Goal: Information Seeking & Learning: Check status

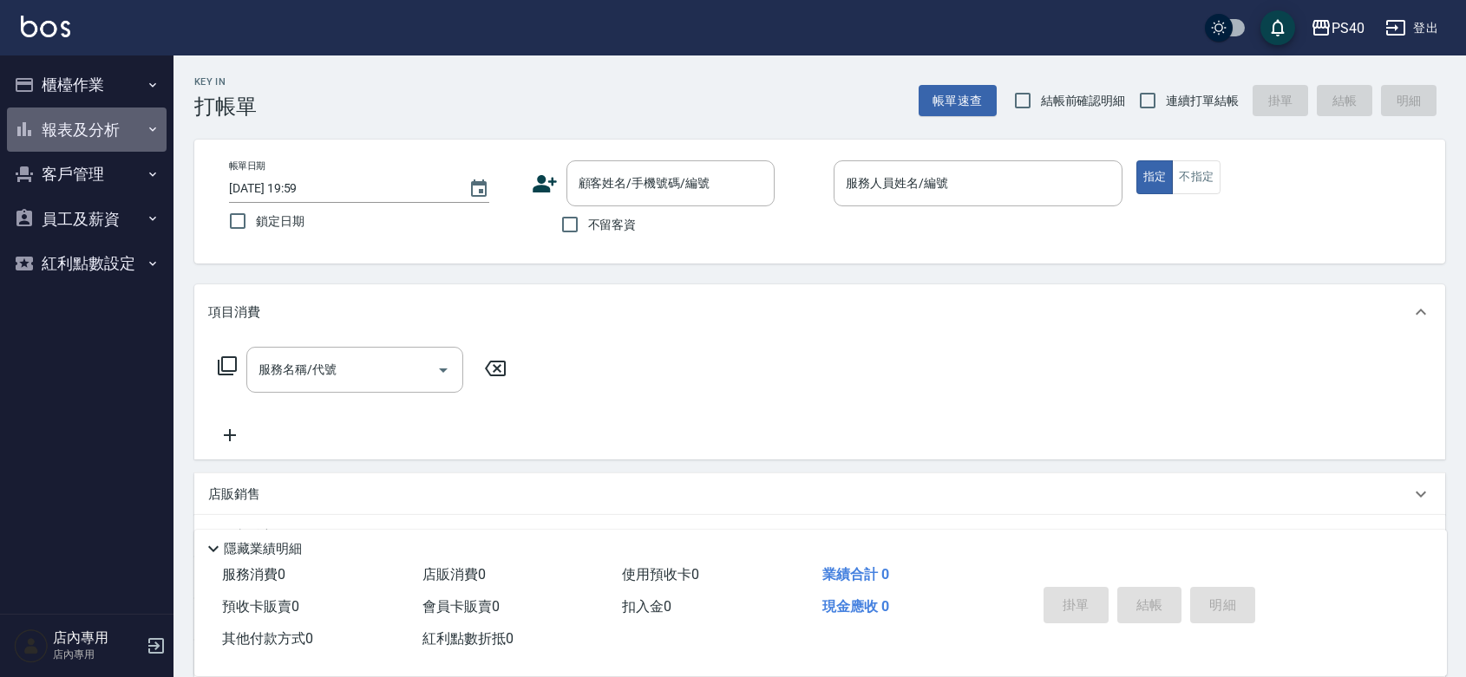
click at [121, 119] on button "報表及分析" at bounding box center [87, 130] width 160 height 45
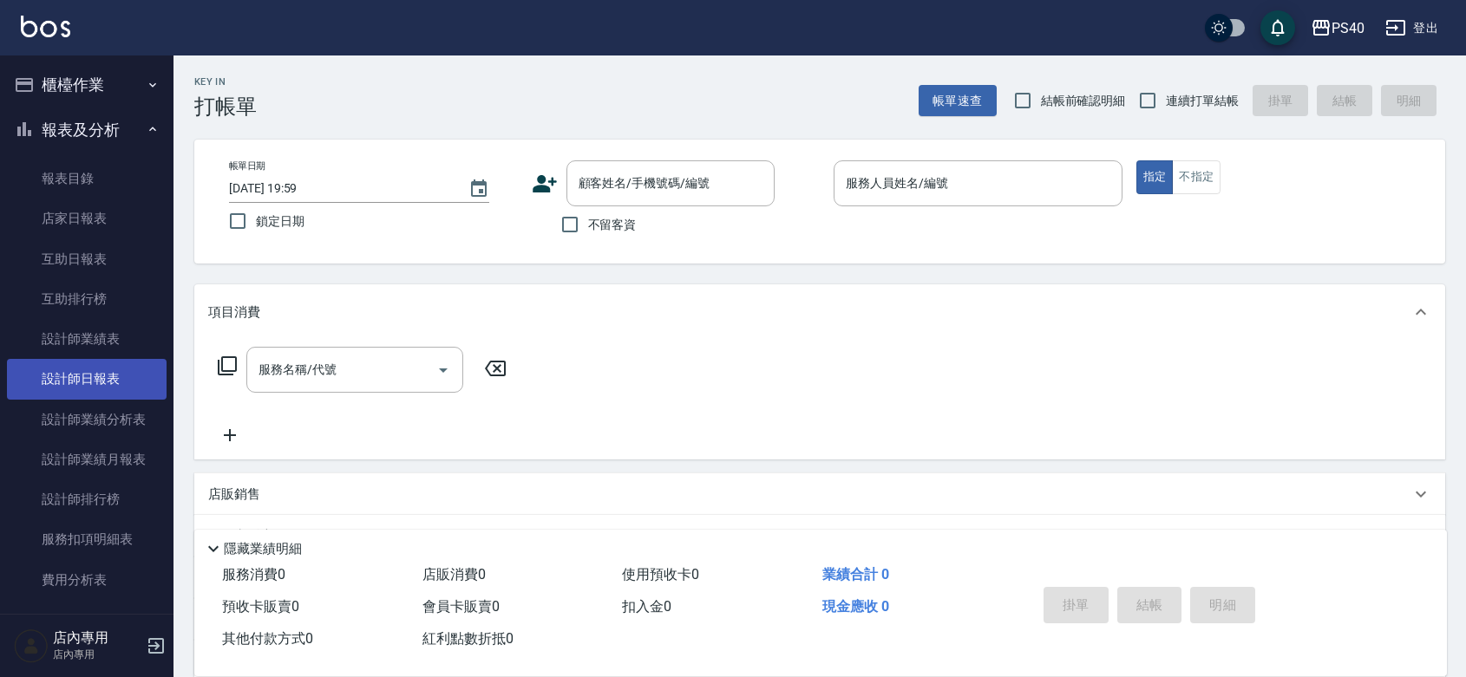
click at [88, 366] on link "設計師日報表" at bounding box center [87, 379] width 160 height 40
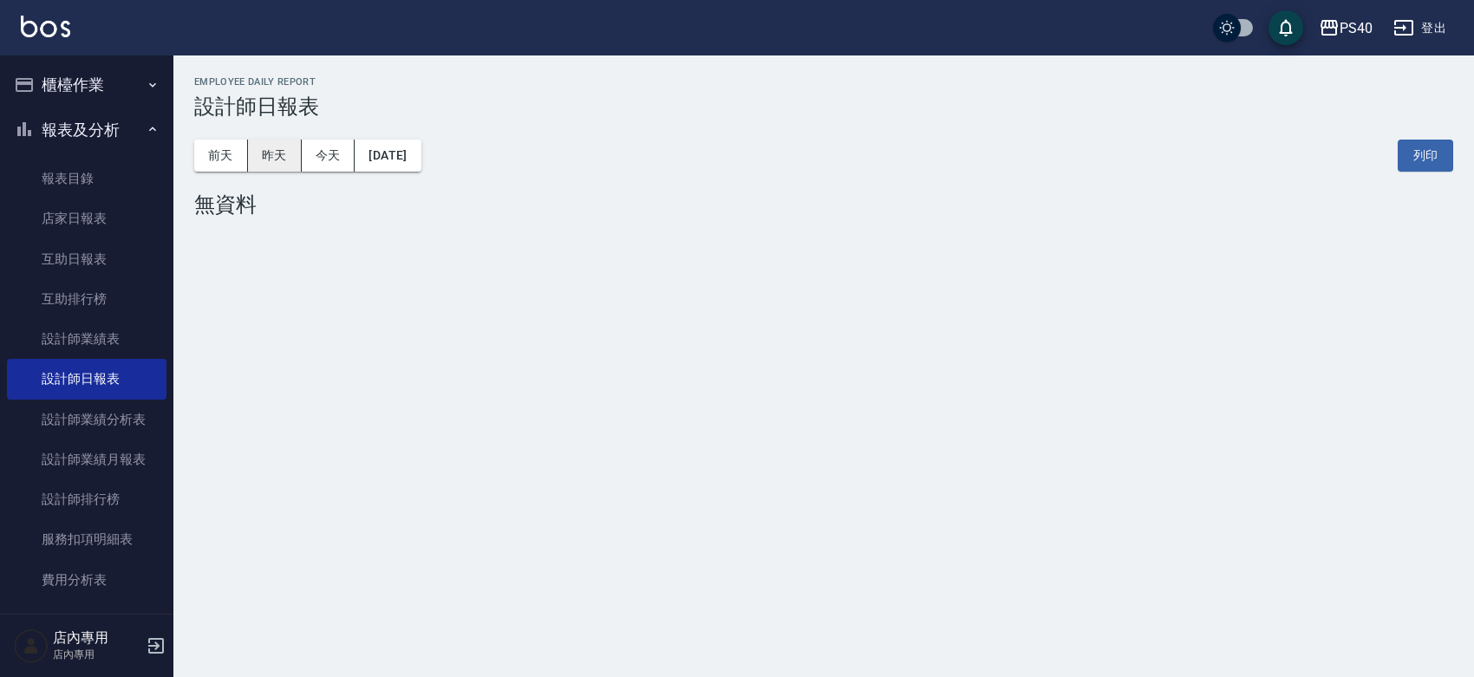
click at [279, 148] on button "昨天" at bounding box center [275, 156] width 54 height 32
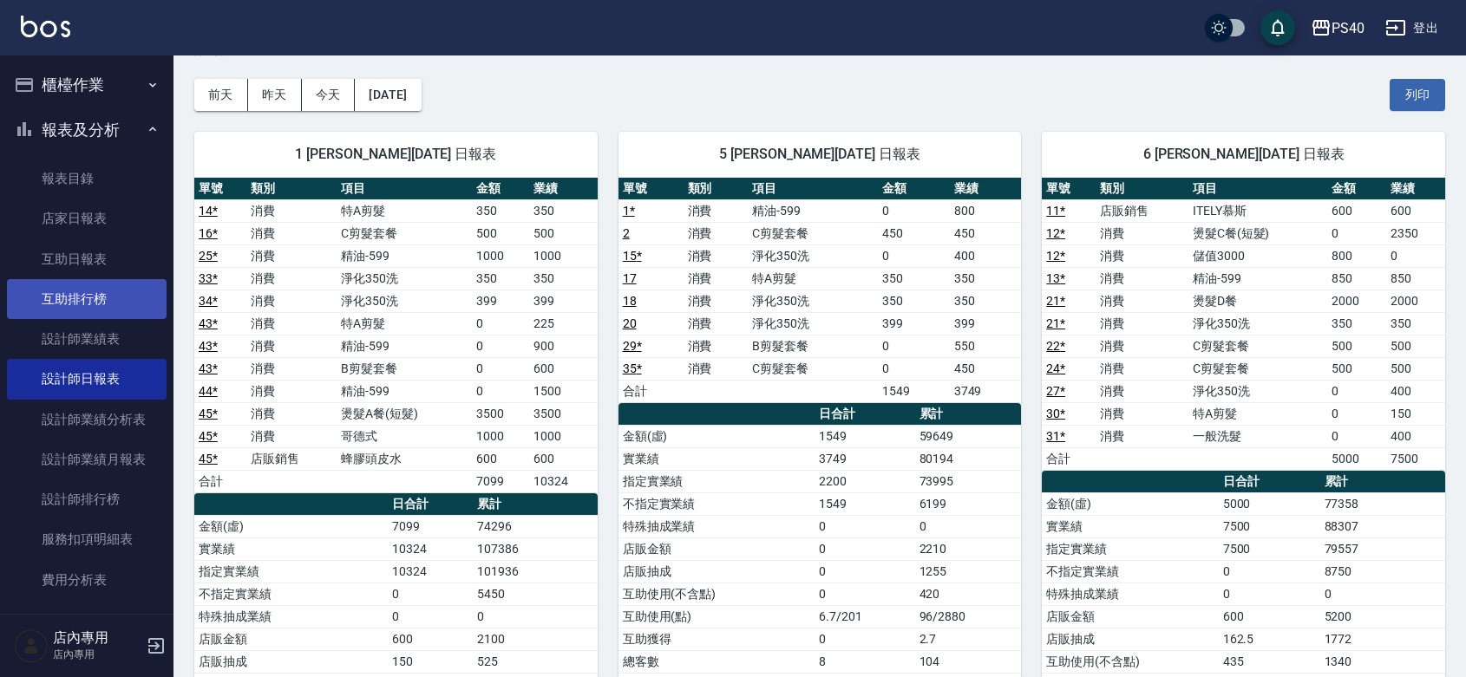
scroll to position [11, 0]
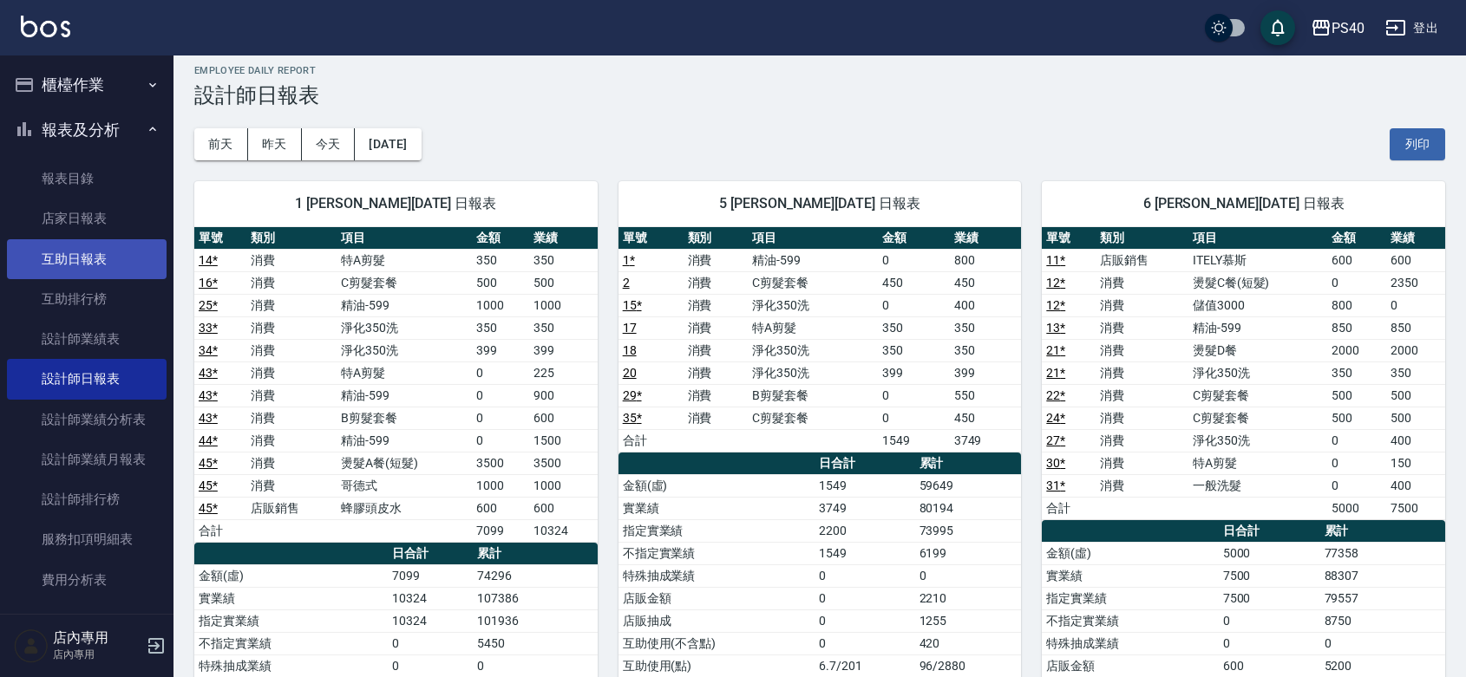
click at [62, 252] on link "互助日報表" at bounding box center [87, 259] width 160 height 40
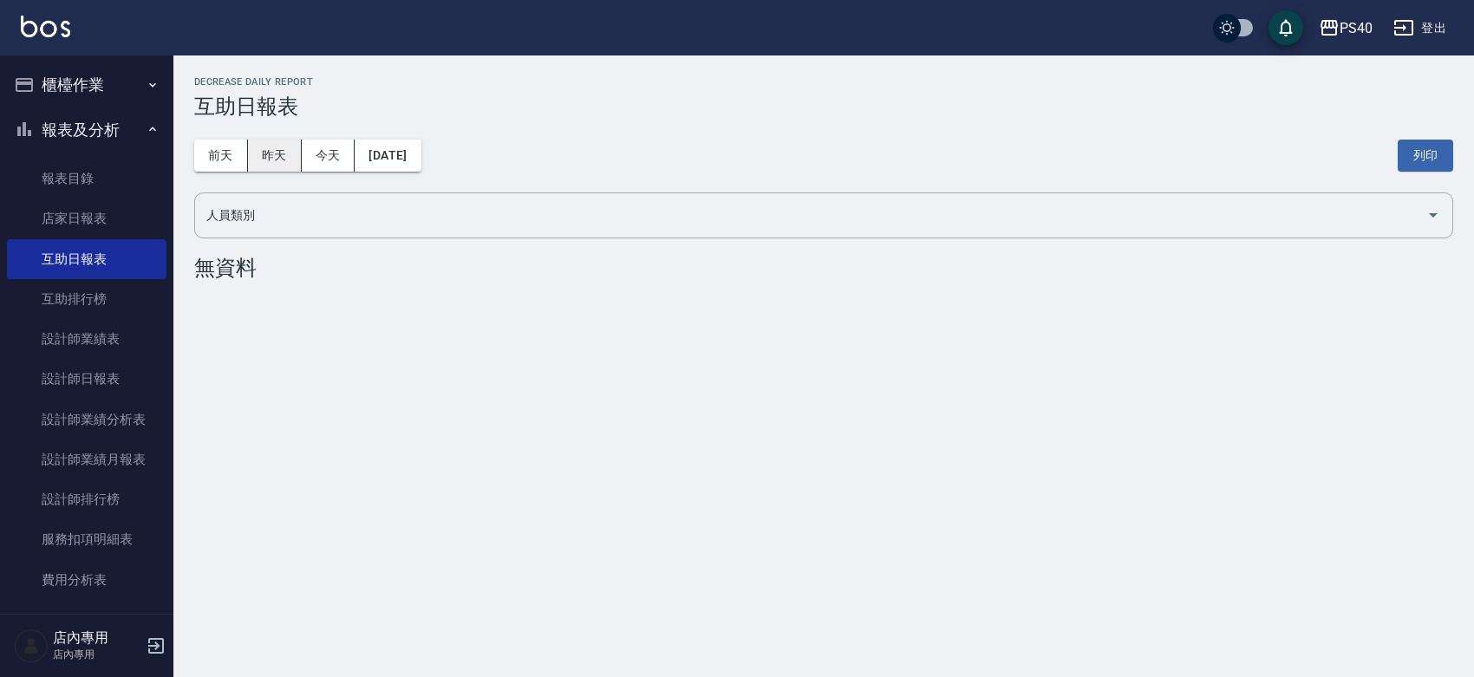
click at [265, 154] on button "昨天" at bounding box center [275, 156] width 54 height 32
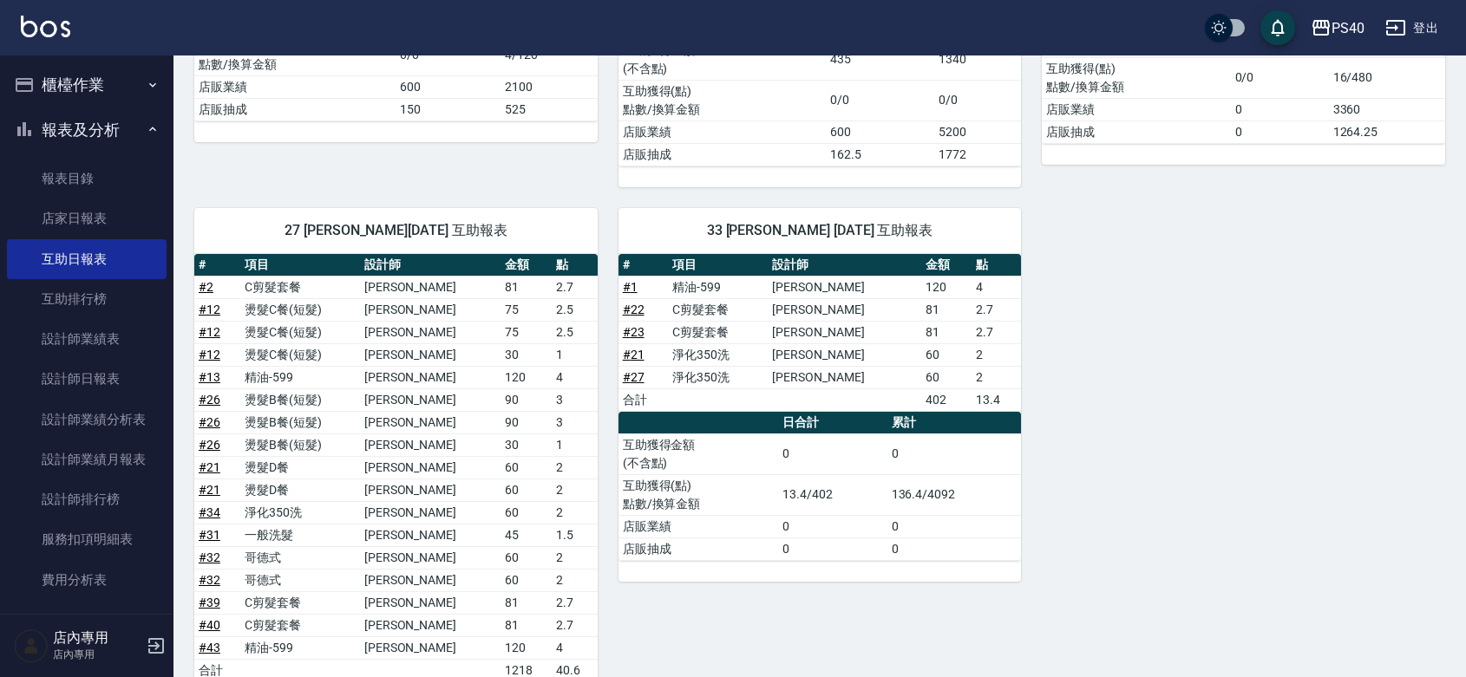
scroll to position [599, 0]
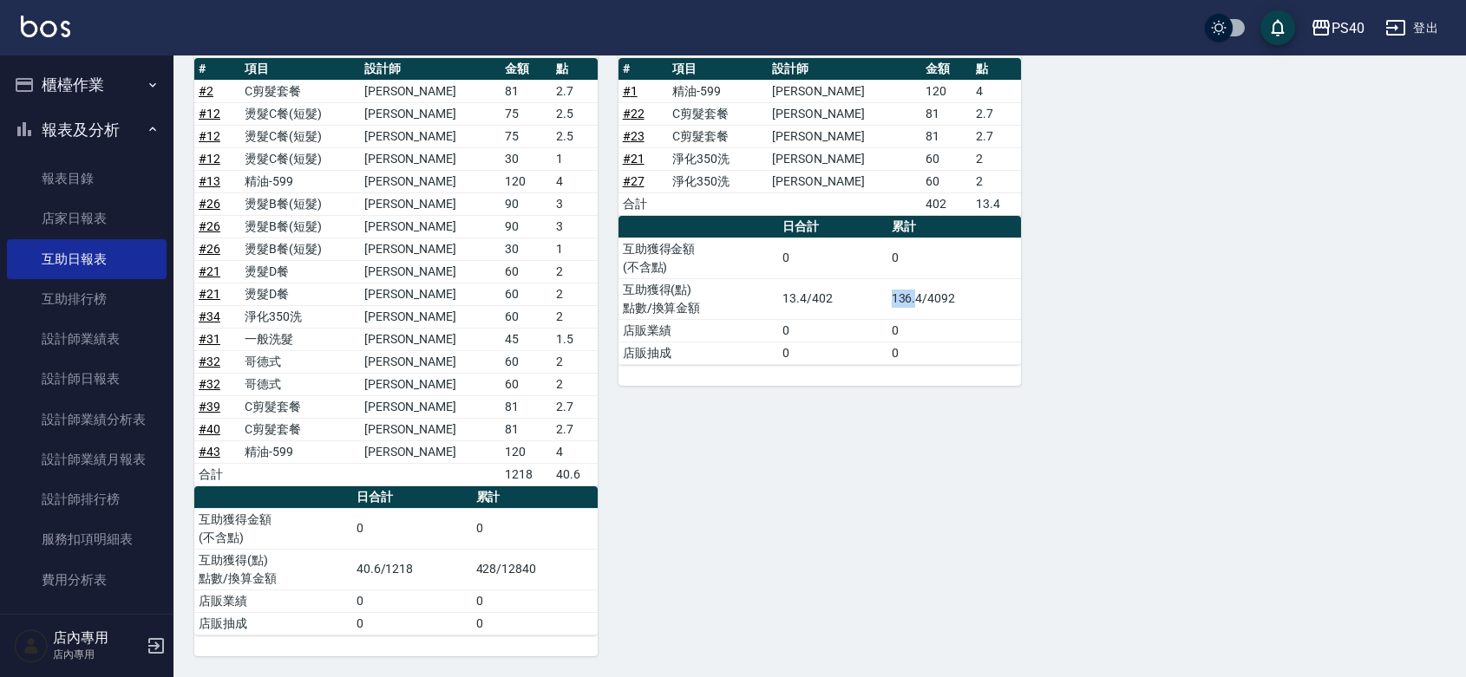
drag, startPoint x: 892, startPoint y: 296, endPoint x: 915, endPoint y: 293, distance: 23.6
click at [915, 293] on td "136.4/4092" at bounding box center [954, 298] width 134 height 41
click at [1207, 350] on div "1 [PERSON_NAME][DATE] 互助報表 # 項目 設計師 金額 點 # 45 蜂膠頭皮水 600x1 600 合計 600 0 日合計 累計 互…" at bounding box center [808, 149] width 1271 height 1015
click at [108, 378] on link "設計師日報表" at bounding box center [87, 379] width 160 height 40
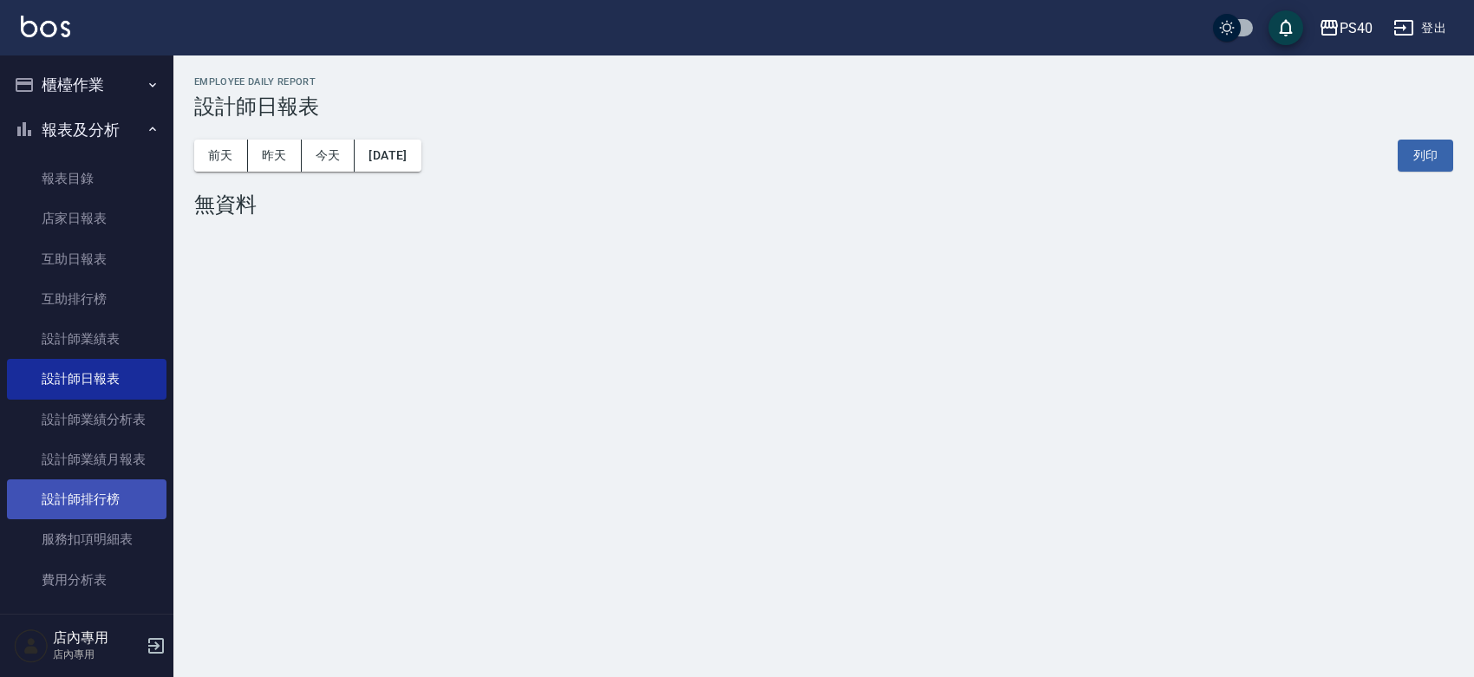
click at [114, 497] on link "設計師排行榜" at bounding box center [87, 500] width 160 height 40
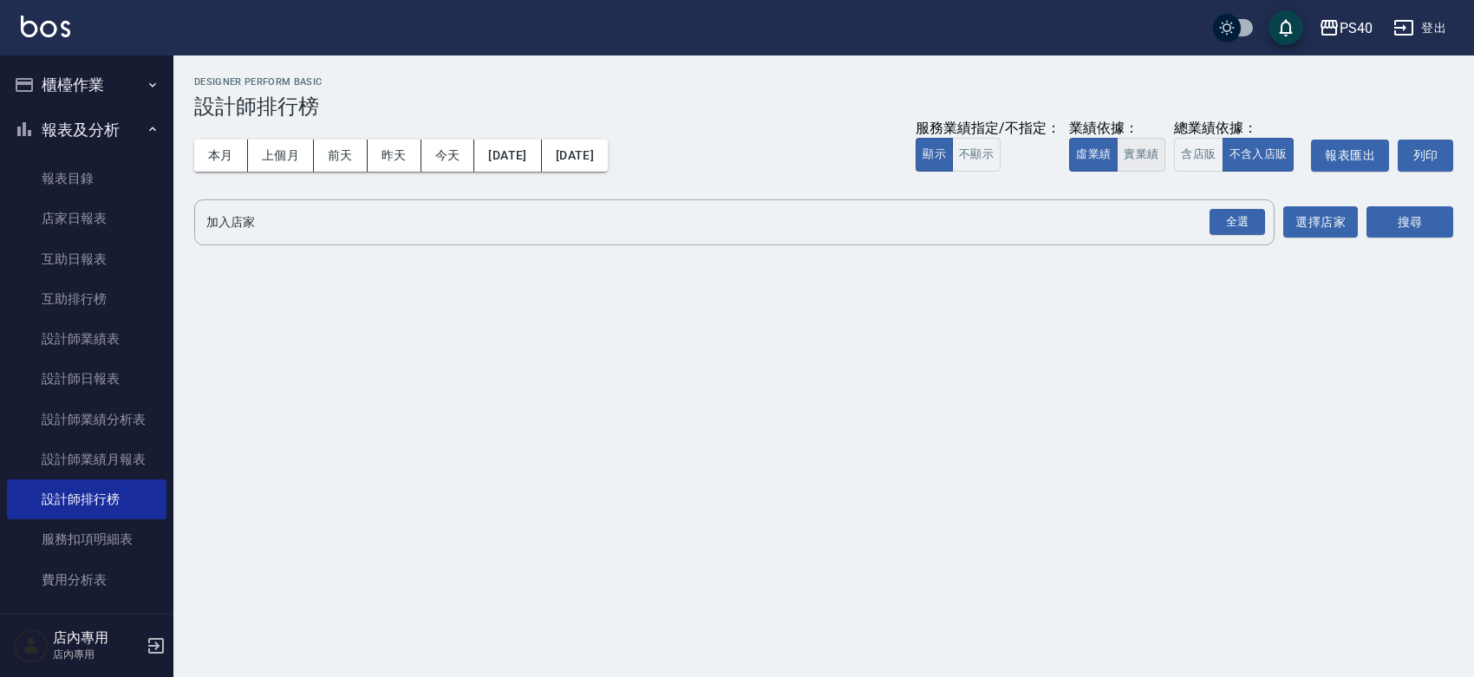
click at [1117, 169] on button "實業績" at bounding box center [1141, 155] width 49 height 34
click at [1236, 225] on div "全選" at bounding box center [1238, 222] width 56 height 27
click at [1398, 228] on button "搜尋" at bounding box center [1410, 223] width 87 height 32
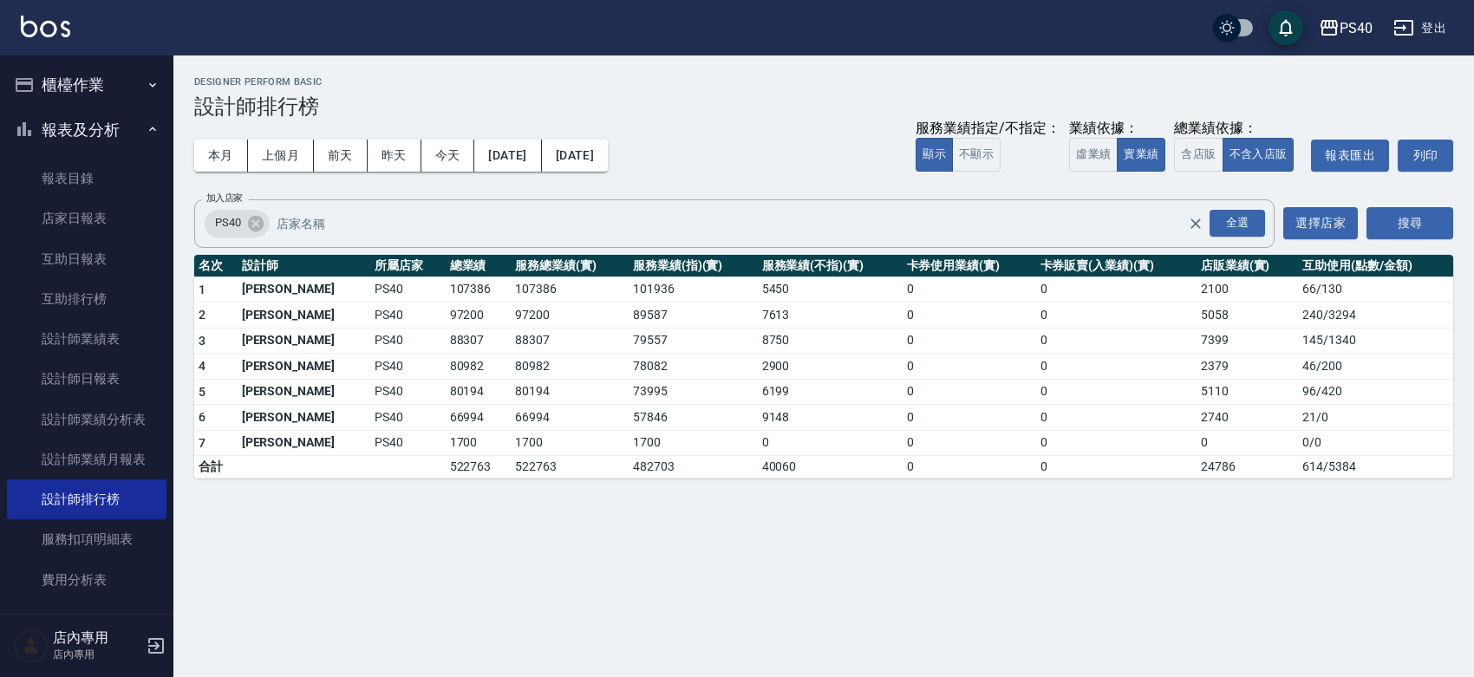
click at [53, 39] on link at bounding box center [45, 28] width 49 height 25
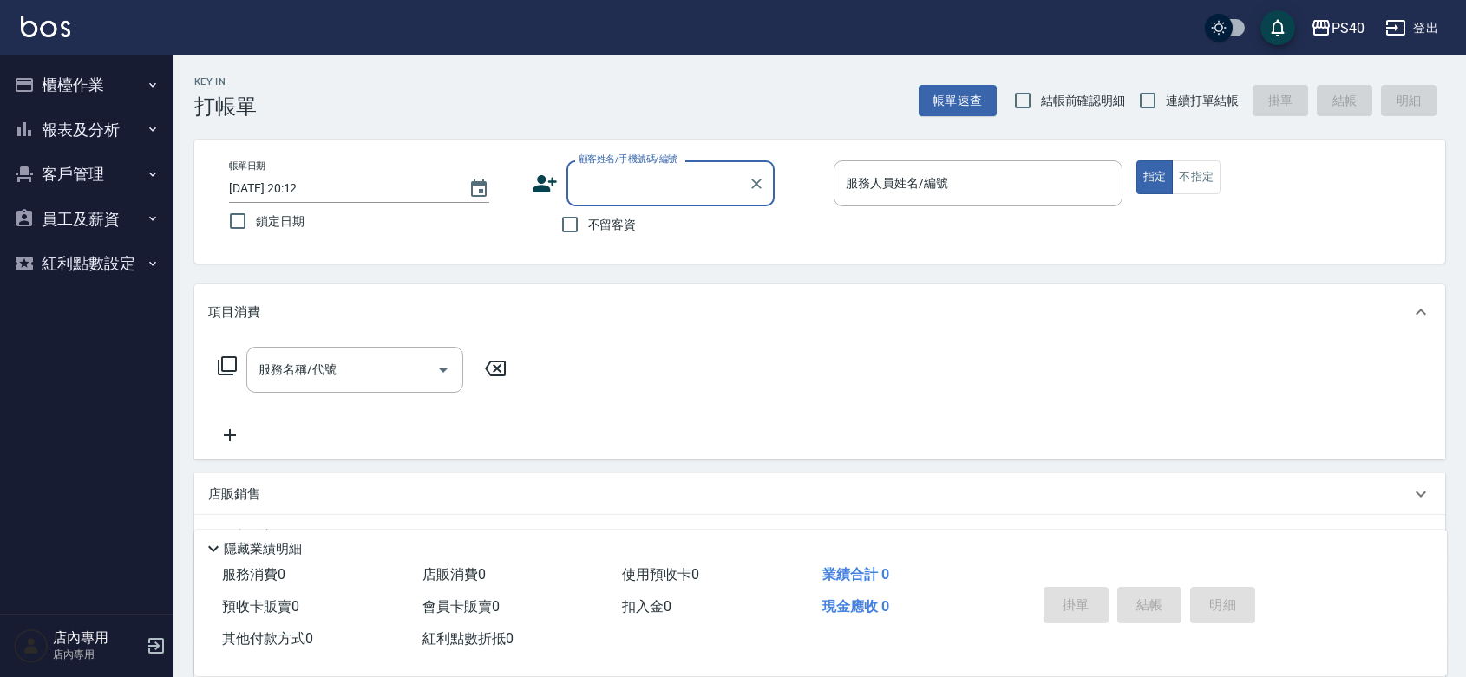
click at [1003, 278] on div "Key In 打帳單 帳單速查 結帳前確認明細 連續打單結帳 掛單 結帳 明細 帳單日期 [DATE] 20:12 鎖定日期 顧客姓名/手機號碼/編號 顧客姓…" at bounding box center [819, 483] width 1292 height 855
click at [1308, 356] on div "服務名稱/代號 服務名稱/代號" at bounding box center [819, 400] width 1251 height 120
click at [46, 39] on link at bounding box center [45, 28] width 49 height 25
click at [607, 227] on span "不留客資" at bounding box center [612, 225] width 49 height 18
click at [588, 227] on input "不留客資" at bounding box center [570, 224] width 36 height 36
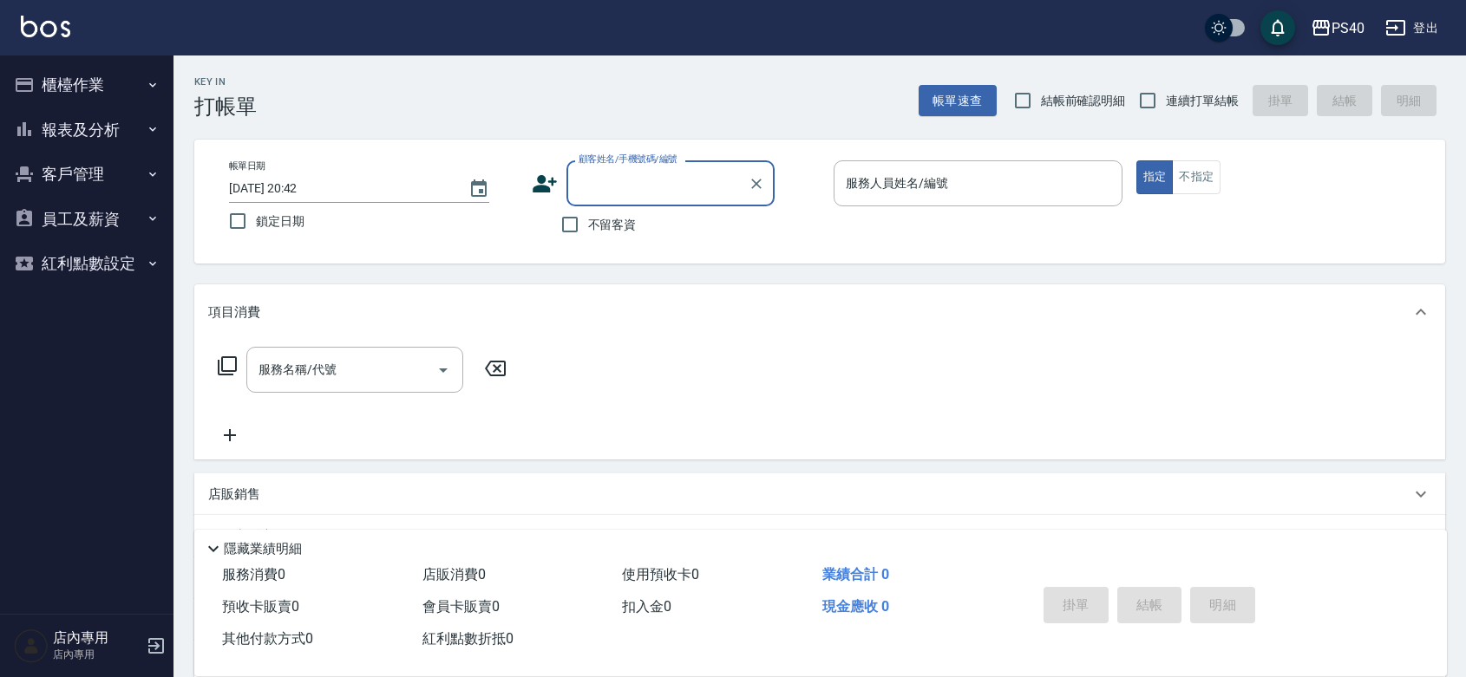
checkbox input "true"
click at [1181, 92] on span "連續打單結帳" at bounding box center [1202, 101] width 73 height 18
click at [1166, 92] on input "連續打單結帳" at bounding box center [1147, 100] width 36 height 36
checkbox input "true"
click at [997, 217] on p at bounding box center [977, 215] width 289 height 18
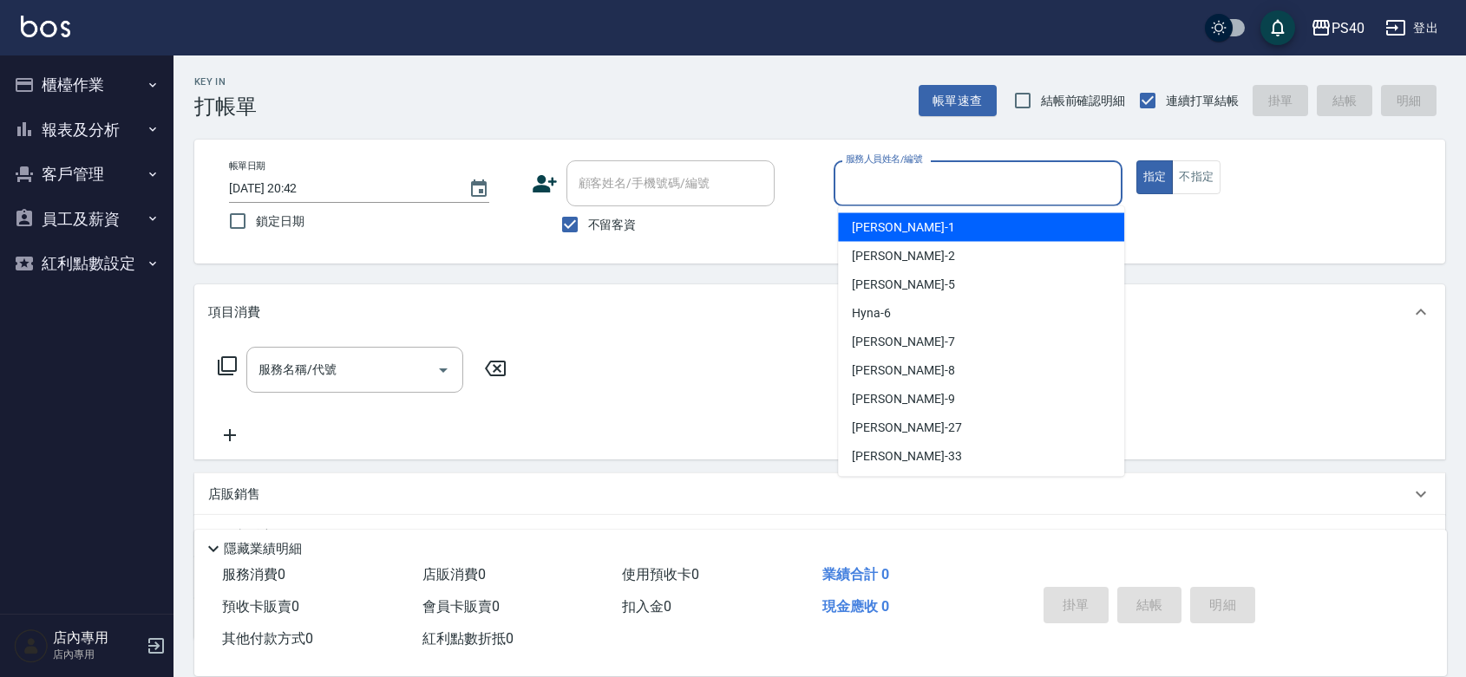
click at [1002, 193] on input "服務人員姓名/編號" at bounding box center [977, 183] width 273 height 30
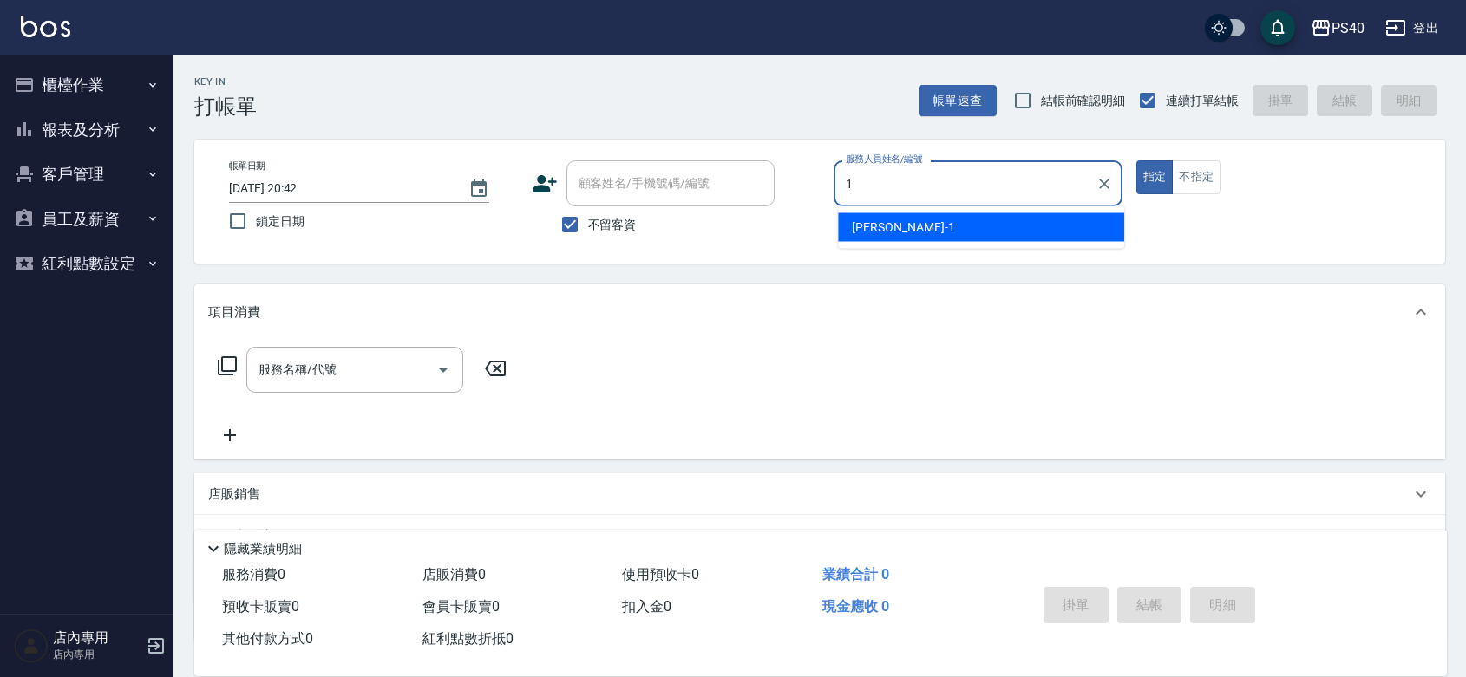
type input "[PERSON_NAME]-1"
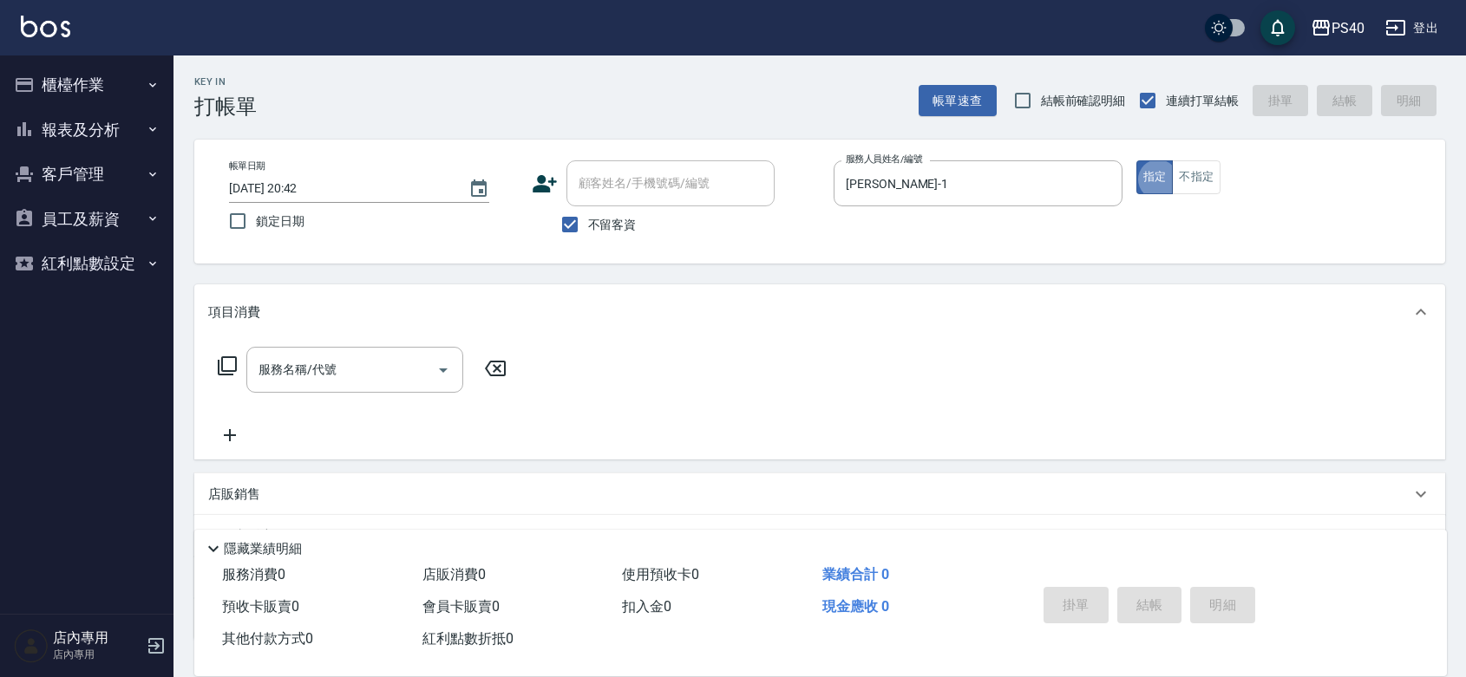
type button "true"
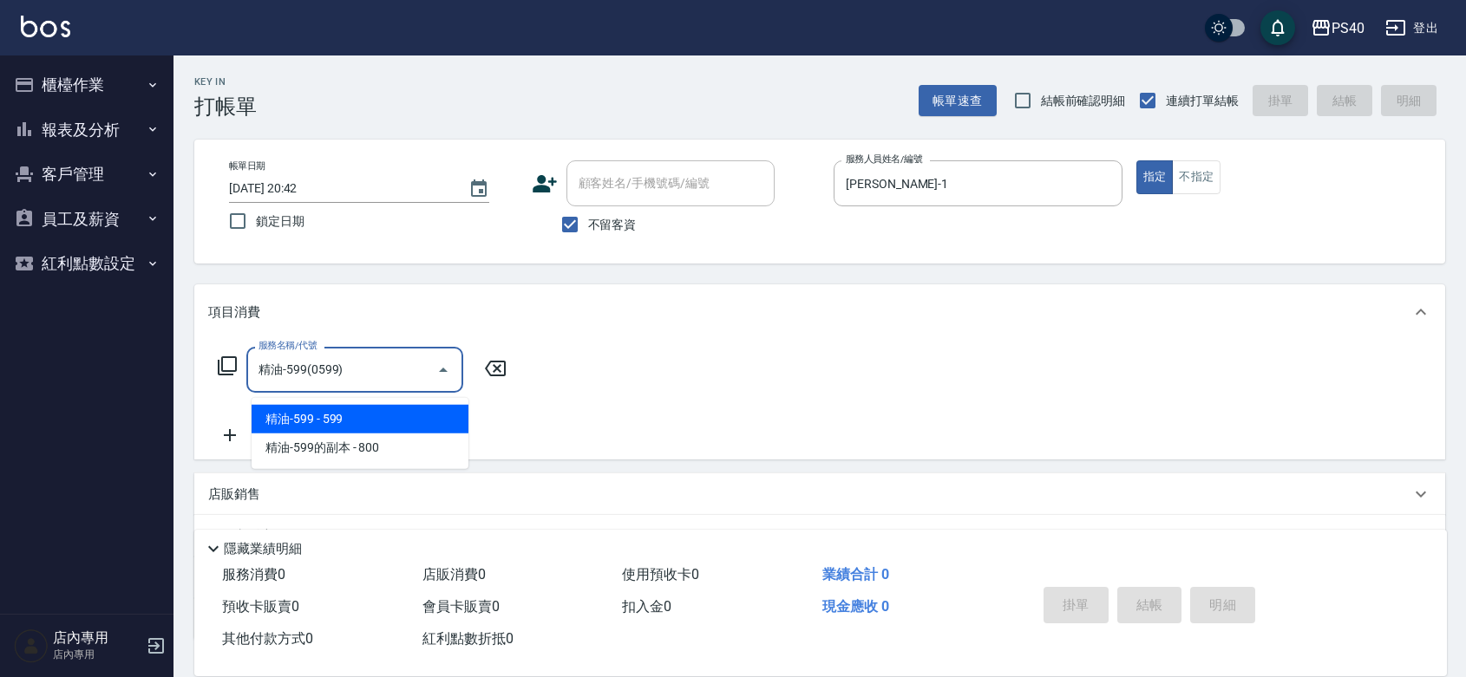
type input "精油-599(0599)"
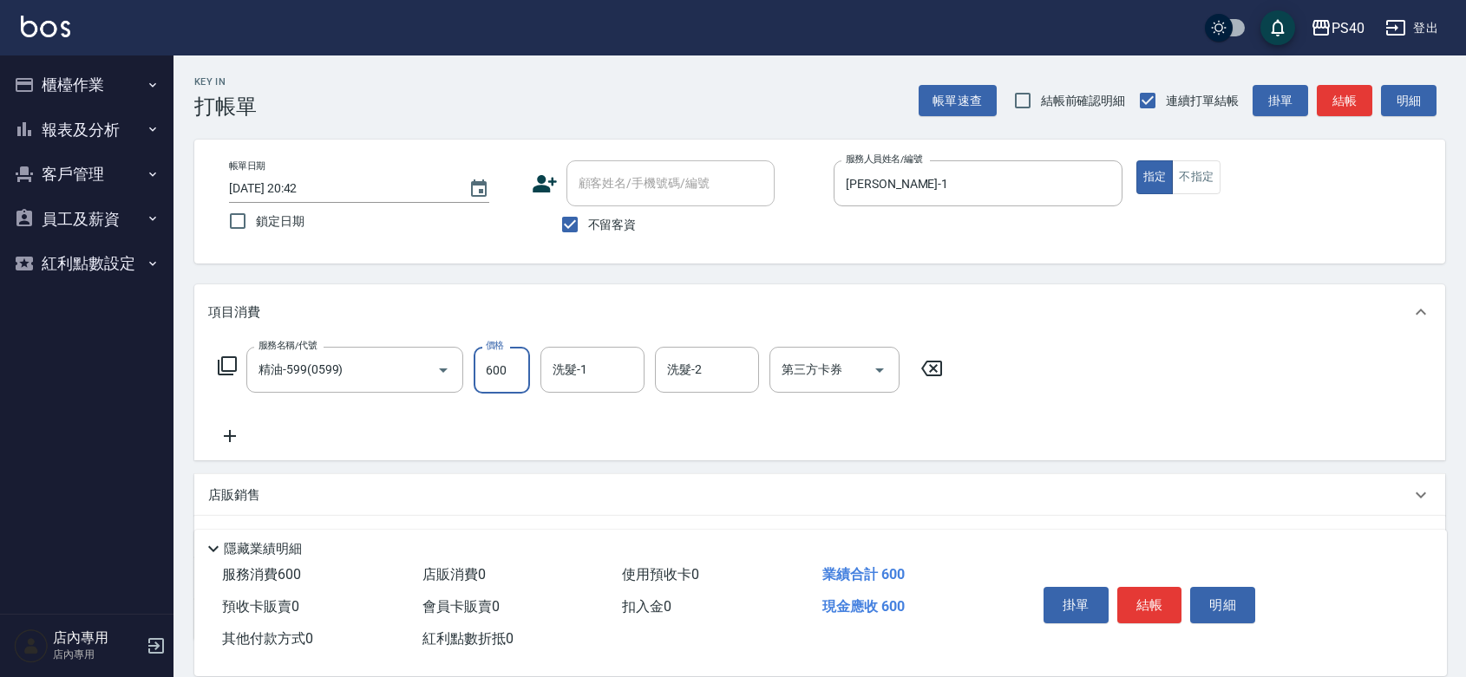
type input "600"
click at [418, 392] on div at bounding box center [431, 370] width 49 height 46
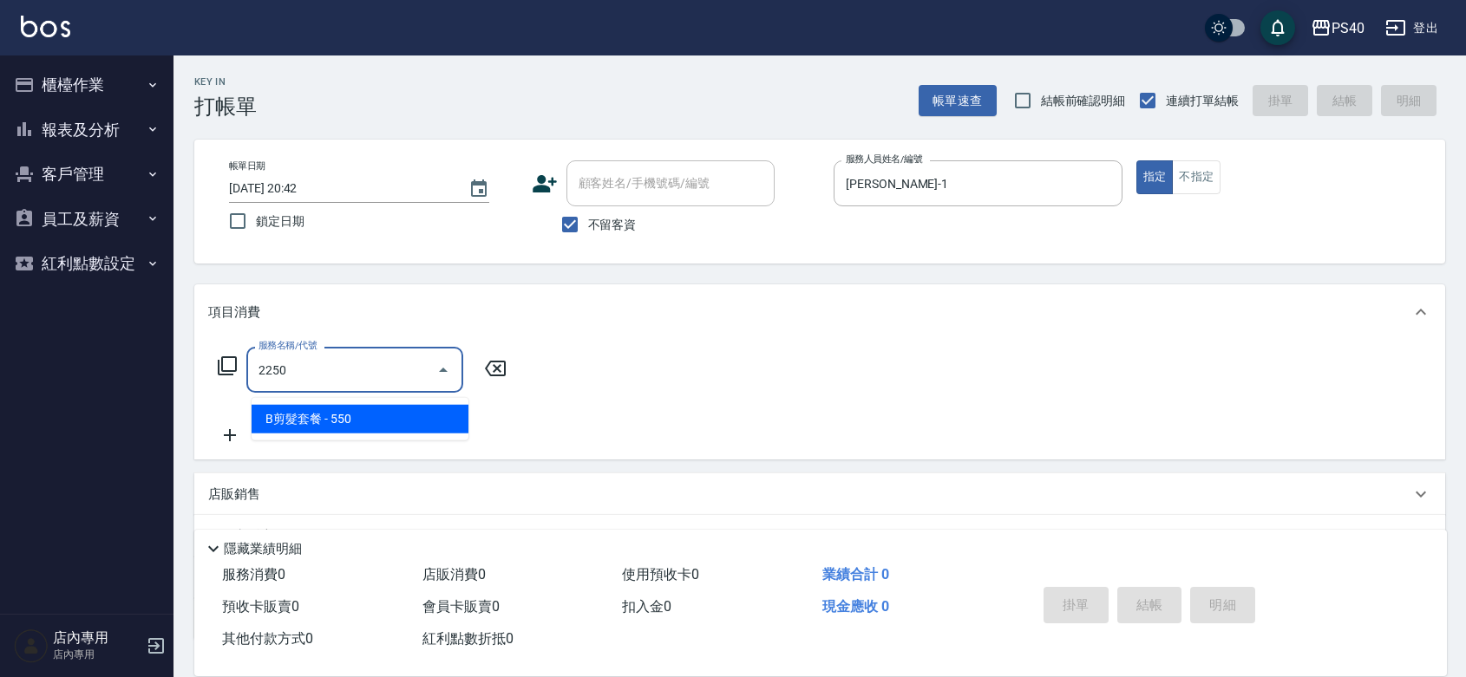
type input "B剪髮套餐(2250)"
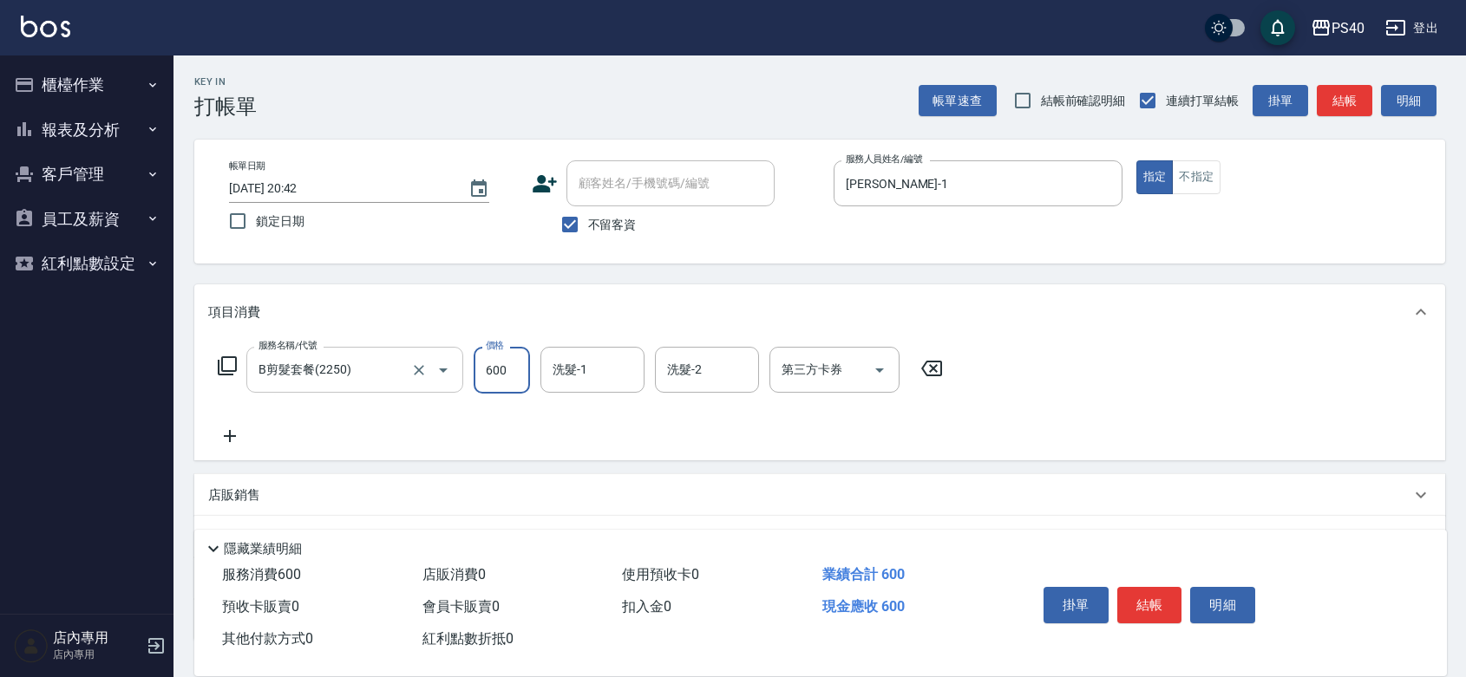
type input "600"
click at [1145, 587] on button "結帳" at bounding box center [1149, 605] width 65 height 36
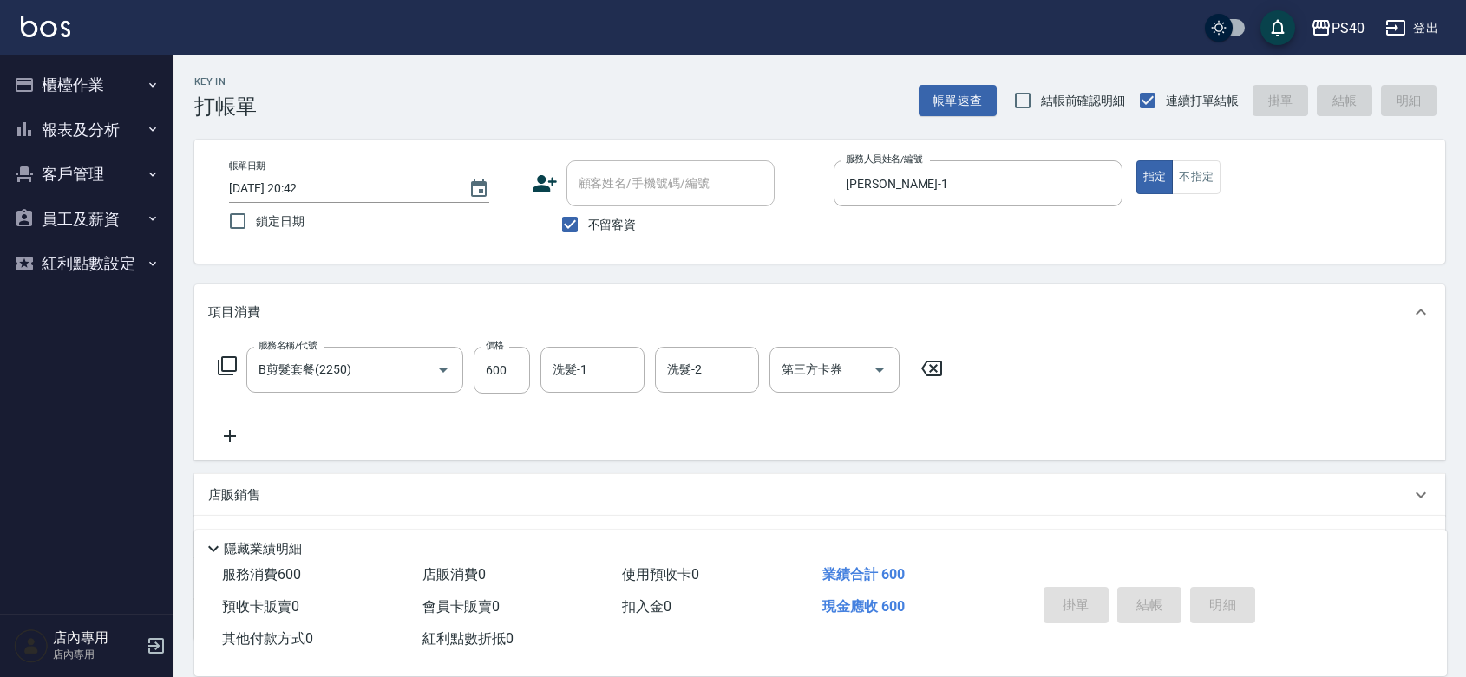
type input "[DATE] 20:52"
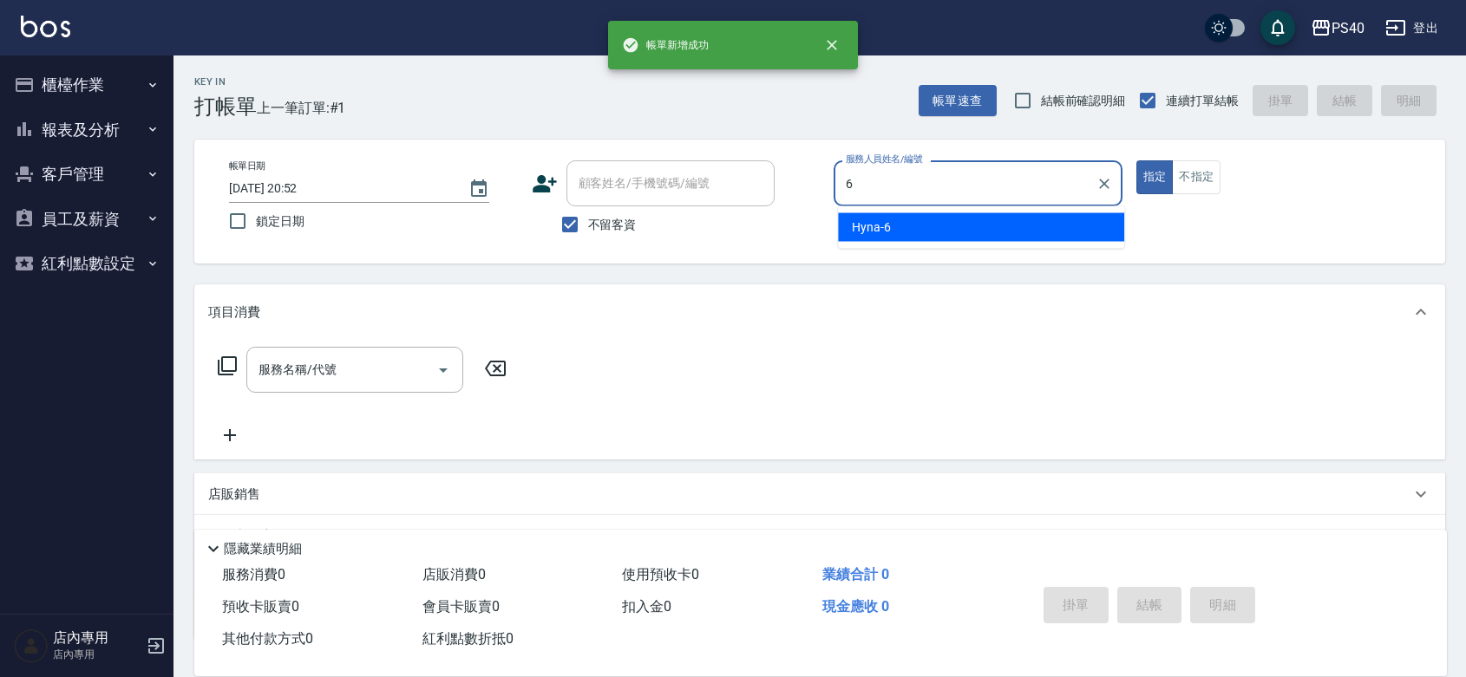
type input "Hyna-6"
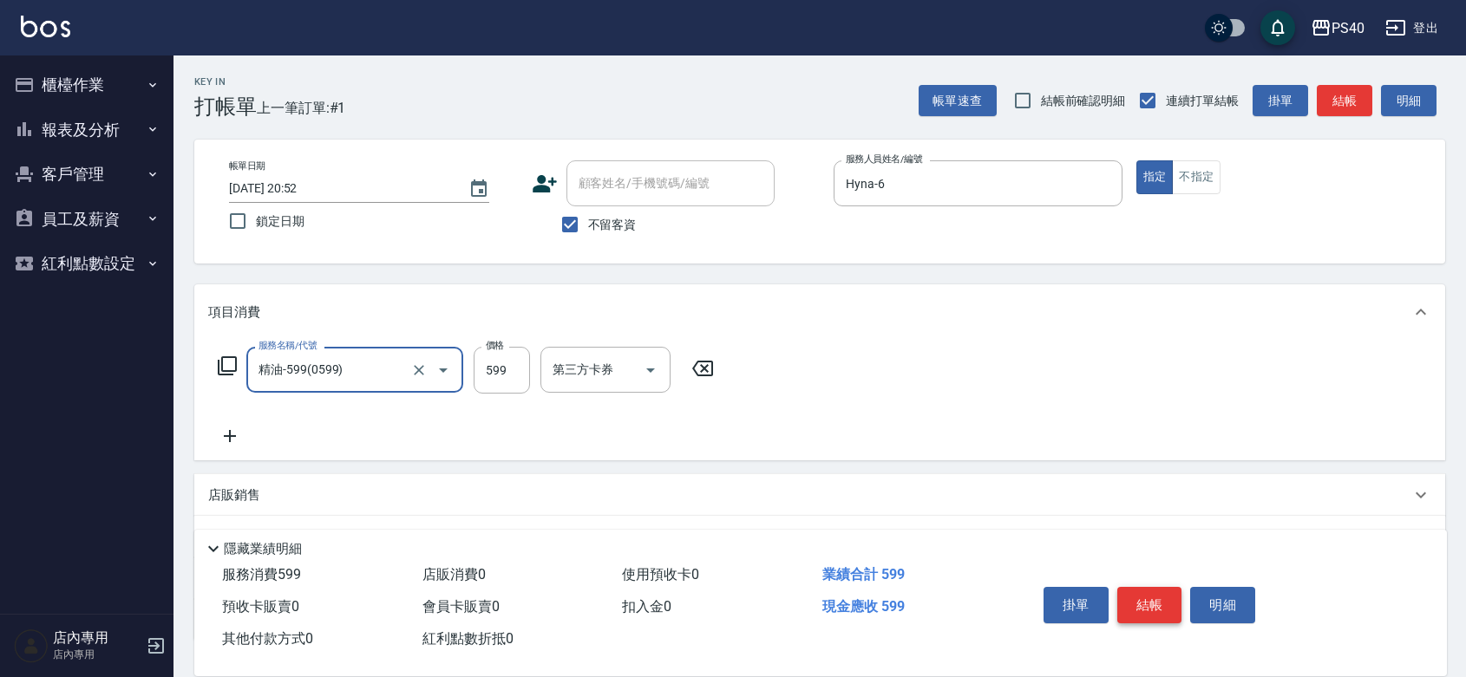
type input "精油-599(0599)"
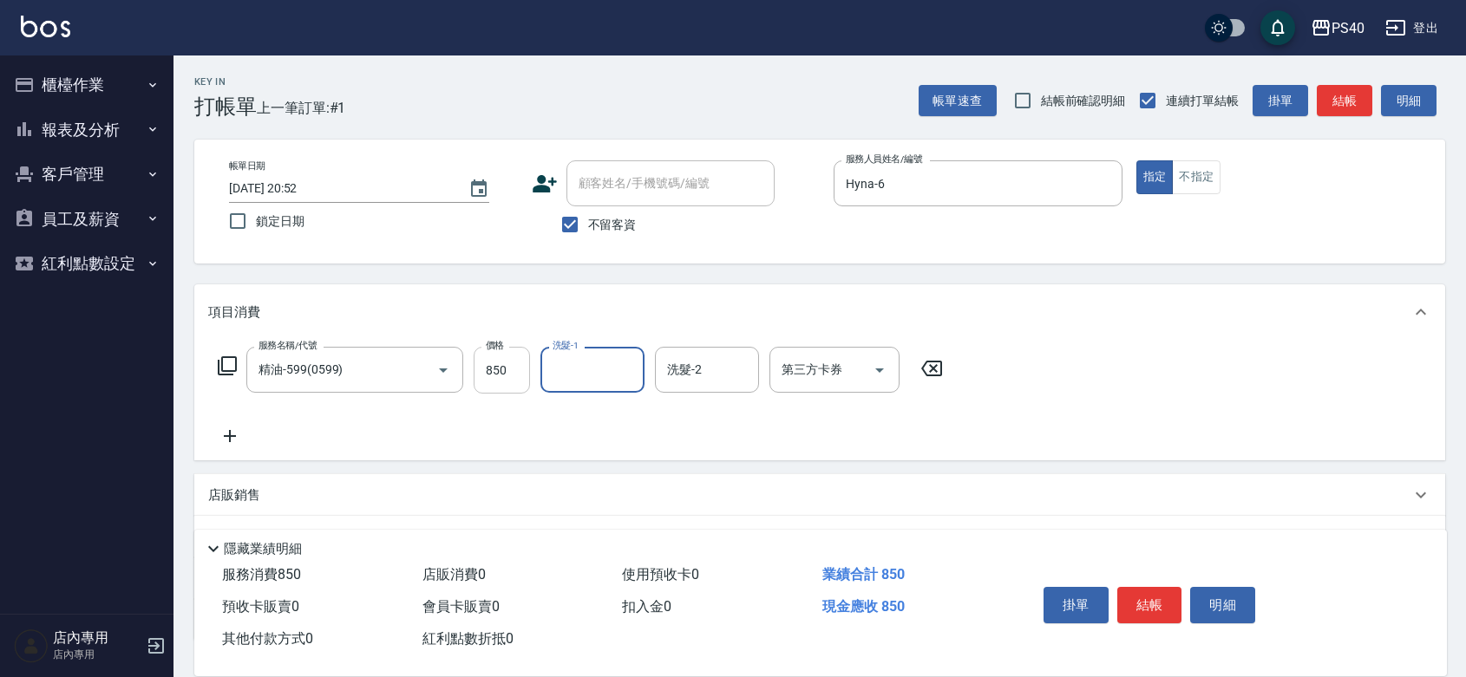
click at [500, 392] on input "850" at bounding box center [502, 370] width 56 height 47
type input "750"
click at [1138, 587] on button "結帳" at bounding box center [1149, 605] width 65 height 36
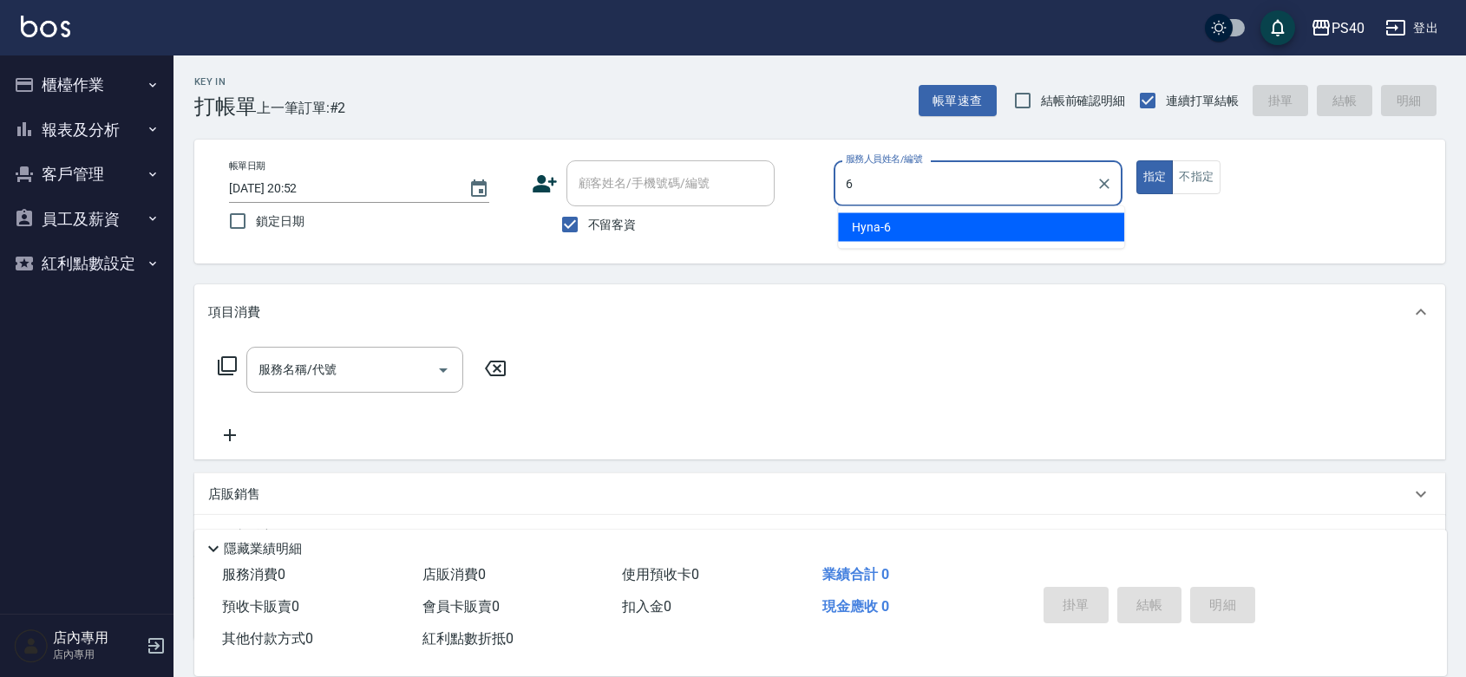
type input "Hyna-6"
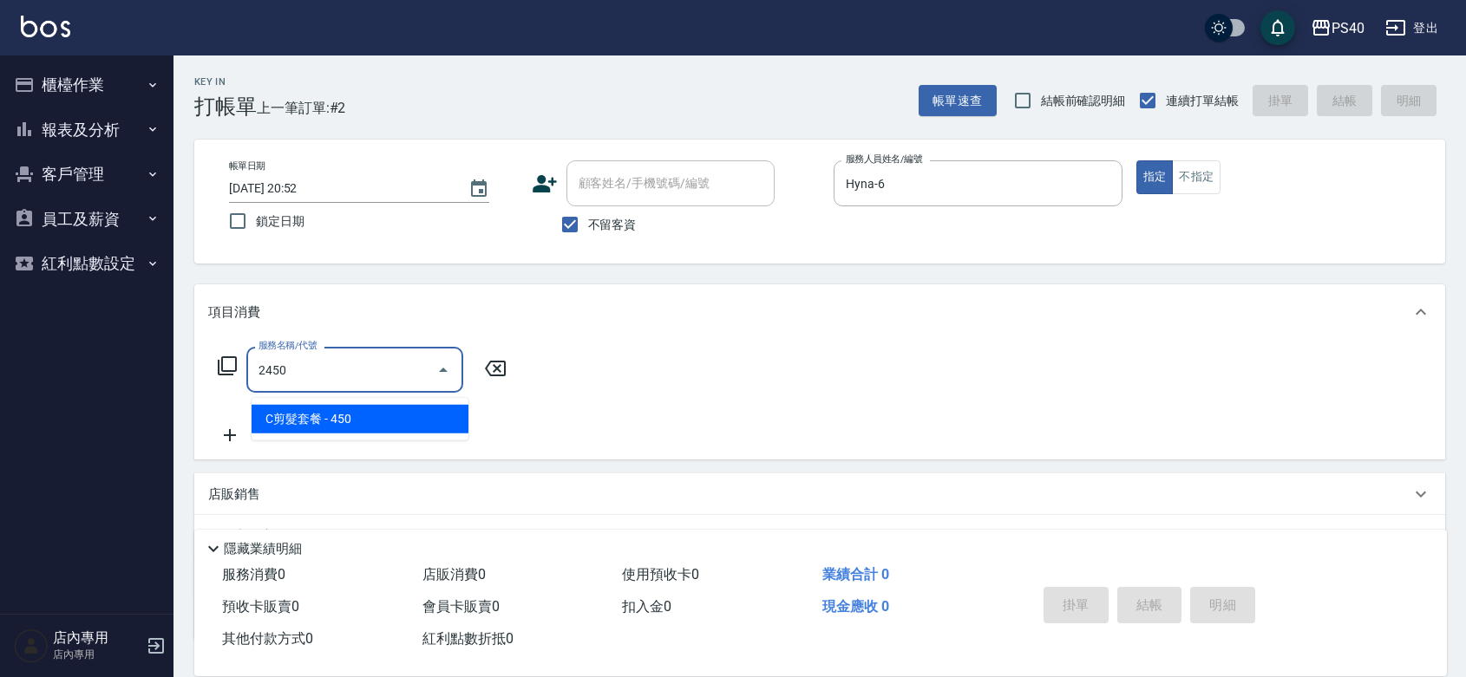
type input "C剪髮套餐(2450)"
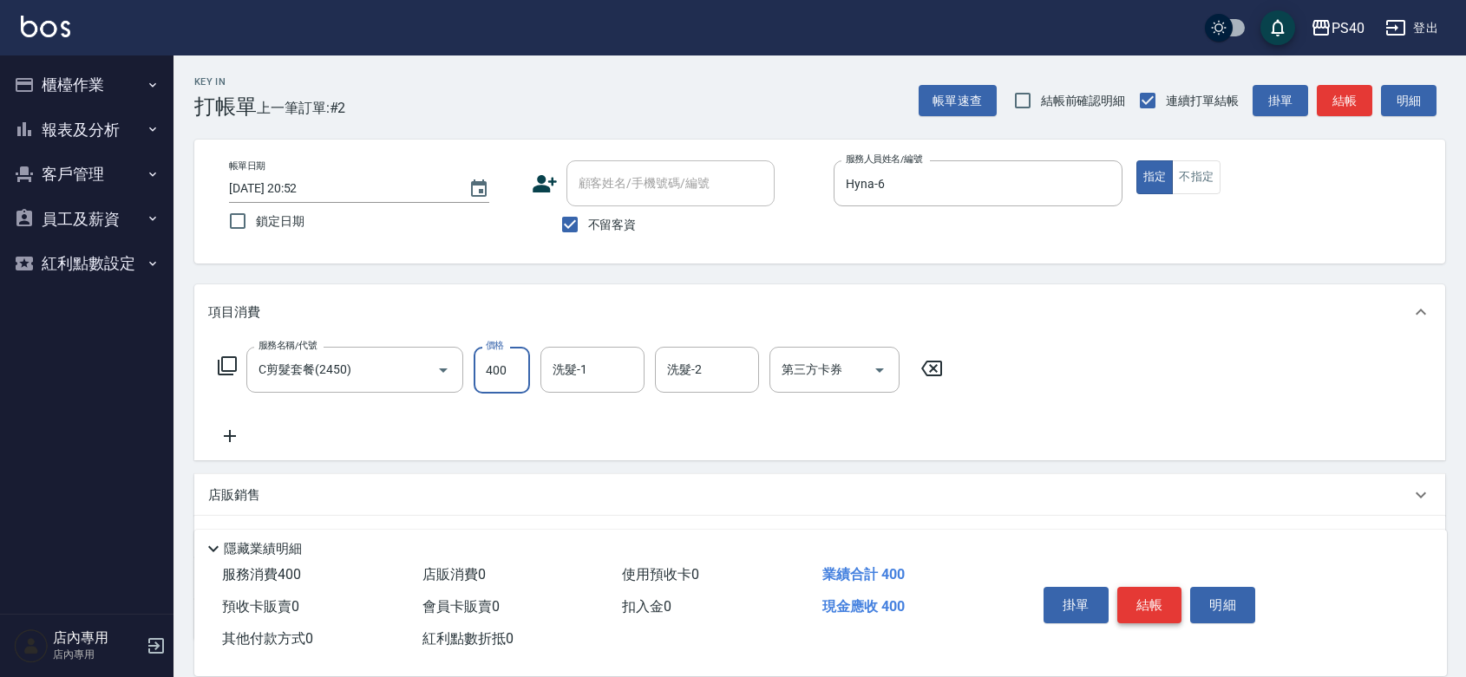
type input "400"
type input "[PERSON_NAME]-33"
click at [1138, 587] on button "結帳" at bounding box center [1149, 605] width 65 height 36
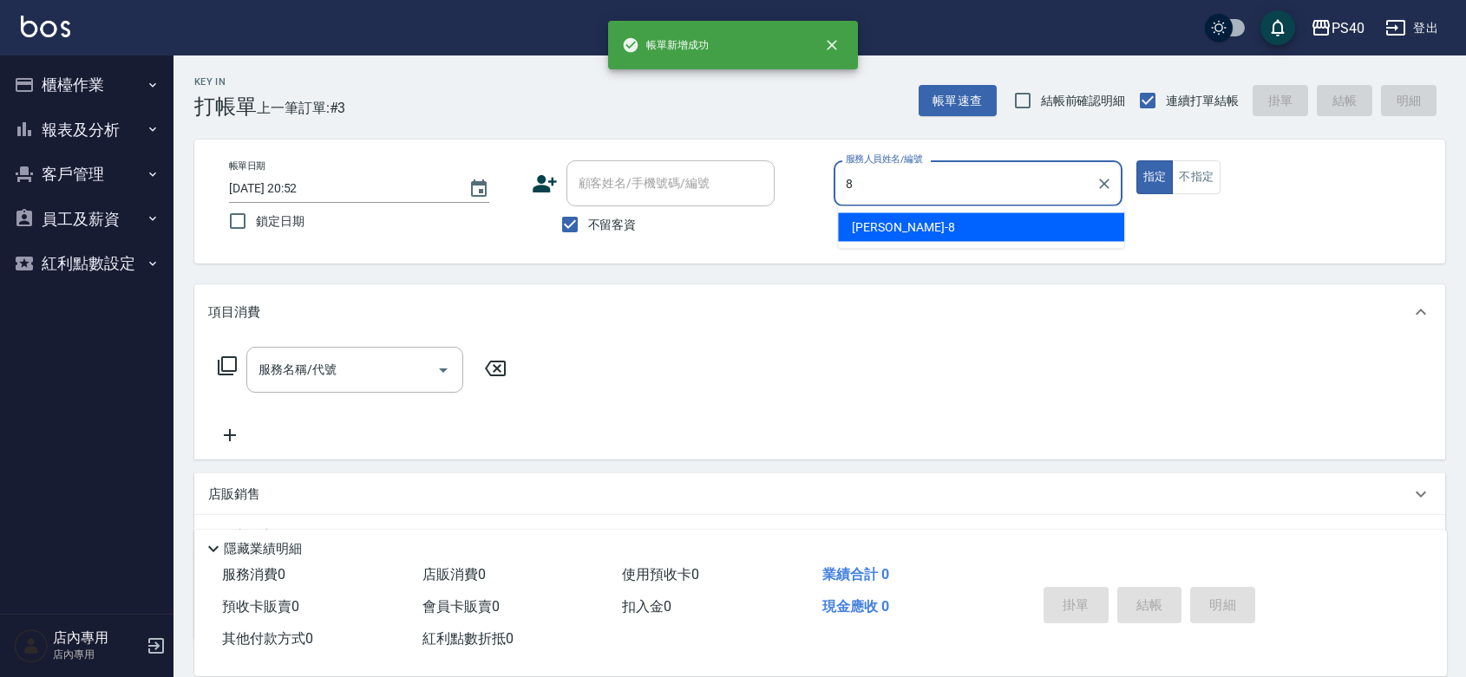
type input "[PERSON_NAME]-8"
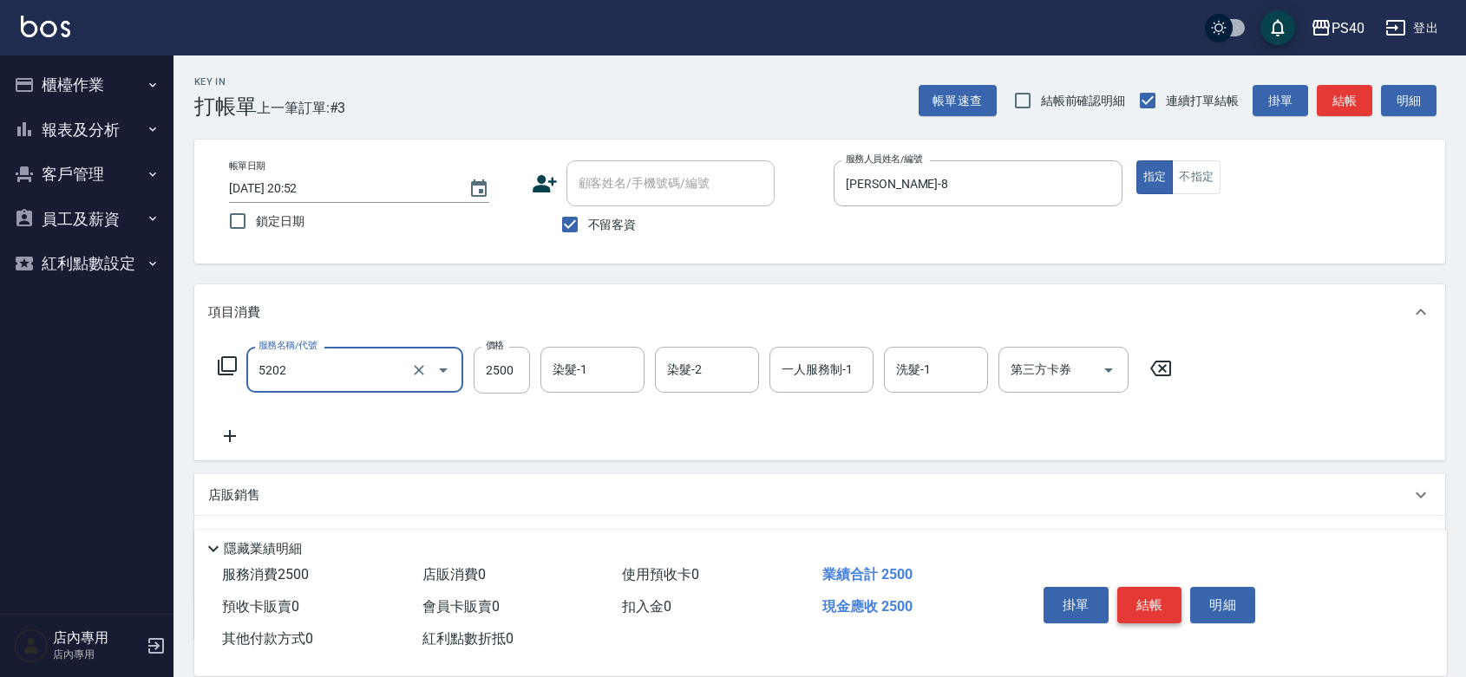
type input "染髮B餐(短髮)(5202)"
type input "2600"
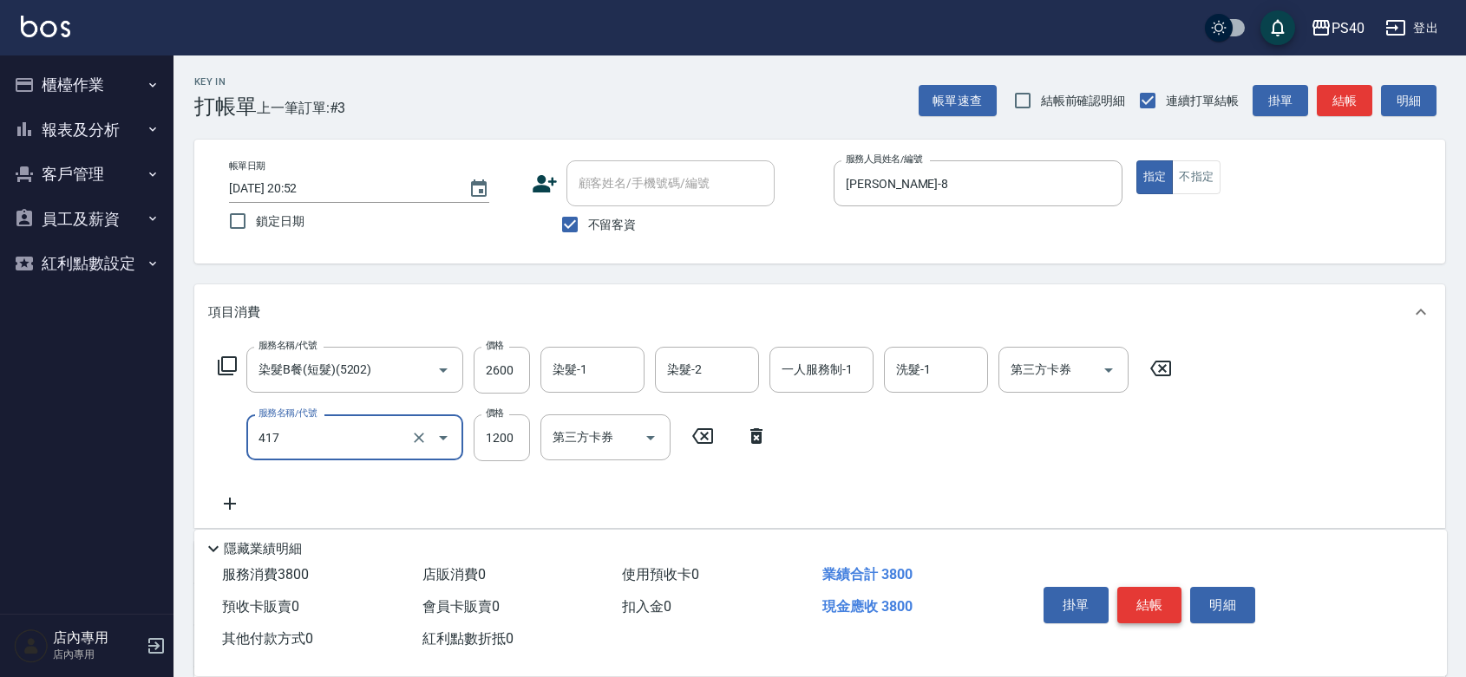
type input "哥德式(417)"
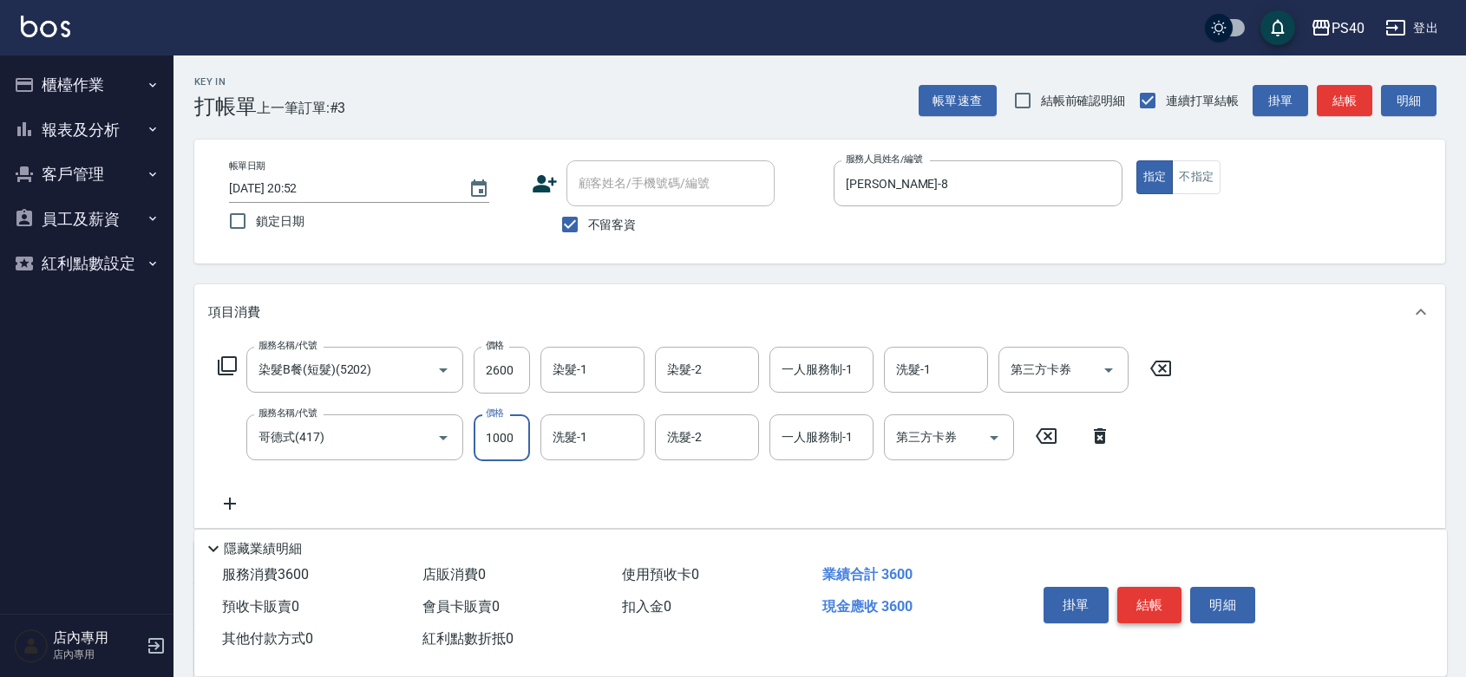
type input "1000"
type input "哥德式(417)"
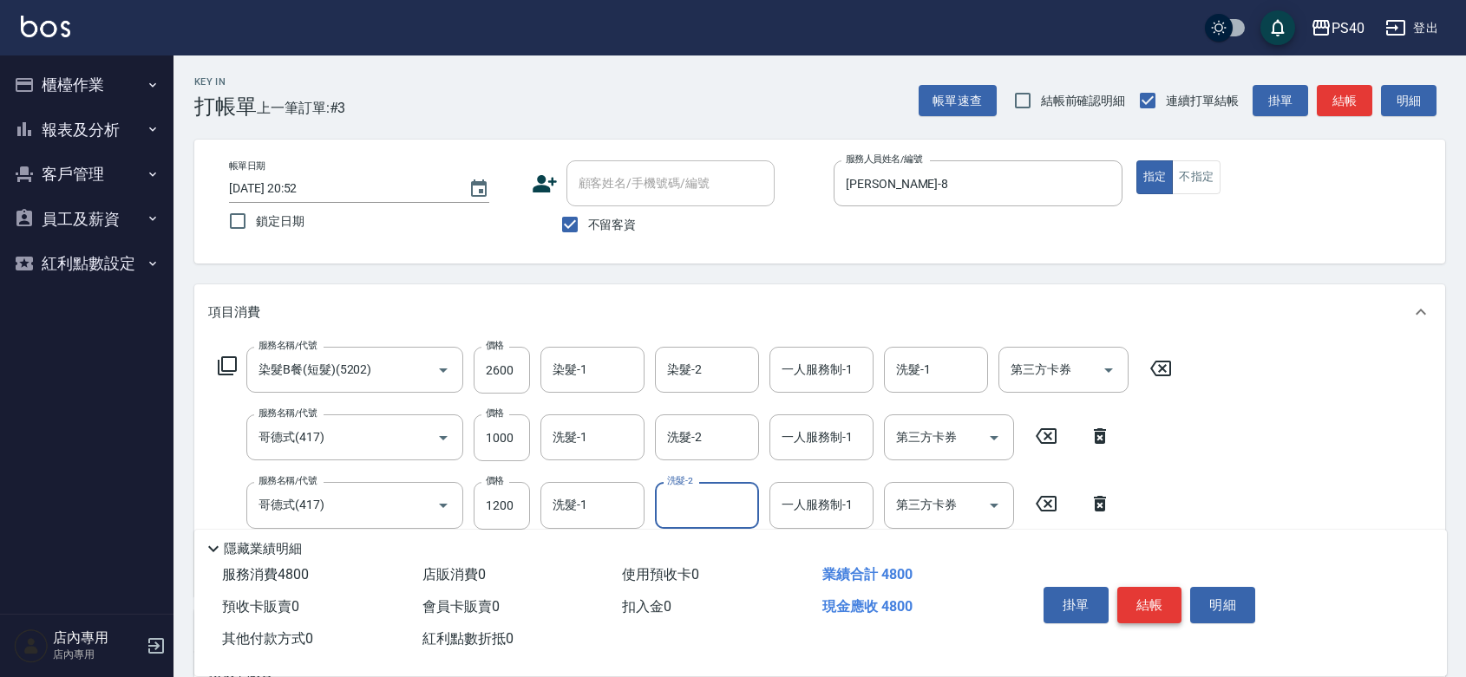
click at [1138, 587] on button "結帳" at bounding box center [1149, 605] width 65 height 36
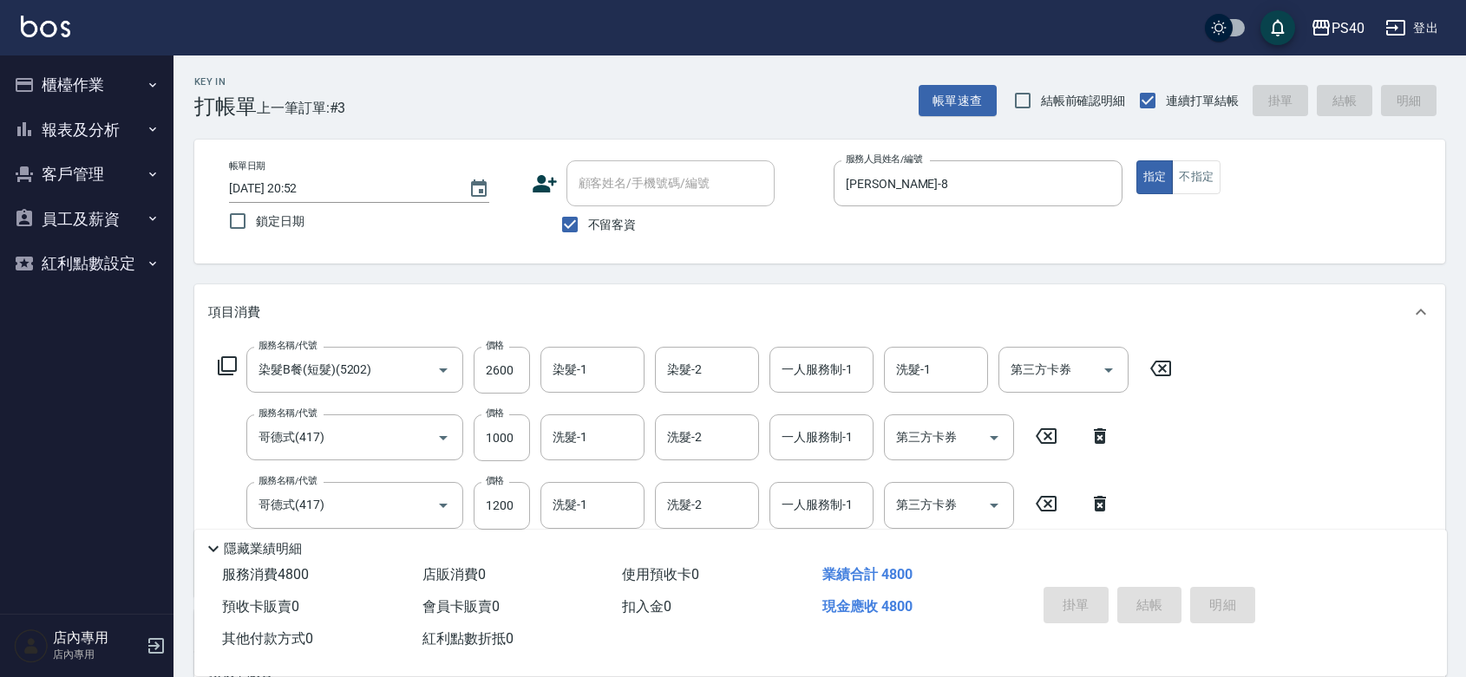
type input "[DATE] 20:53"
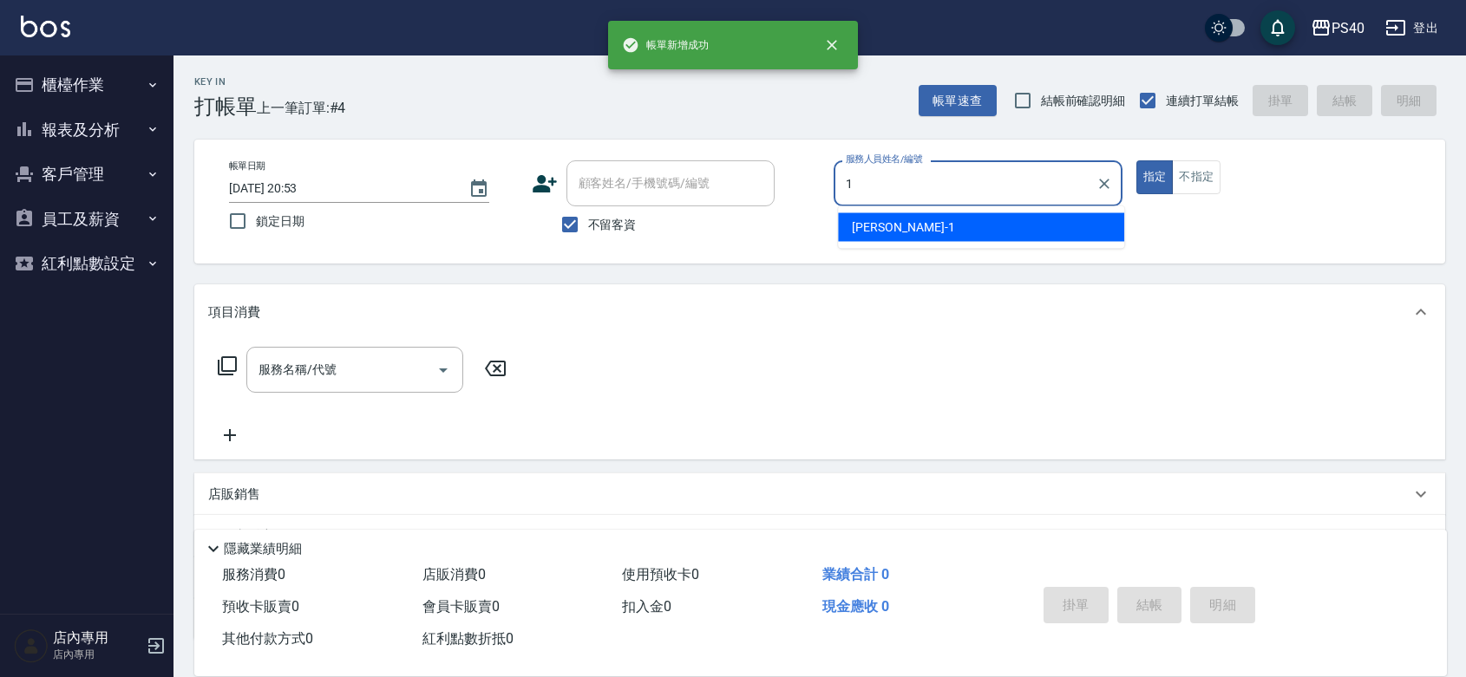
type input "[PERSON_NAME]-1"
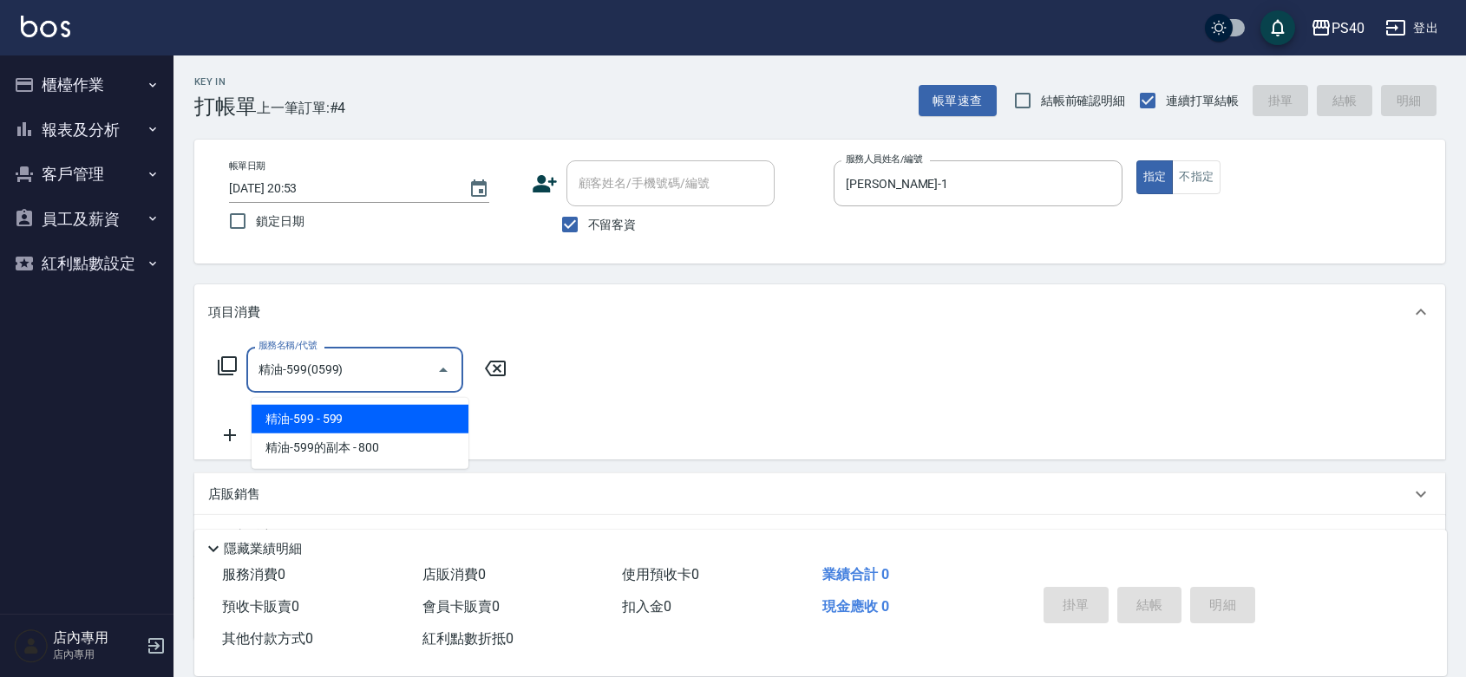
type input "精油-599(0599)"
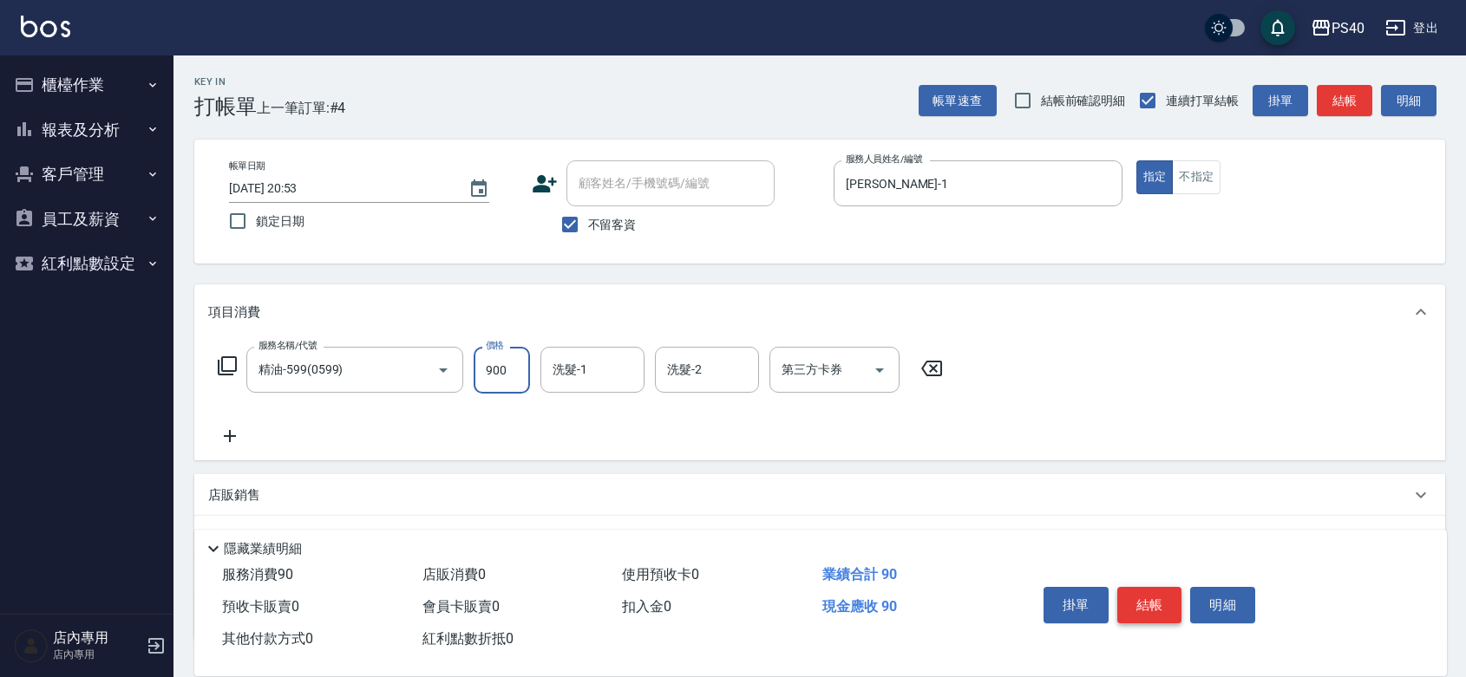
type input "900"
type input "[PERSON_NAME]-27"
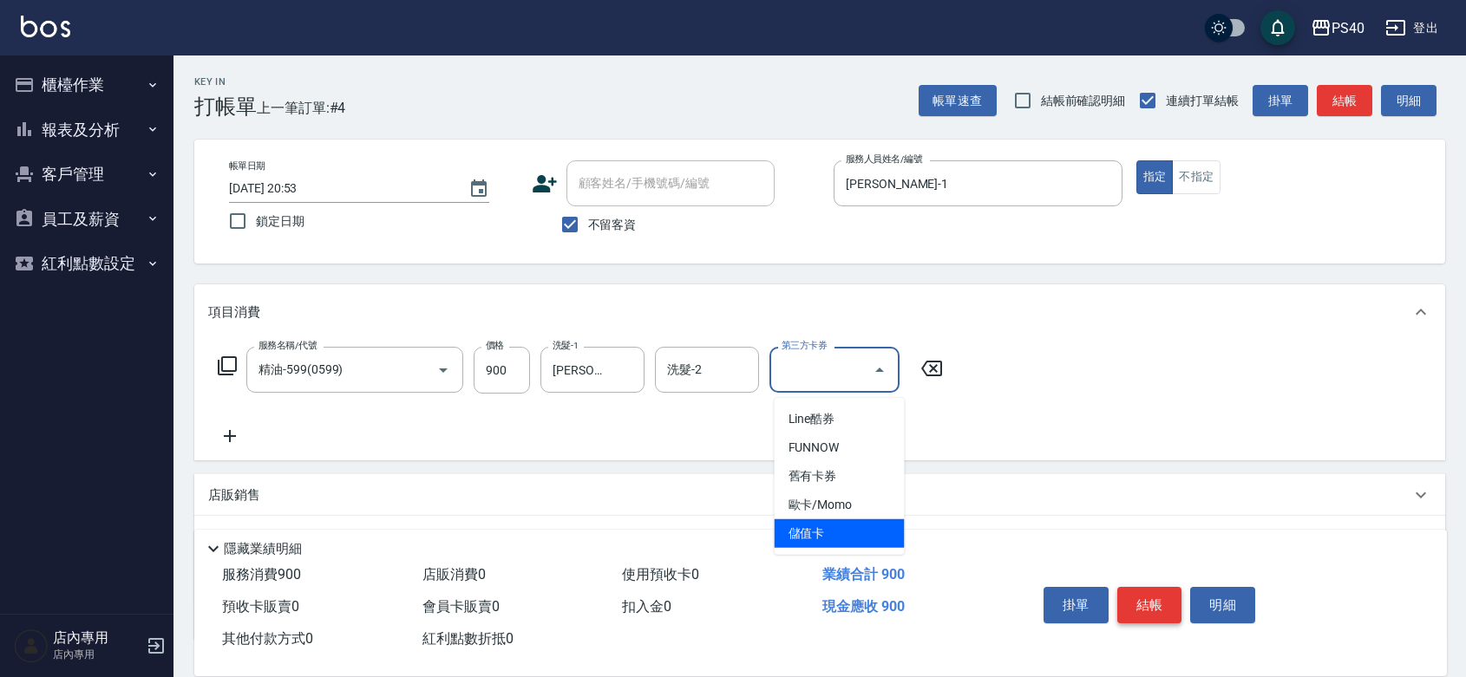
type input "儲值卡"
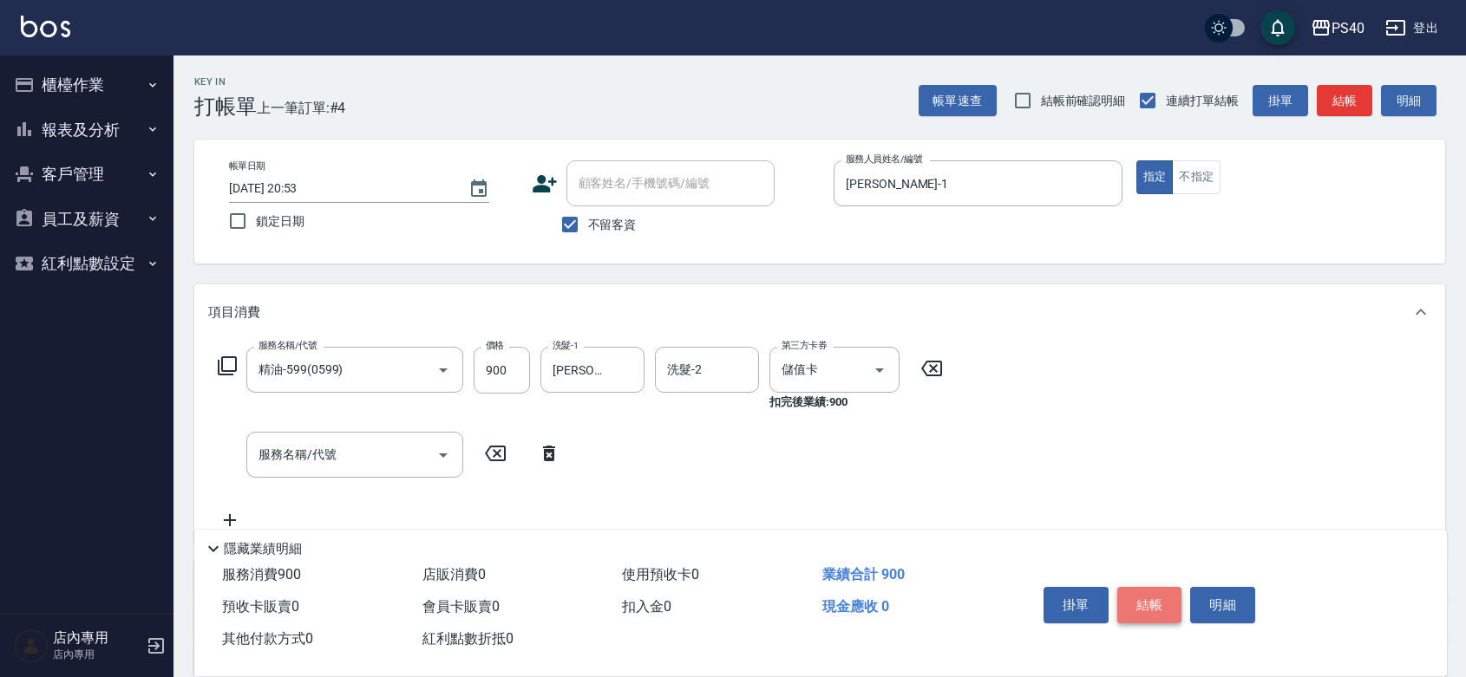
click at [1138, 587] on button "結帳" at bounding box center [1149, 605] width 65 height 36
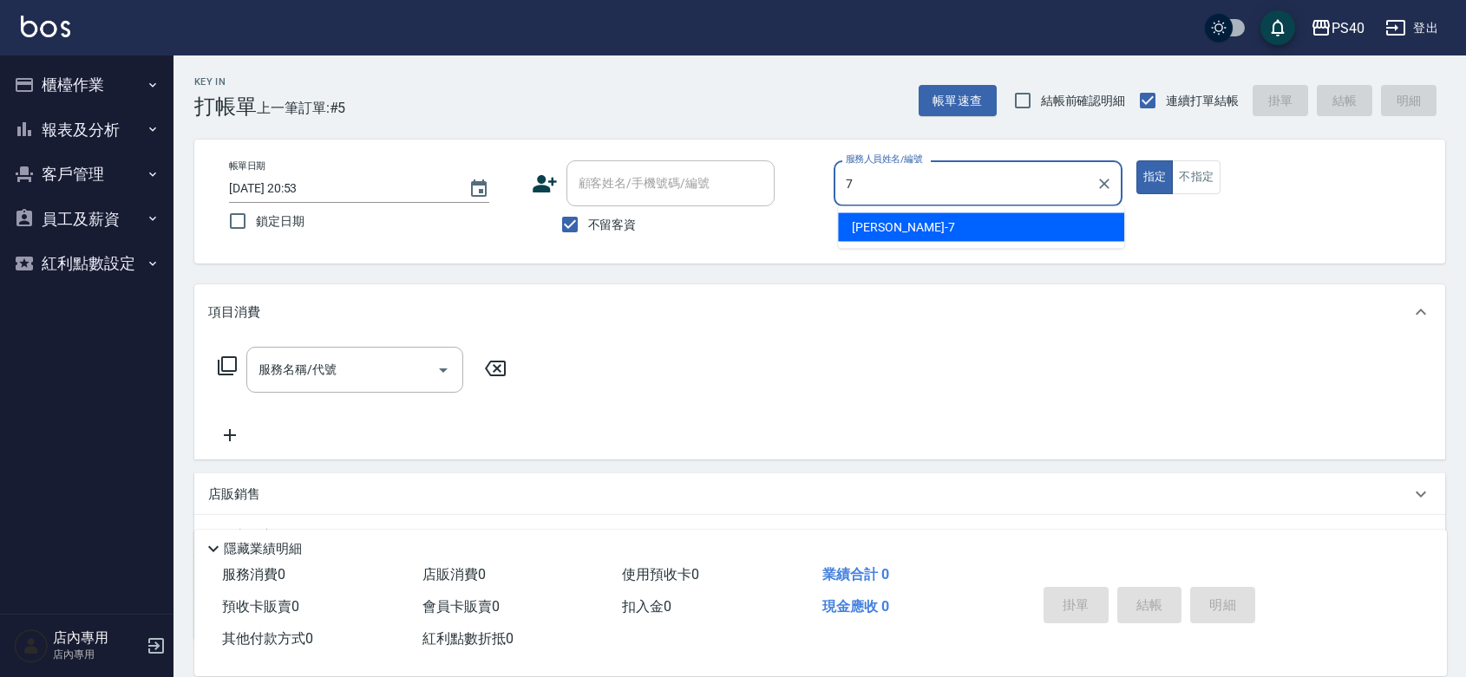
type input "[PERSON_NAME]-7"
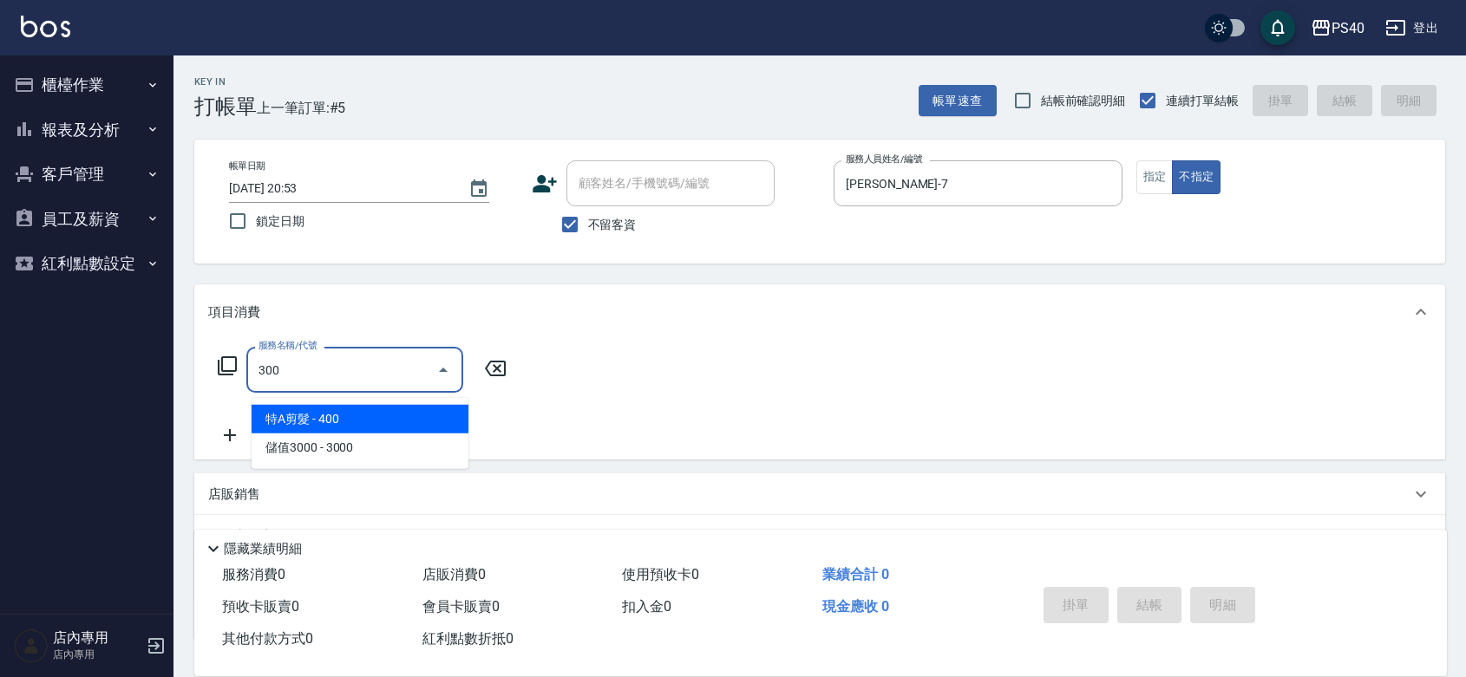
type input "特A剪髮(300)"
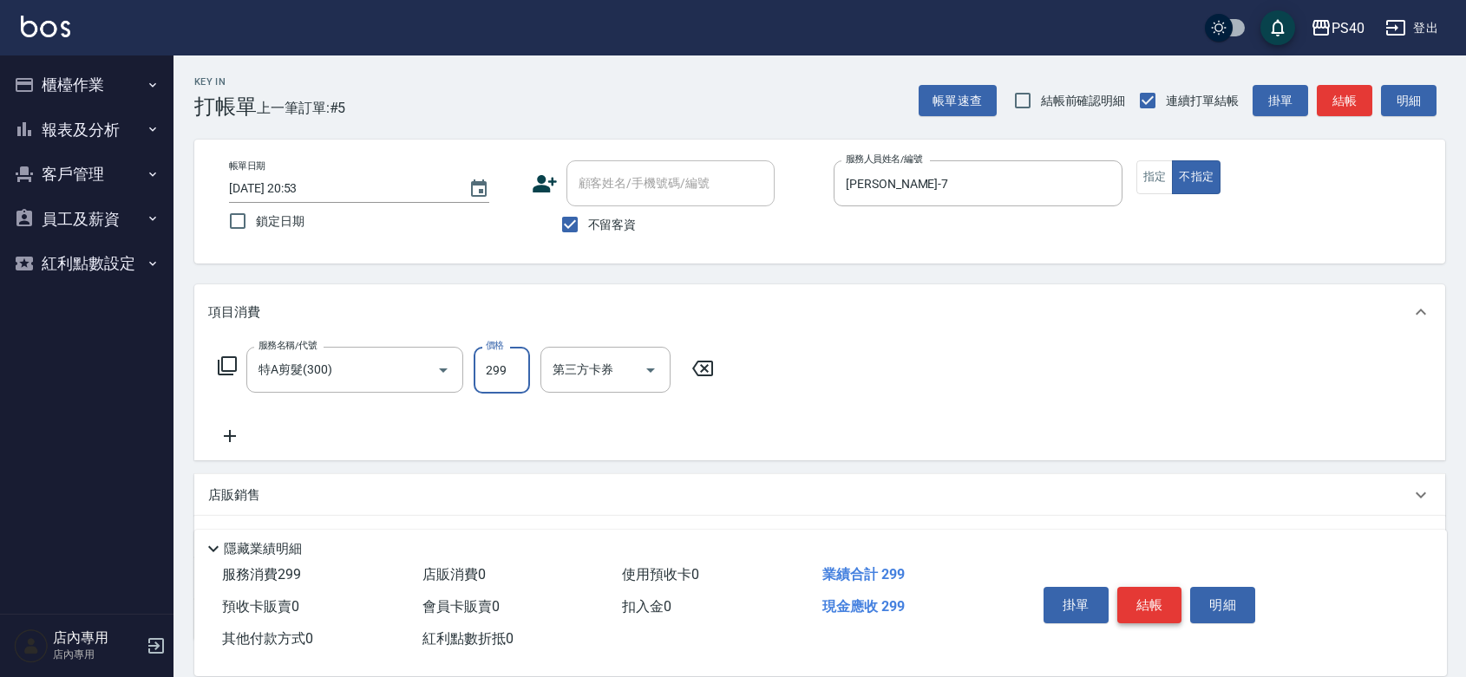
type input "299"
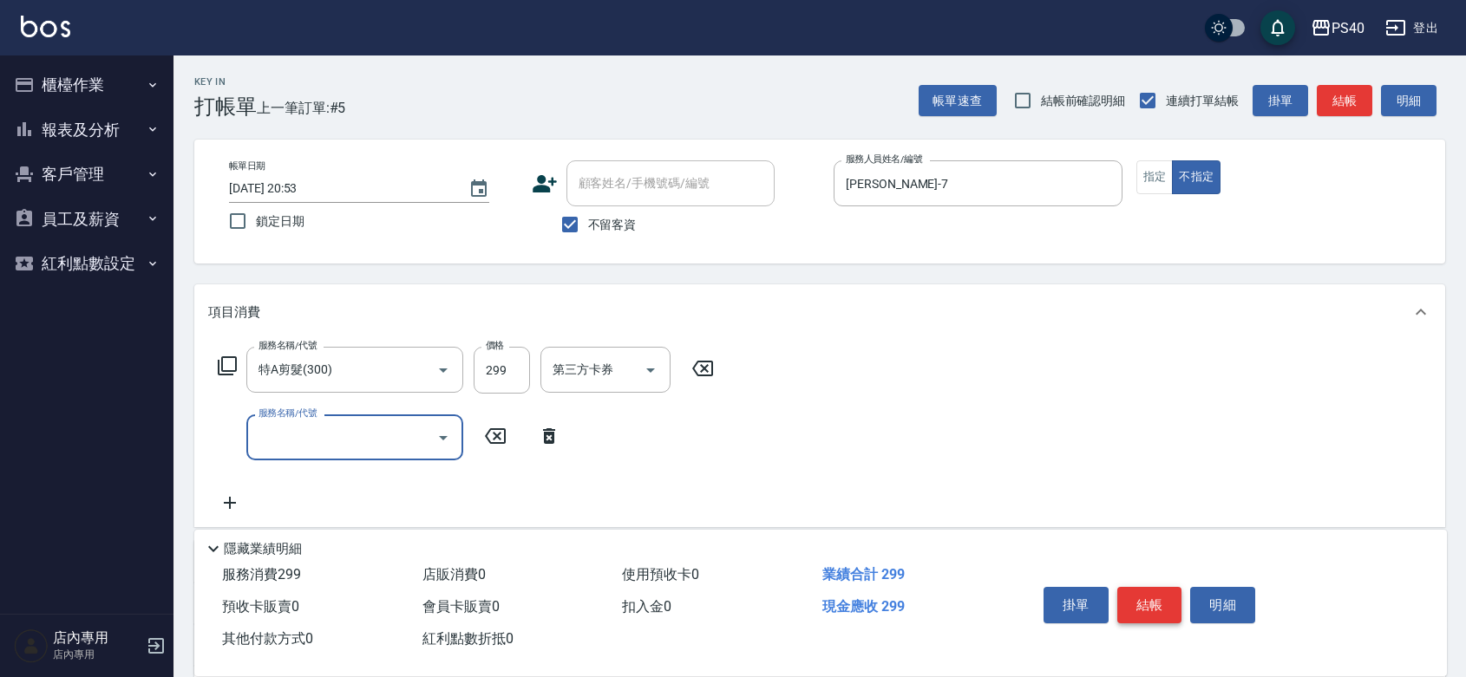
click at [1138, 587] on button "結帳" at bounding box center [1149, 605] width 65 height 36
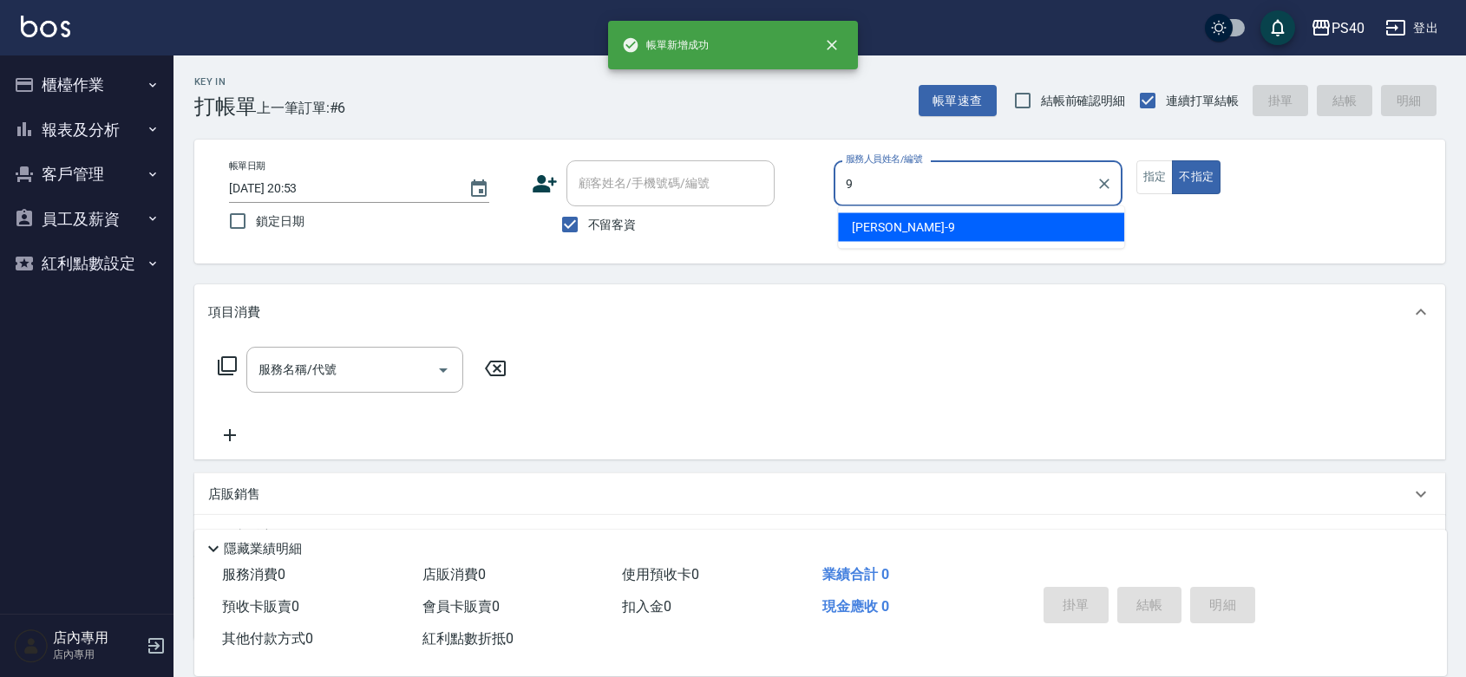
type input "[PERSON_NAME]9"
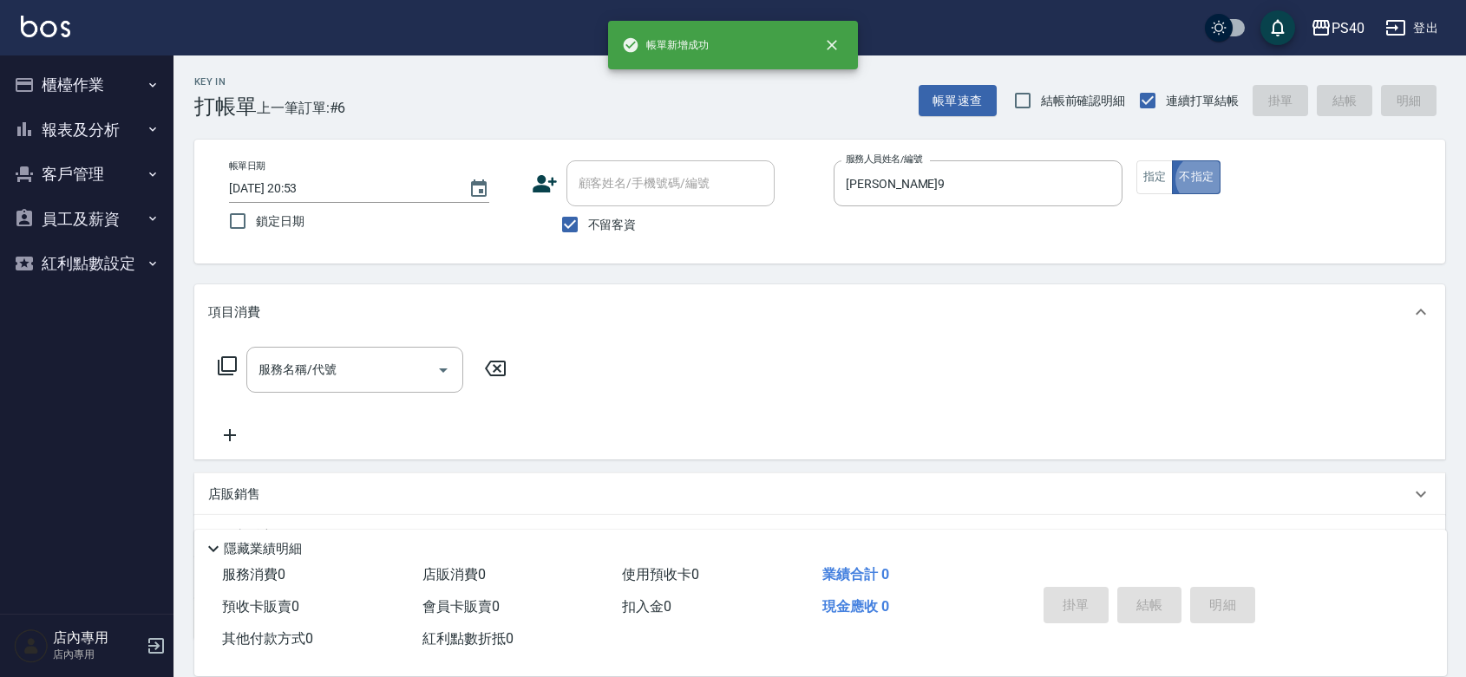
type button "false"
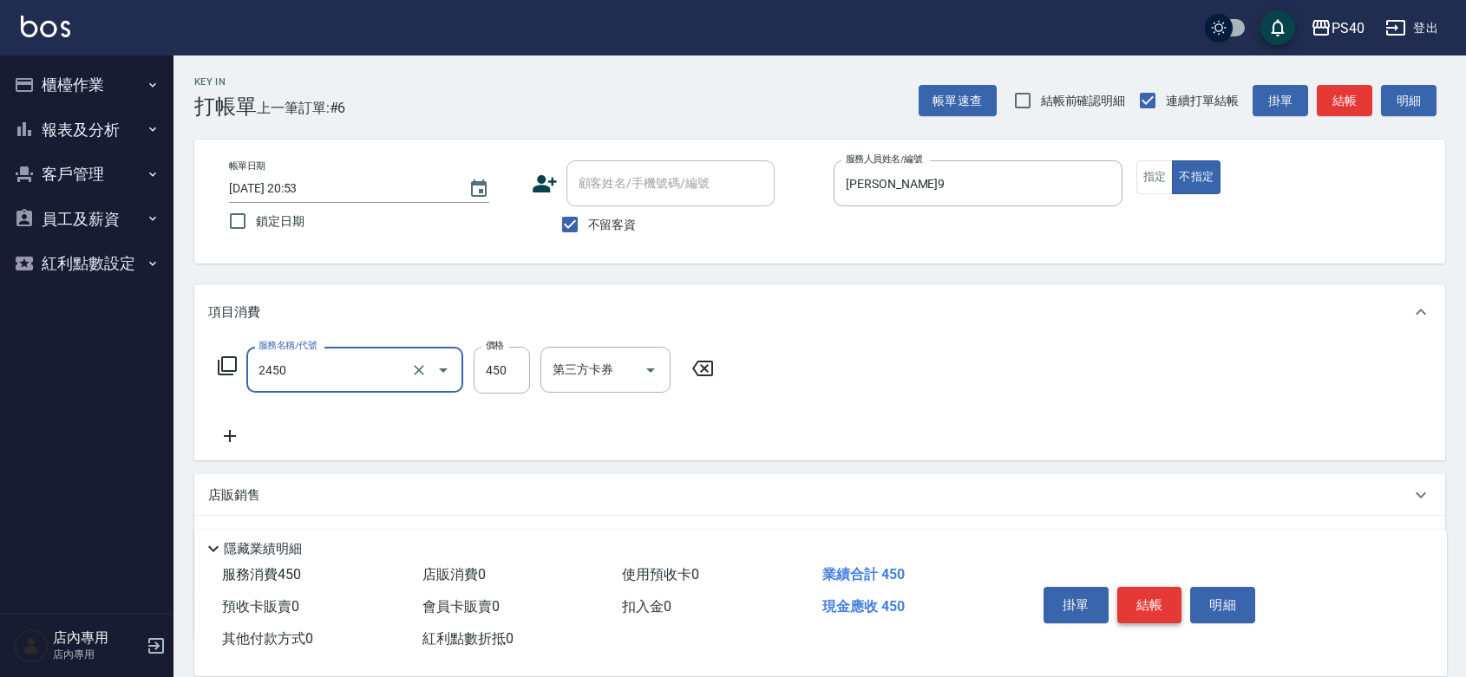
type input "C剪髮套餐(2450)"
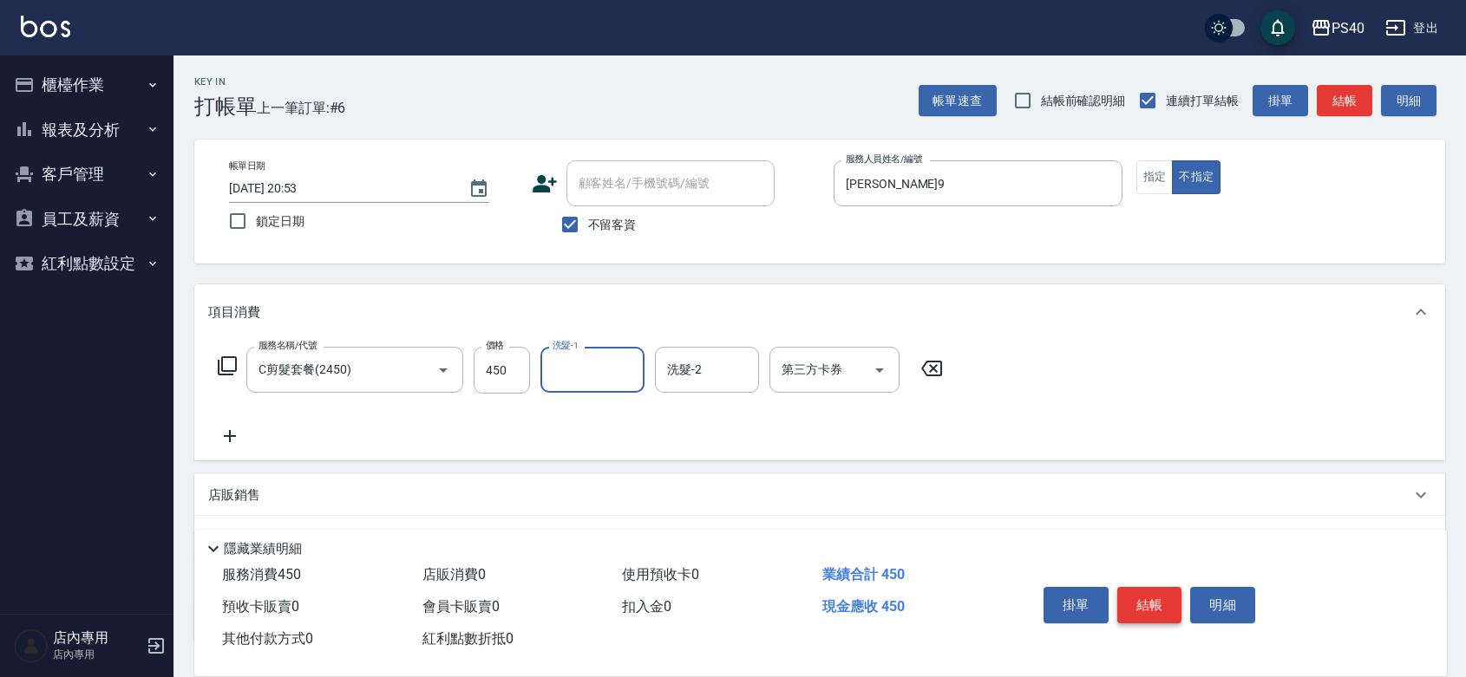
click at [1138, 587] on button "結帳" at bounding box center [1149, 605] width 65 height 36
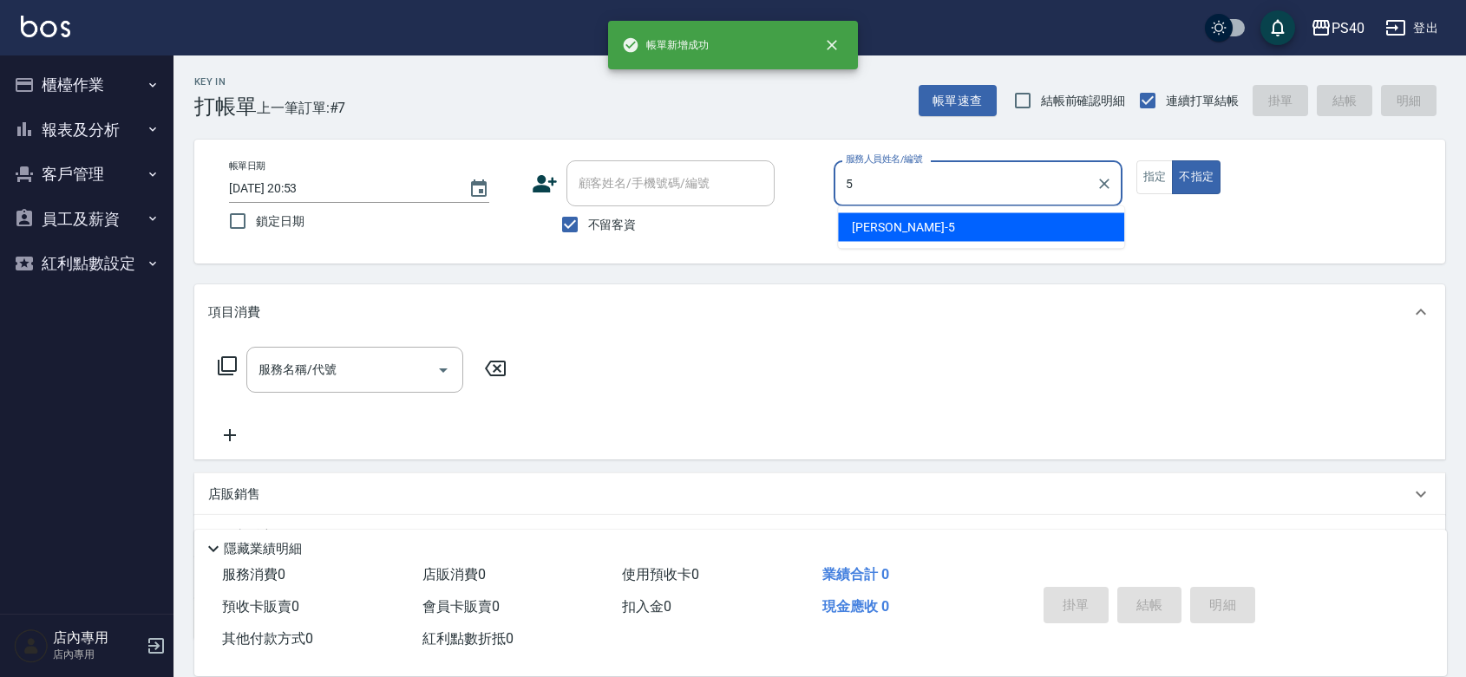
type input "[PERSON_NAME]-5"
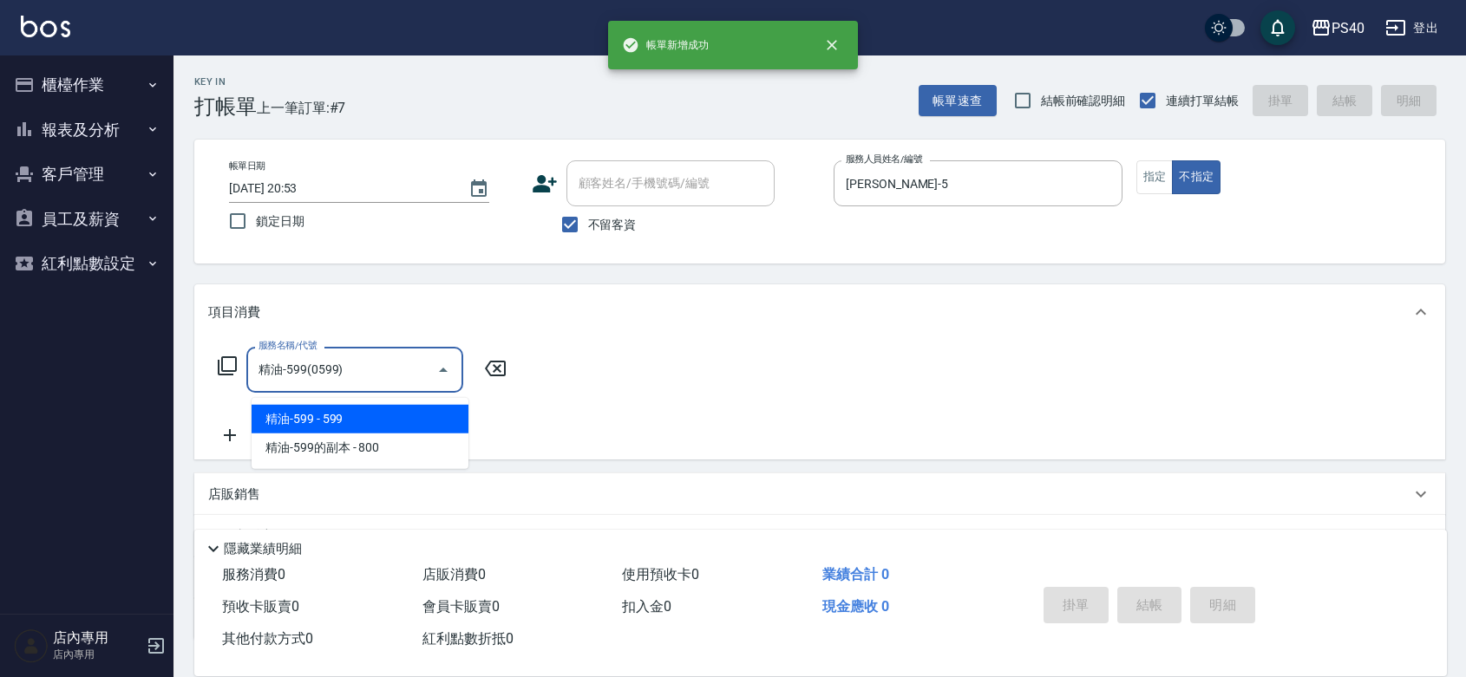
type input "精油-599(0599)"
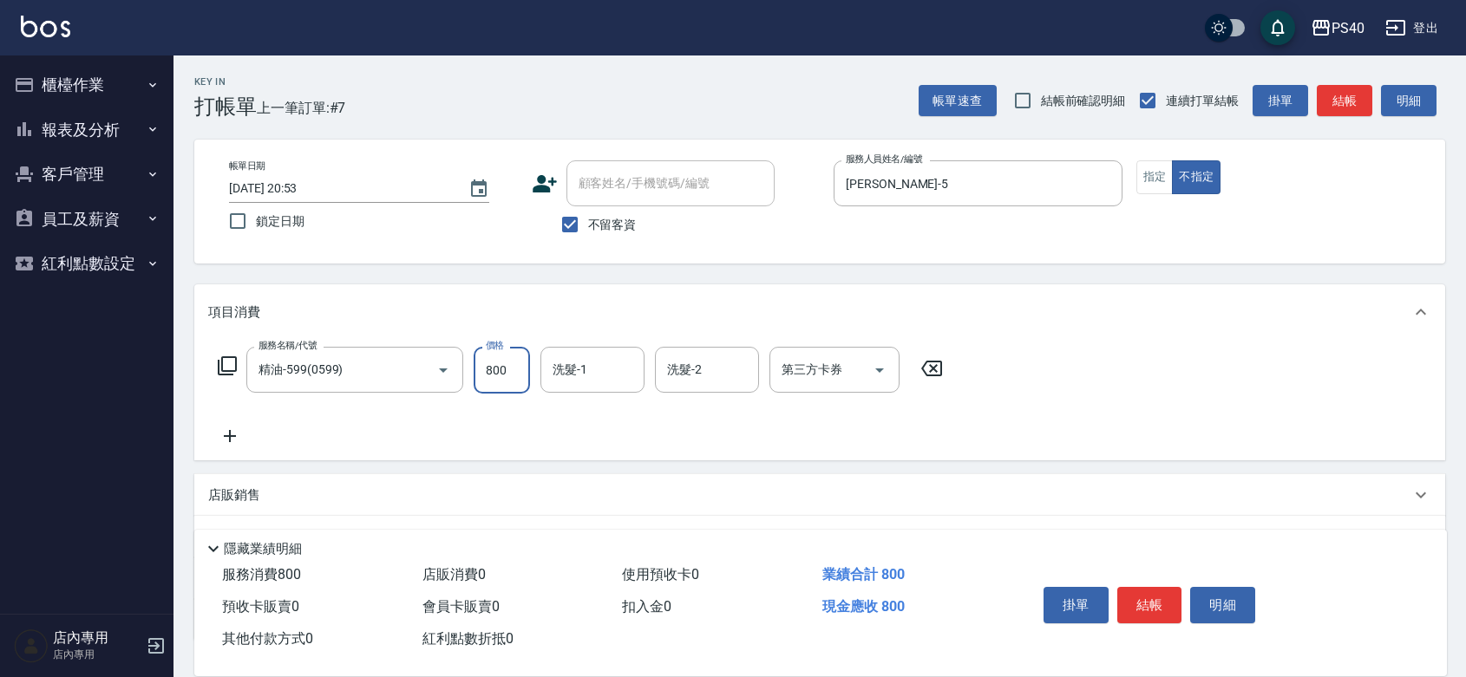
type input "800"
click at [1138, 587] on button "結帳" at bounding box center [1149, 605] width 65 height 36
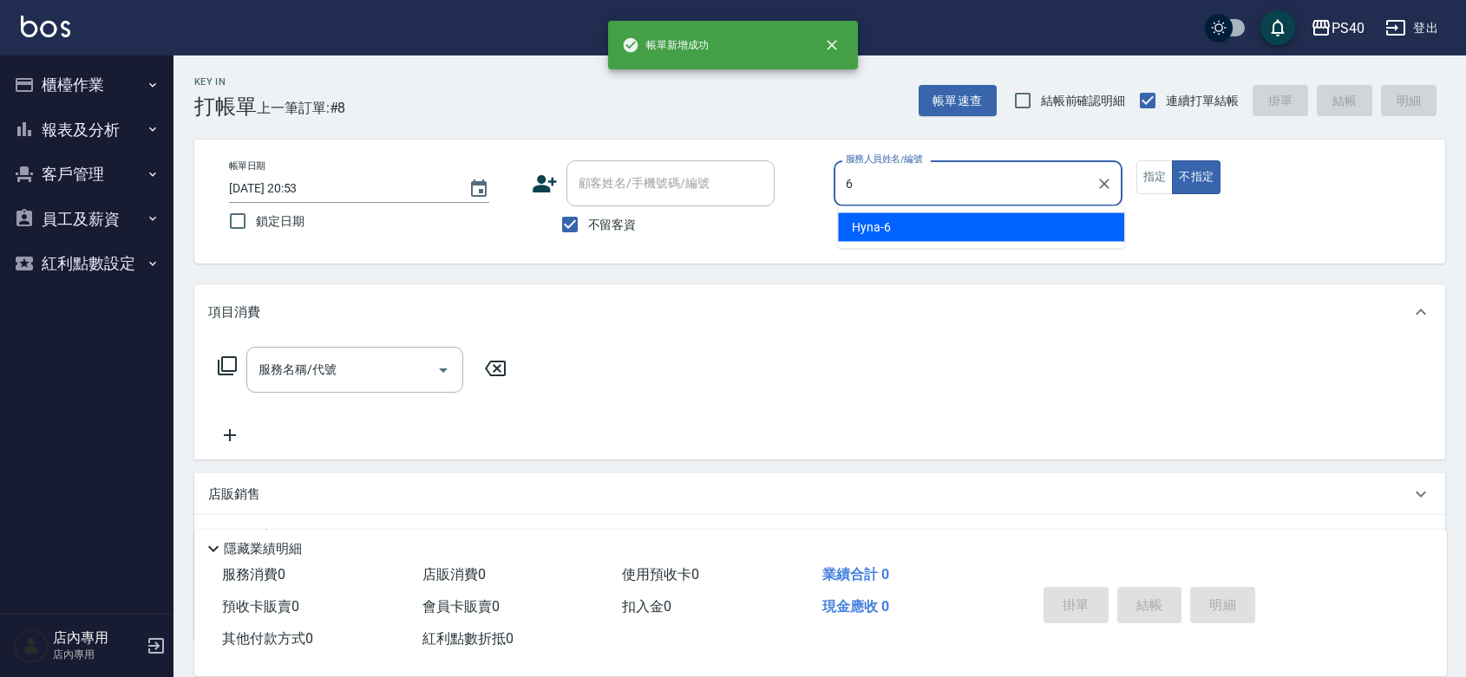
type input "Hyna-6"
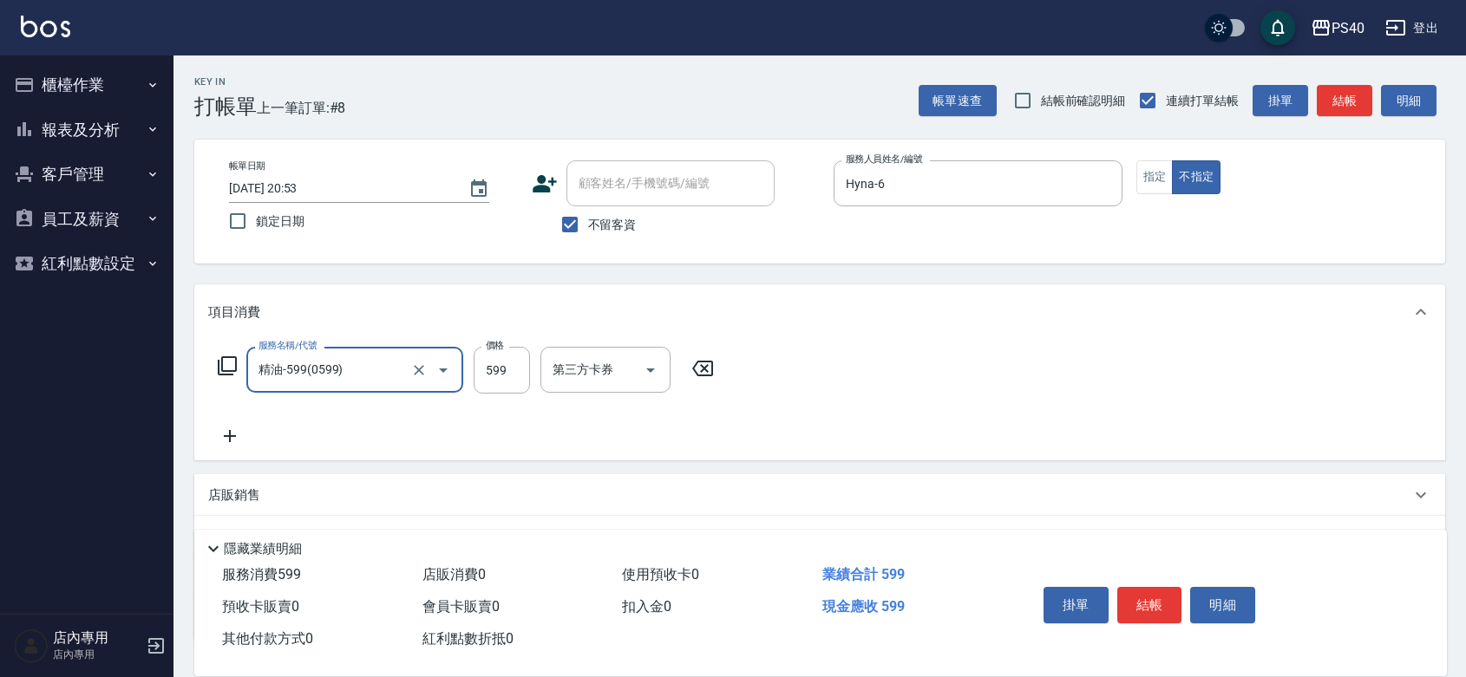
type input "精油-599(0599)"
type input "850"
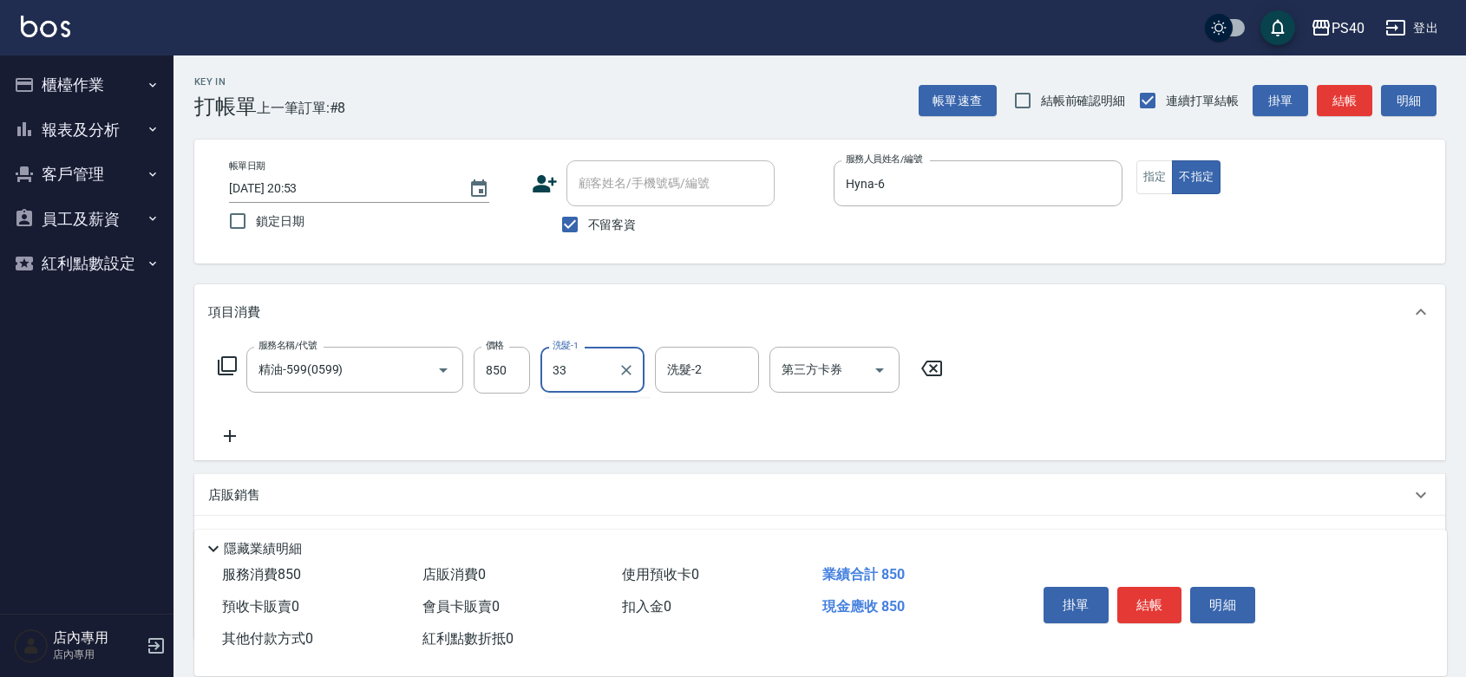
type input "[PERSON_NAME]-33"
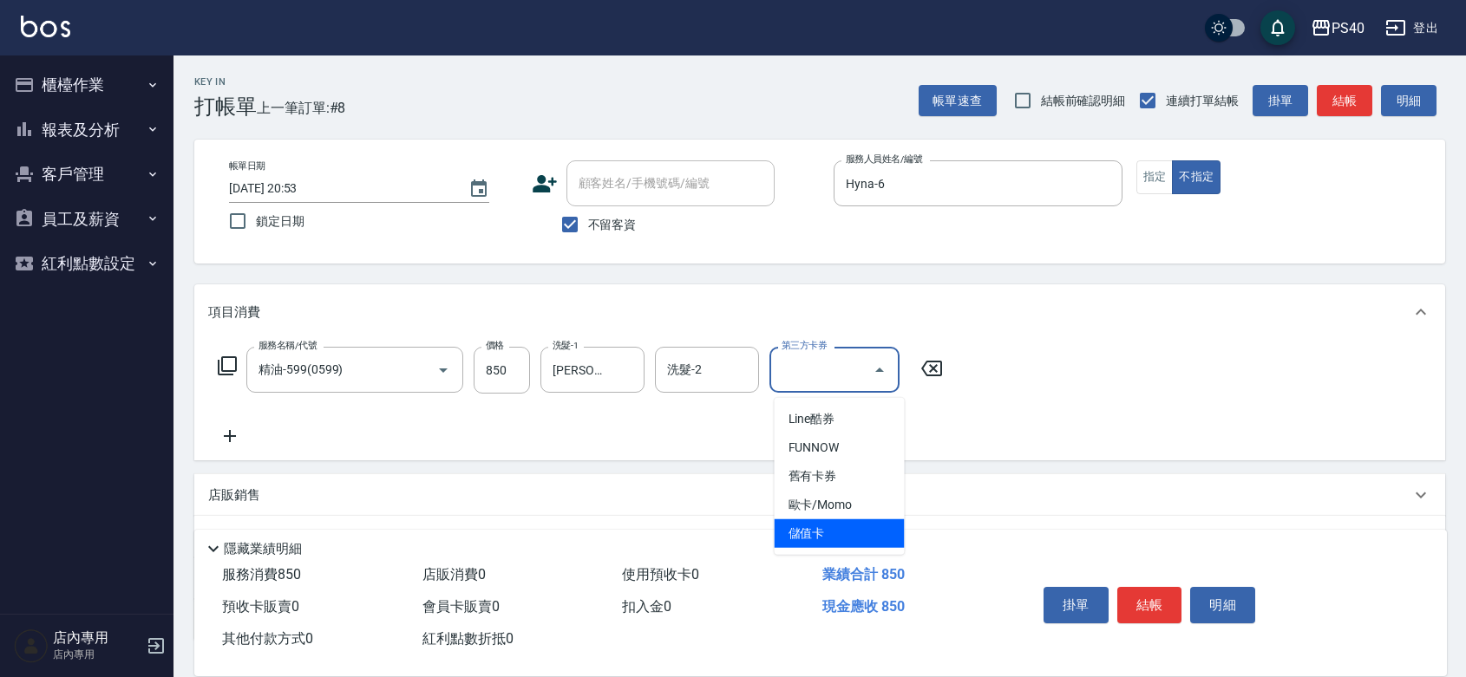
type input "儲值卡"
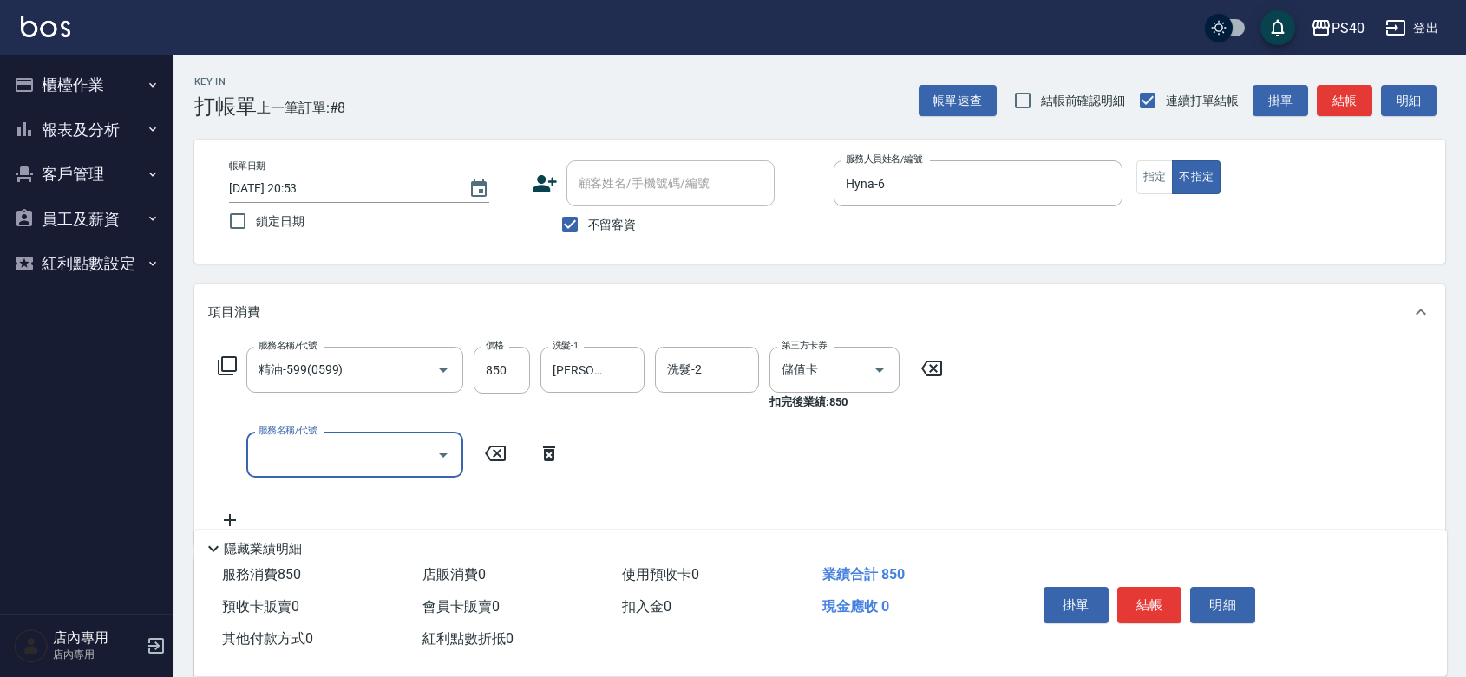
click at [1138, 587] on button "結帳" at bounding box center [1149, 605] width 65 height 36
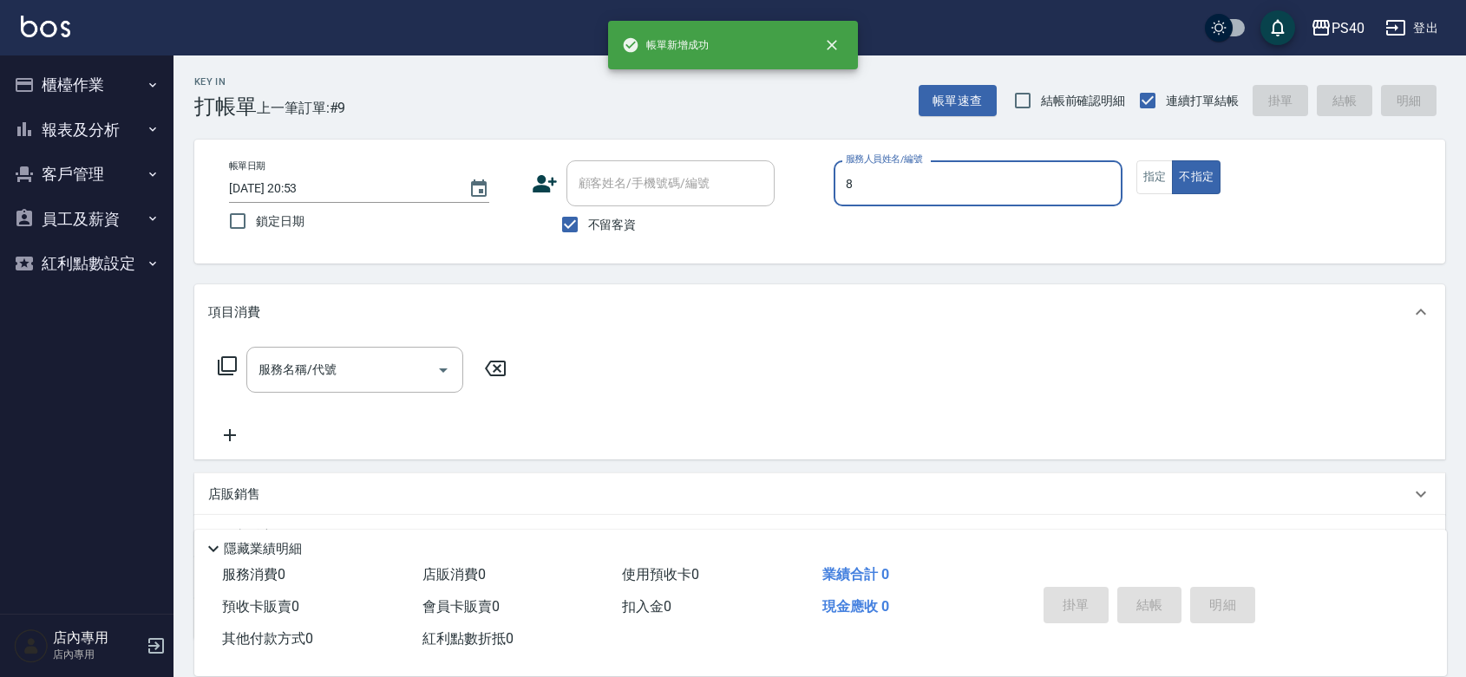
type input "[PERSON_NAME]-8"
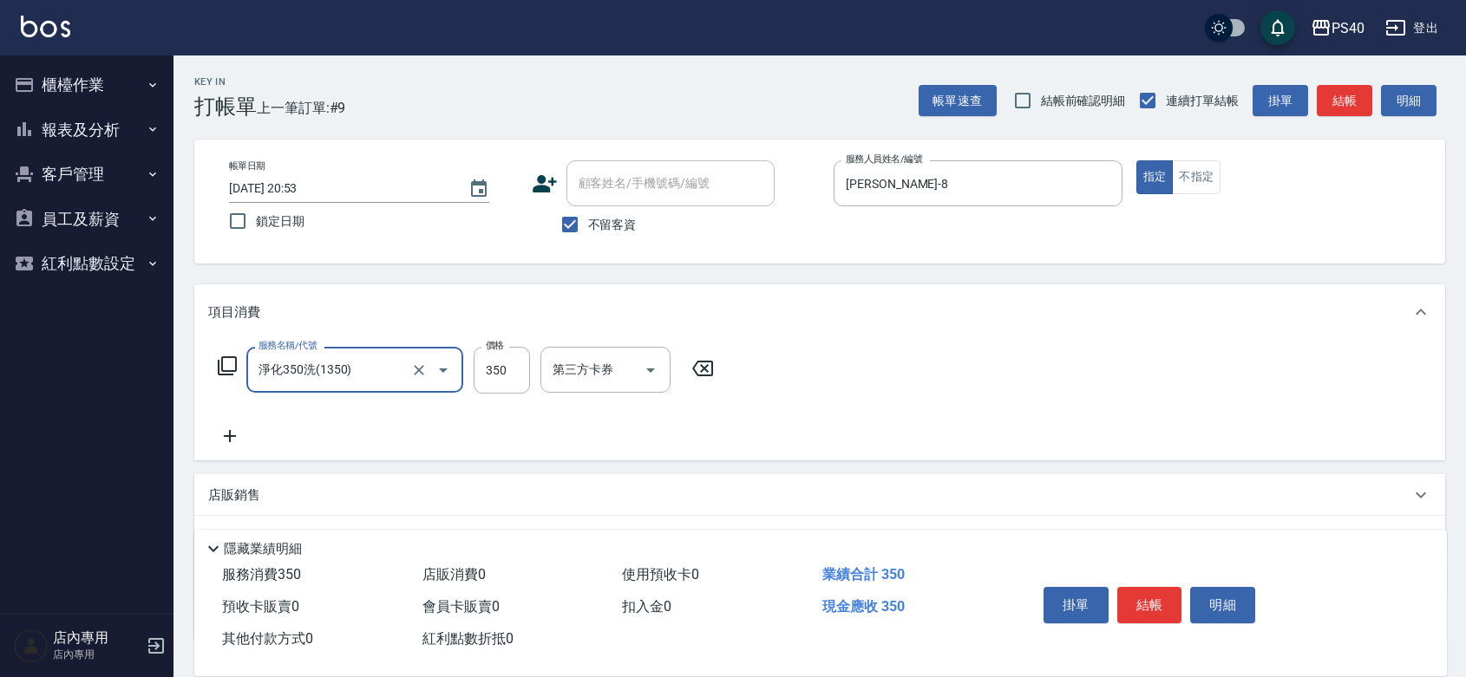
type input "淨化350洗(1350)"
type input "315"
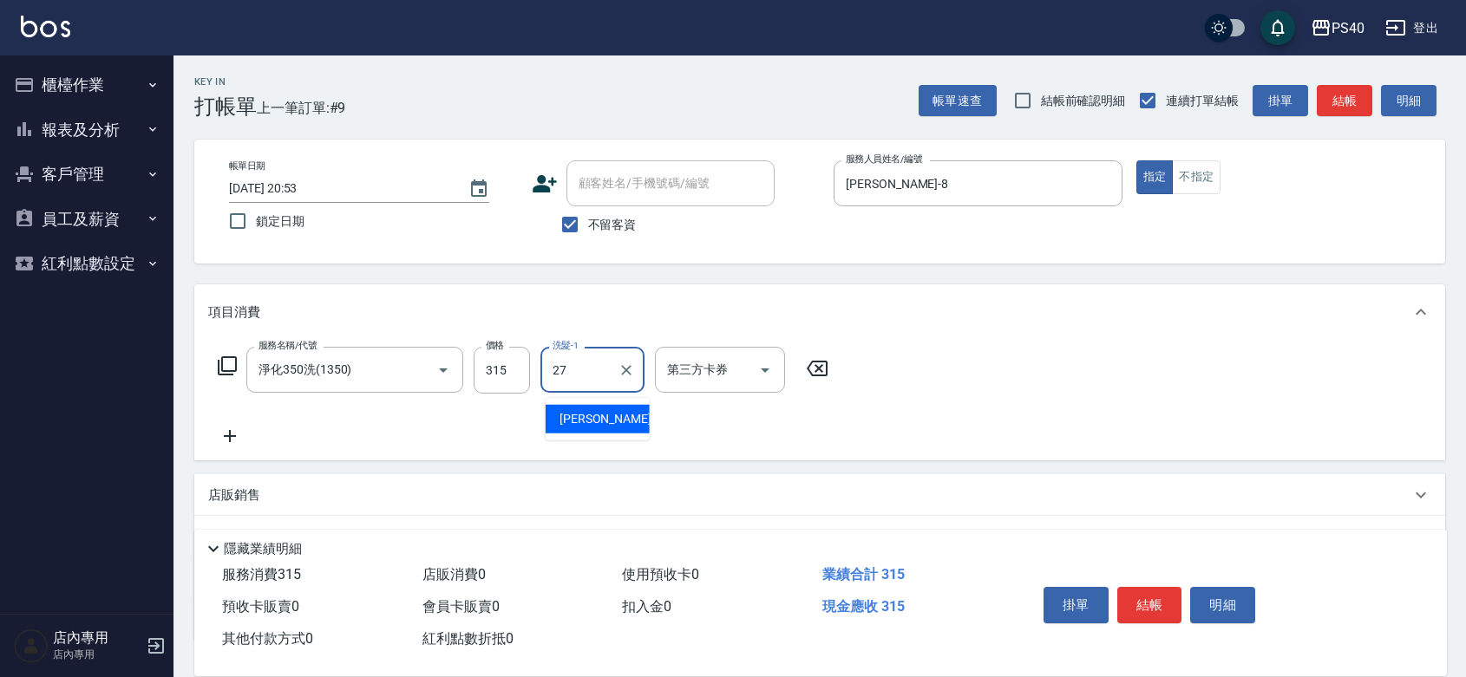
type input "[PERSON_NAME]-27"
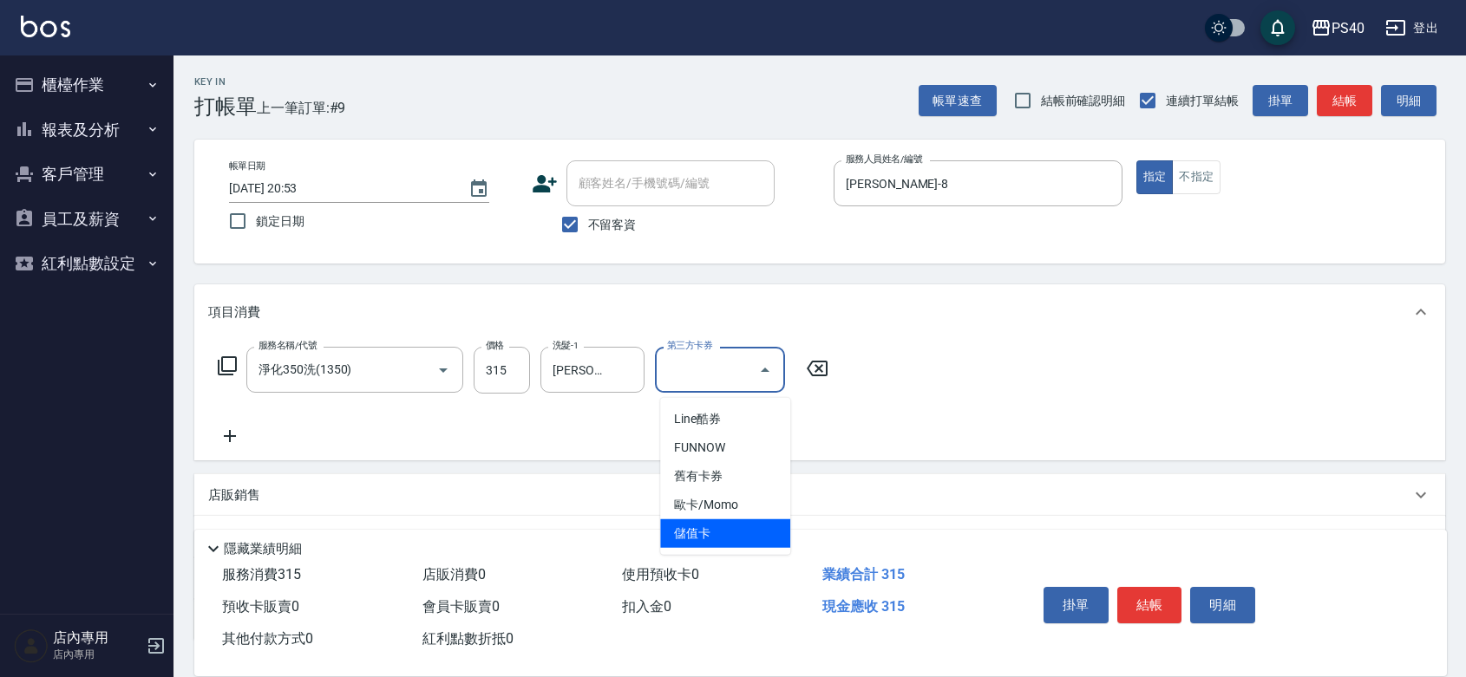
type input "儲值卡"
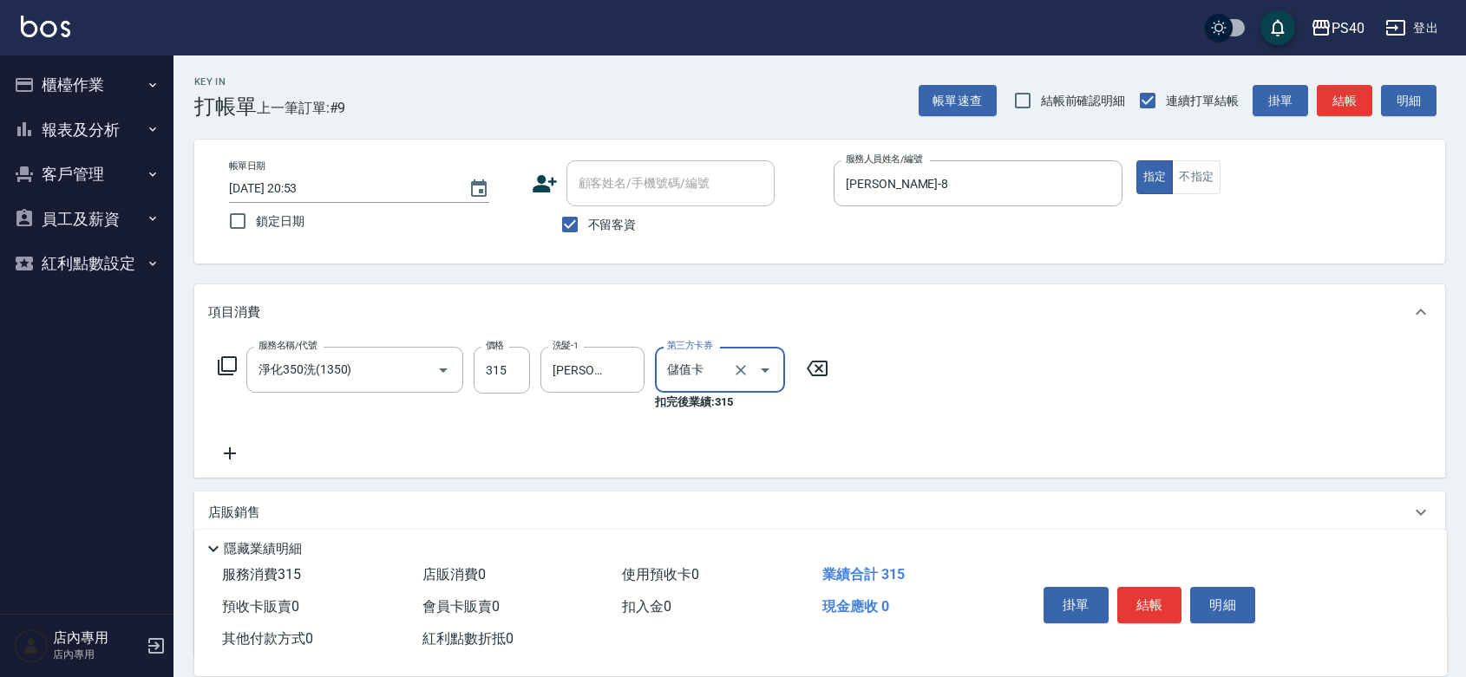
click at [1138, 587] on button "結帳" at bounding box center [1149, 605] width 65 height 36
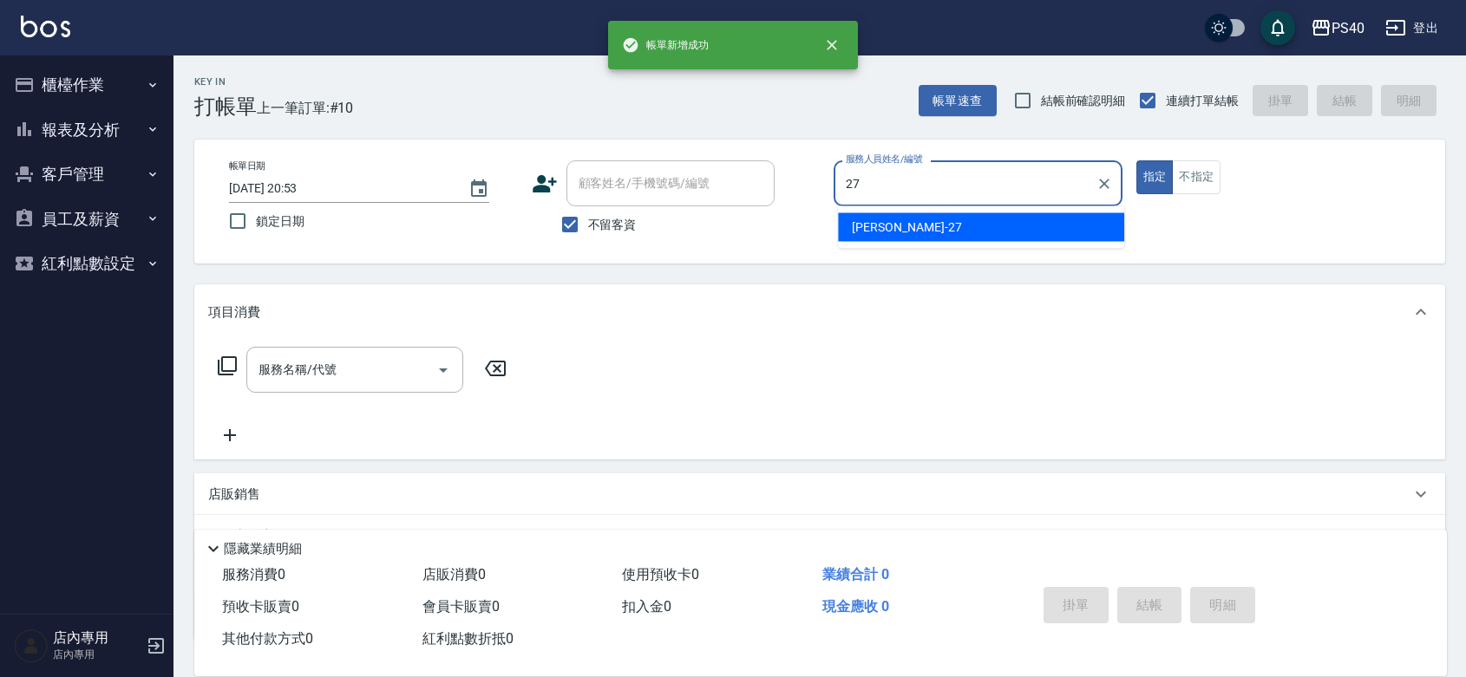
type input "[PERSON_NAME]-27"
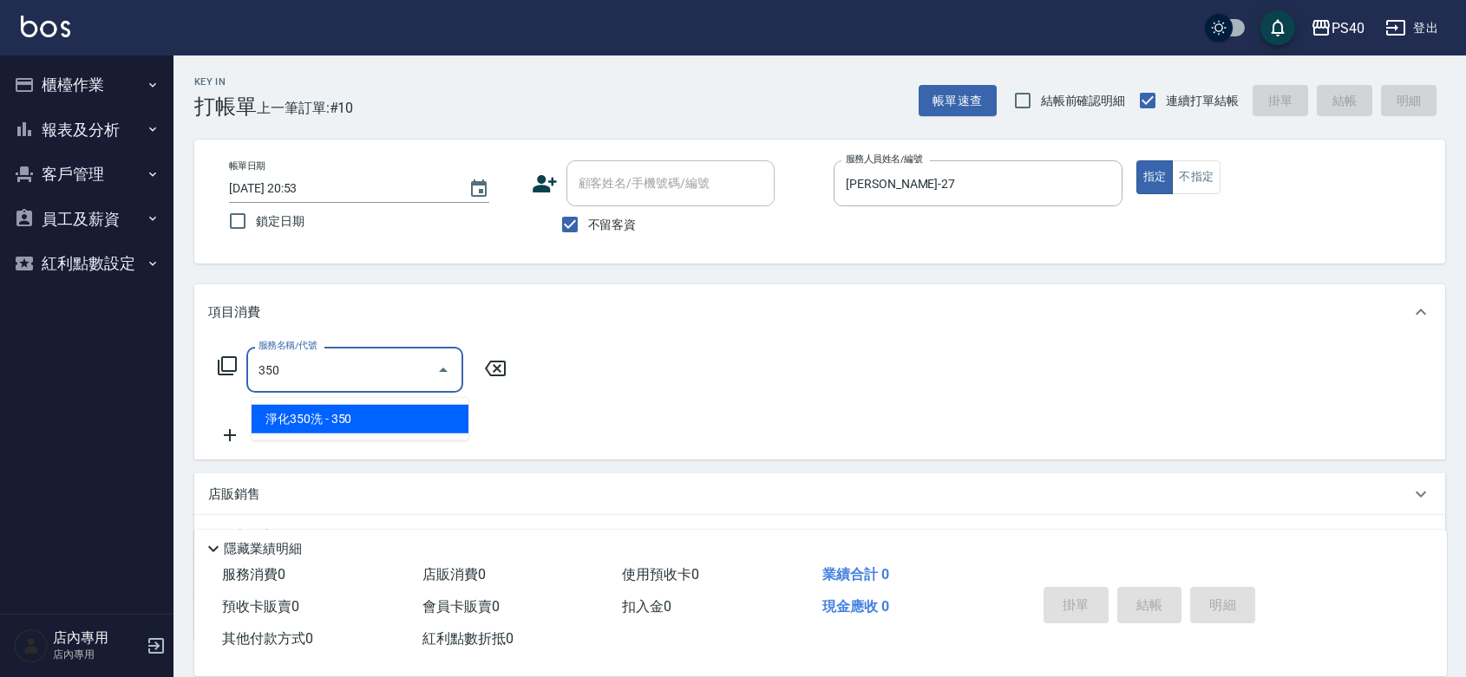
type input "淨化350洗(1350)"
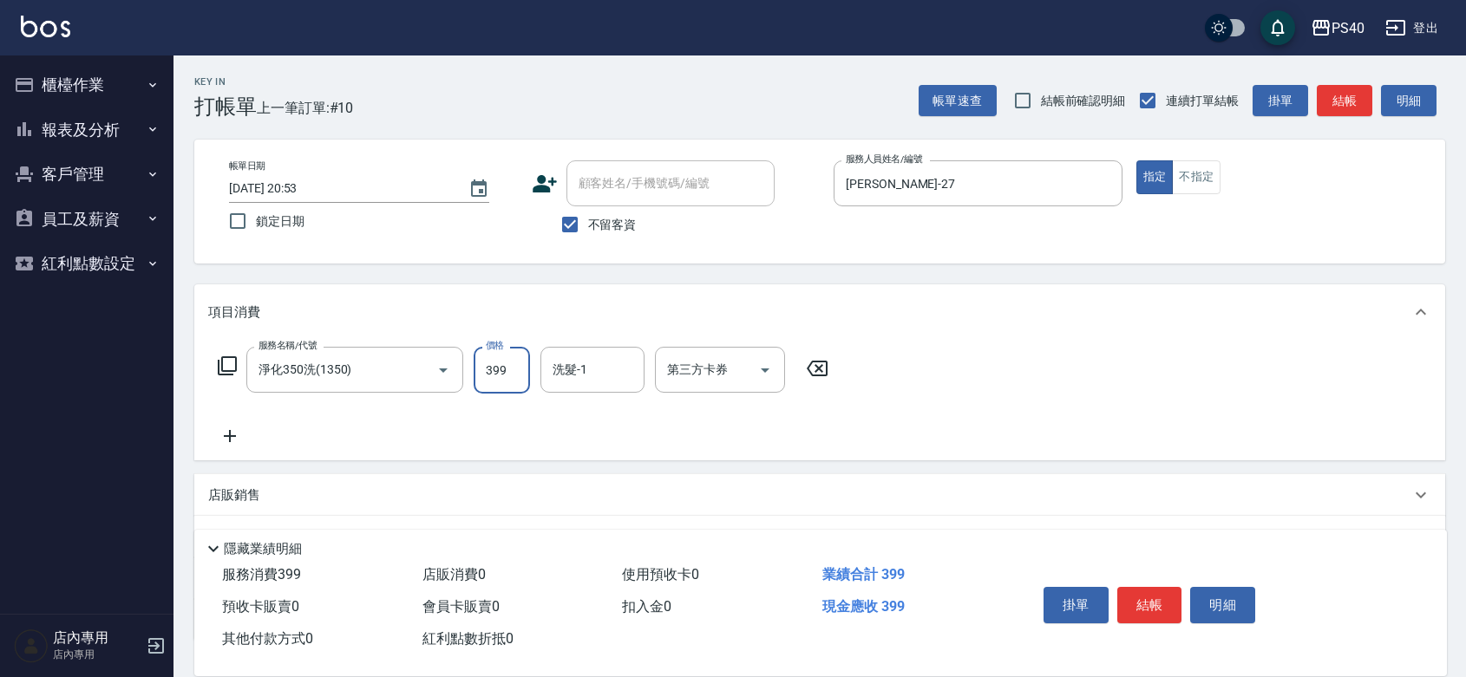
type input "399"
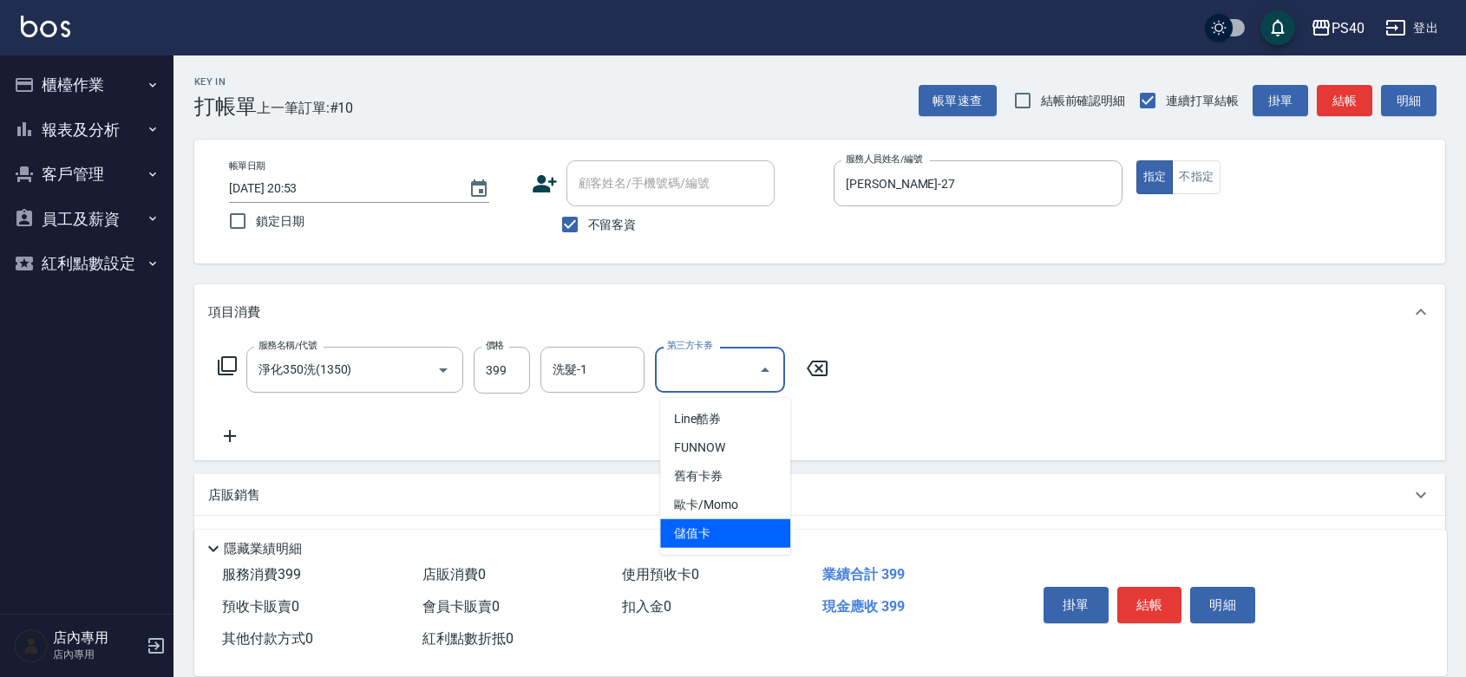
type input "儲值卡"
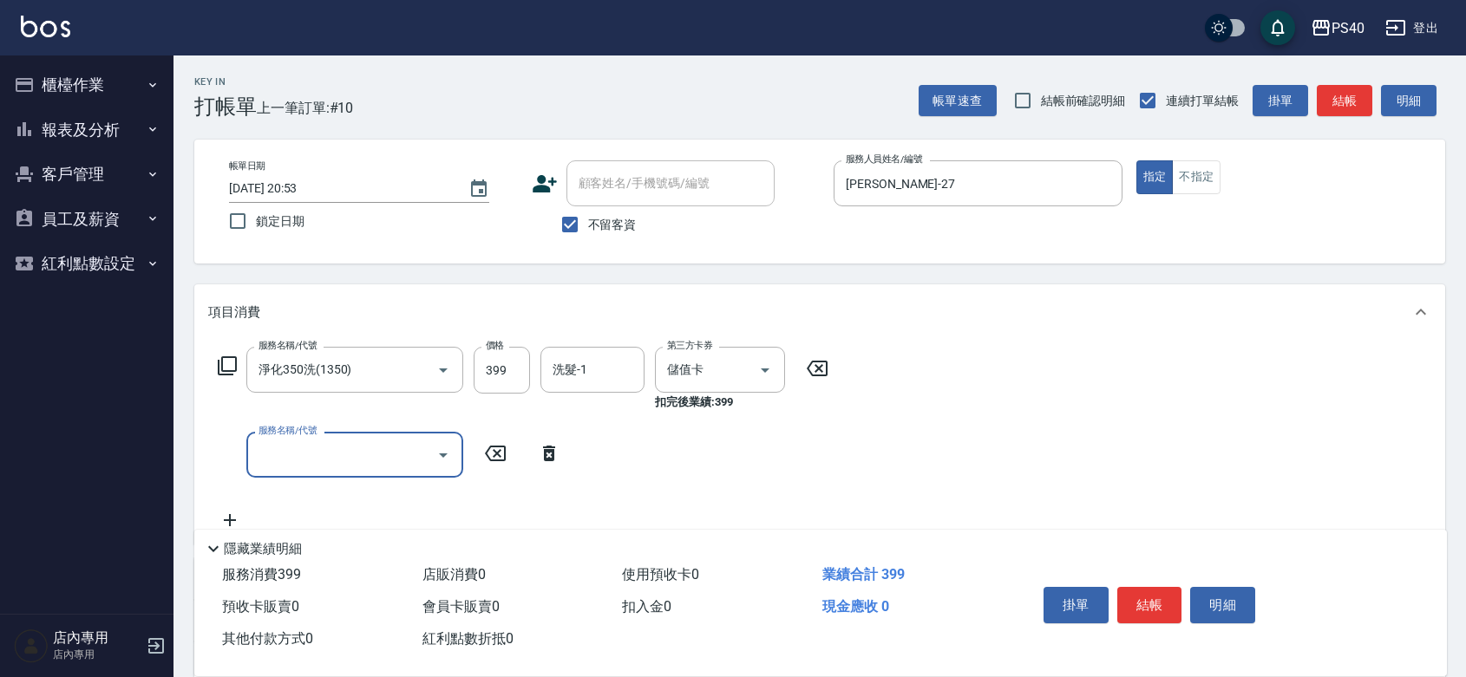
click at [1138, 587] on button "結帳" at bounding box center [1149, 605] width 65 height 36
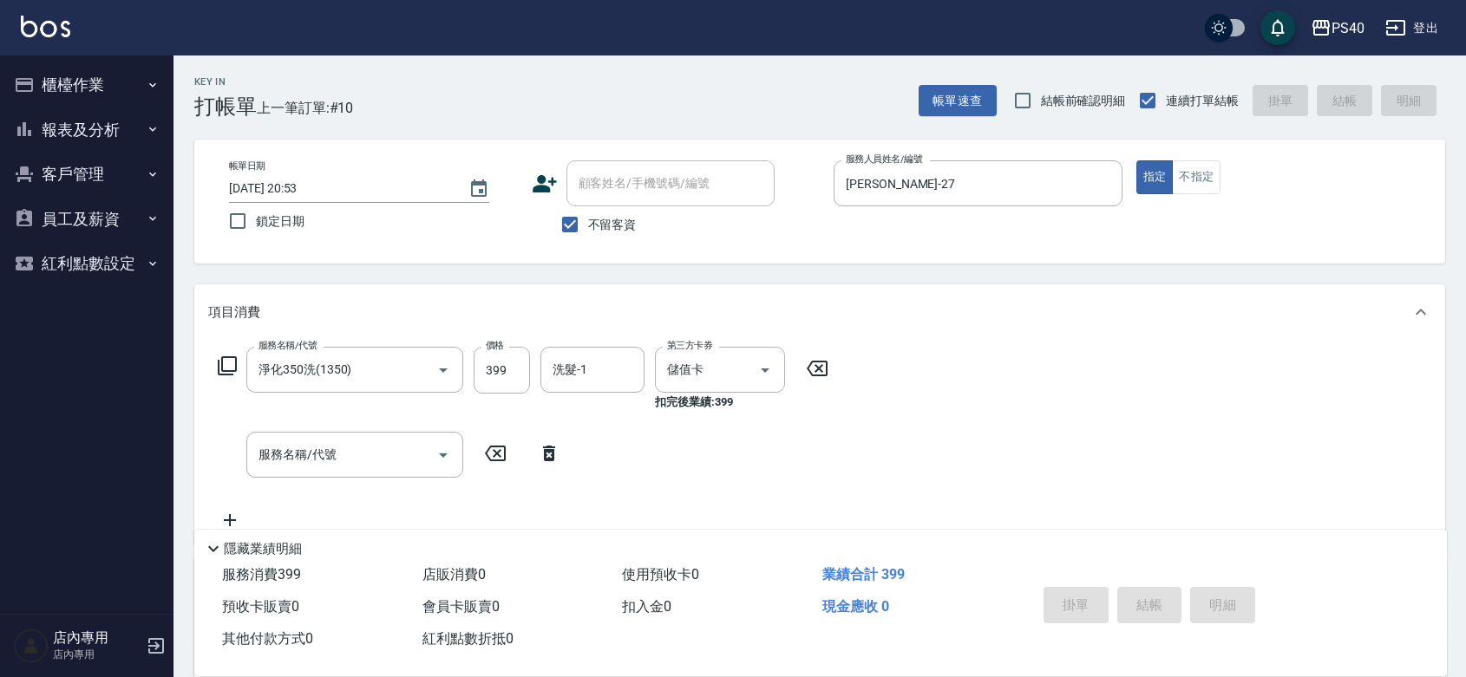
type input "[DATE] 20:54"
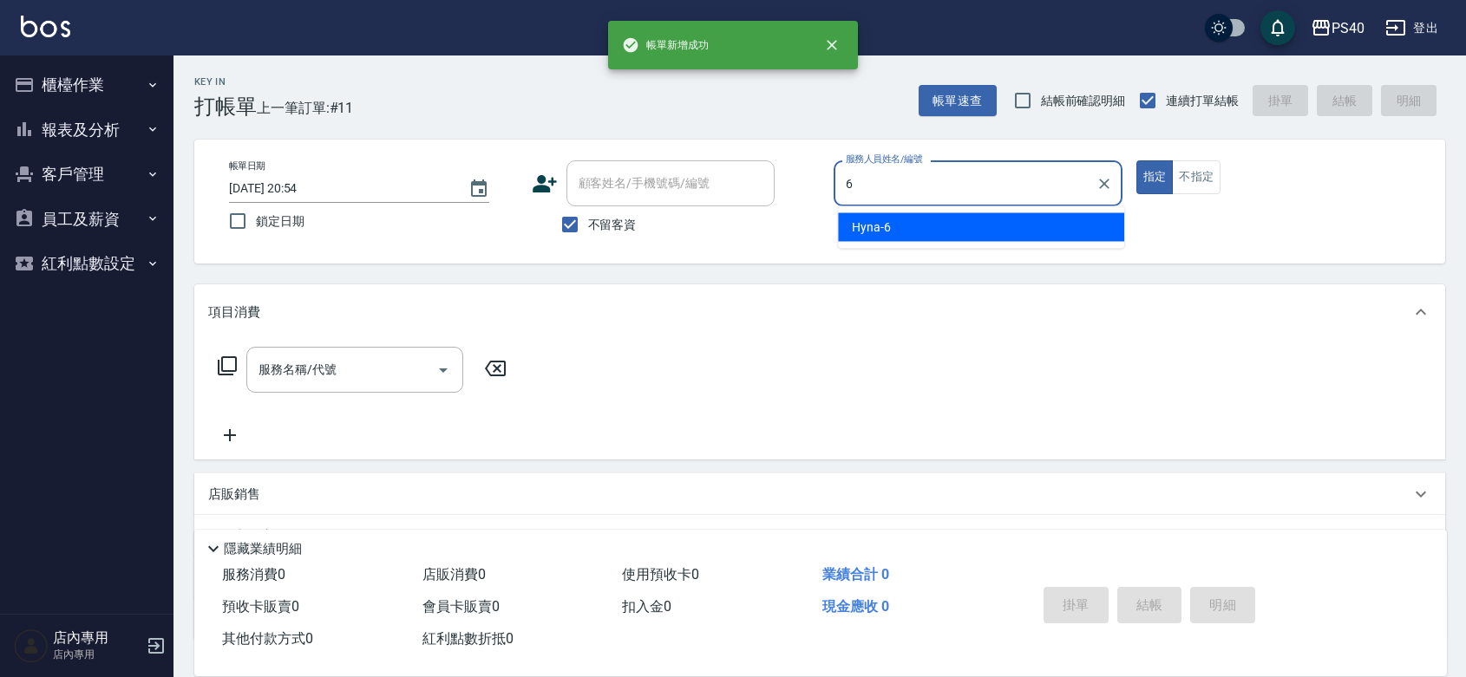
type input "Hyna-6"
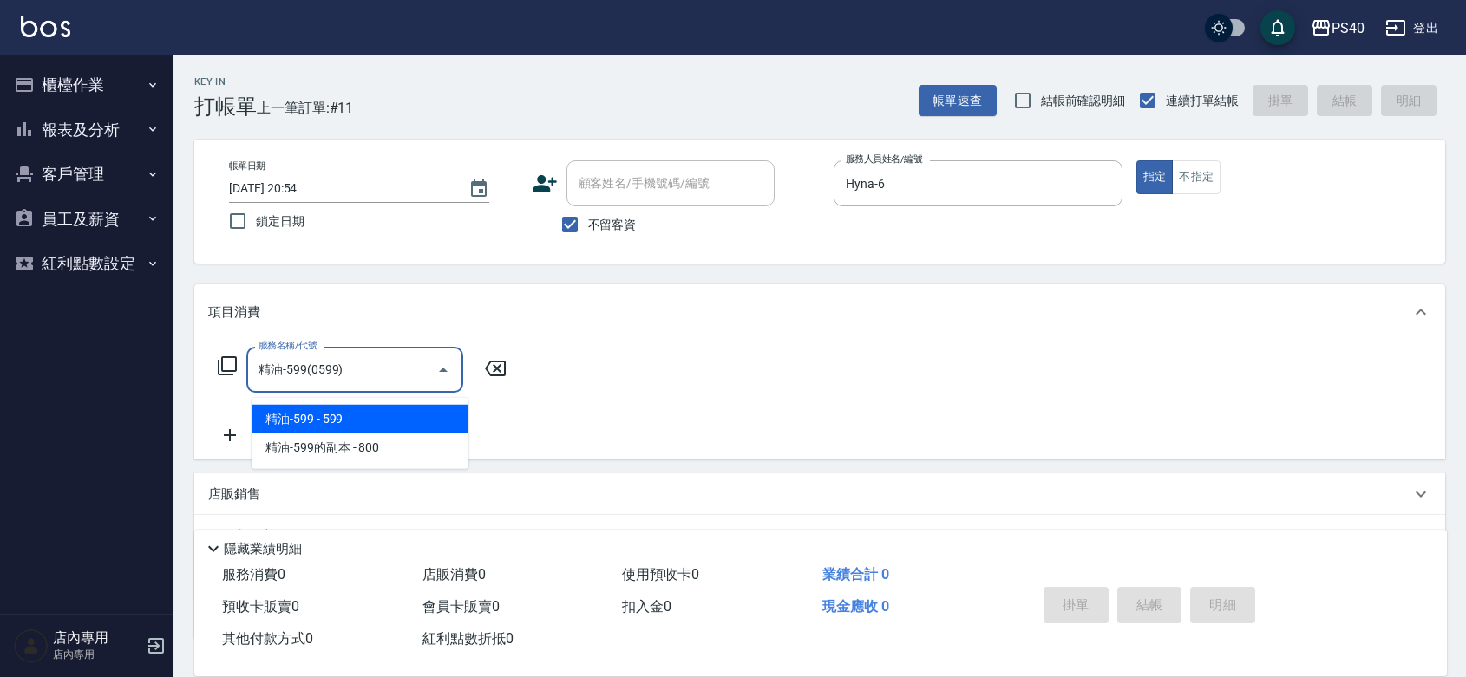
type input "精油-599(0599)"
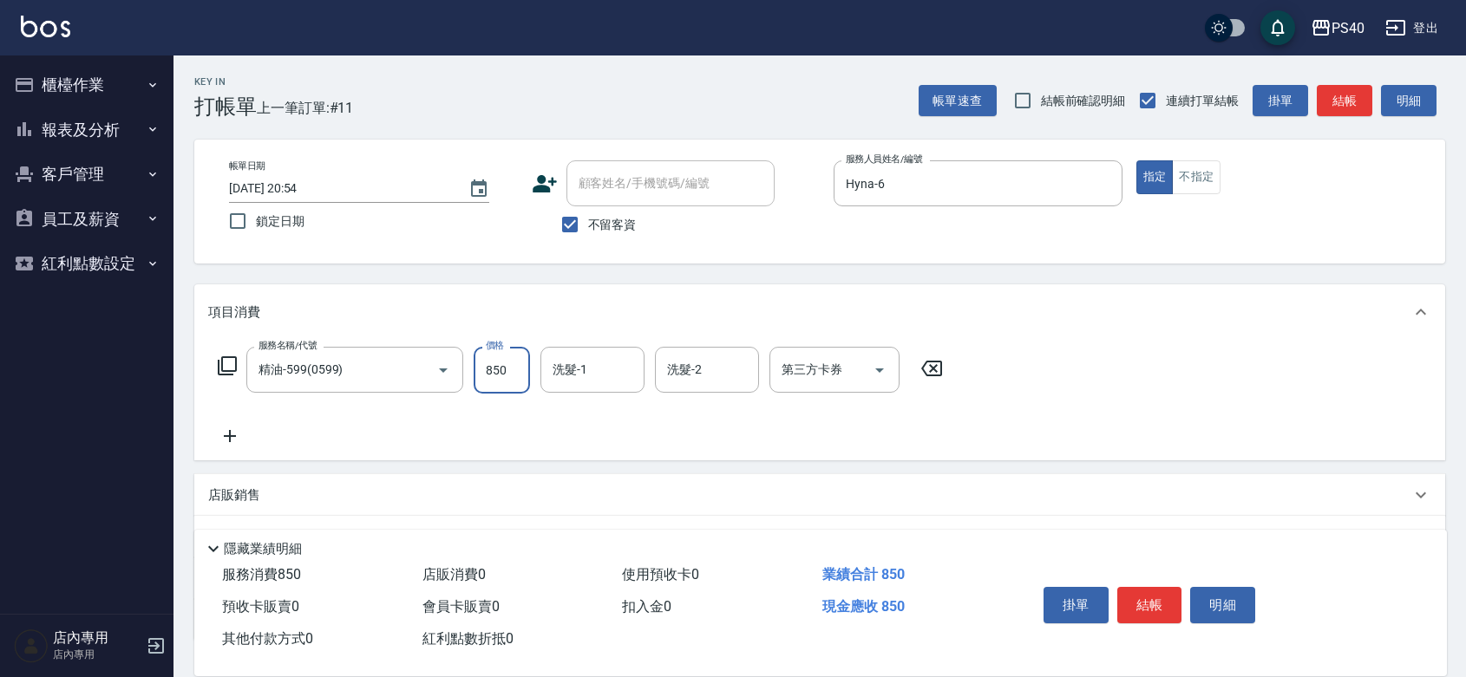
type input "850"
type input "[PERSON_NAME]-33"
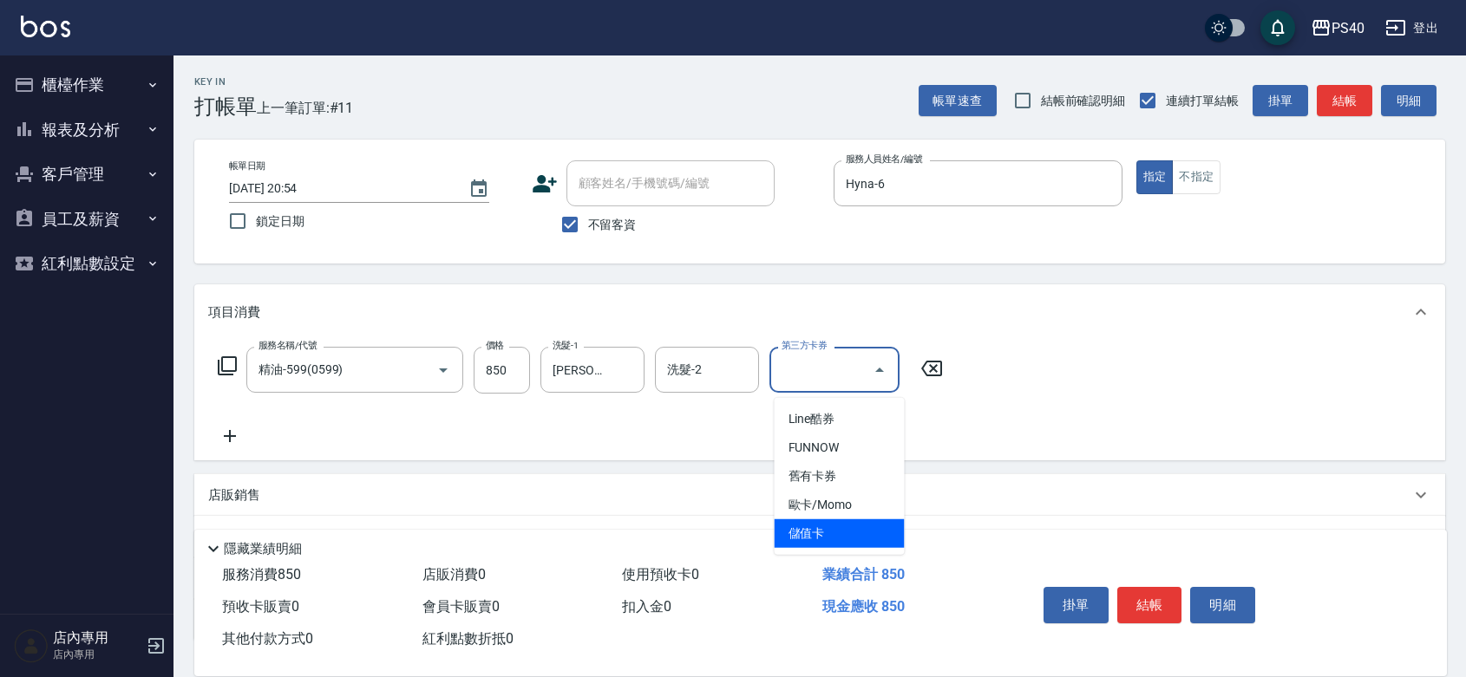
type input "儲值卡"
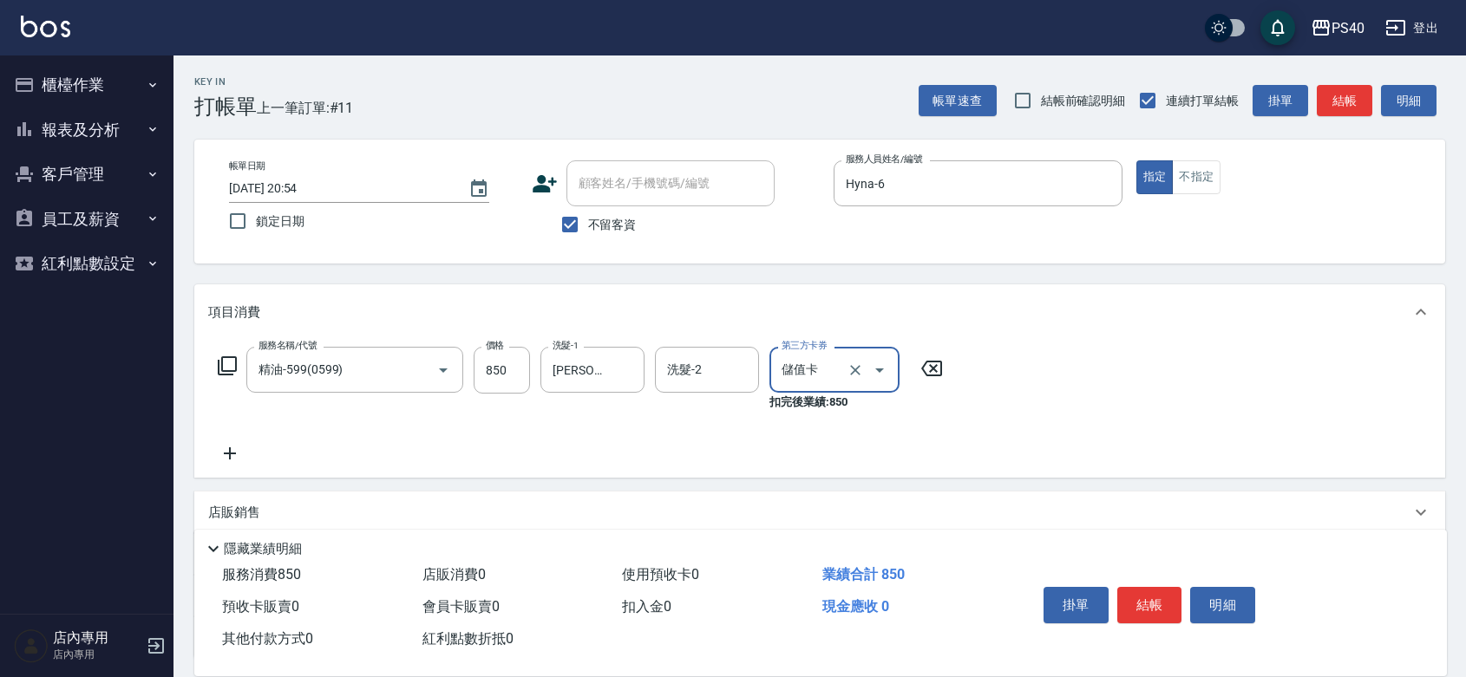
click at [1141, 587] on button "結帳" at bounding box center [1149, 605] width 65 height 36
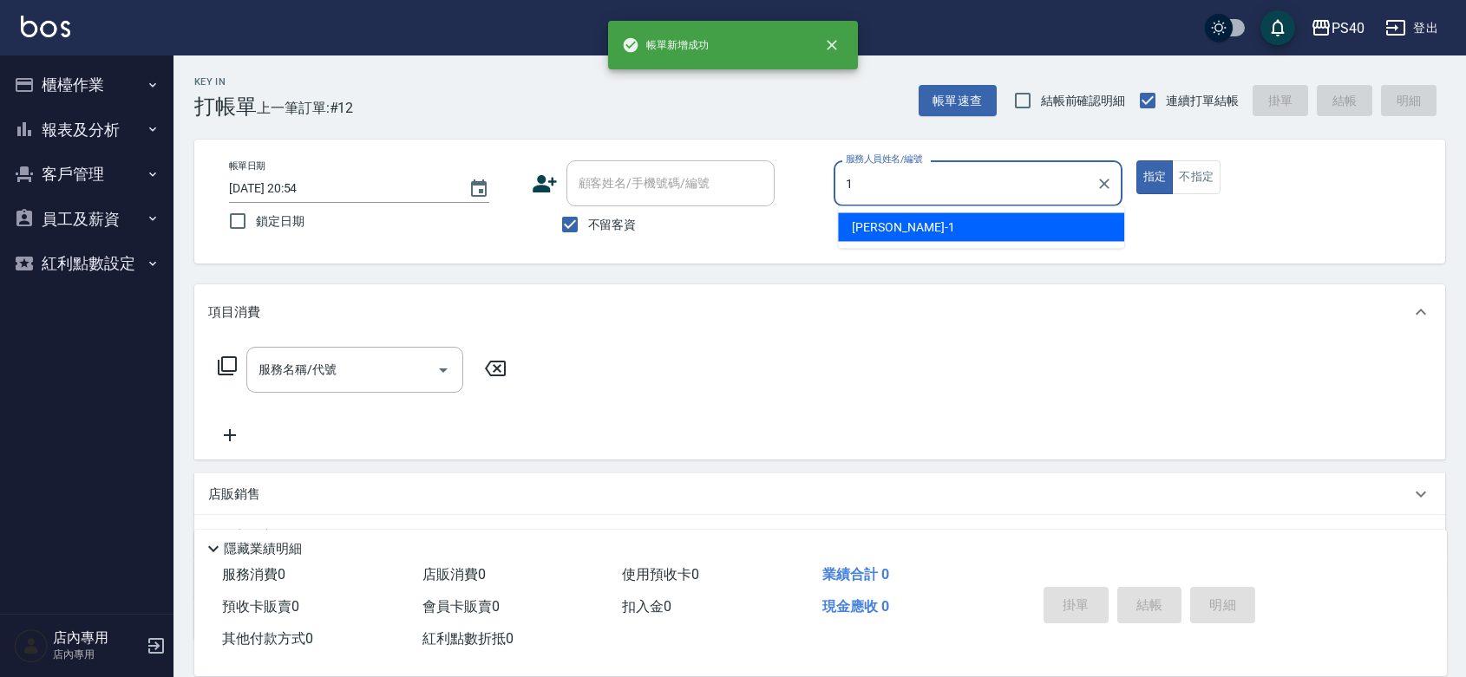
type input "[PERSON_NAME]-1"
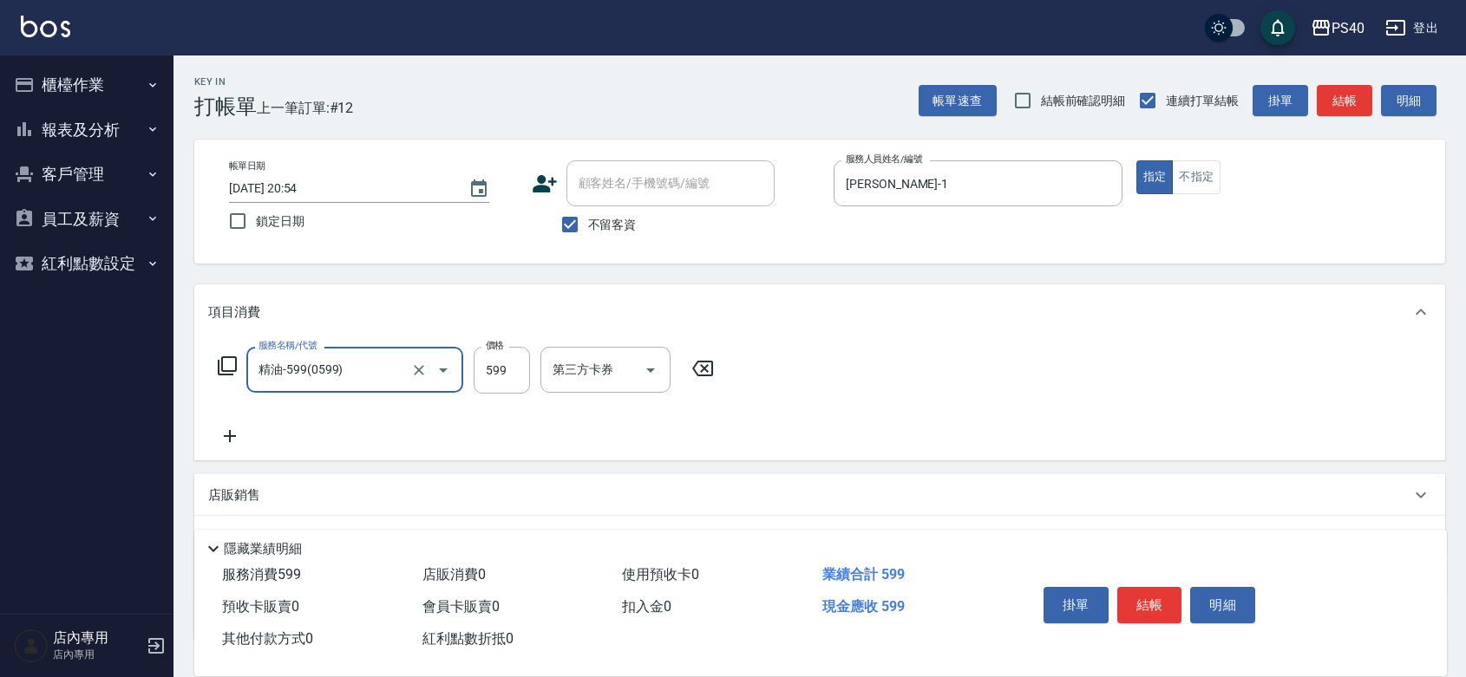
type input "精油-599(0599)"
type input "800"
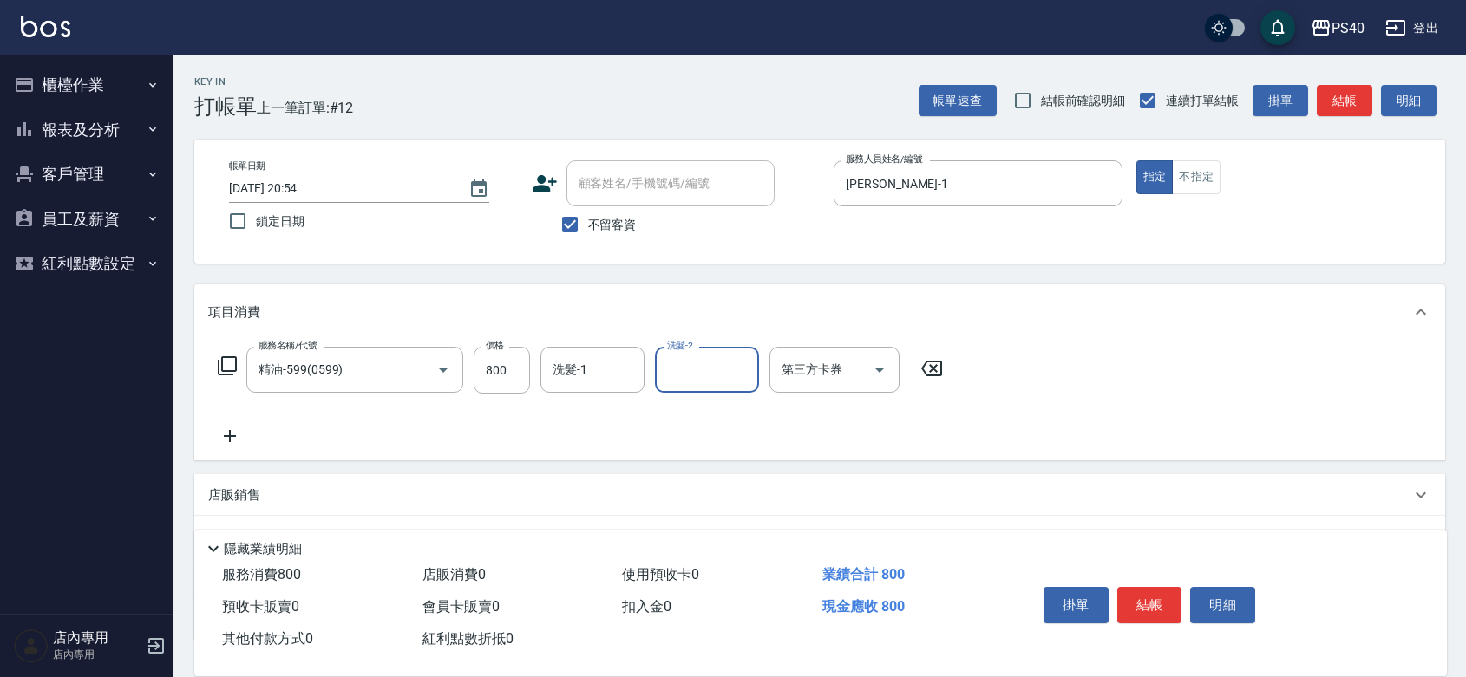
click at [1141, 587] on button "結帳" at bounding box center [1149, 605] width 65 height 36
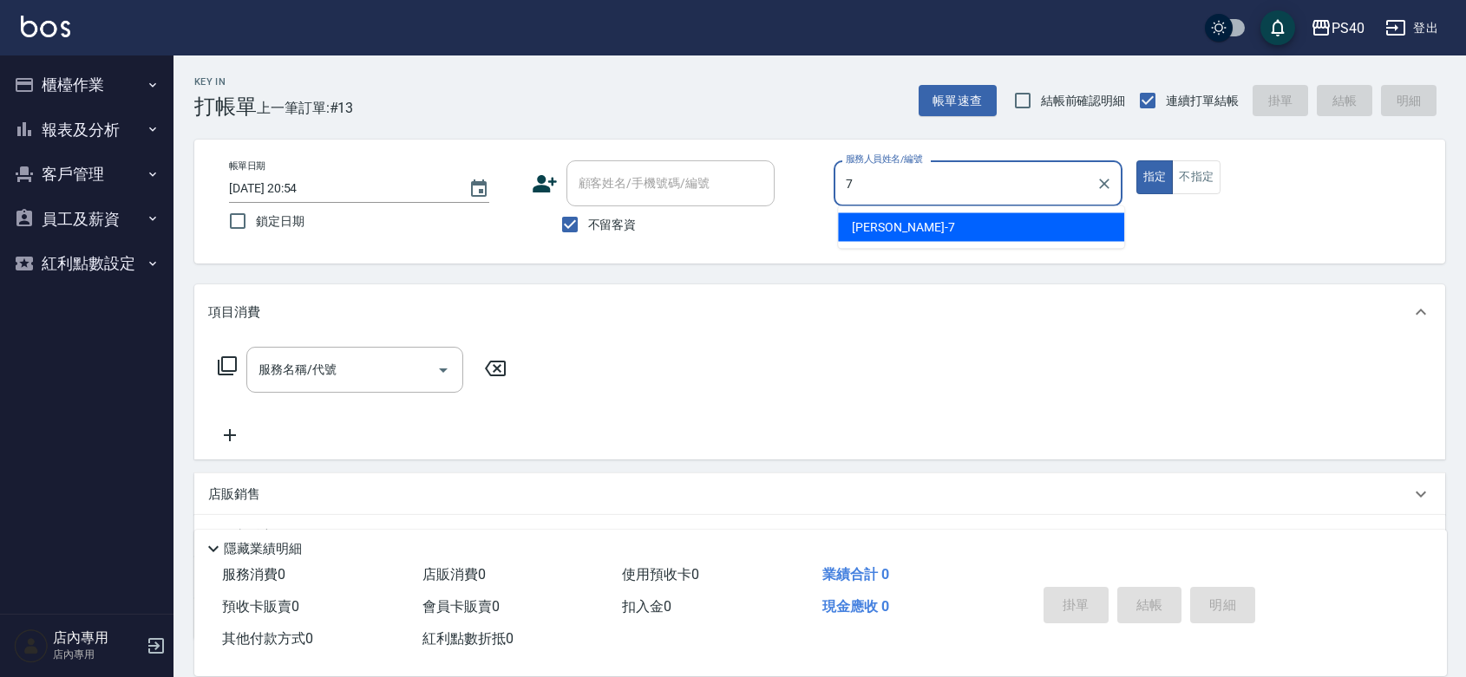
type input "[PERSON_NAME]-7"
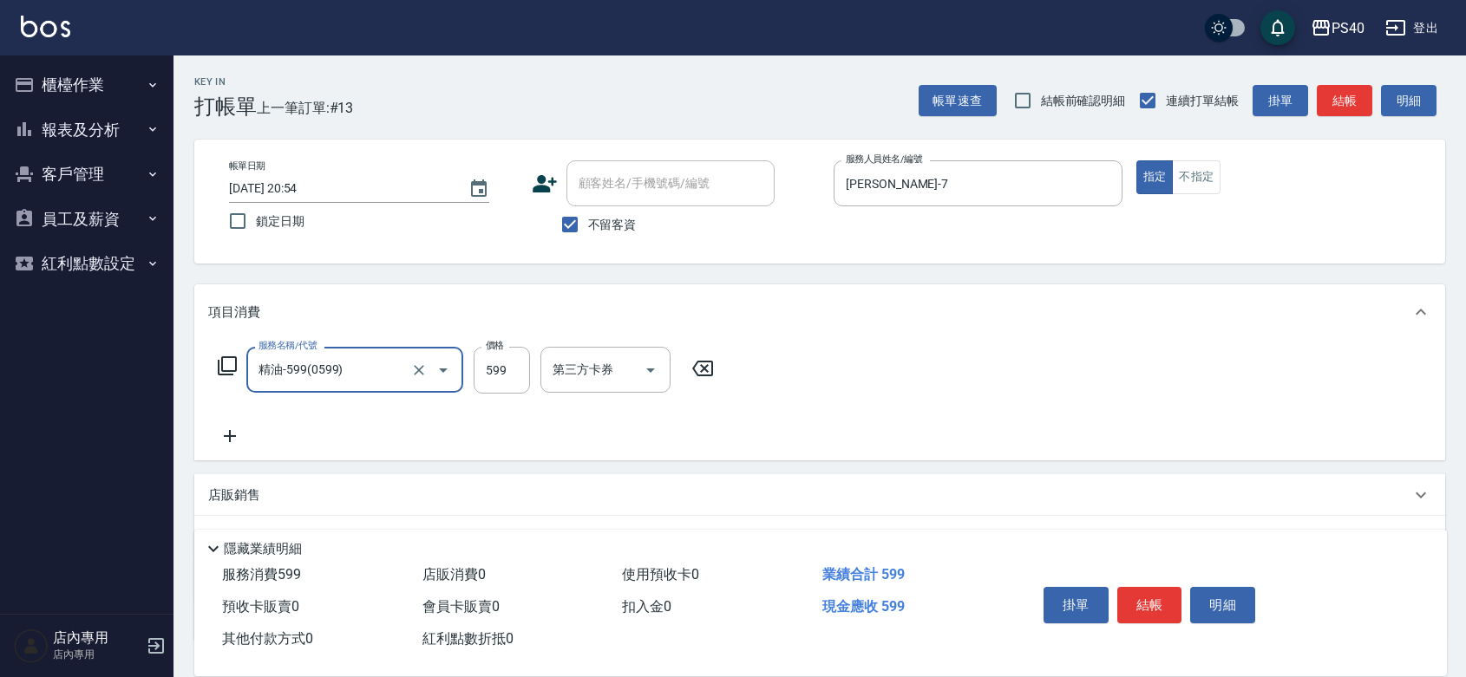
type input "精油-599(0599)"
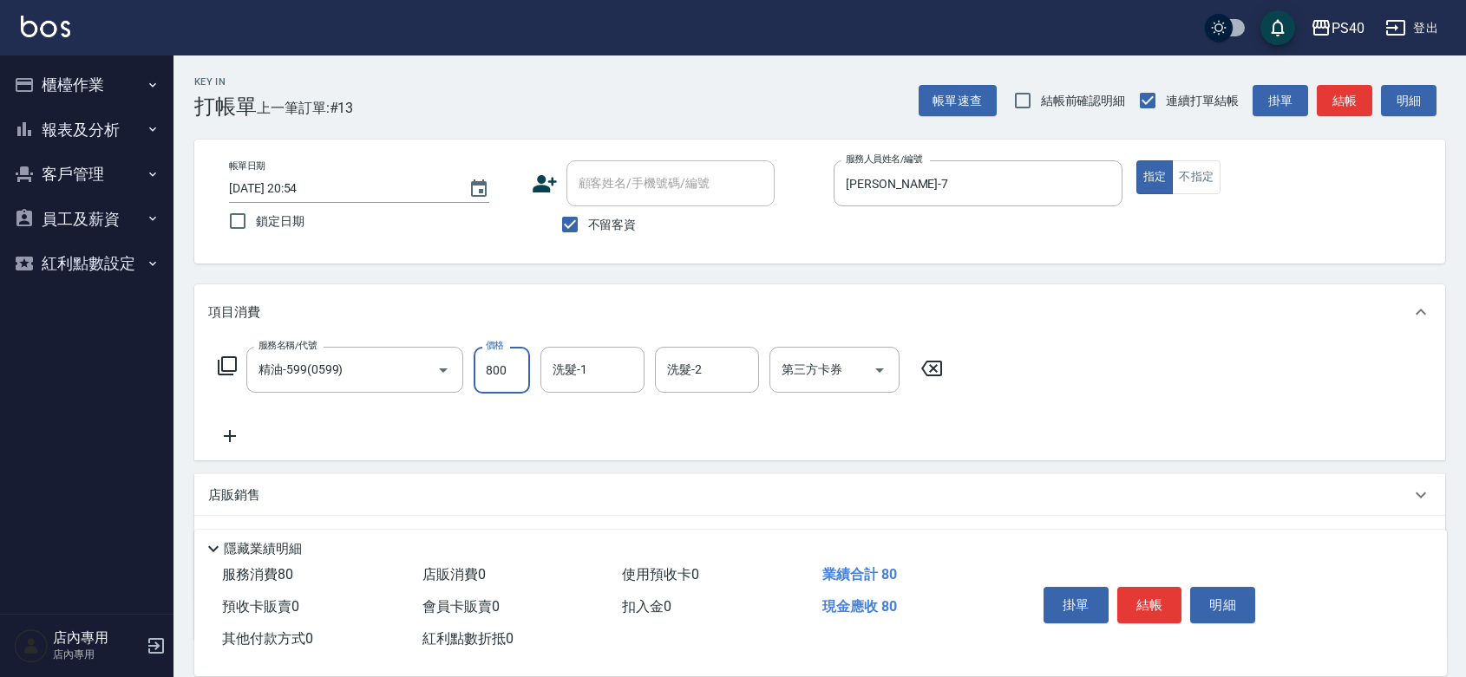
type input "800"
type input "[PERSON_NAME]-27"
click at [1141, 587] on button "結帳" at bounding box center [1149, 605] width 65 height 36
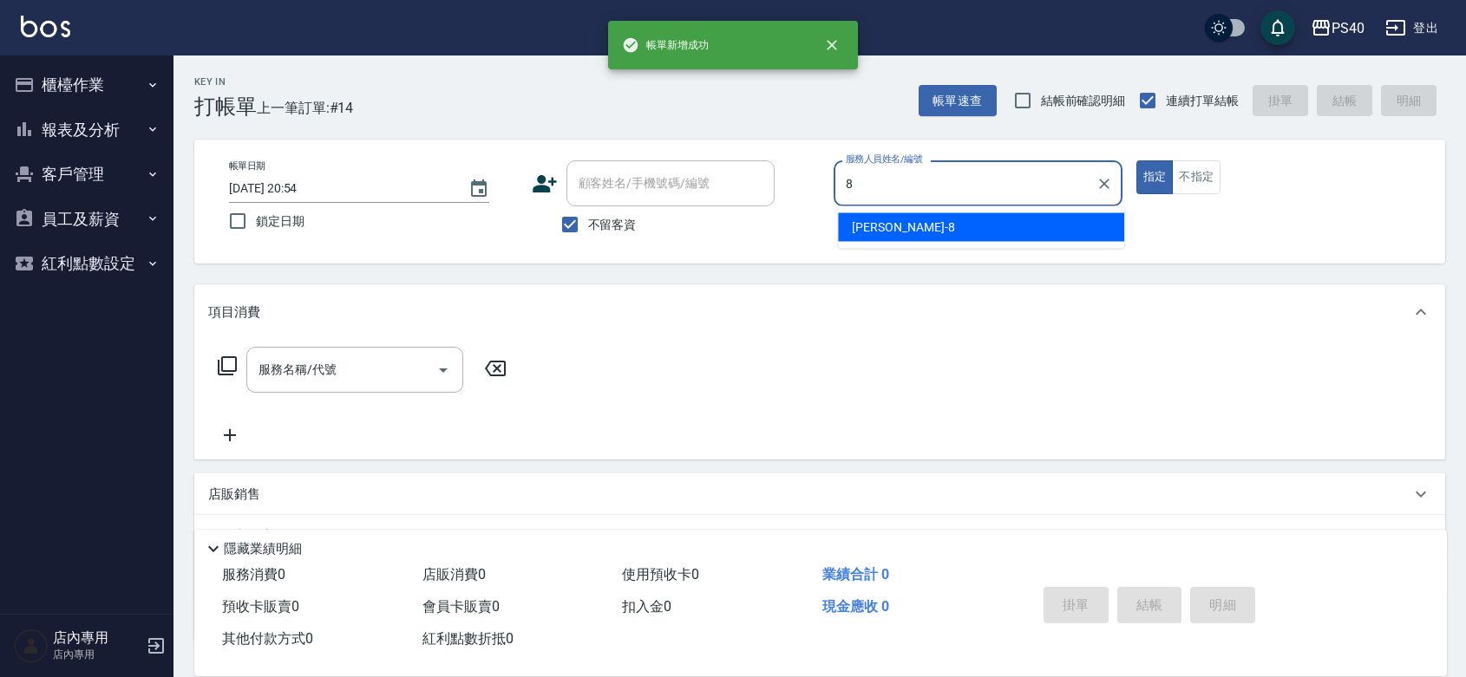
type input "[PERSON_NAME]-8"
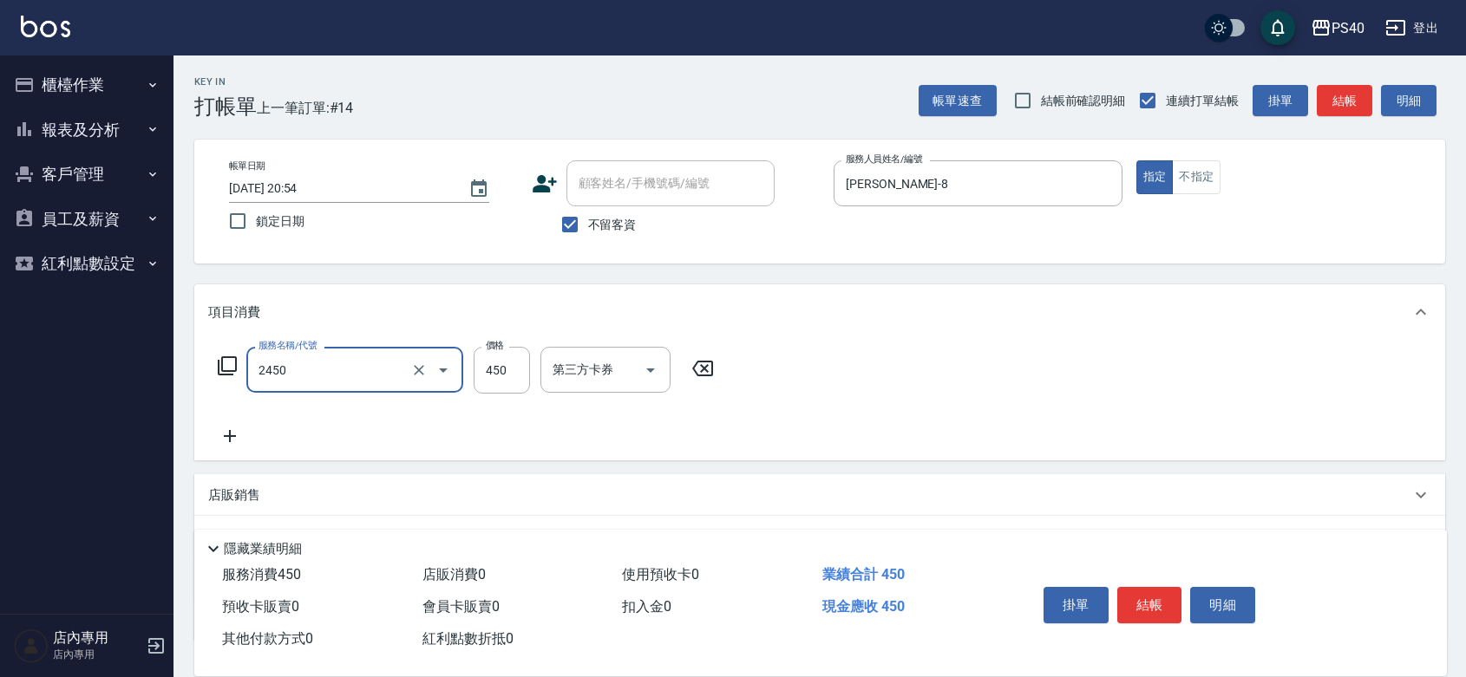
type input "C剪髮套餐(2450)"
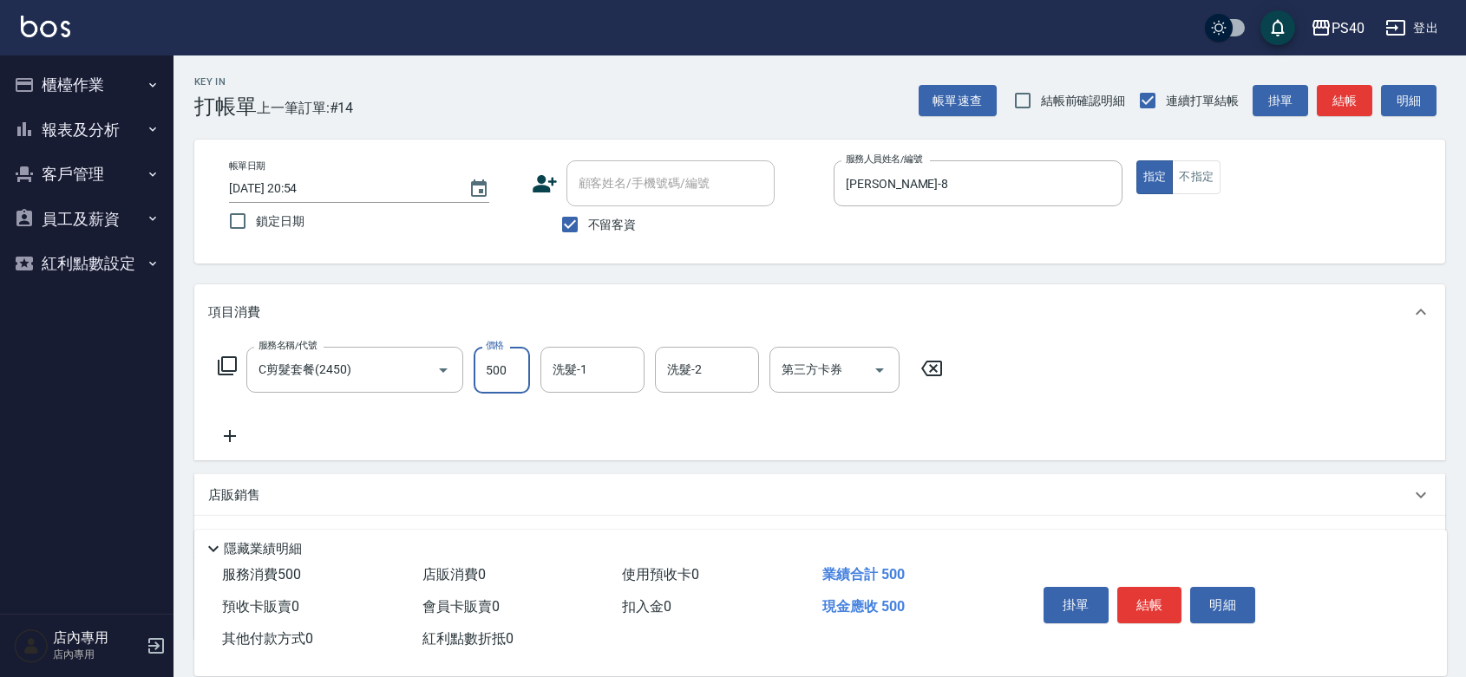
type input "500"
click at [1141, 587] on button "結帳" at bounding box center [1149, 605] width 65 height 36
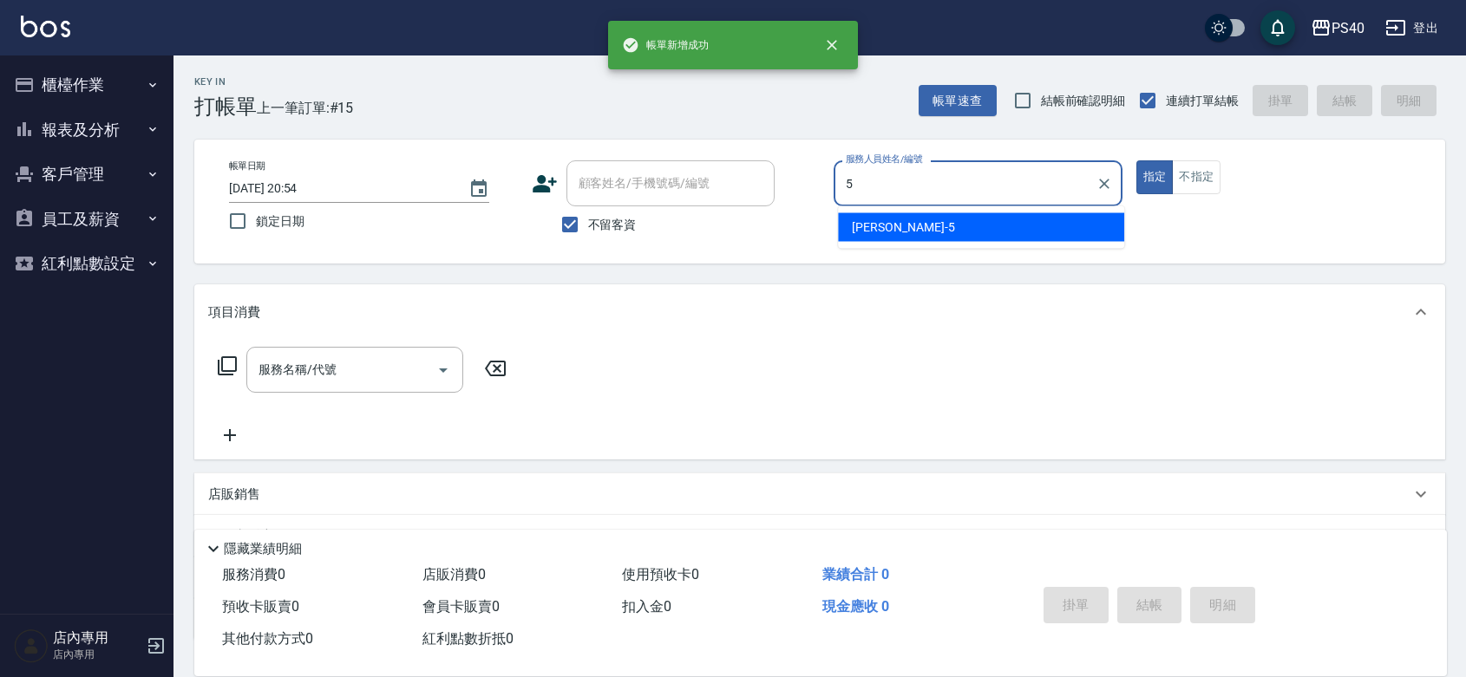
type input "[PERSON_NAME]-5"
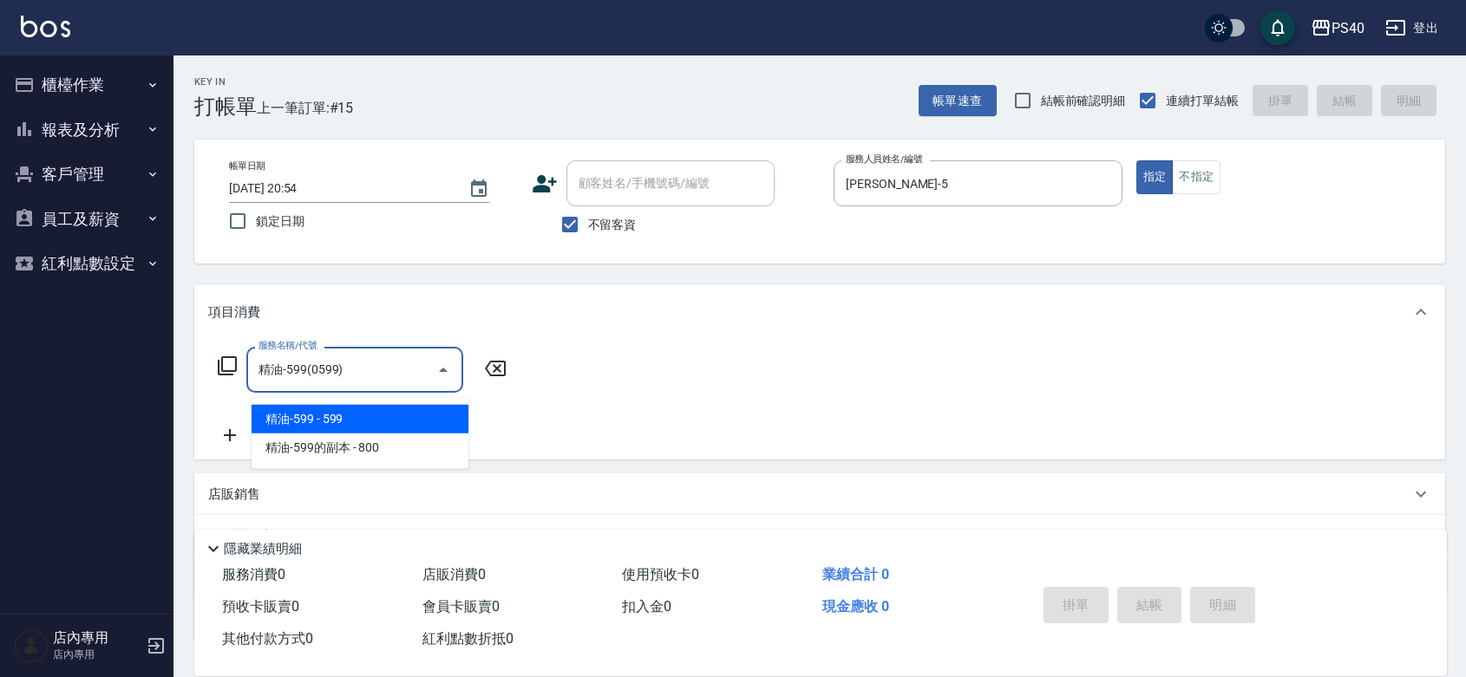
type input "精油-599(0599)"
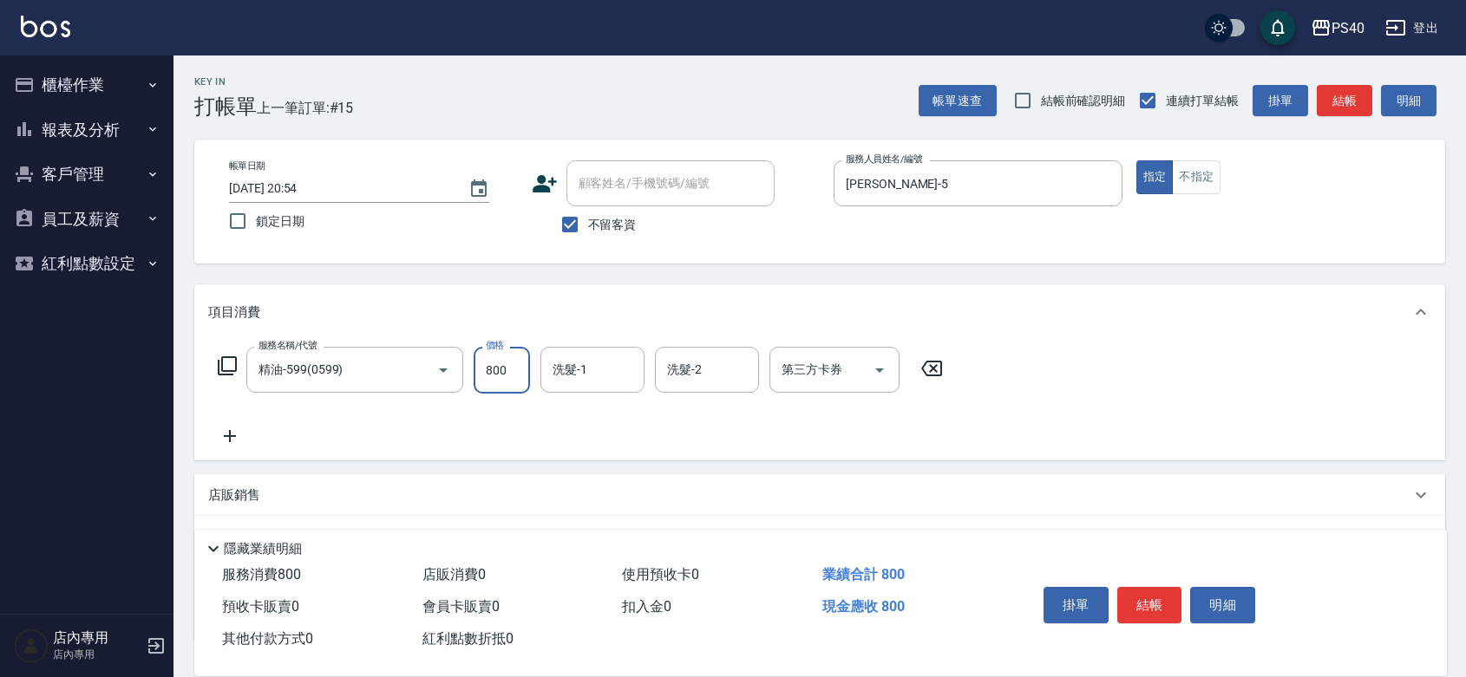
type input "800"
click at [1141, 587] on button "結帳" at bounding box center [1149, 605] width 65 height 36
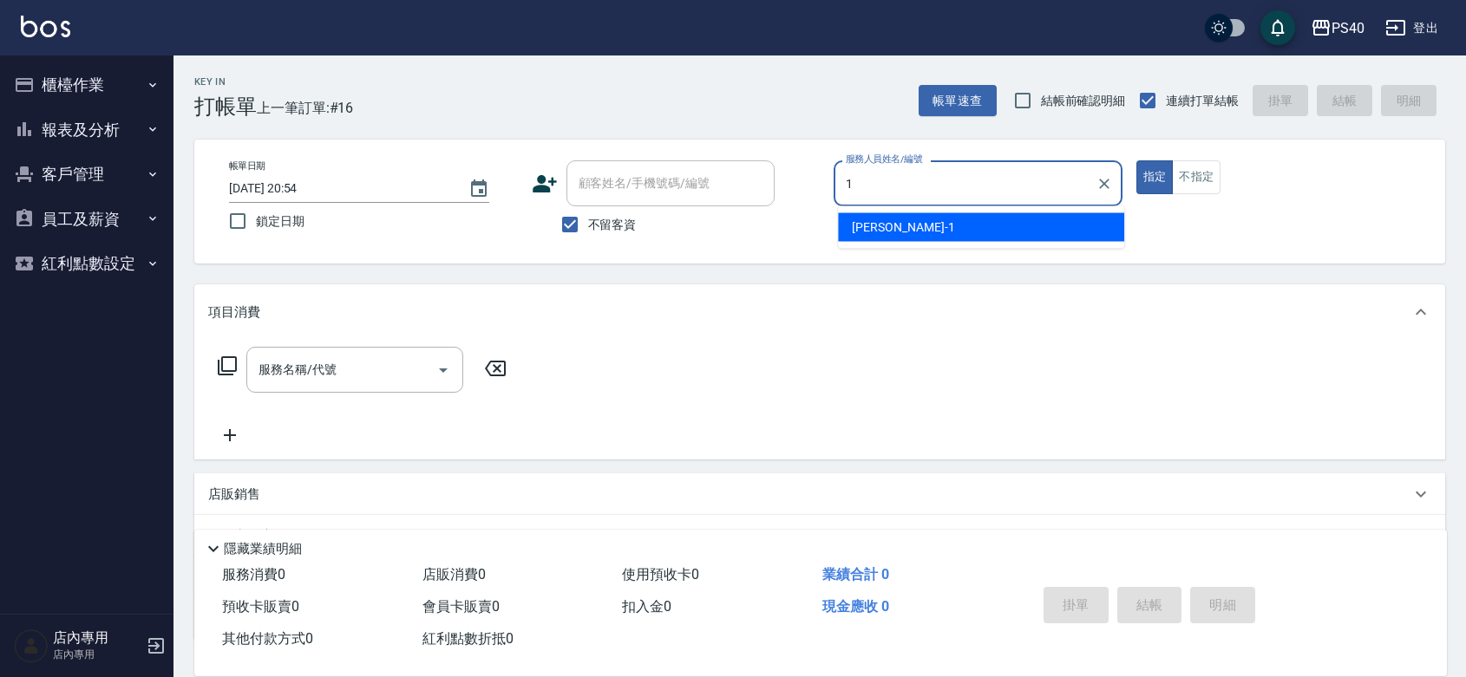
type input "[PERSON_NAME]-1"
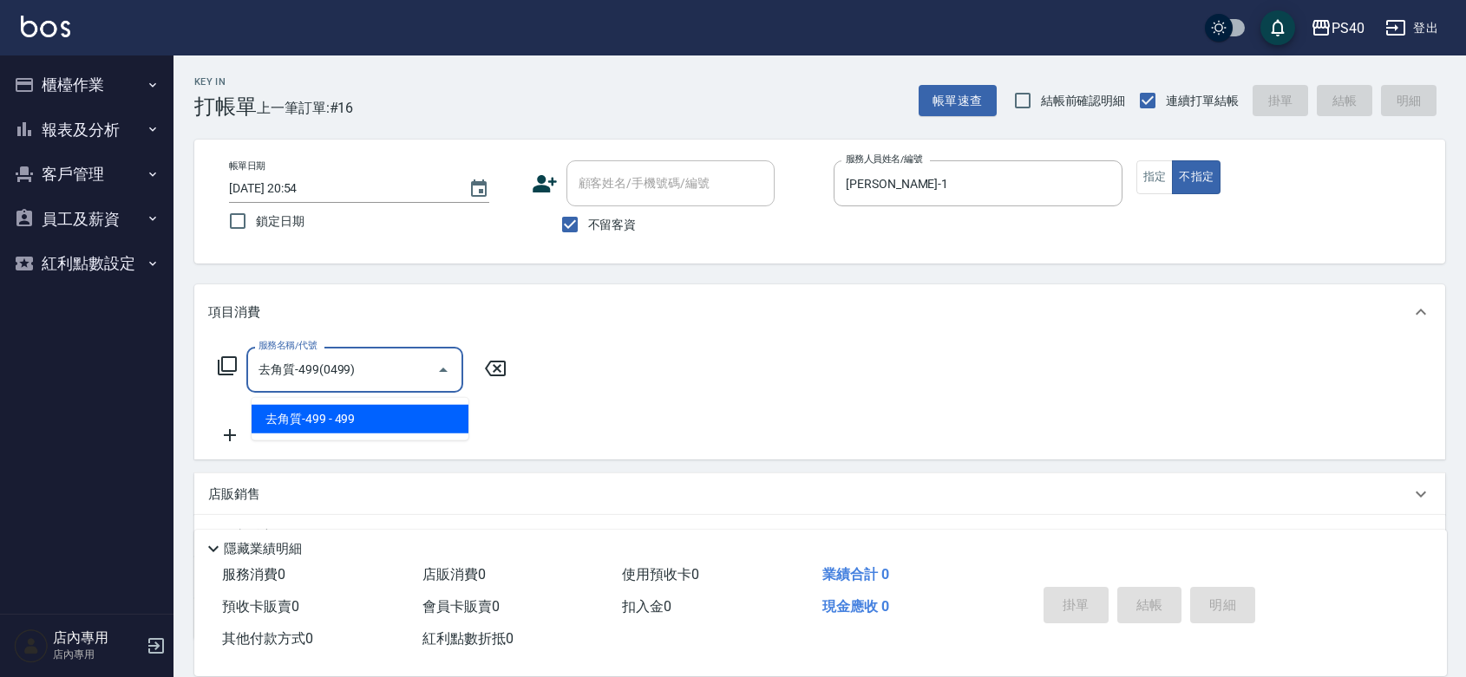
type input "去角質-499(0499)"
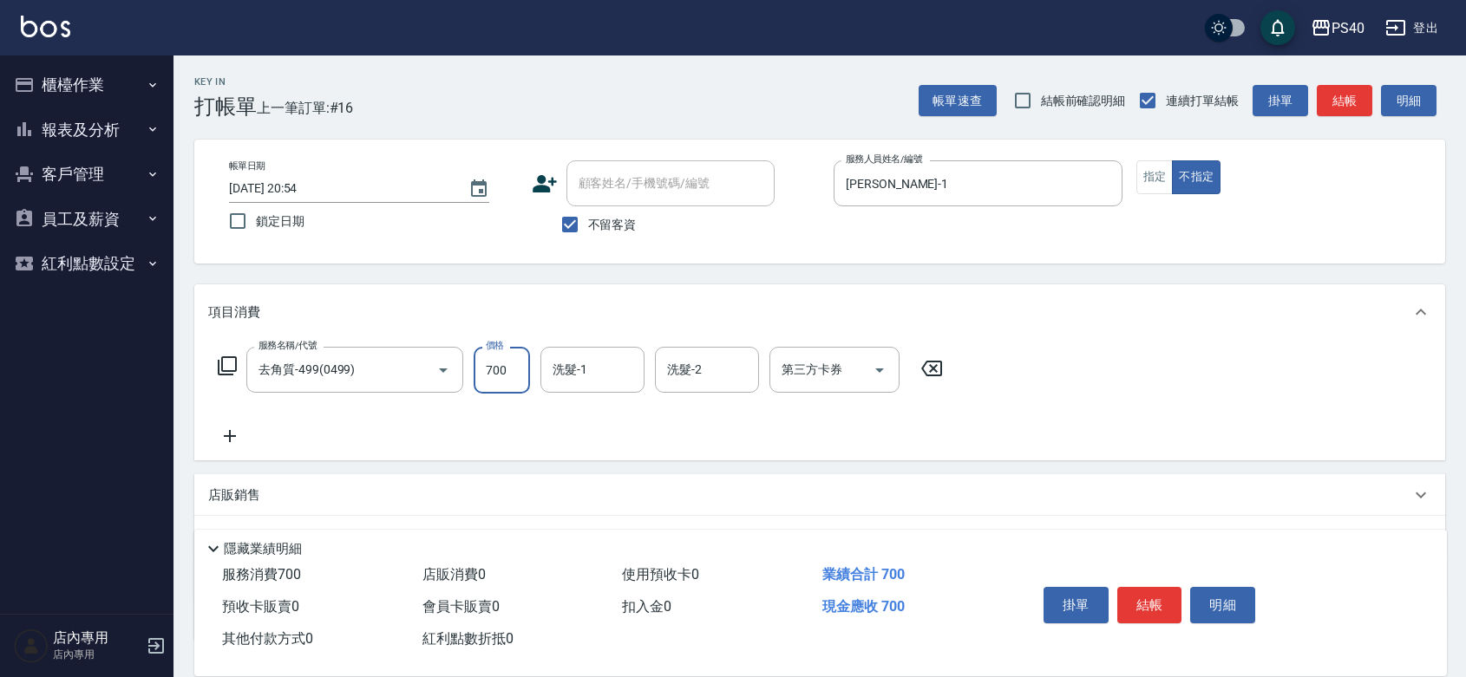
type input "700"
click at [1141, 587] on button "結帳" at bounding box center [1149, 605] width 65 height 36
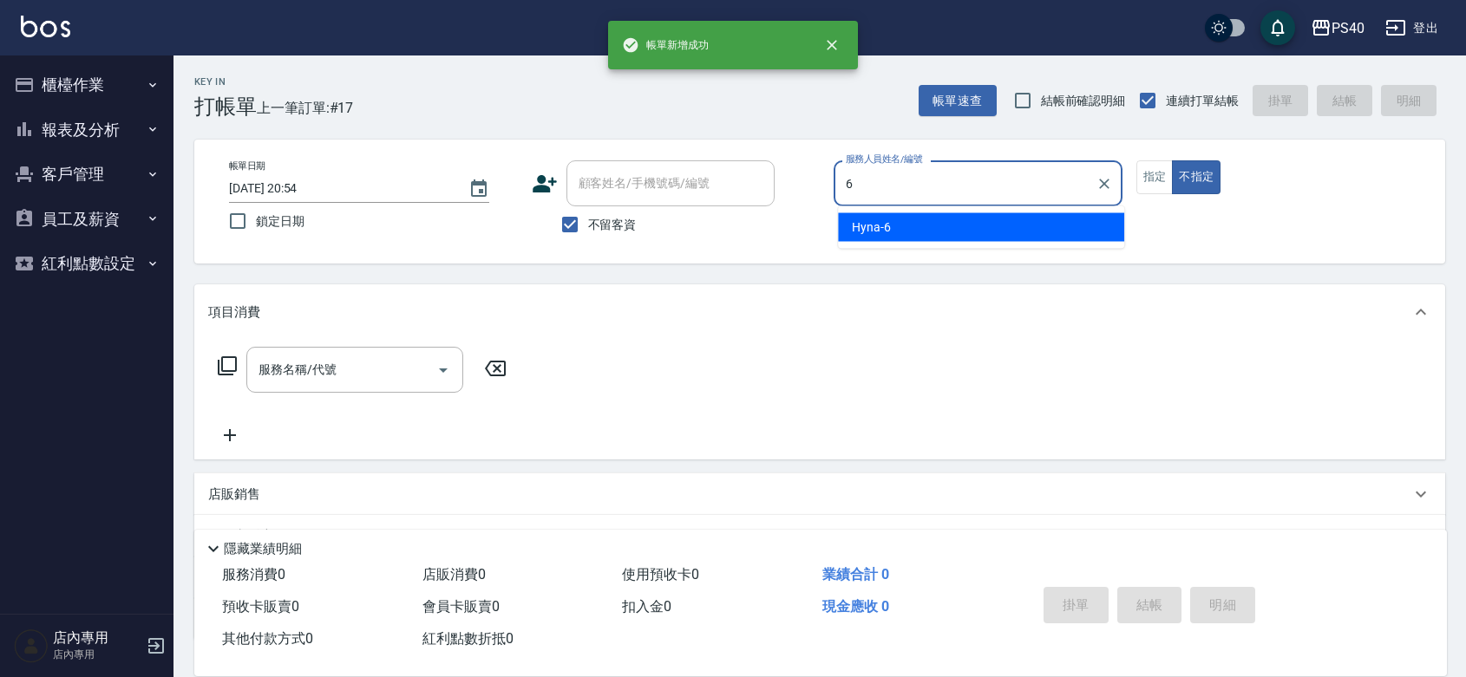
type input "Hyna-6"
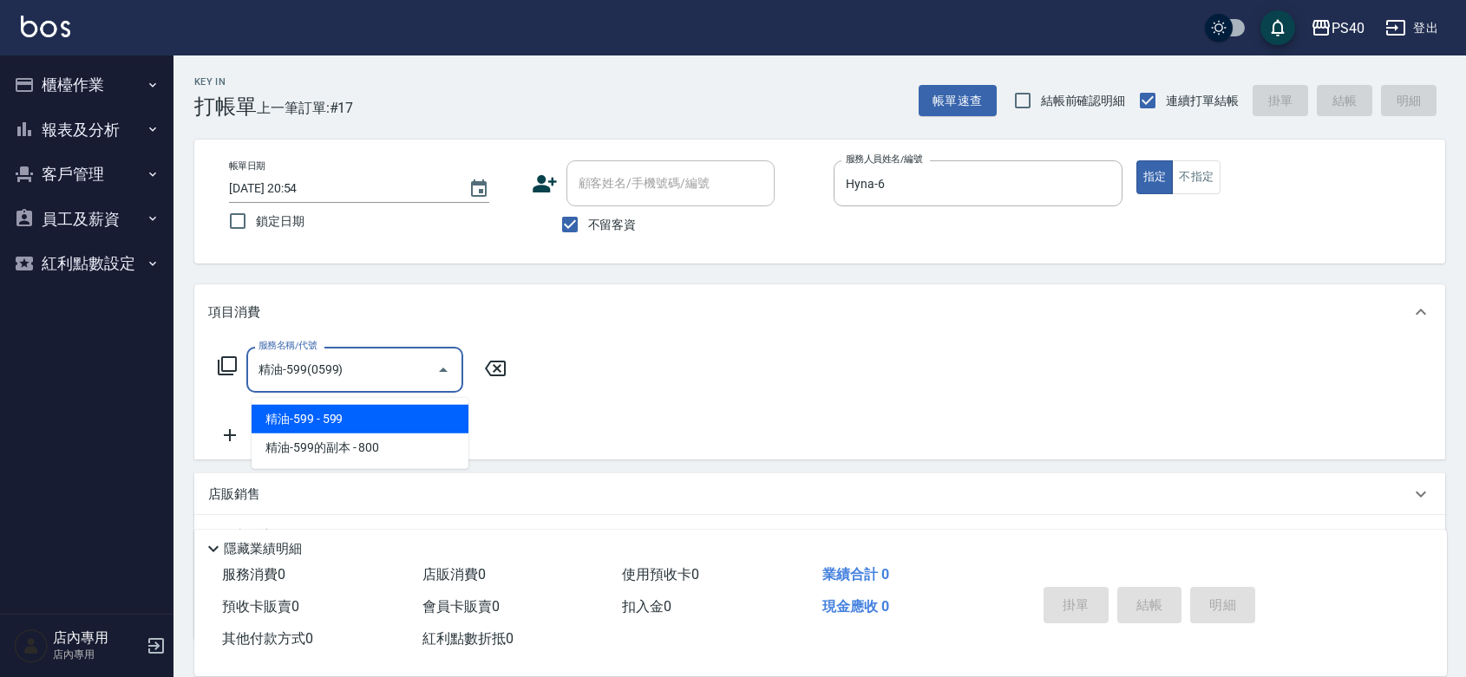
type input "精油-599(0599)"
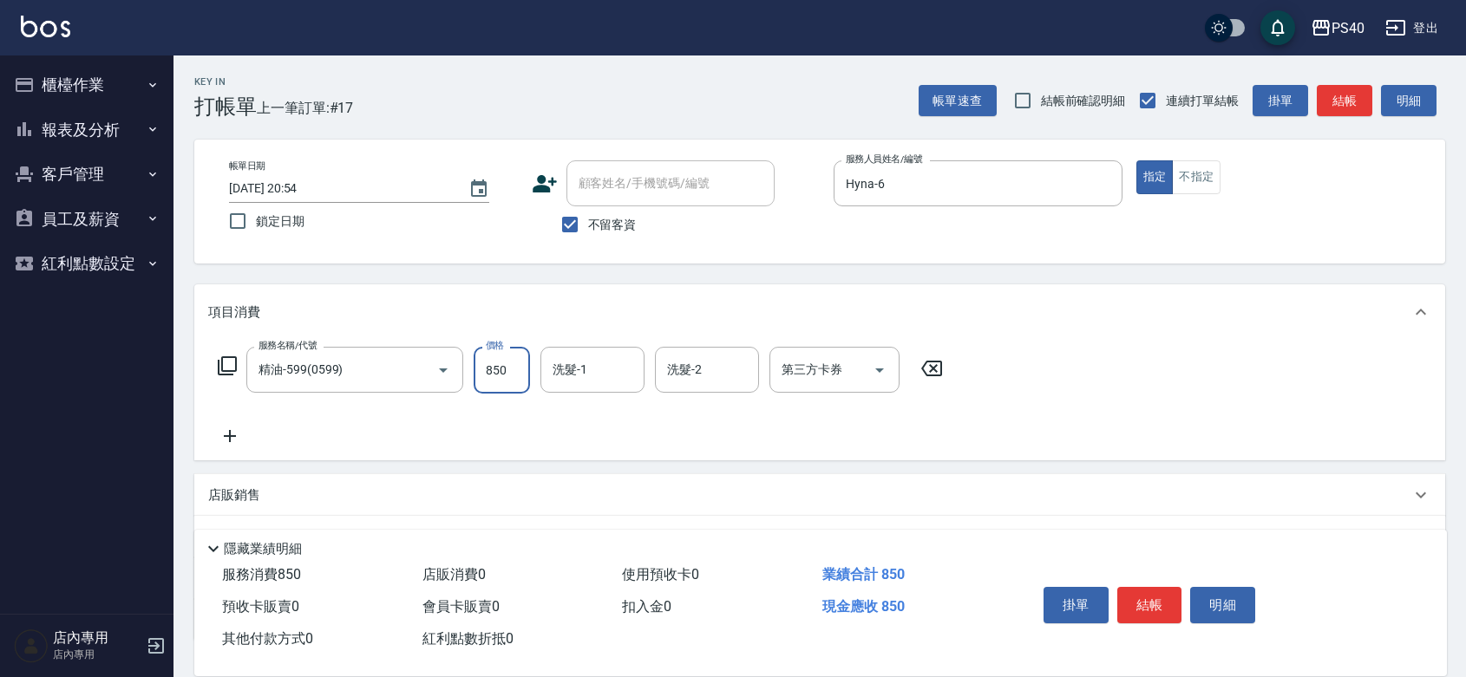
type input "850"
type input "[PERSON_NAME]-33"
click at [1141, 587] on button "結帳" at bounding box center [1149, 605] width 65 height 36
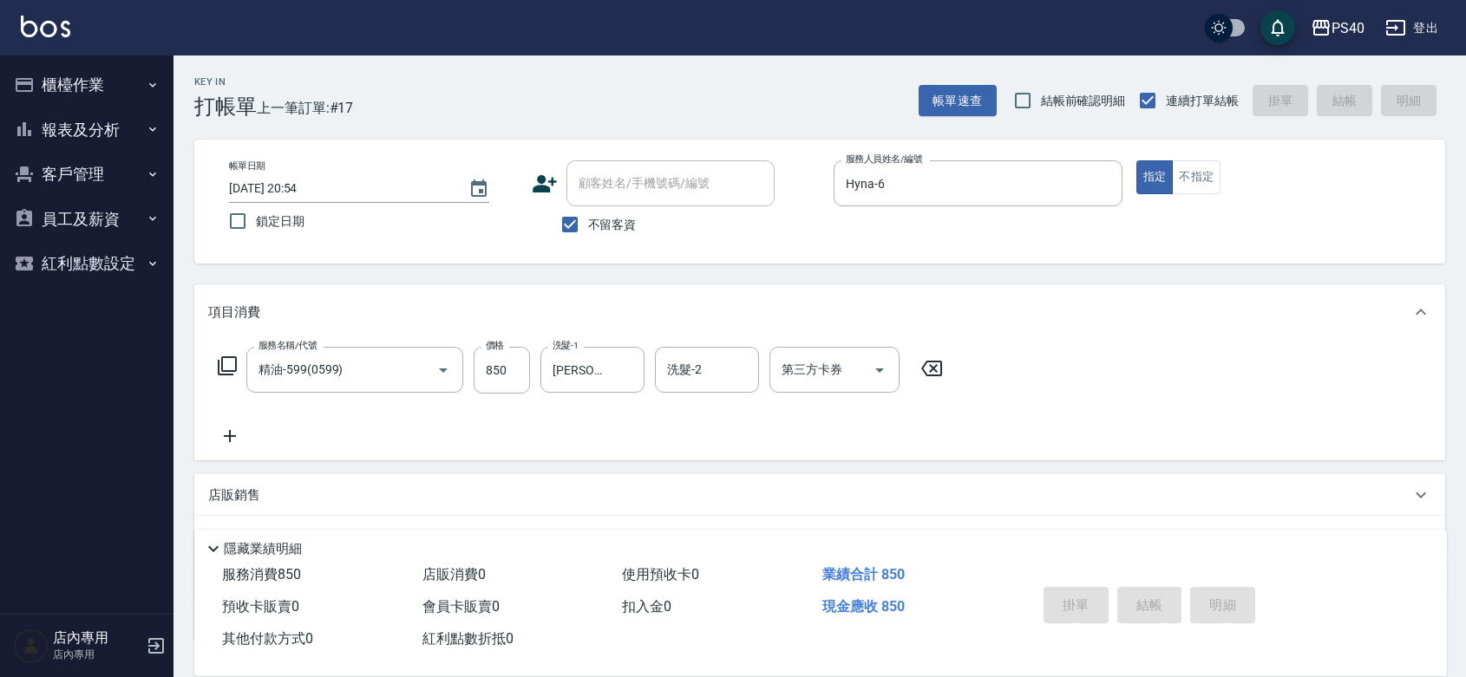
type input "[DATE] 20:55"
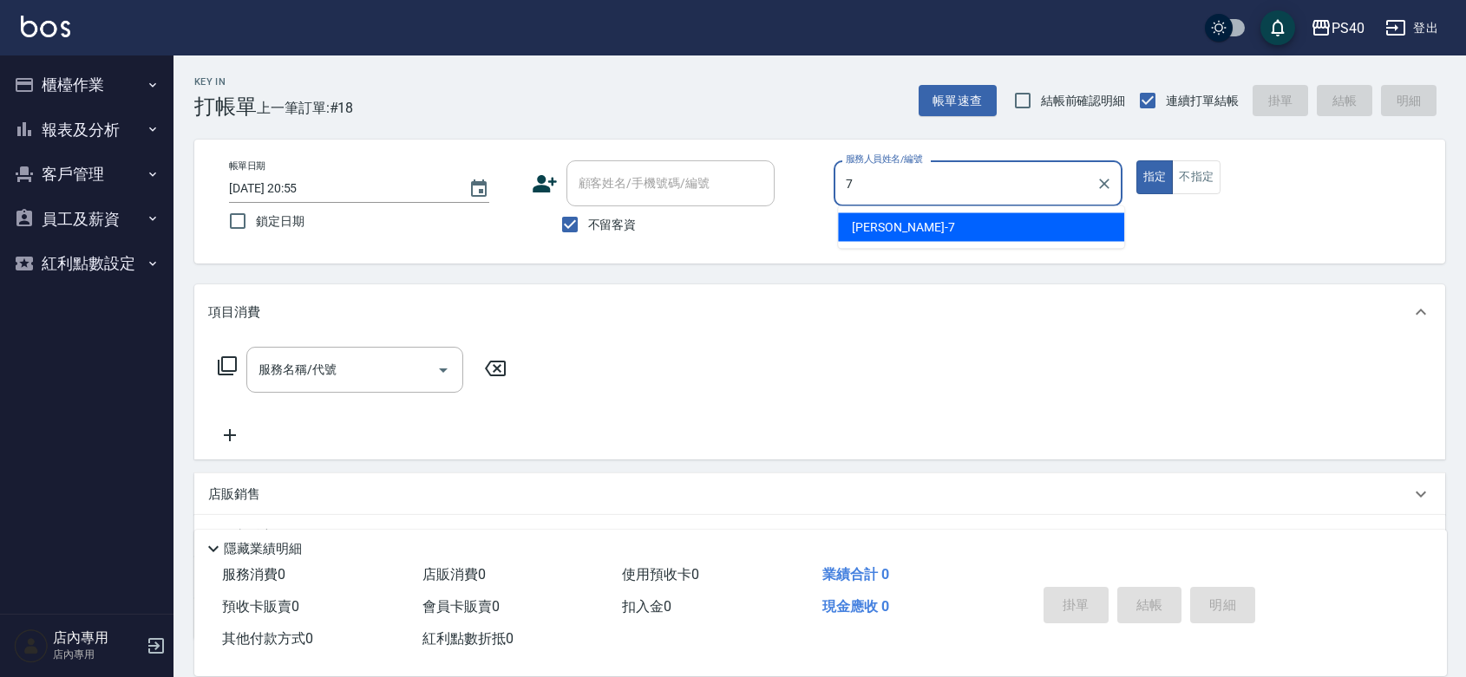
type input "[PERSON_NAME]-7"
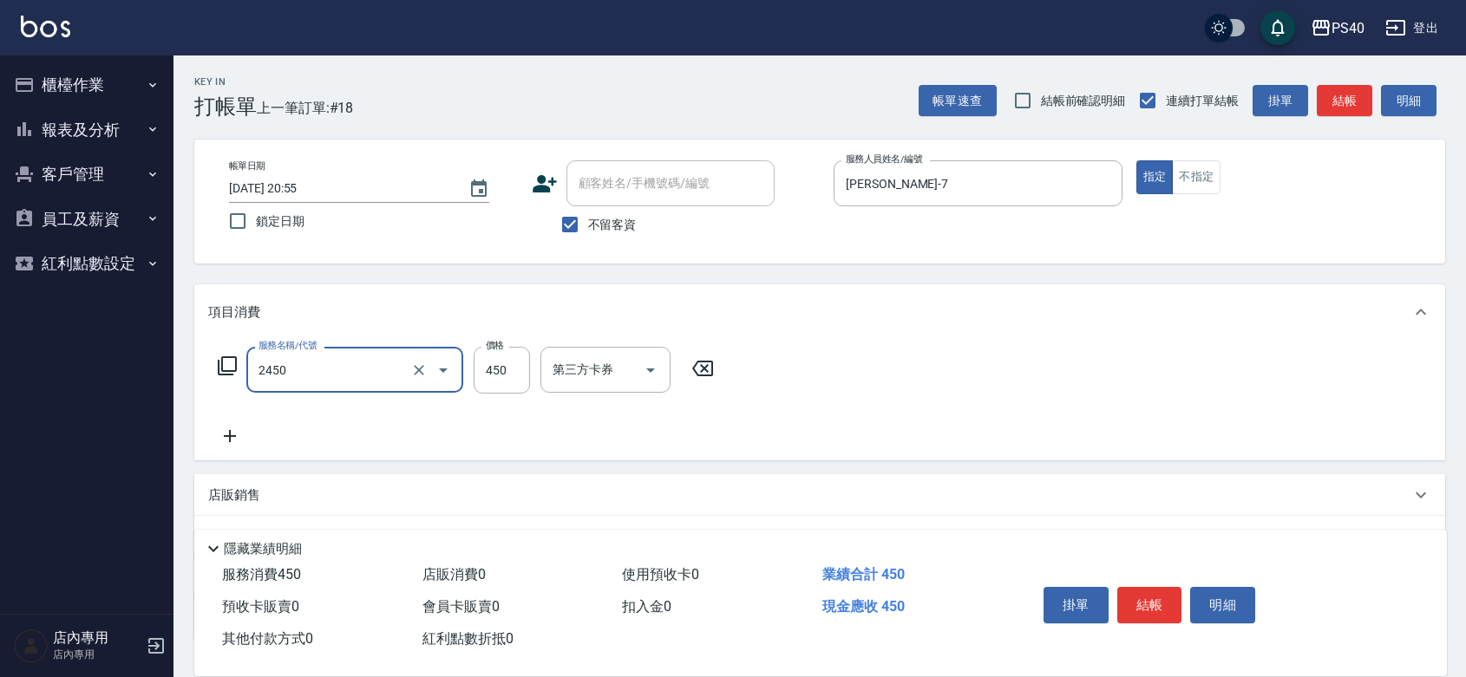
type input "C剪髮套餐(2450)"
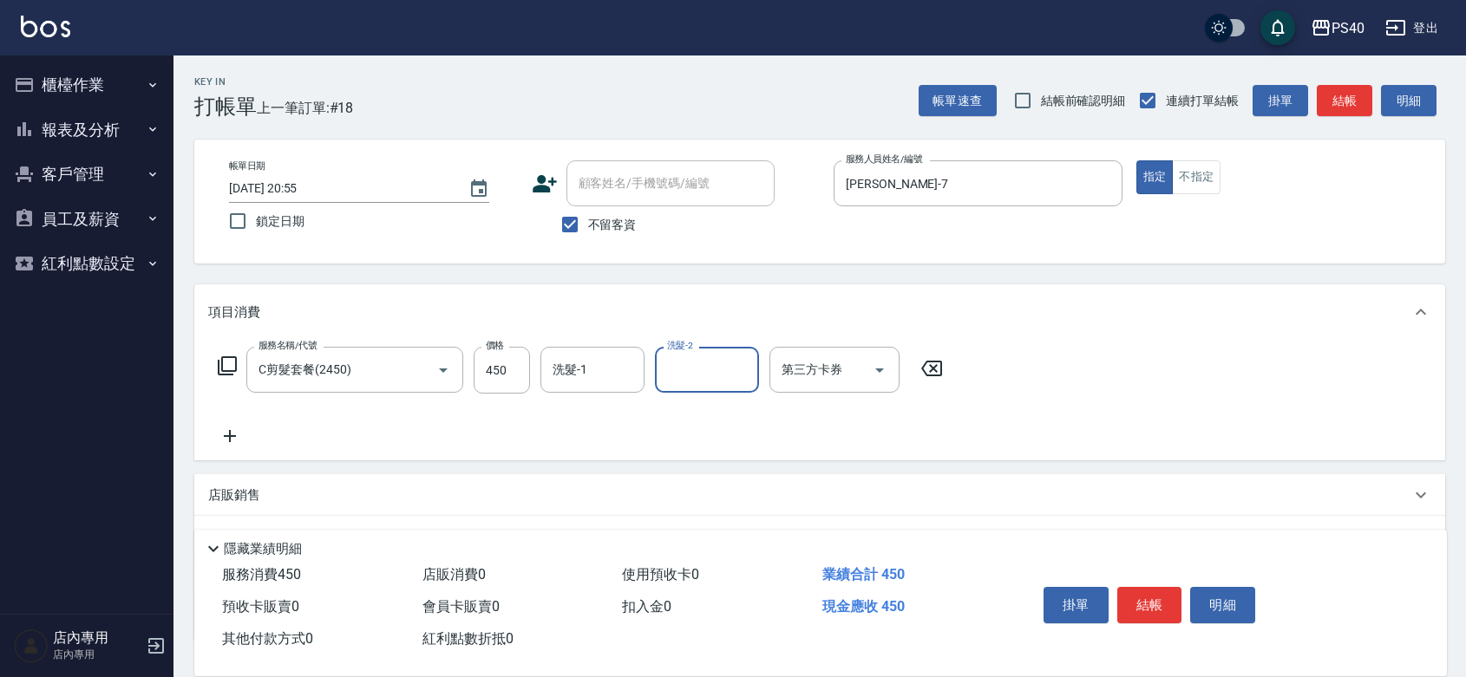
click at [1141, 587] on button "結帳" at bounding box center [1149, 605] width 65 height 36
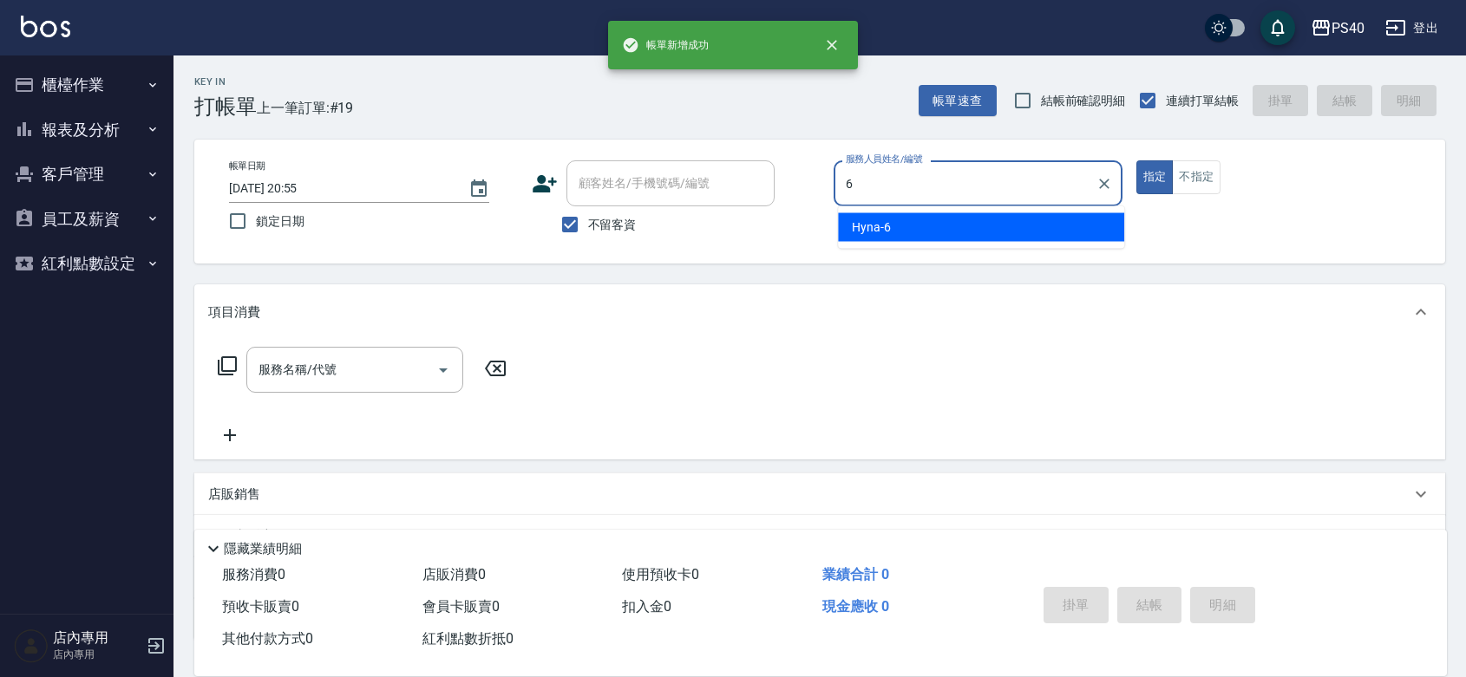
type input "Hyna-6"
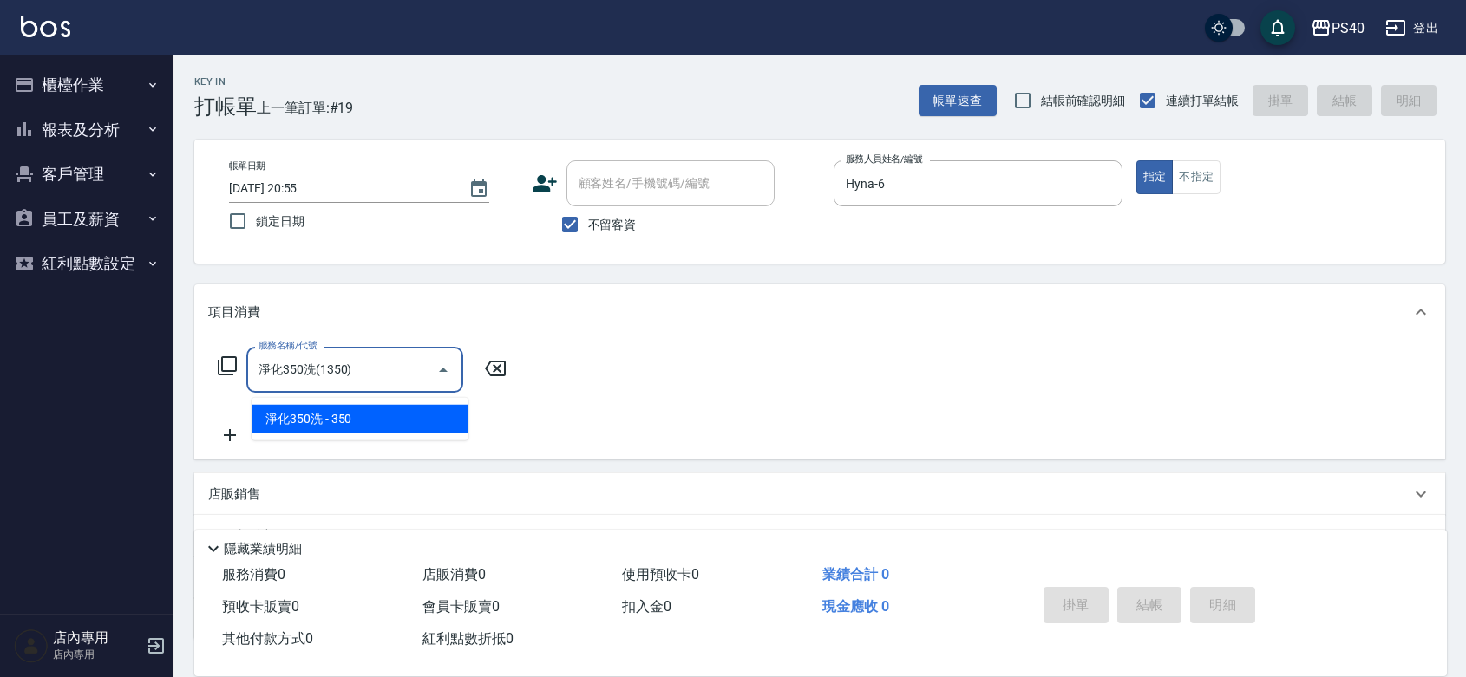
type input "淨化350洗(1350)"
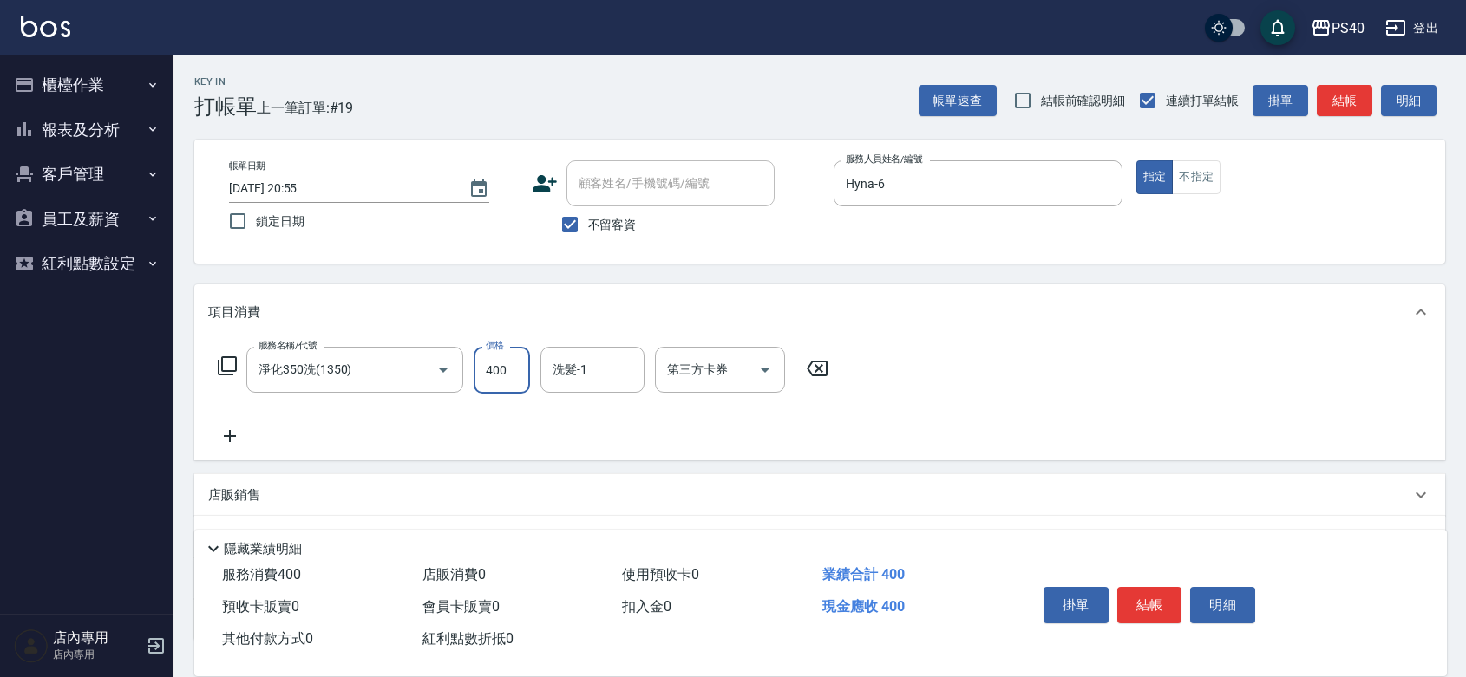
type input "400"
type input "[PERSON_NAME]-27"
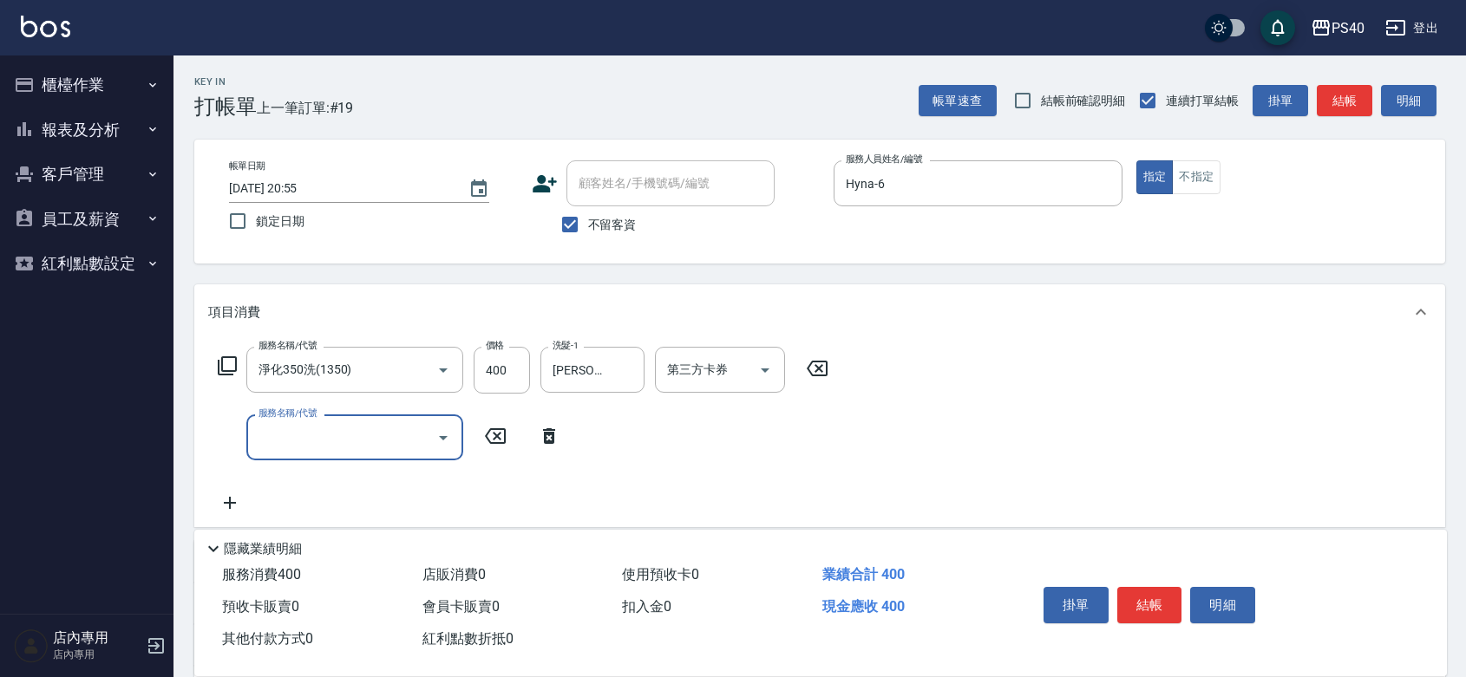
click at [1141, 587] on button "結帳" at bounding box center [1149, 605] width 65 height 36
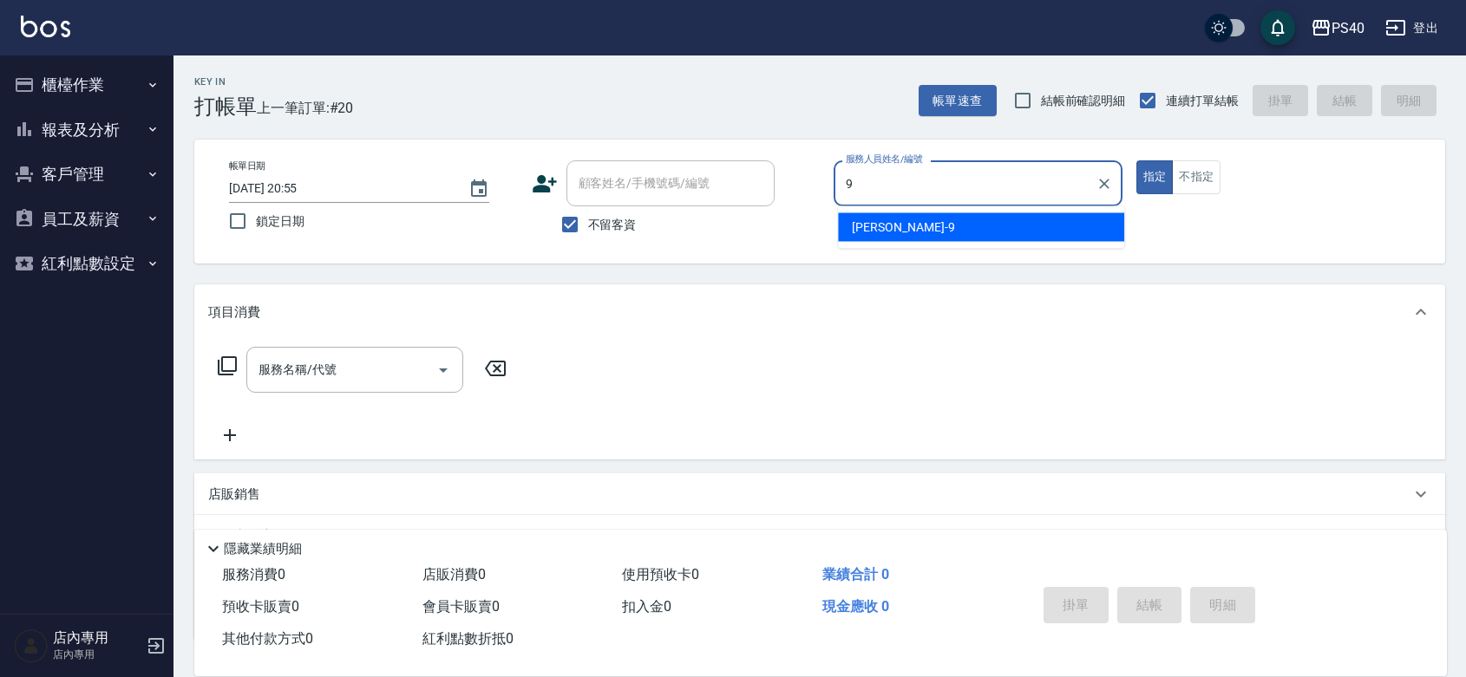
type input "[PERSON_NAME]9"
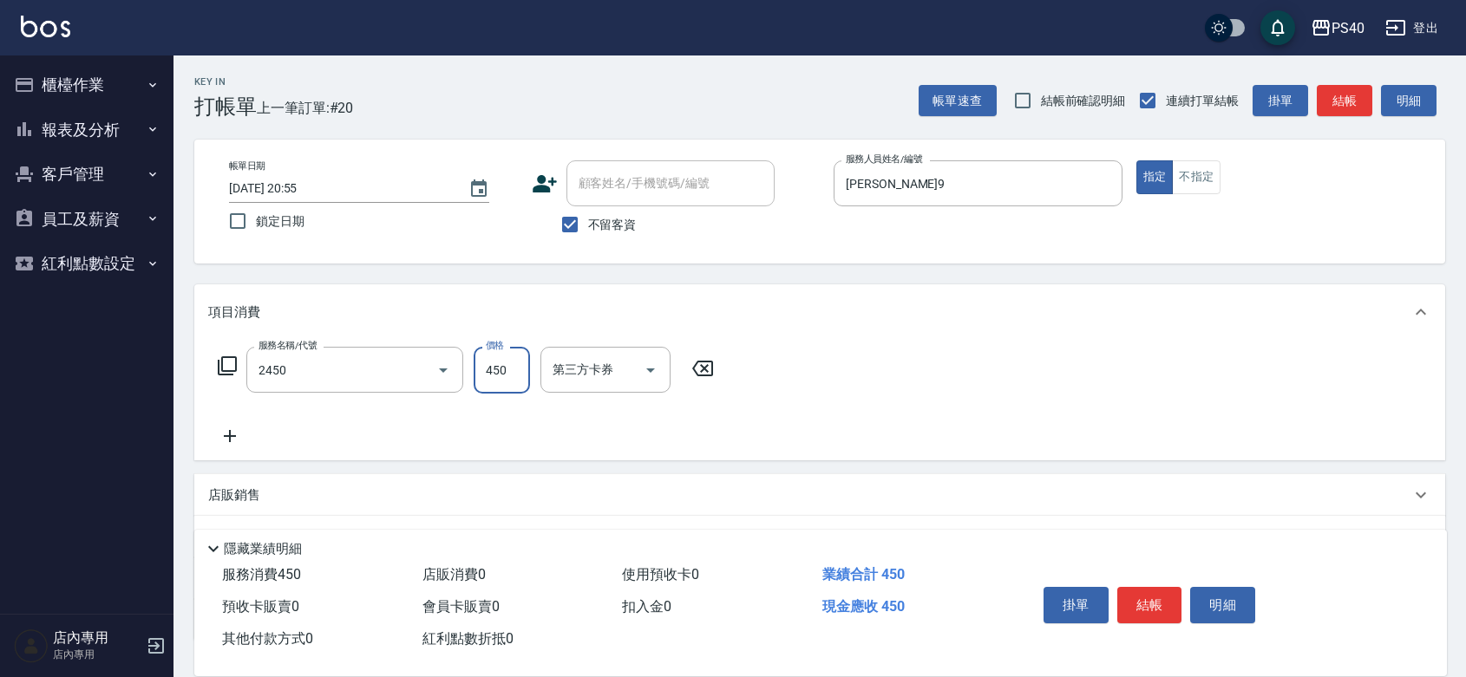
type input "C剪髮套餐(2450)"
type input "500"
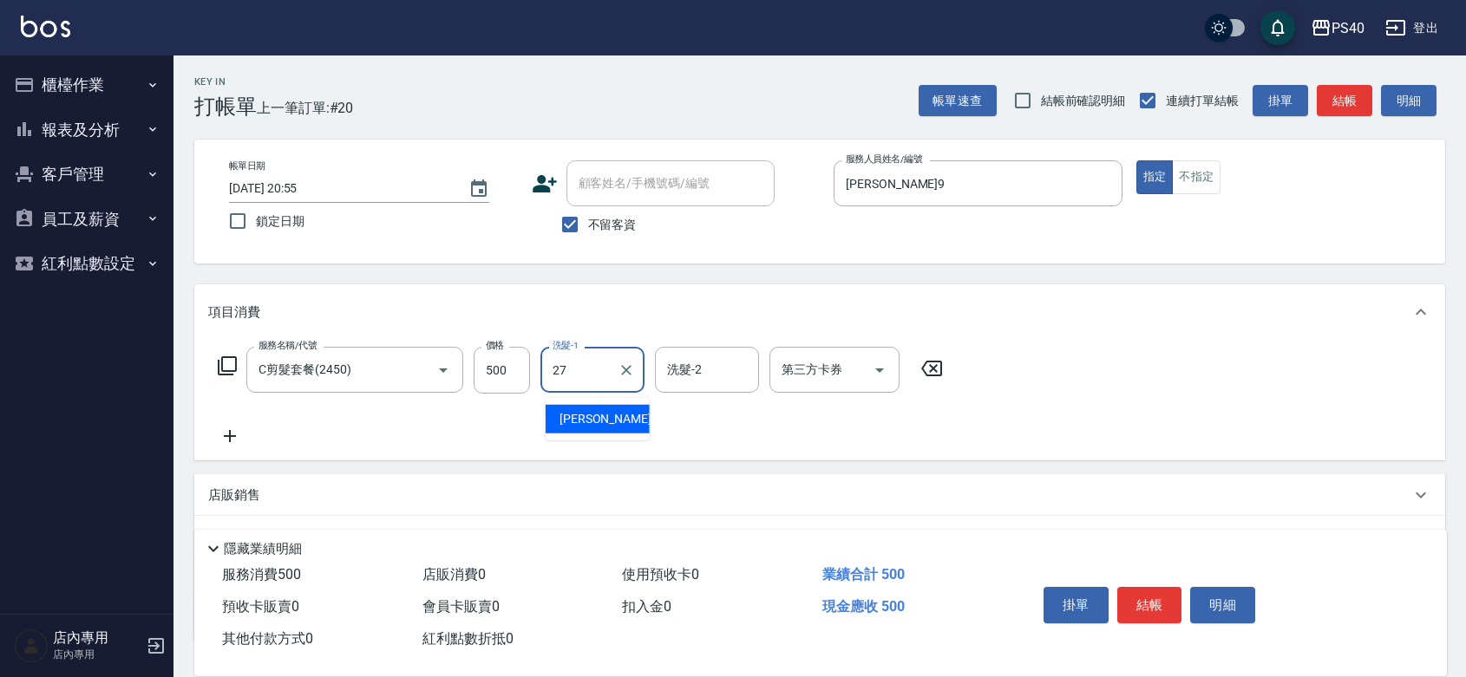
type input "[PERSON_NAME]-27"
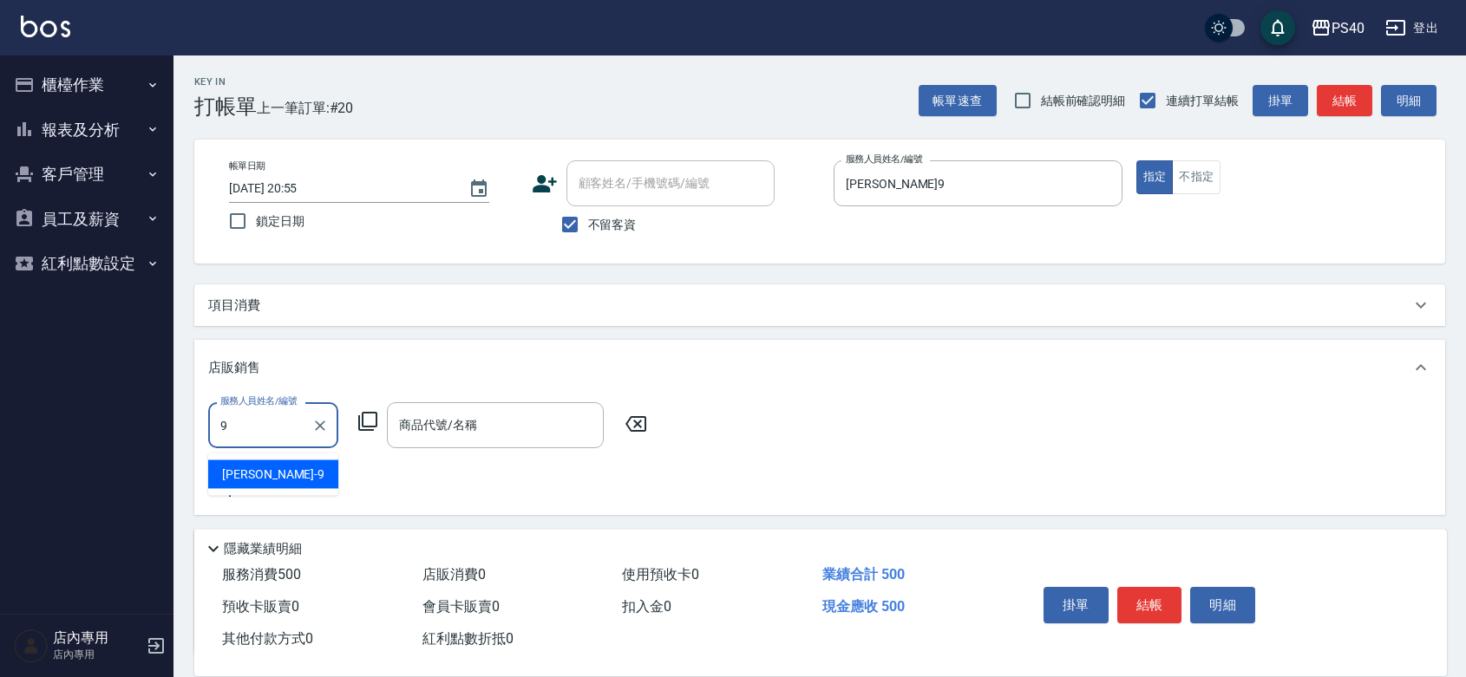
type input "[PERSON_NAME]9"
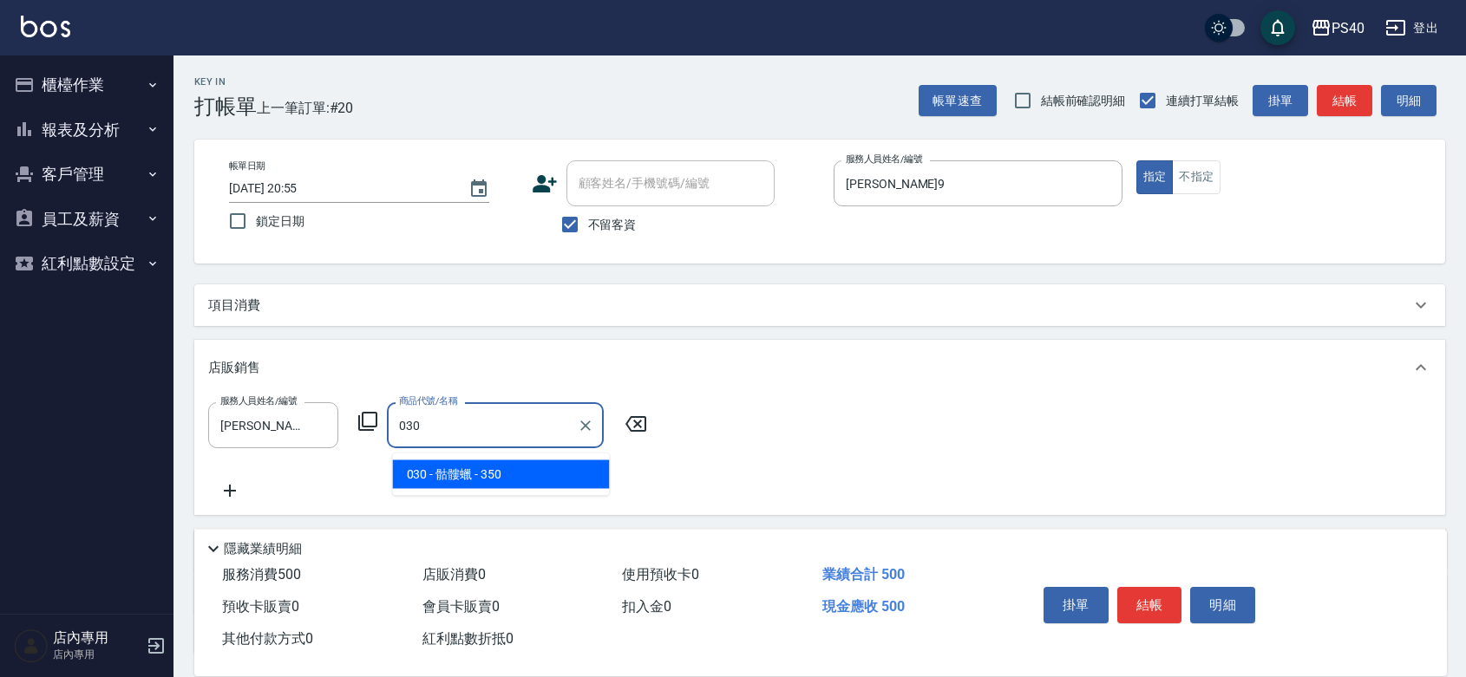
type input "骷髏蠟"
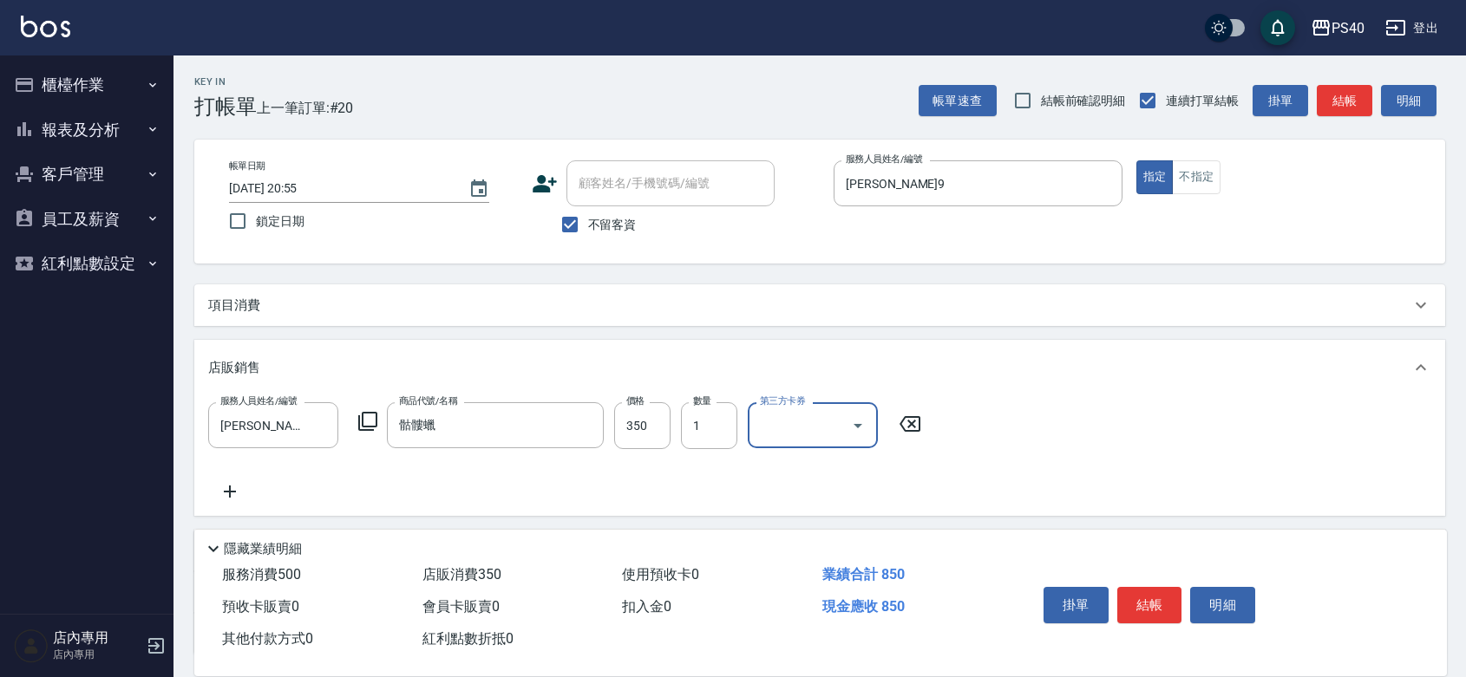
click at [1141, 587] on button "結帳" at bounding box center [1149, 605] width 65 height 36
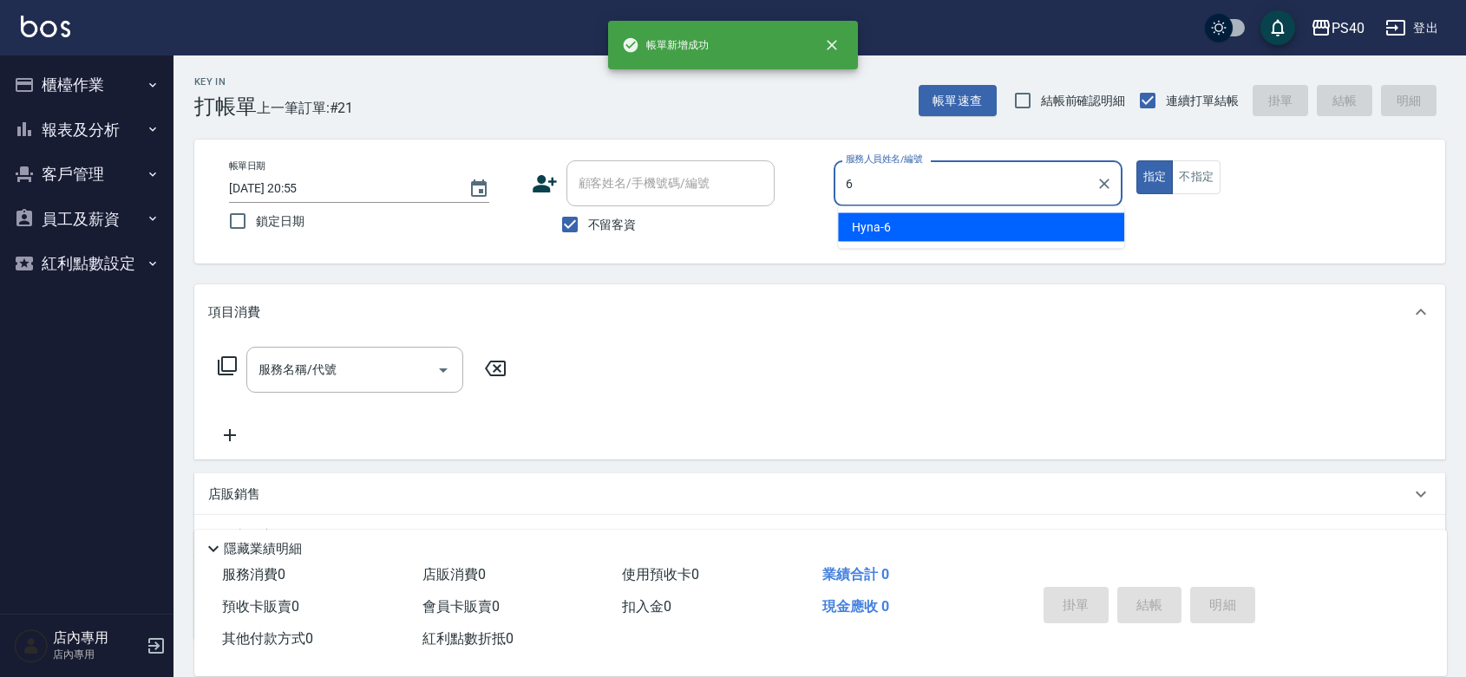
type input "Hyna-6"
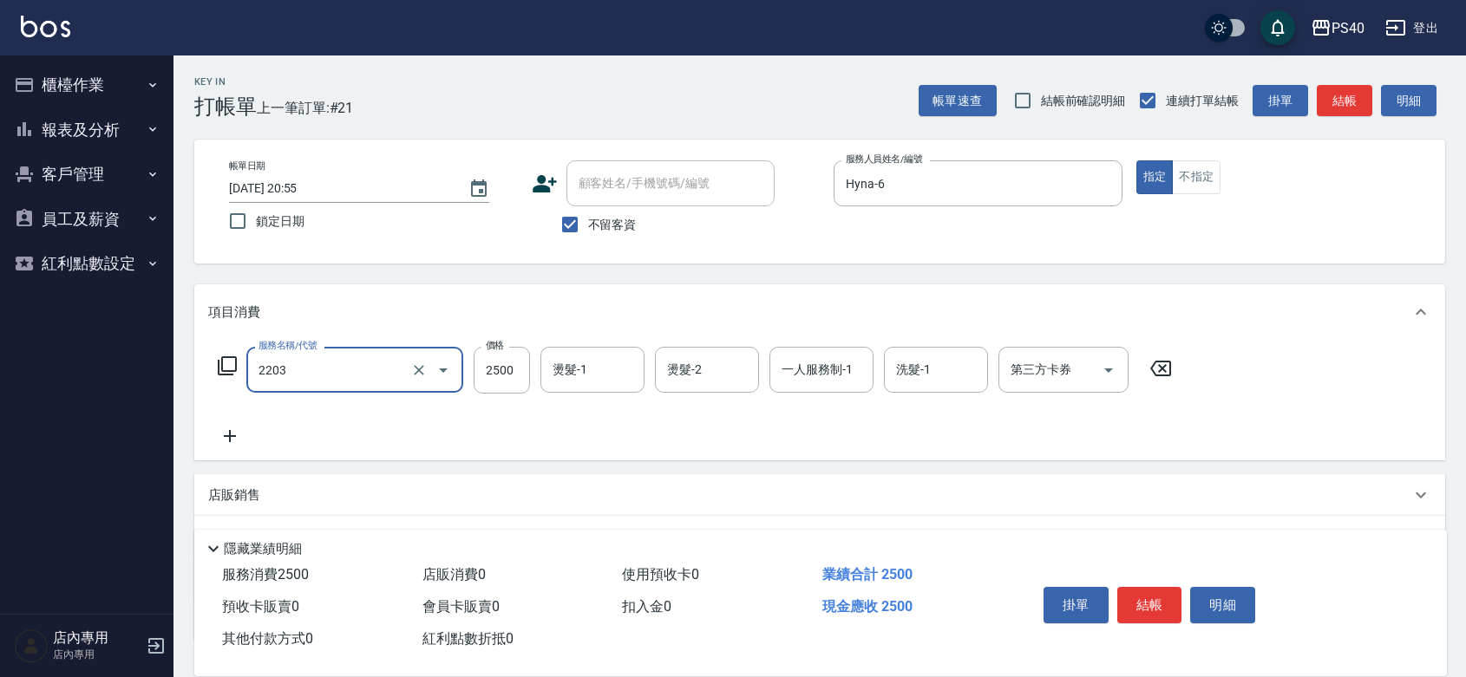
type input "燙髮C餐(短髮)(2203)"
type input "2350"
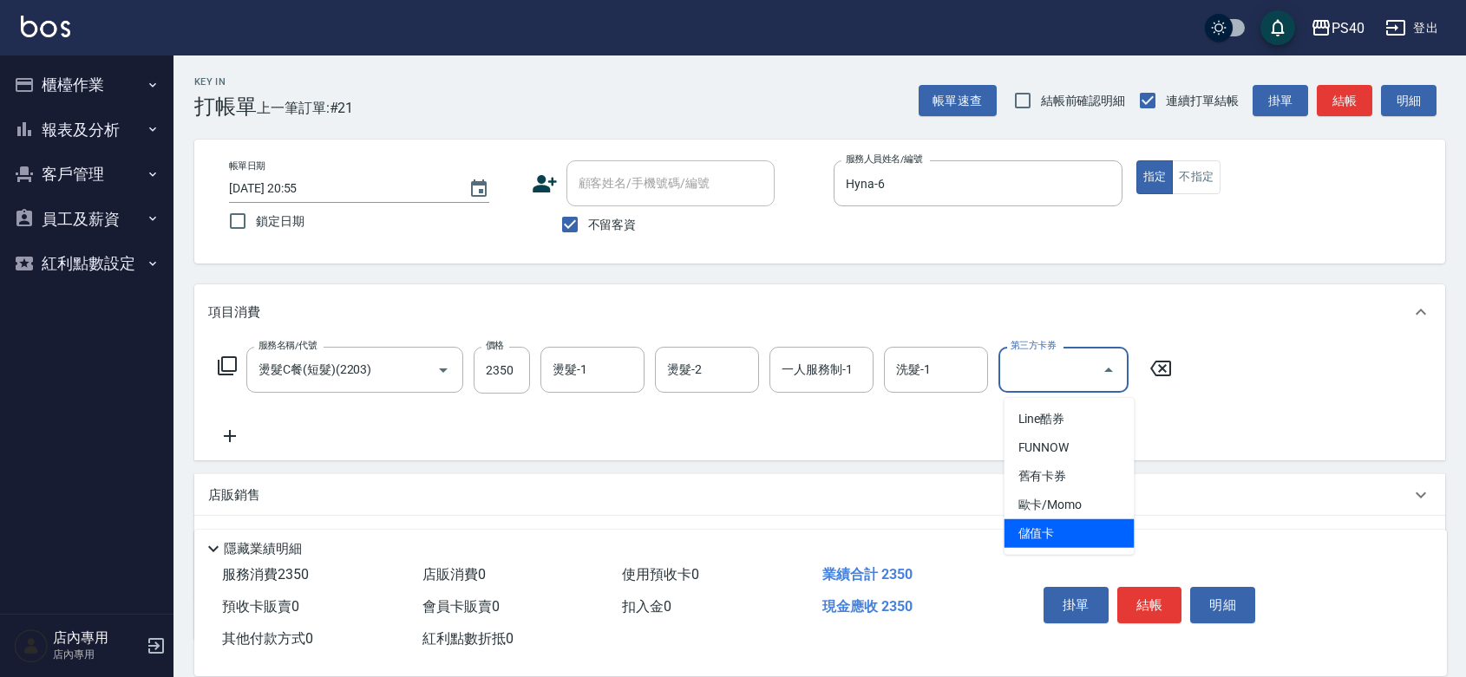
type input "儲值卡"
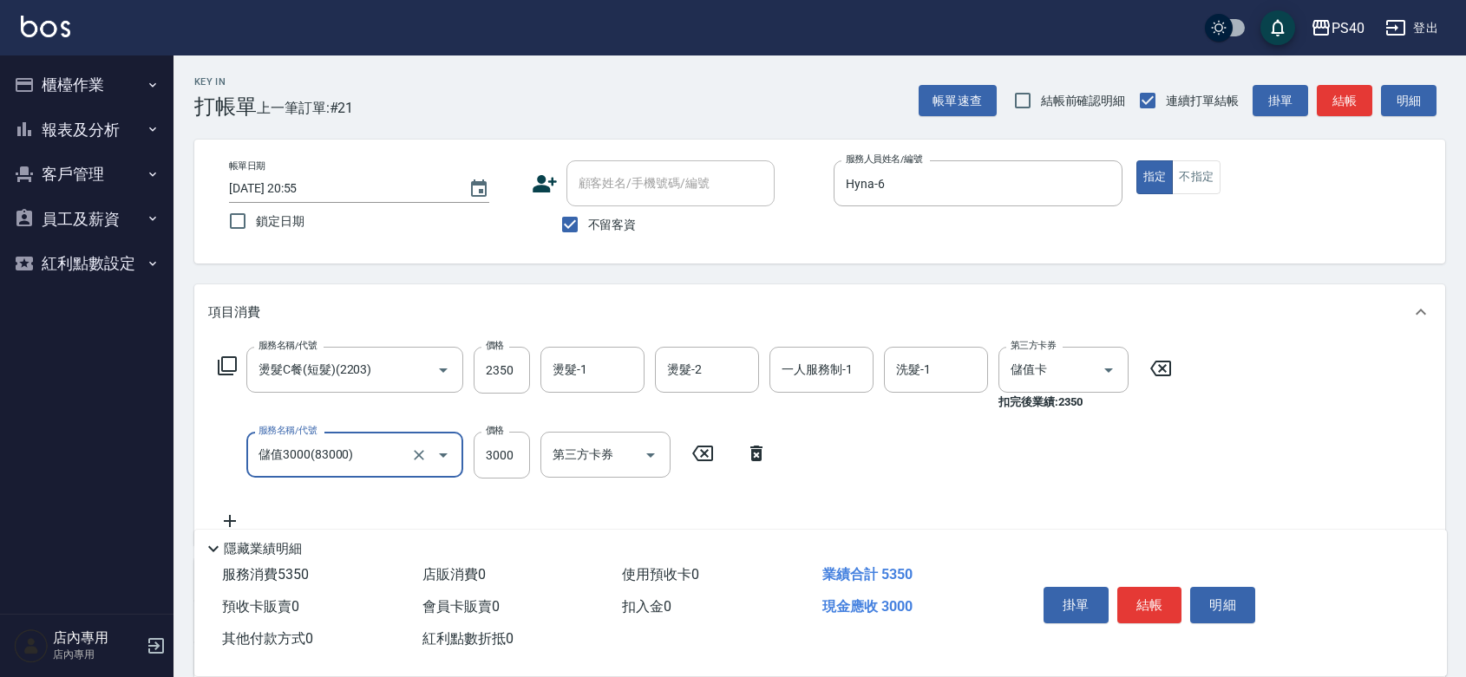
type input "儲值3000(83000)"
type input "1560"
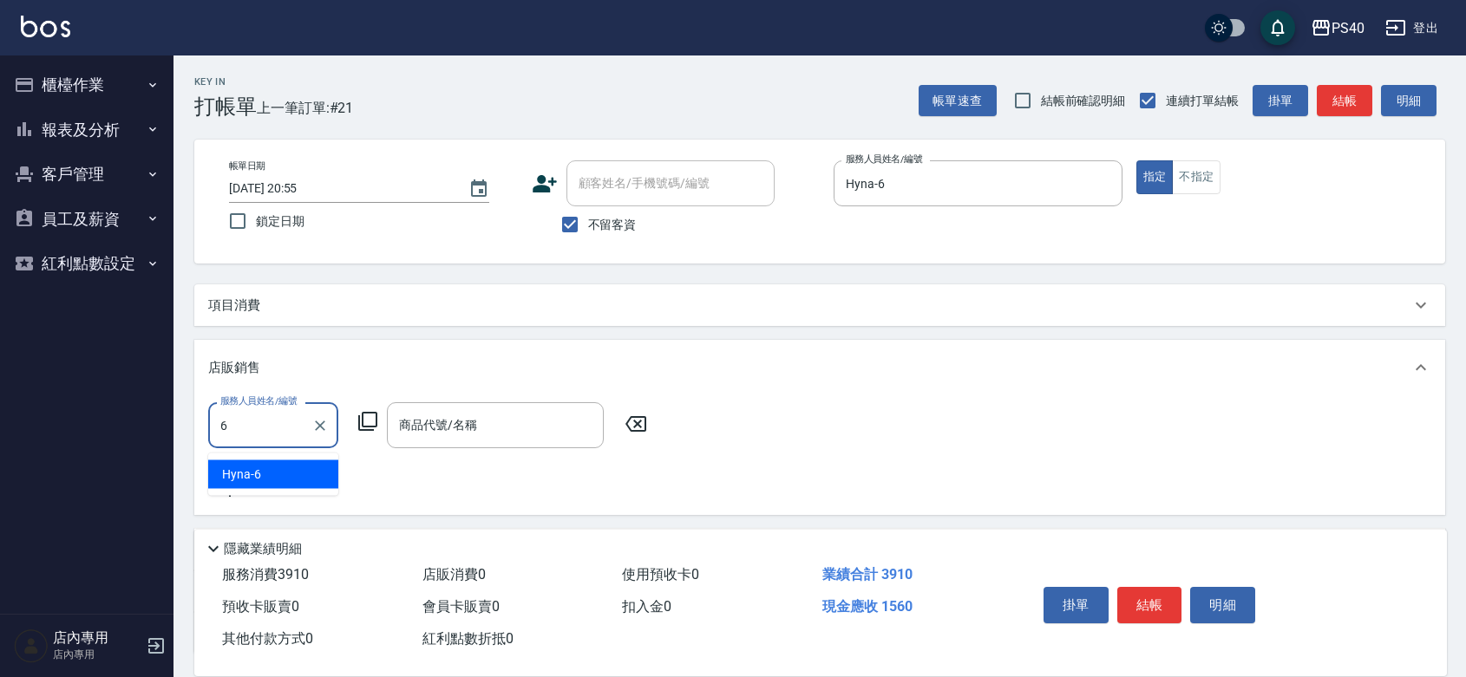
type input "Hyna-6"
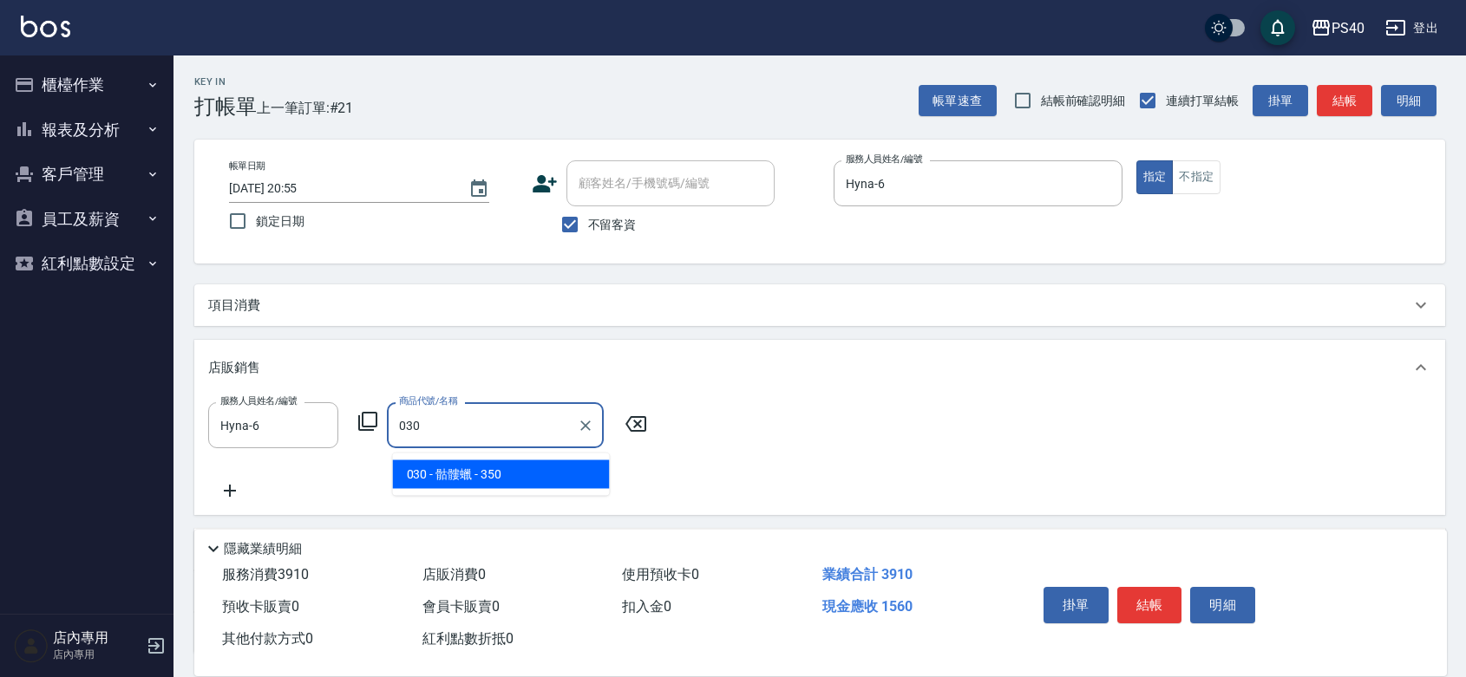
type input "骷髏蠟"
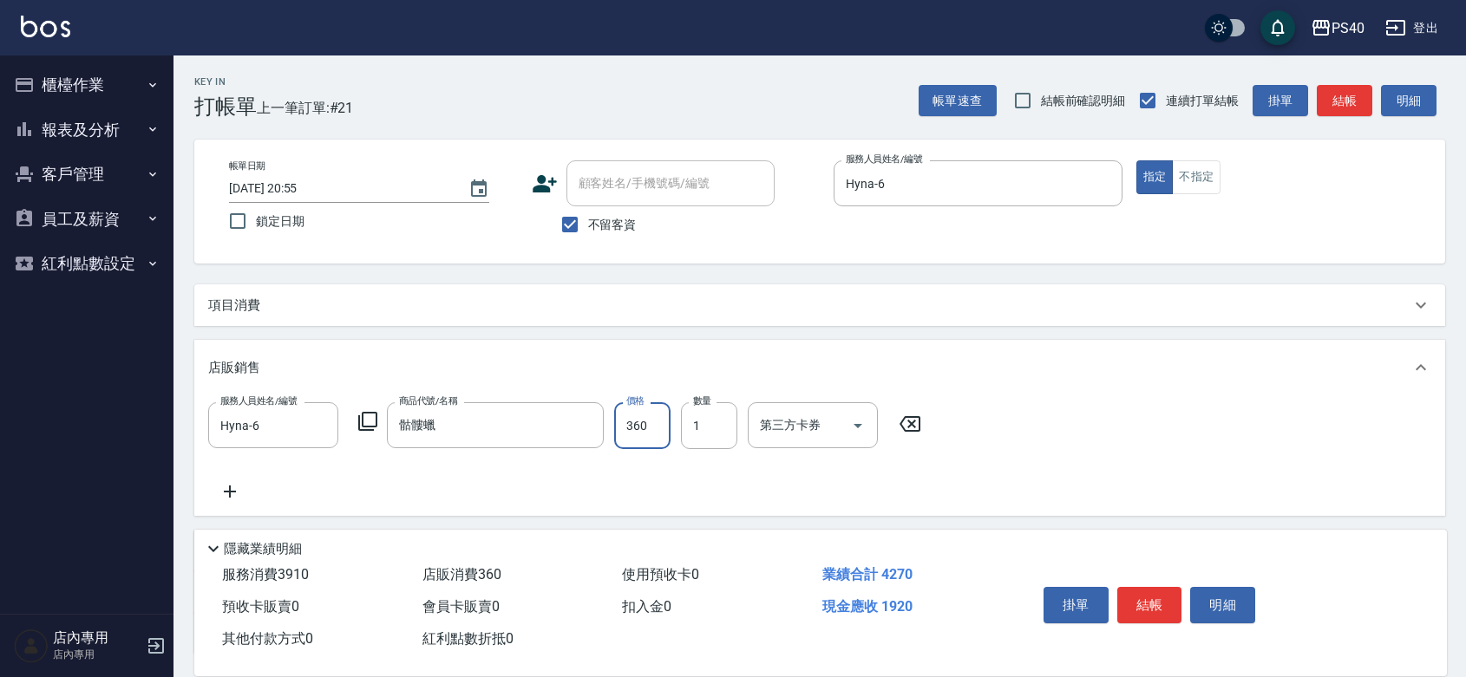
type input "360"
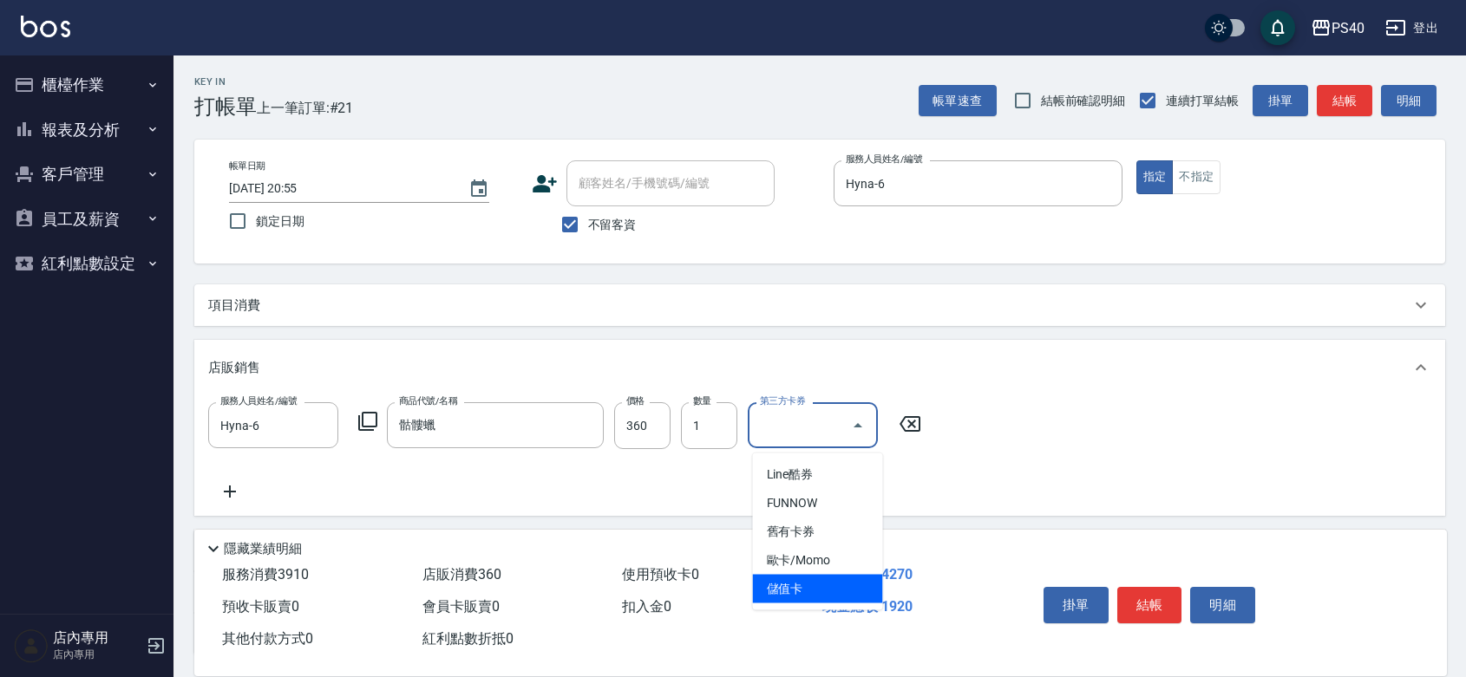
type input "儲值卡"
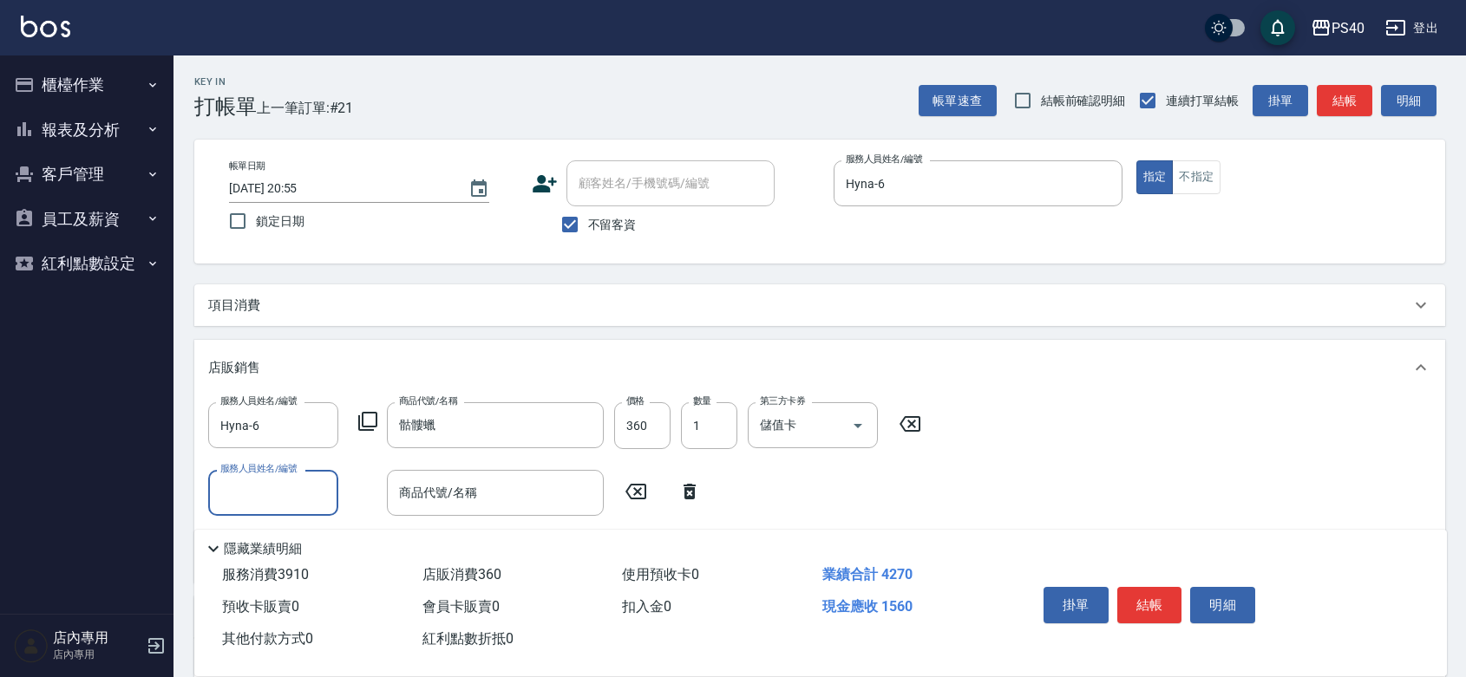
click at [752, 304] on div "項目消費" at bounding box center [809, 306] width 1202 height 18
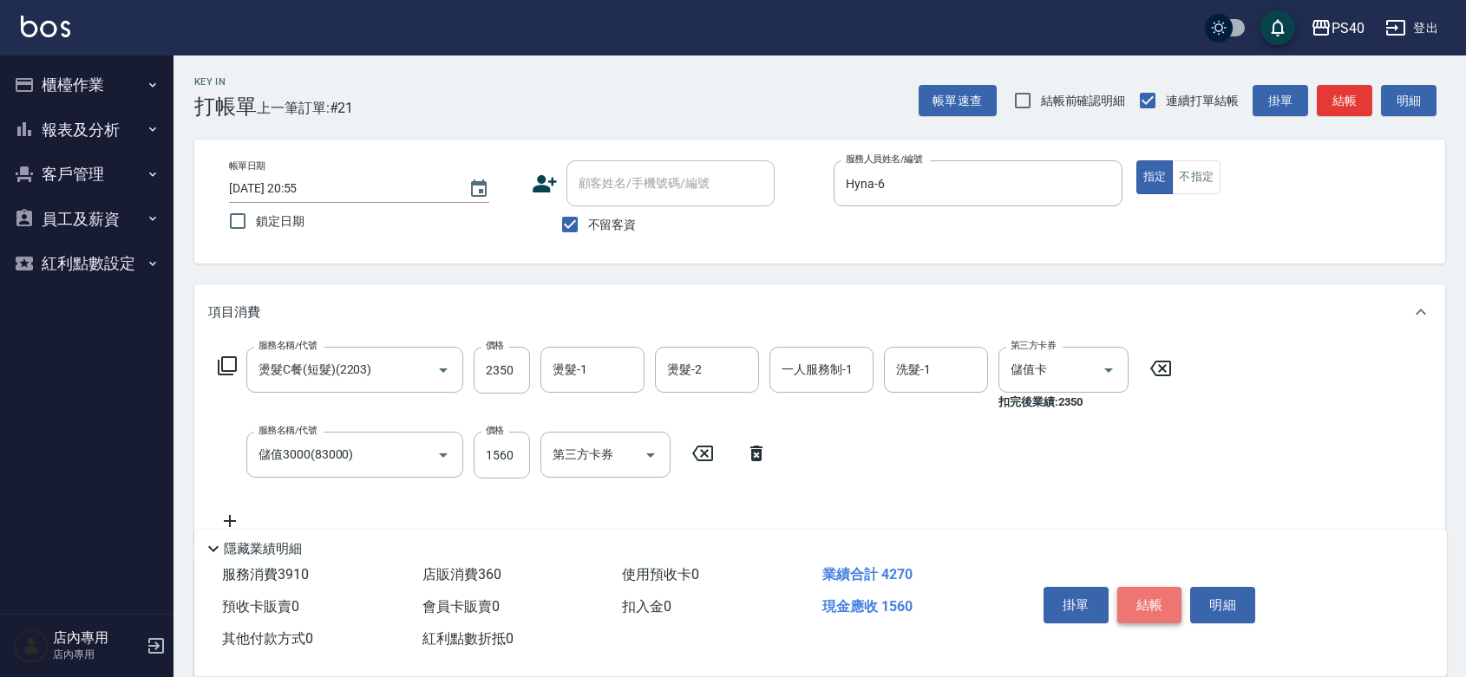
click at [1153, 594] on button "結帳" at bounding box center [1149, 605] width 65 height 36
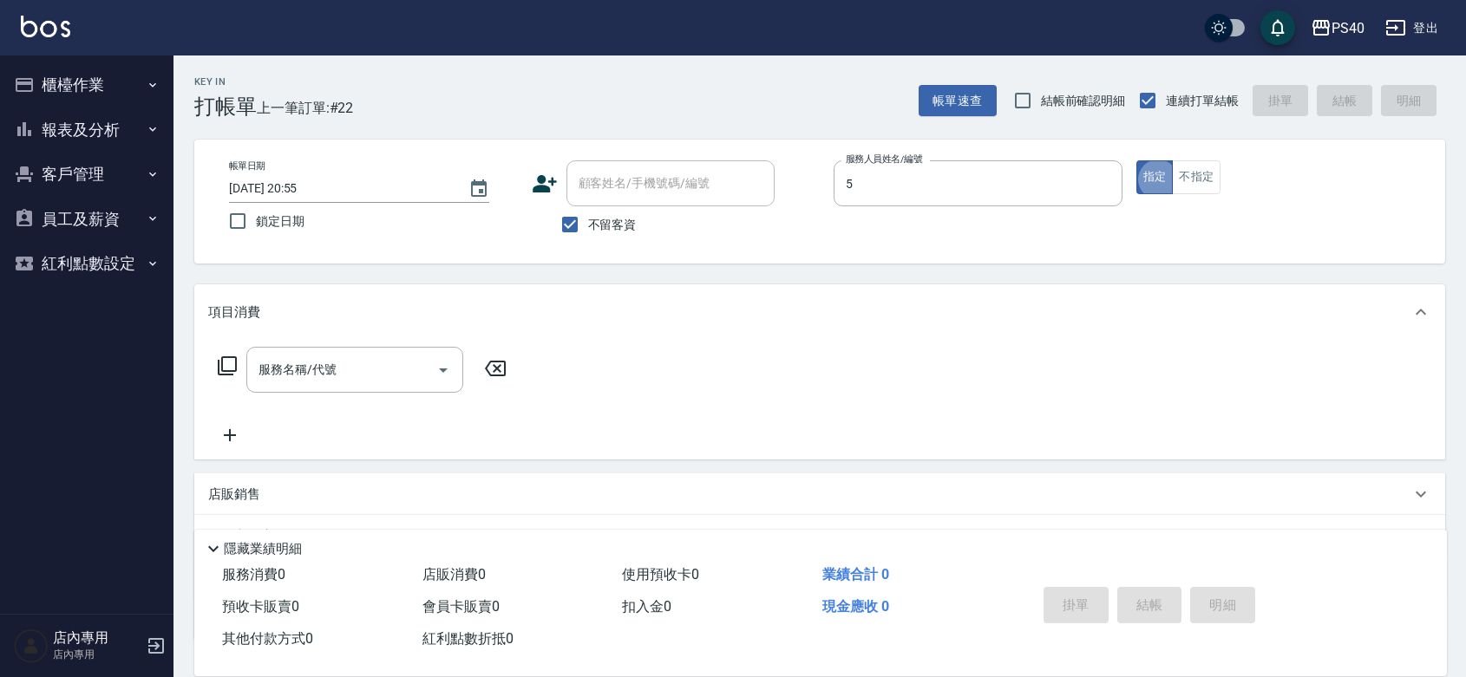
type input "[PERSON_NAME]-5"
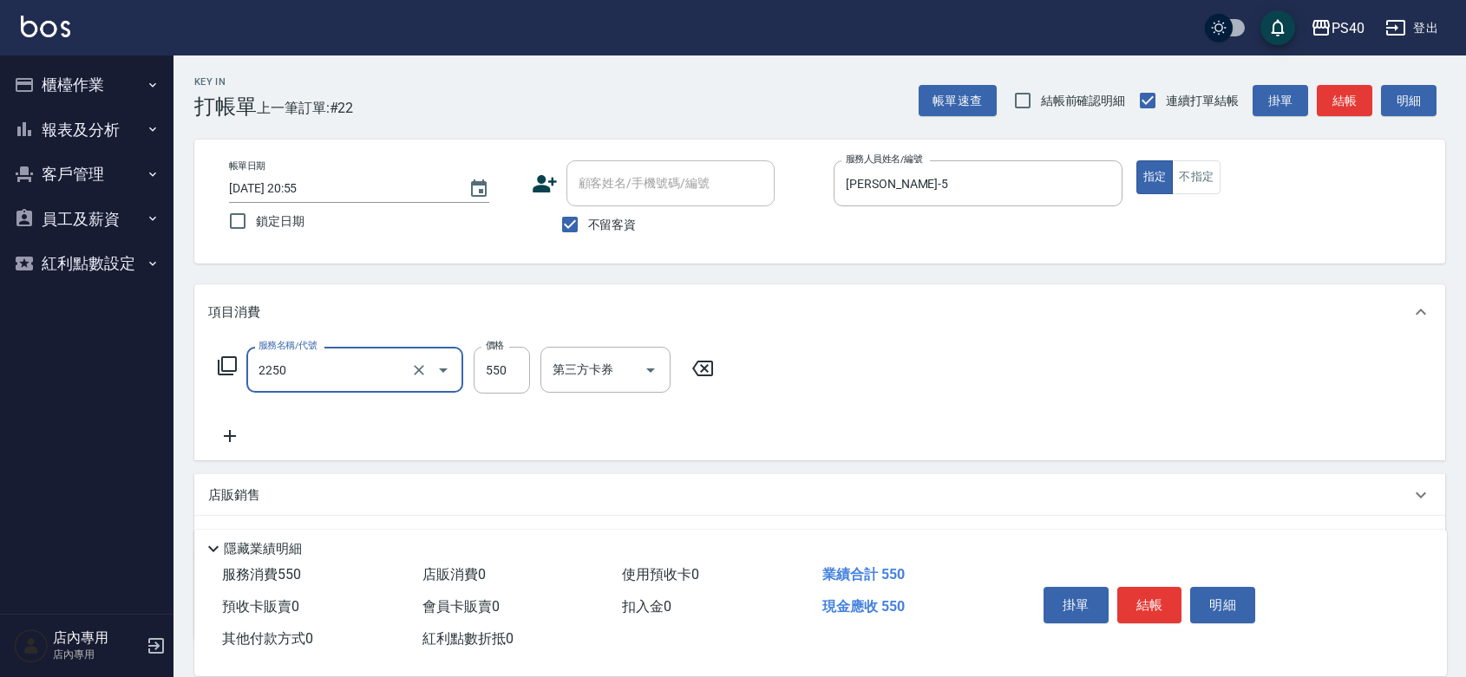
type input "B剪髮套餐(2250)"
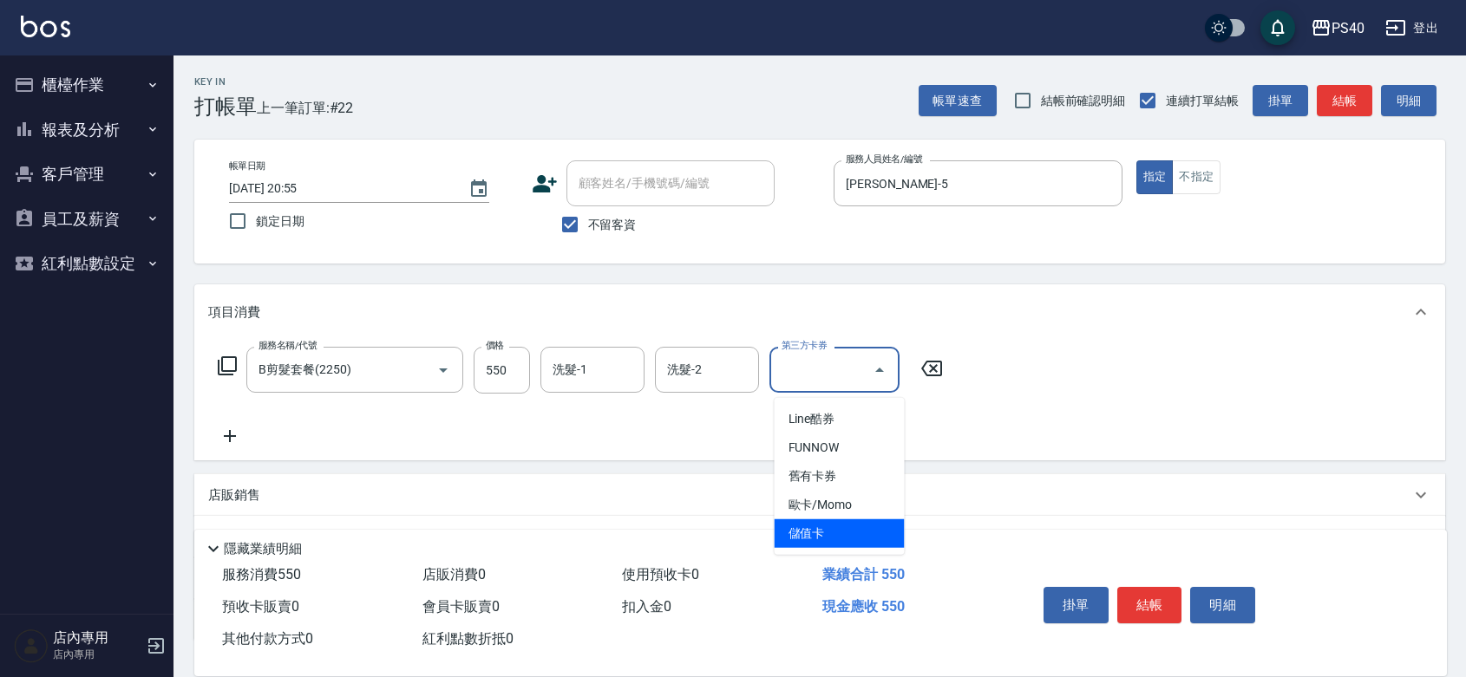
type input "儲值卡"
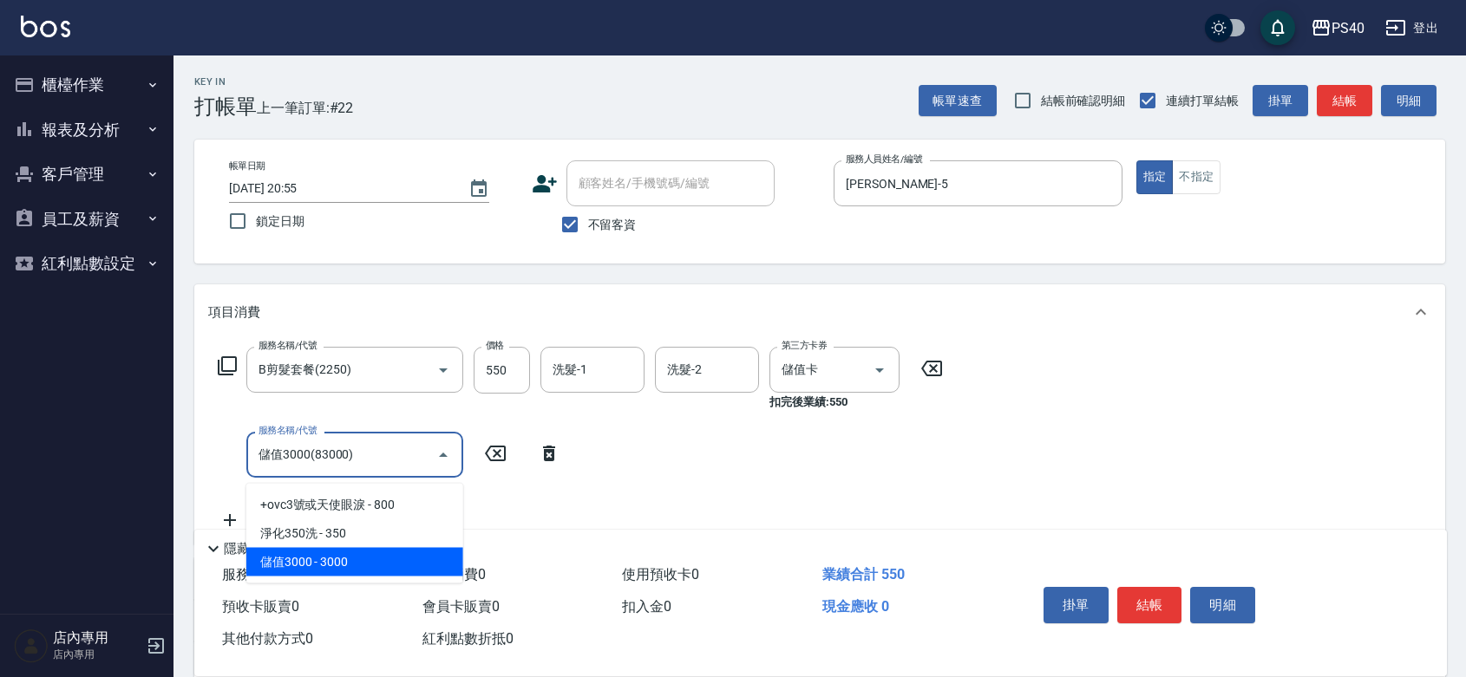
type input "儲值3000(83000)"
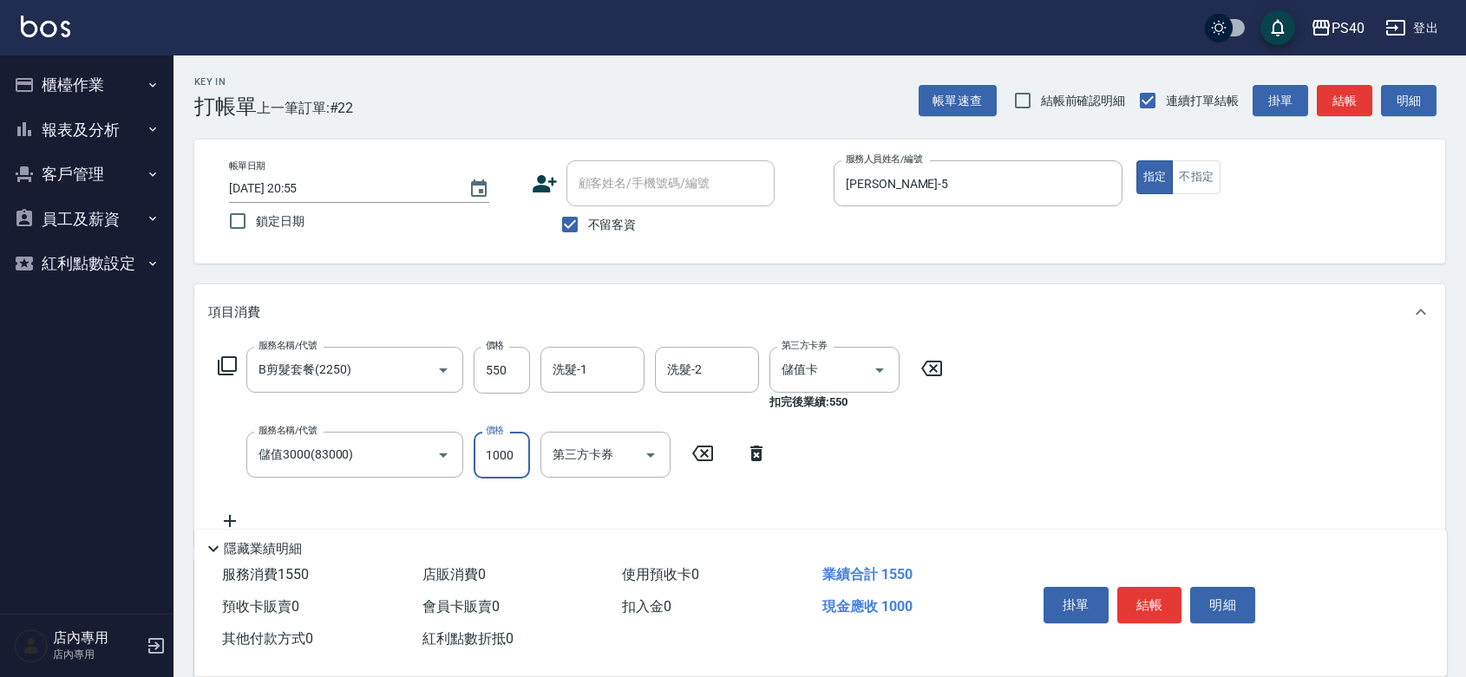
type input "1000"
click at [1152, 592] on button "結帳" at bounding box center [1149, 605] width 65 height 36
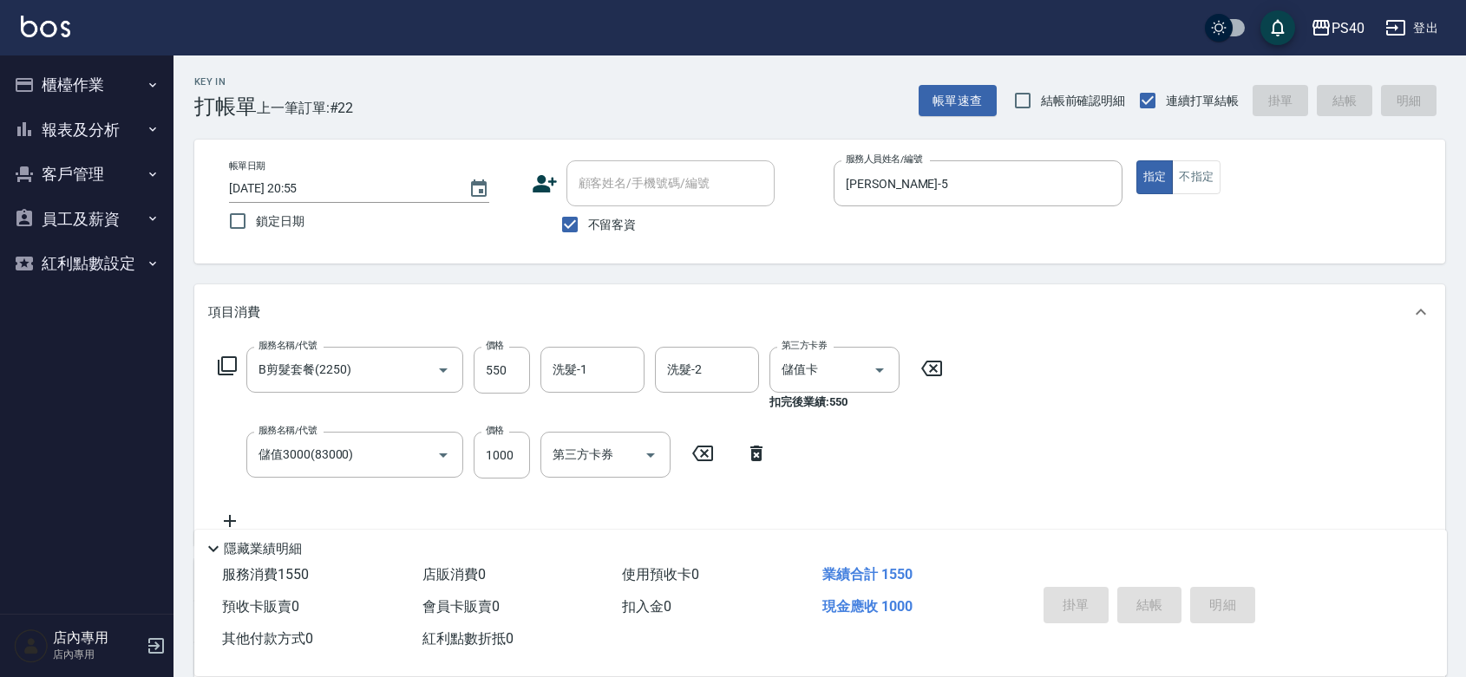
type input "[DATE] 20:56"
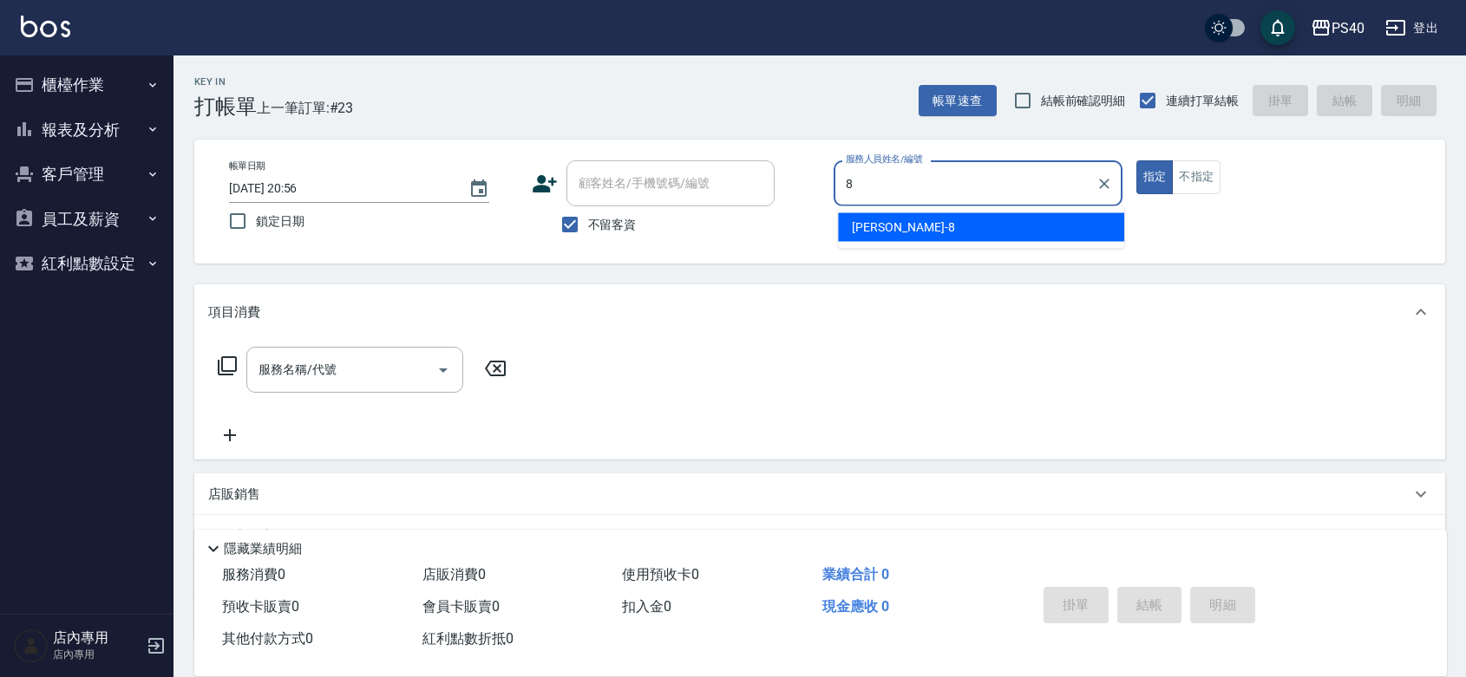
type input "[PERSON_NAME]-8"
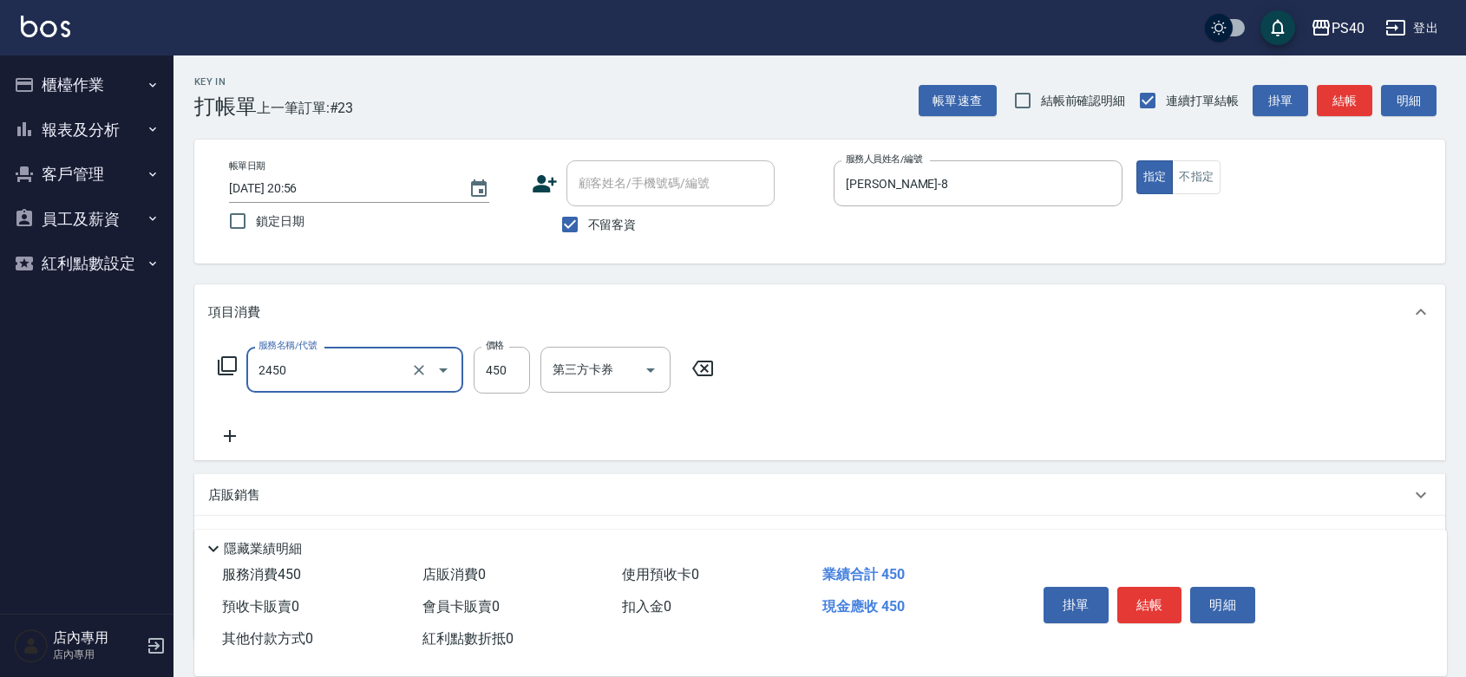
type input "C剪髮套餐(2450)"
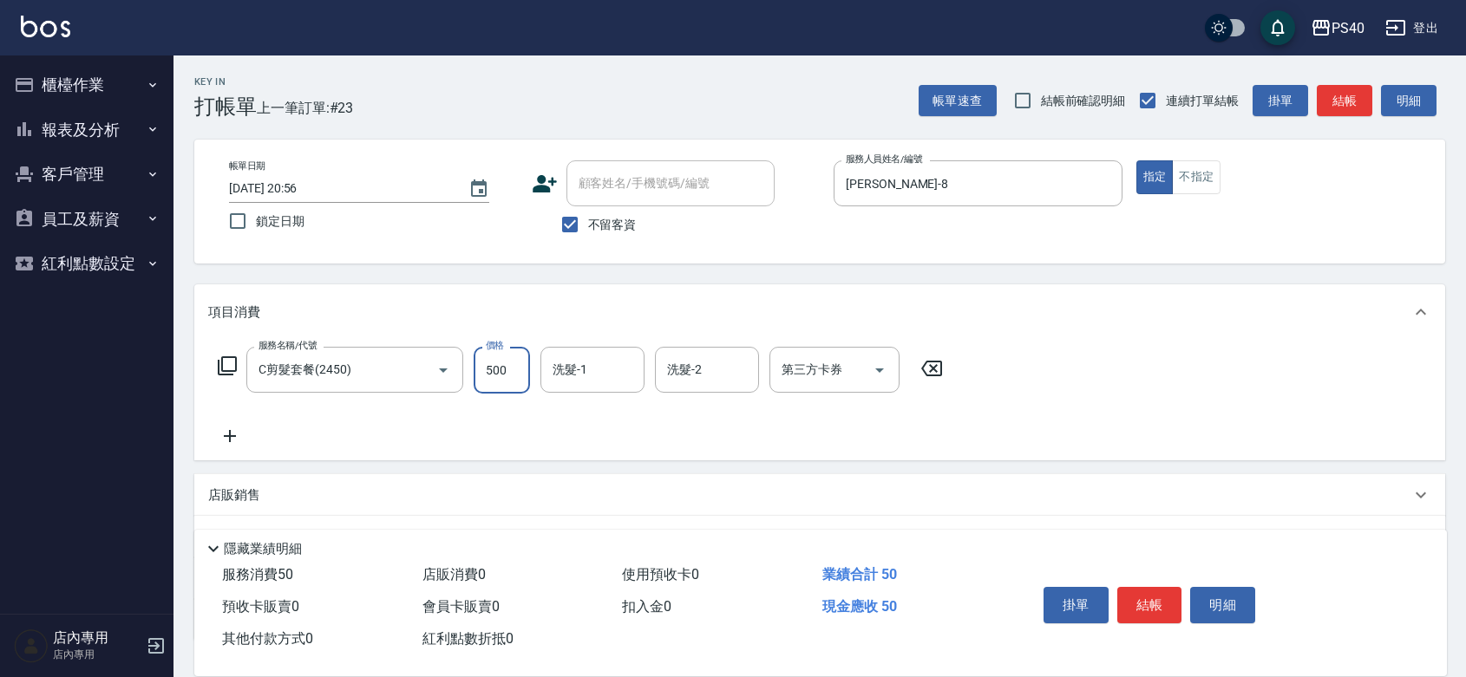
type input "500"
click at [1152, 592] on button "結帳" at bounding box center [1149, 605] width 65 height 36
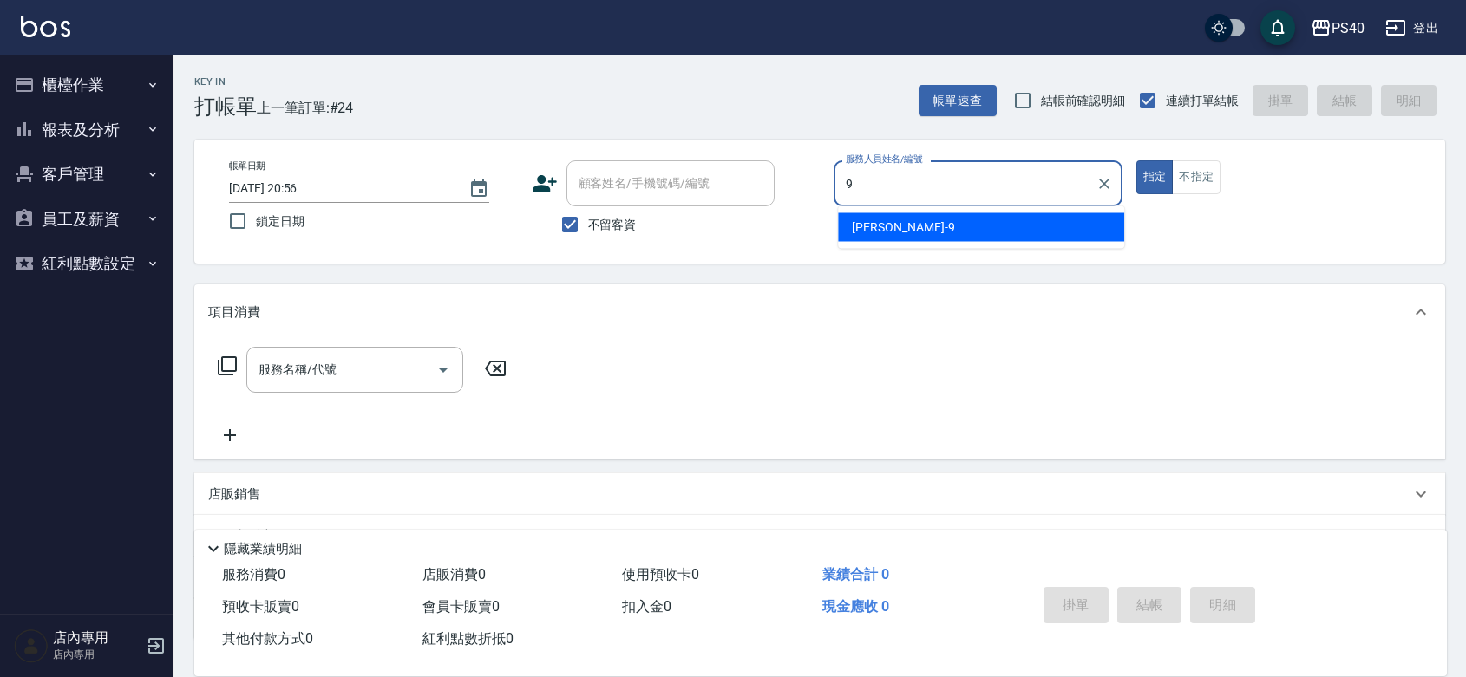
type input "[PERSON_NAME]9"
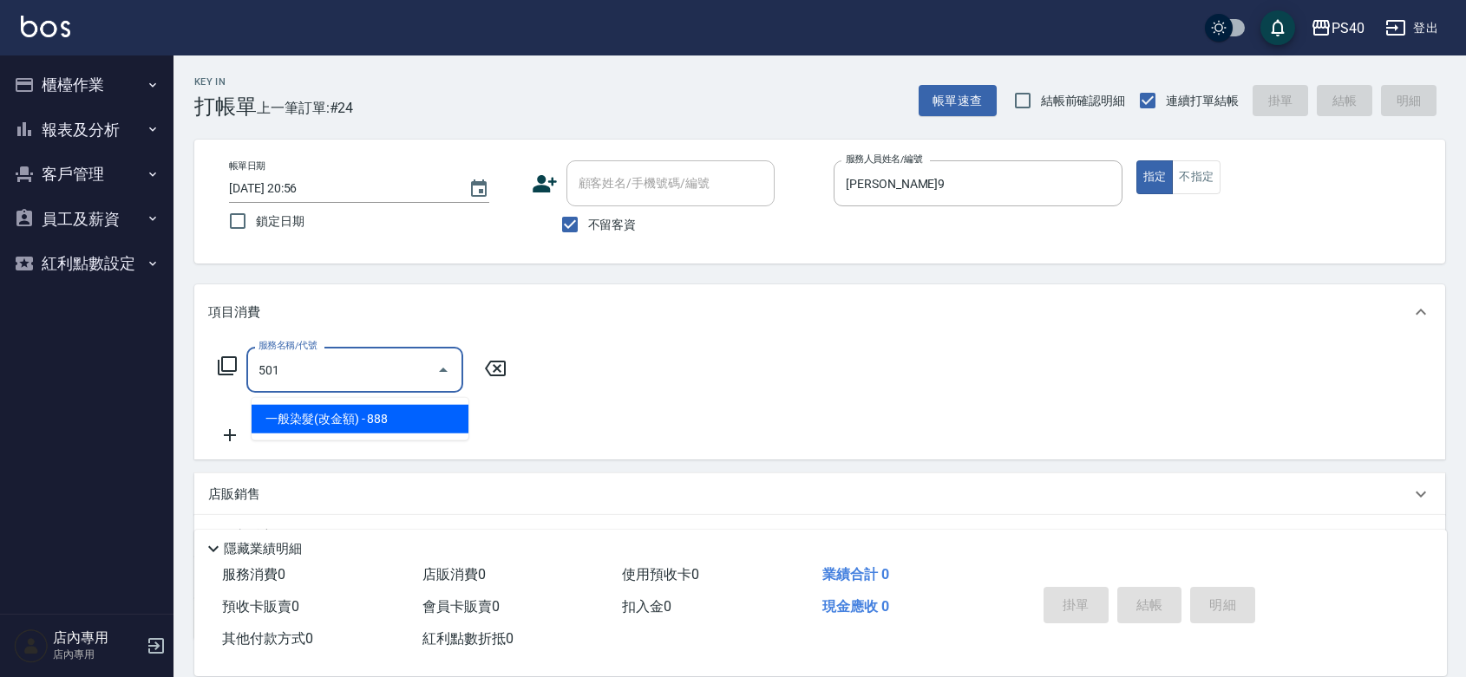
type input "一般染髮(改金額)(501)"
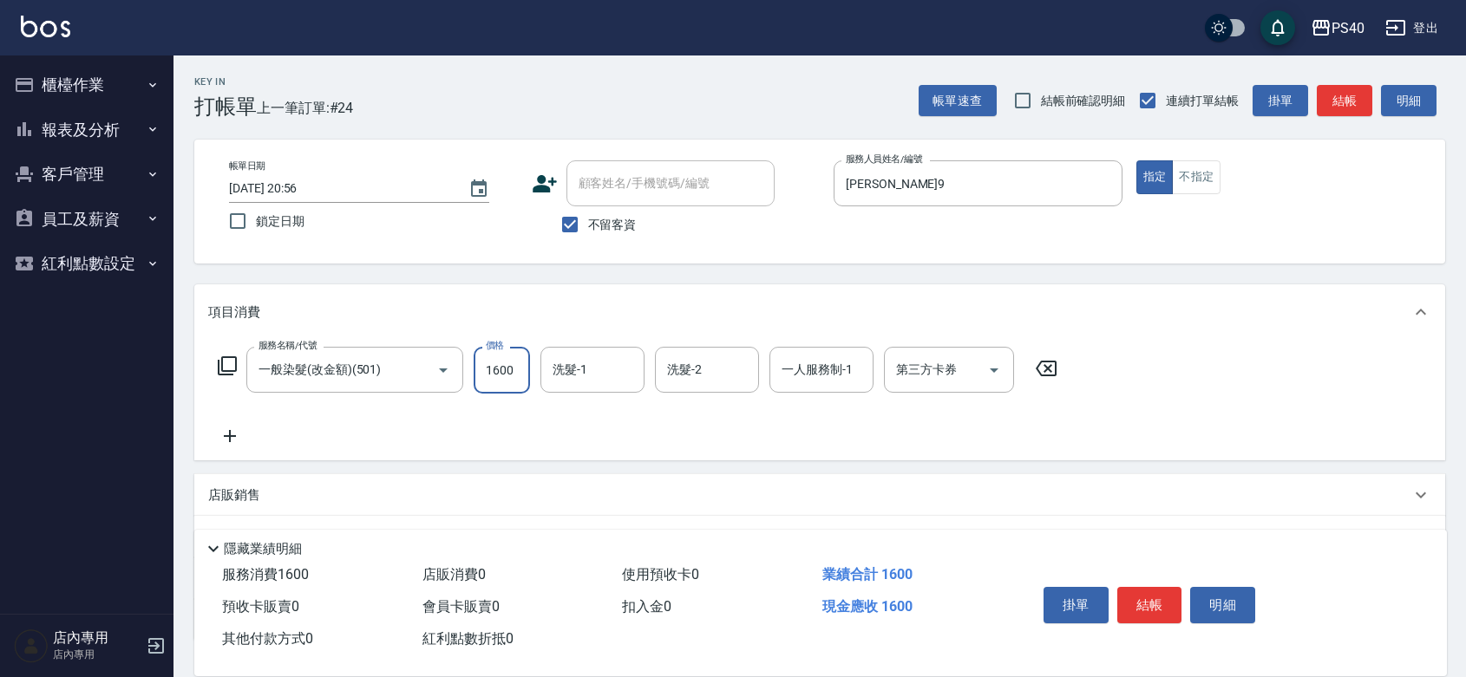
type input "1600"
click at [1152, 592] on button "結帳" at bounding box center [1149, 605] width 65 height 36
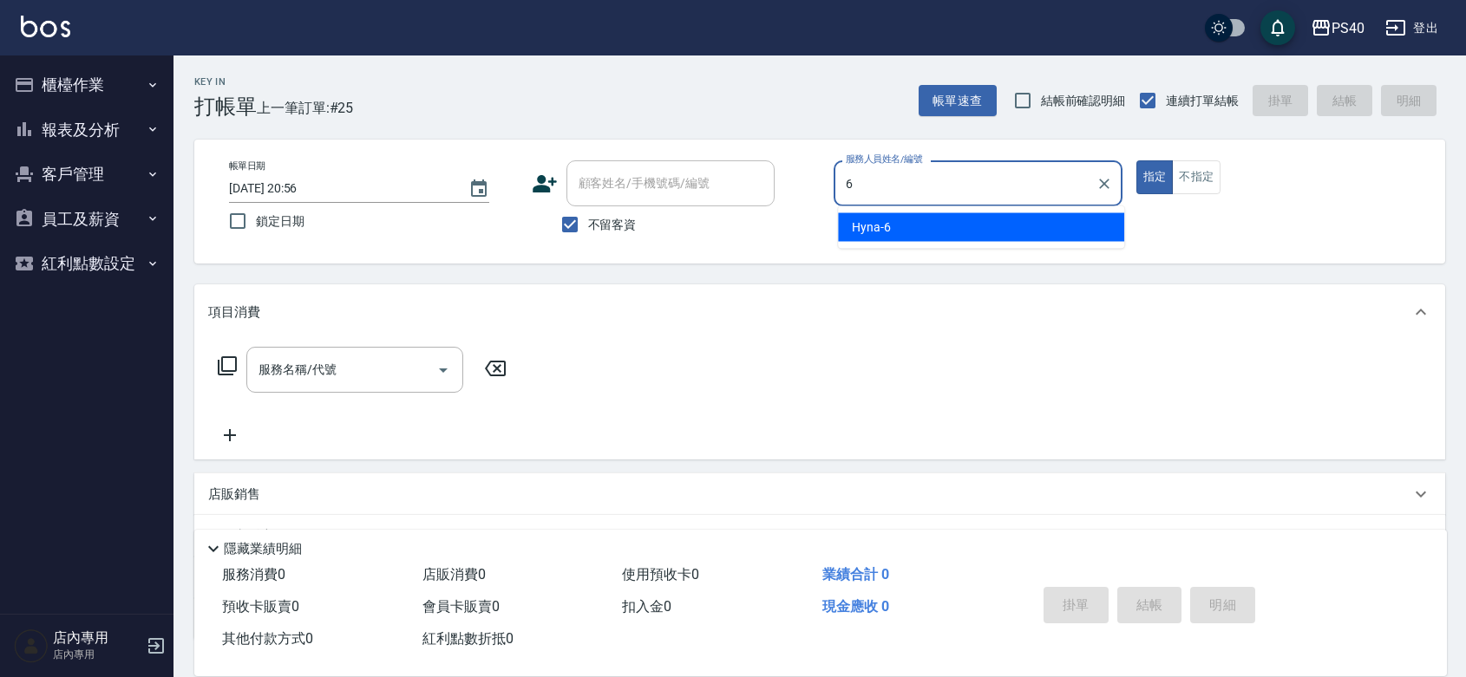
type input "Hyna-6"
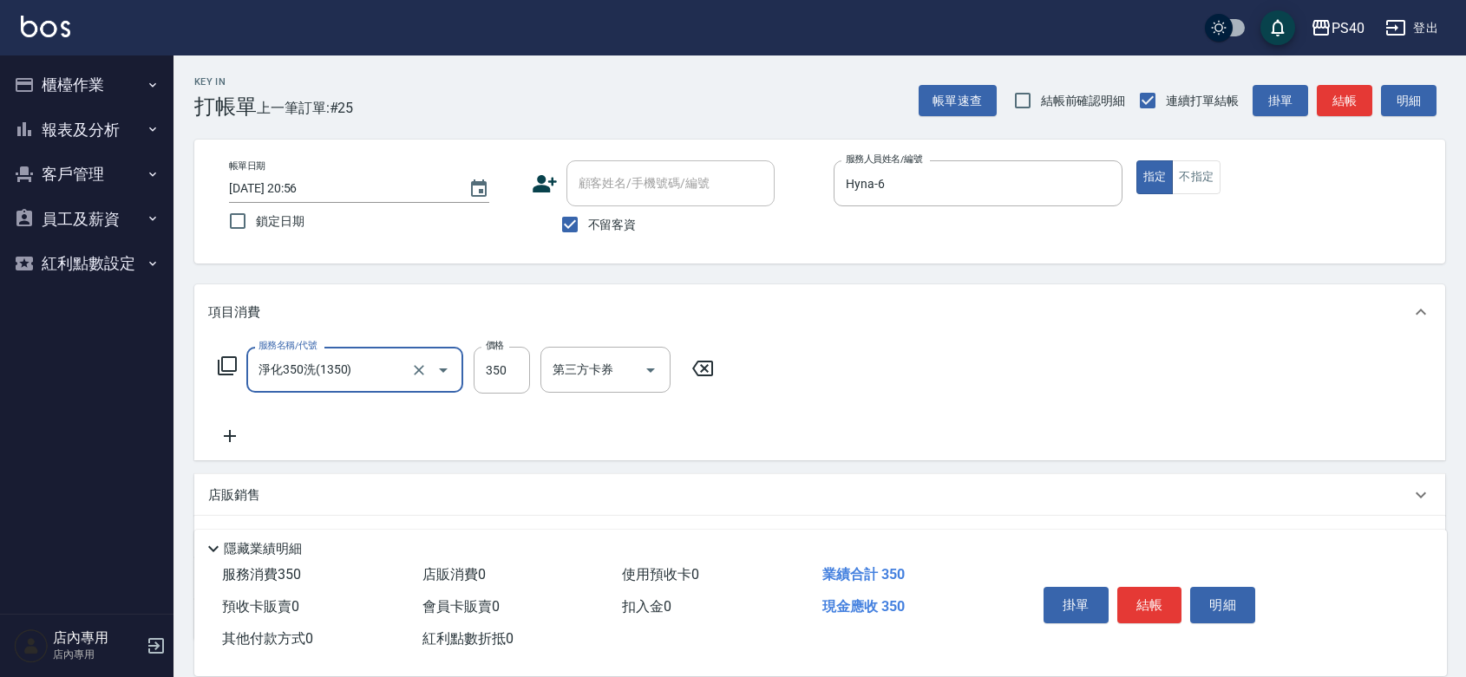
type input "淨化350洗(1350)"
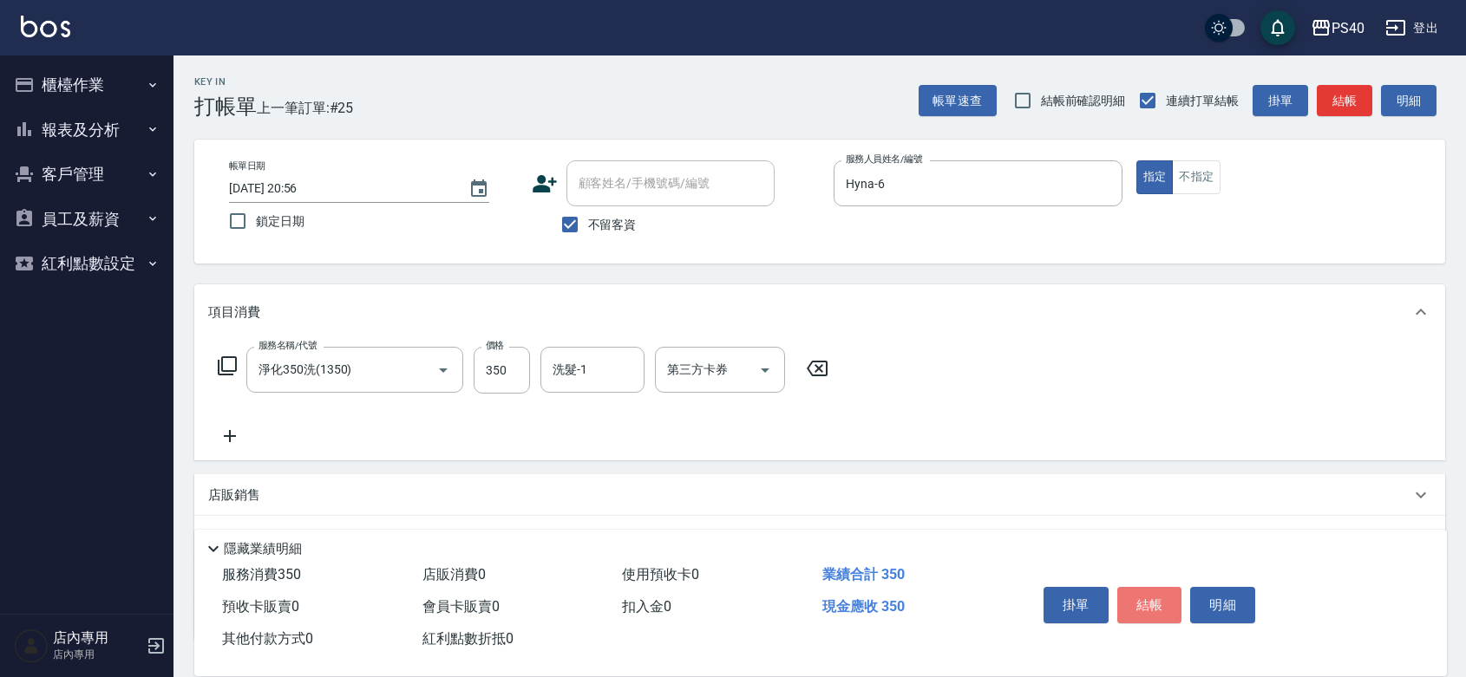
click at [1152, 592] on button "結帳" at bounding box center [1149, 605] width 65 height 36
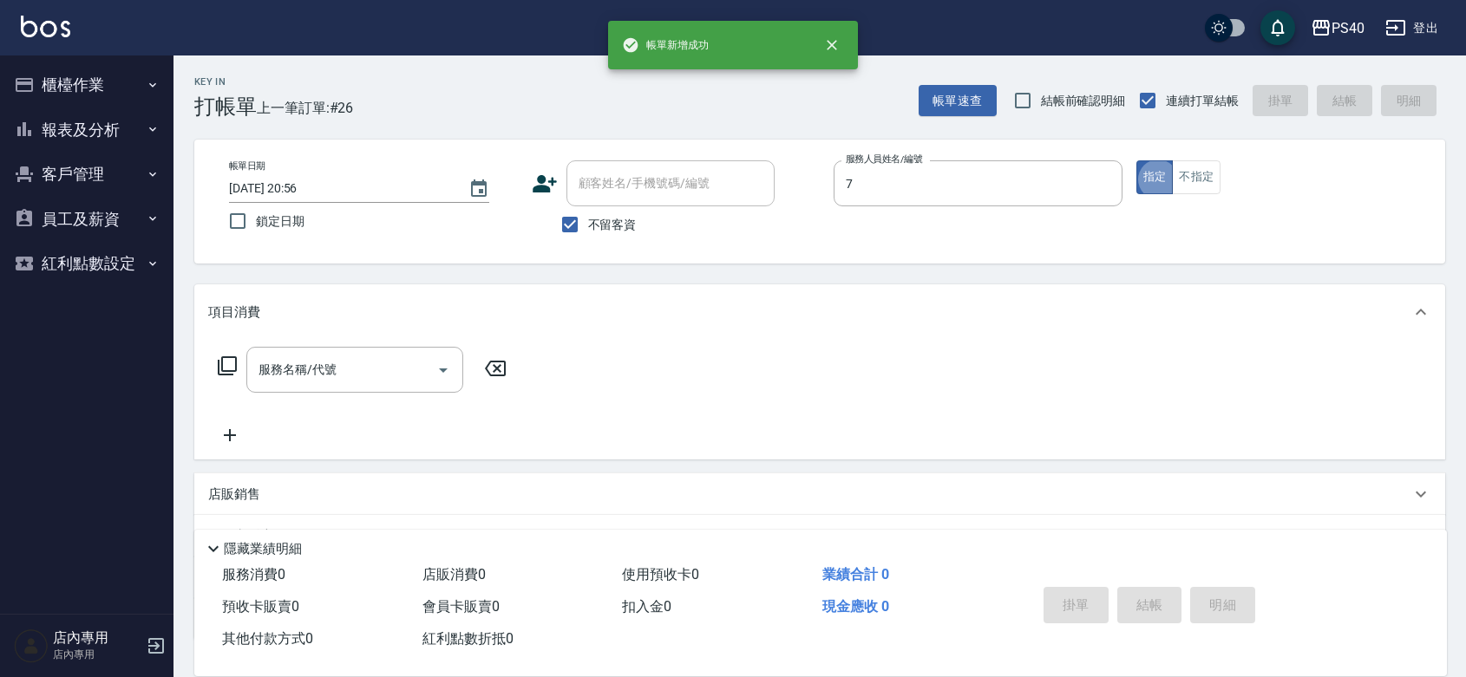
type input "[PERSON_NAME]-7"
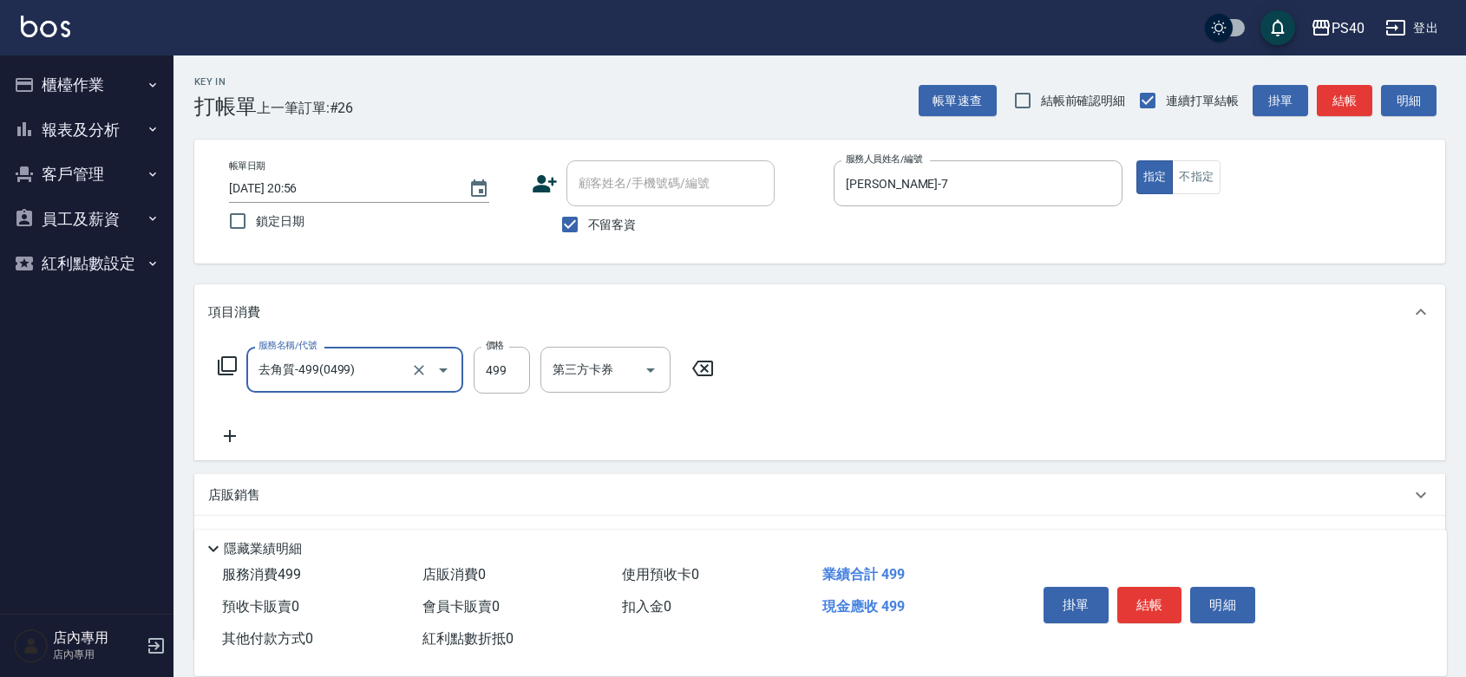
type input "去角質-499(0499)"
type input "700"
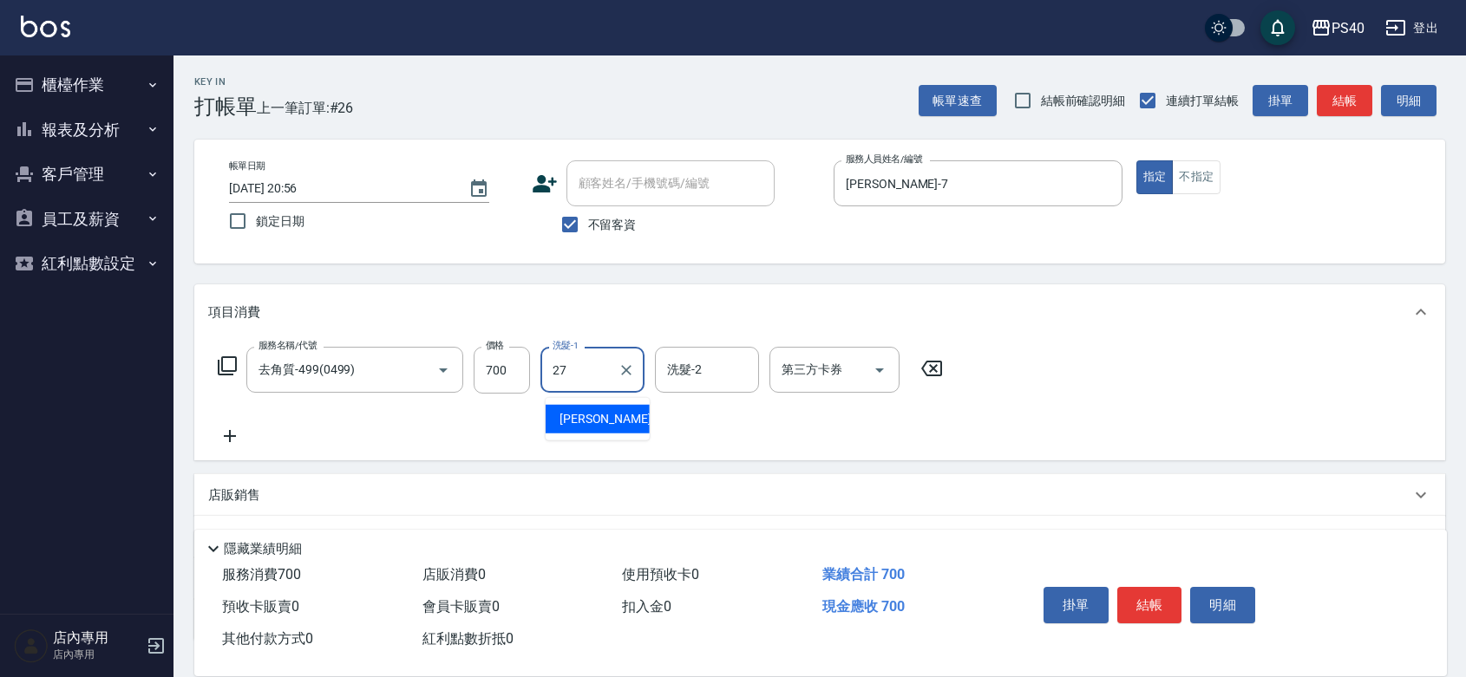
type input "[PERSON_NAME]-27"
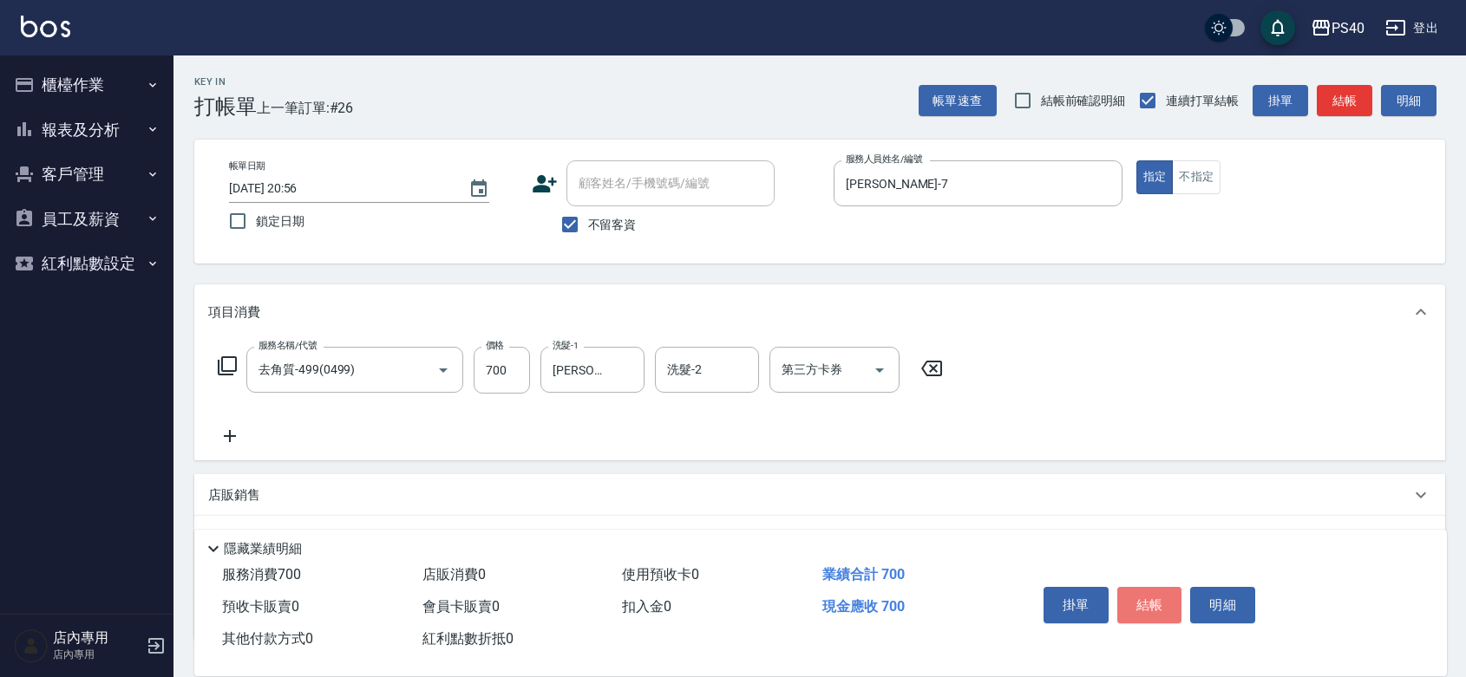
click at [1152, 592] on button "結帳" at bounding box center [1149, 605] width 65 height 36
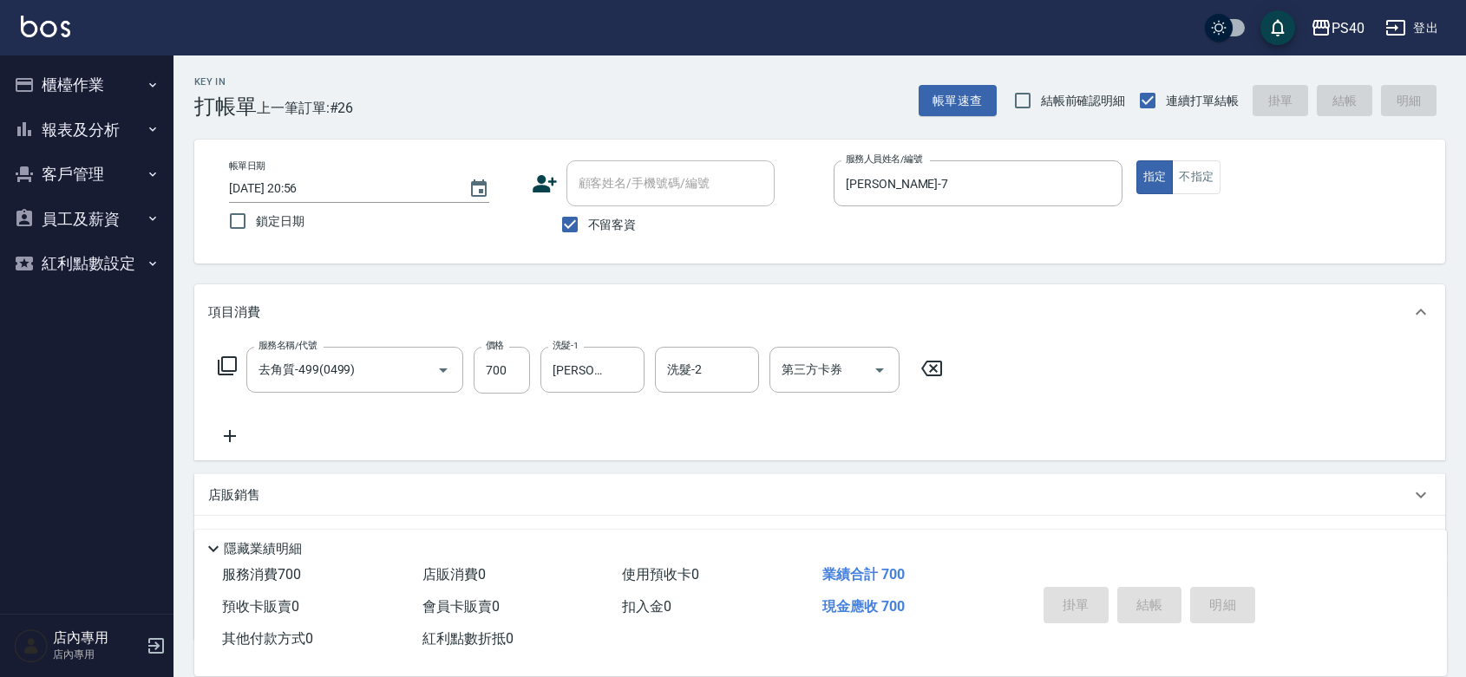
type input "[DATE] 20:57"
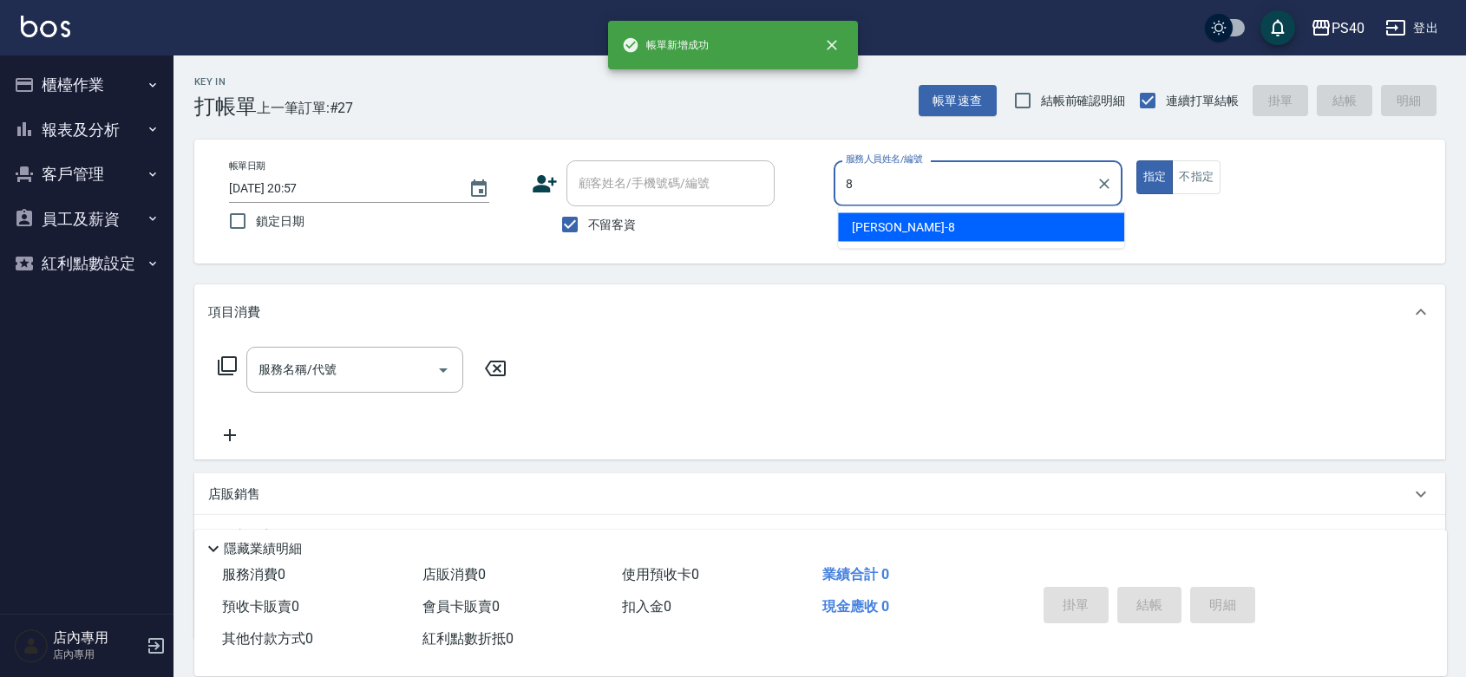
type input "[PERSON_NAME]-8"
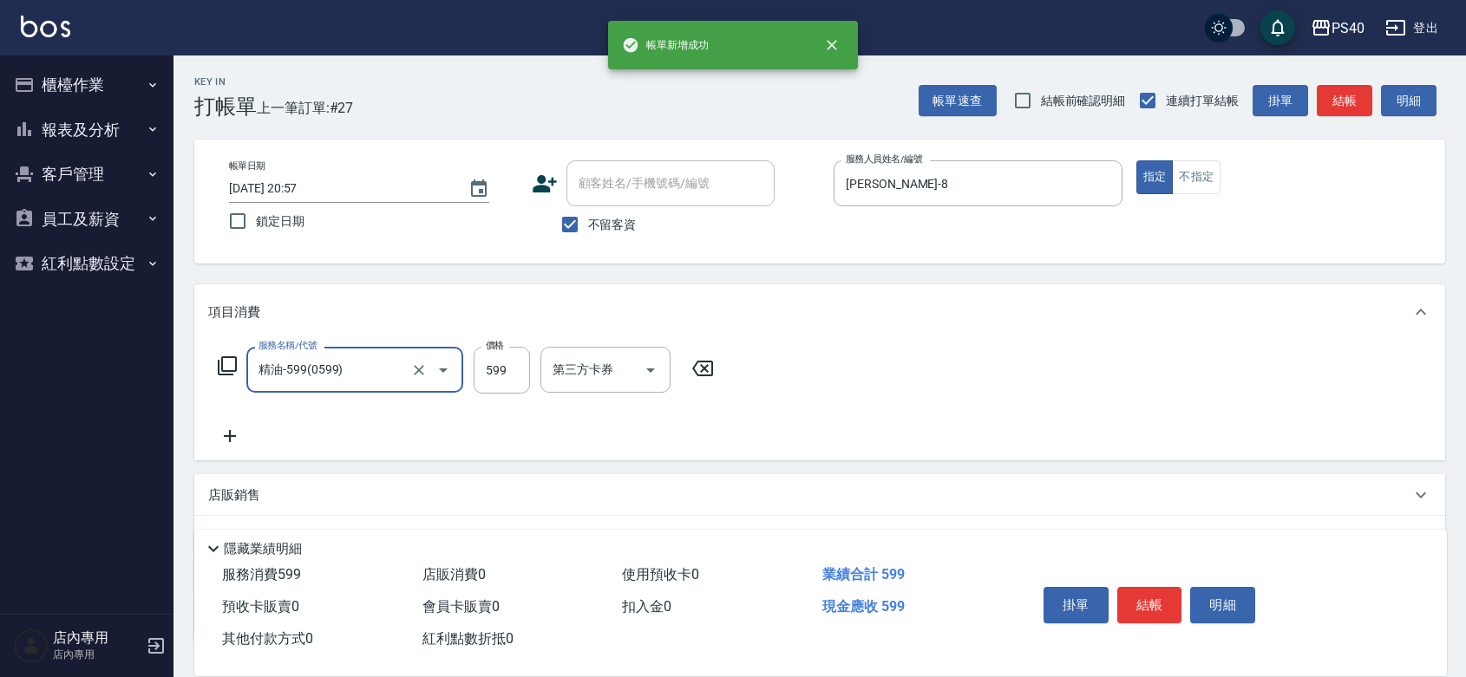
type input "精油-599(0599)"
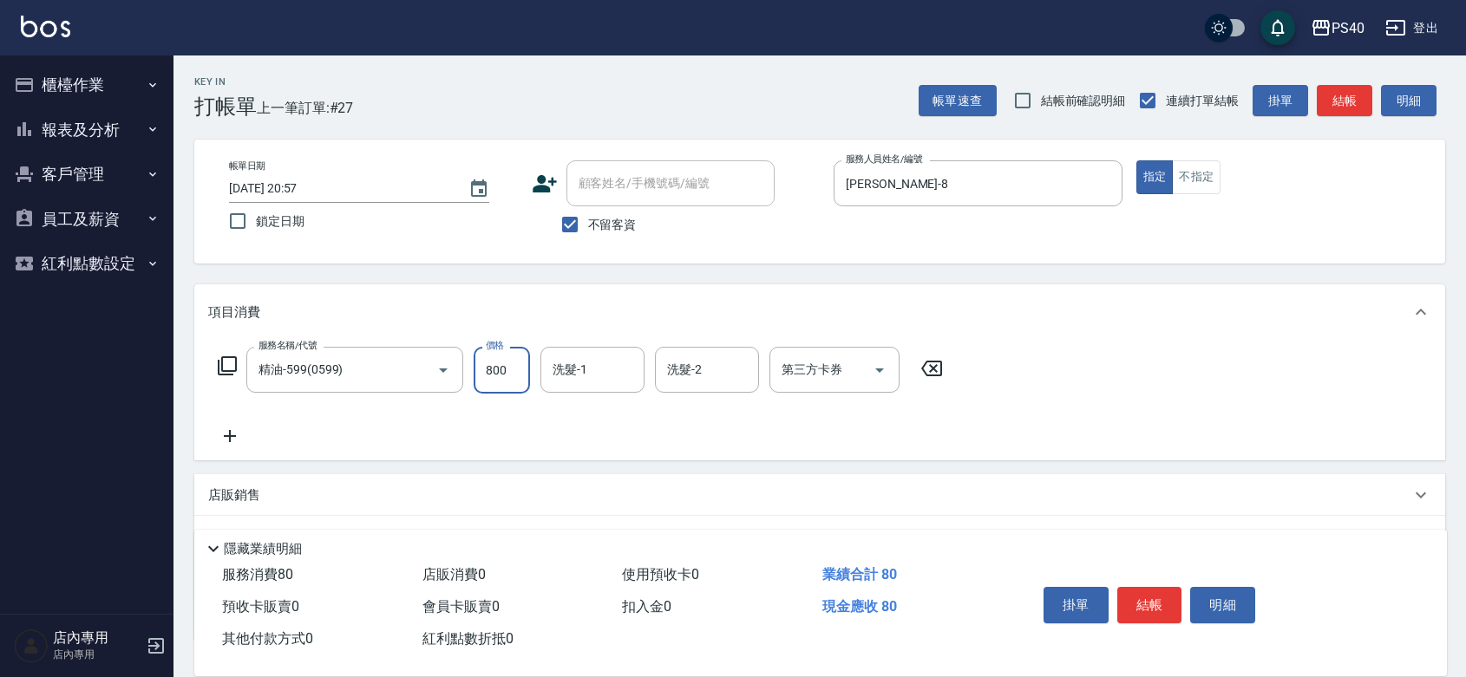
type input "800"
click at [1152, 592] on button "結帳" at bounding box center [1149, 605] width 65 height 36
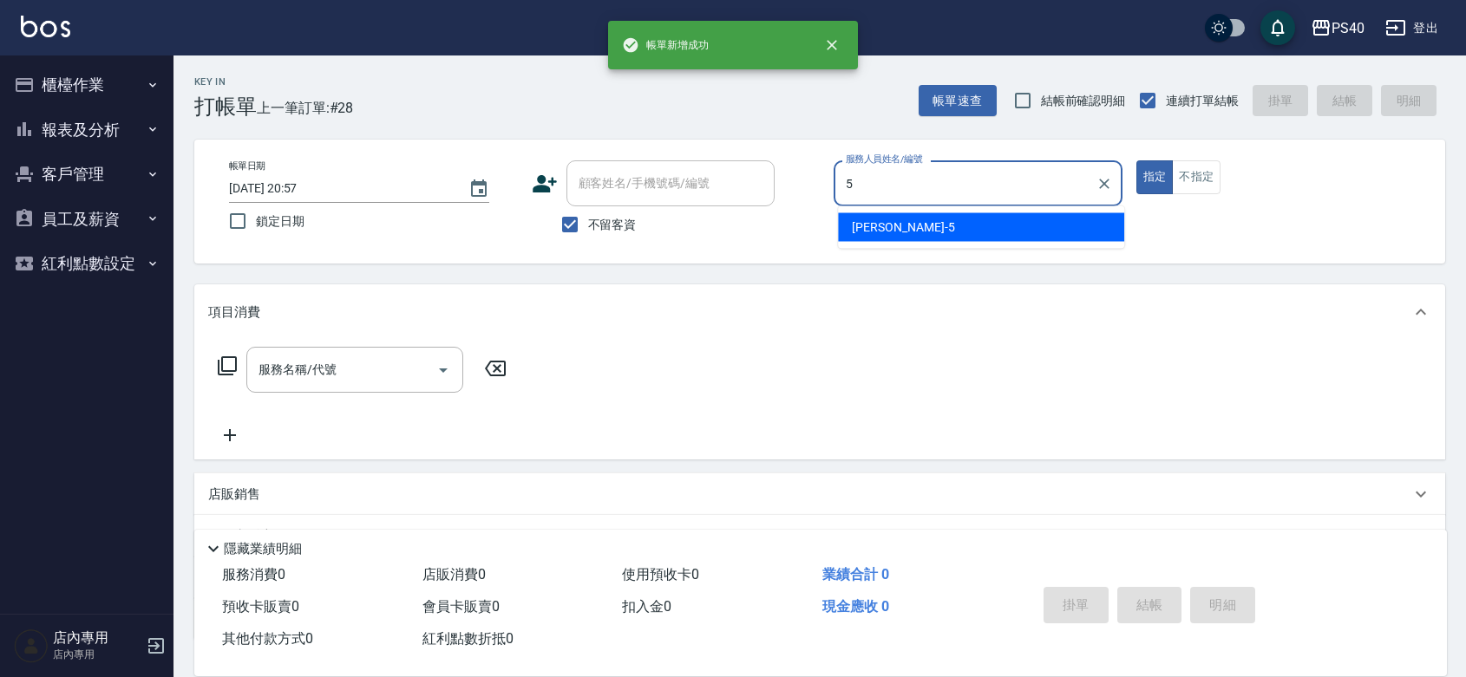
type input "[PERSON_NAME]-5"
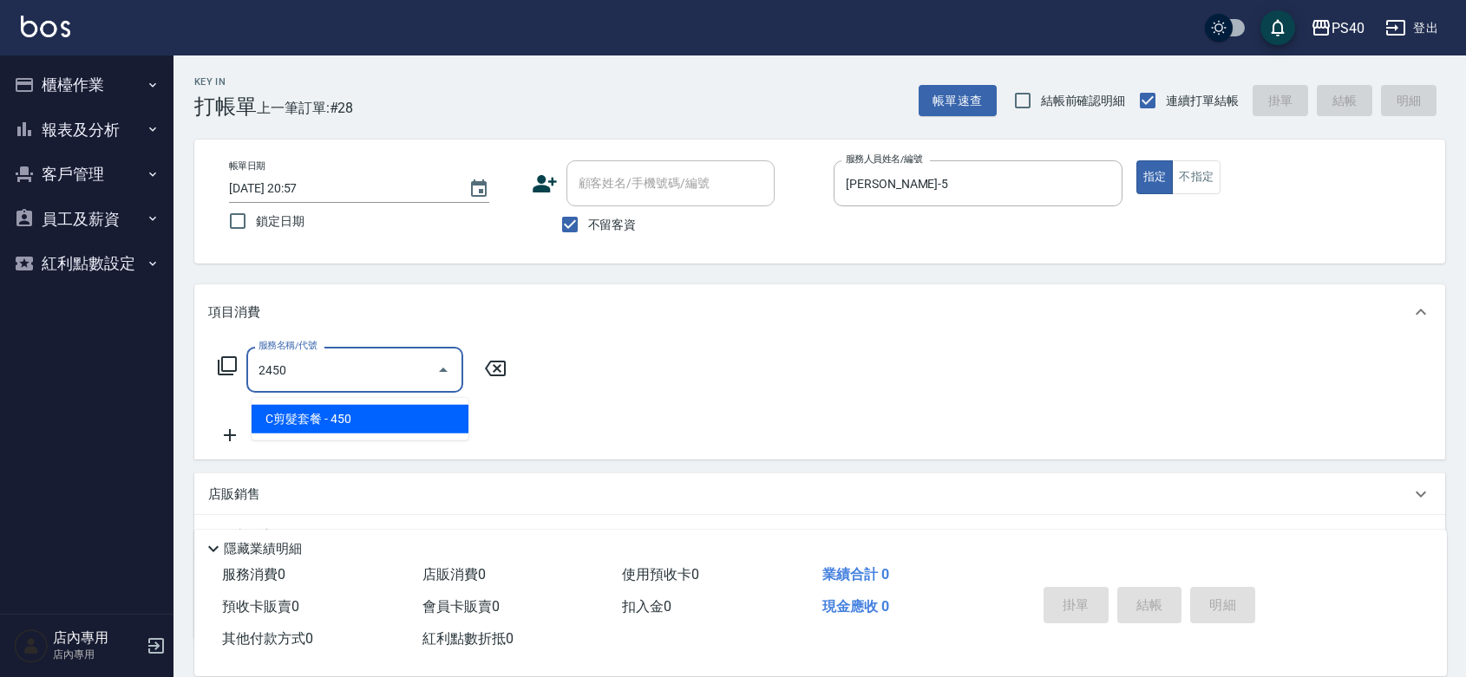
type input "C剪髮套餐(2450)"
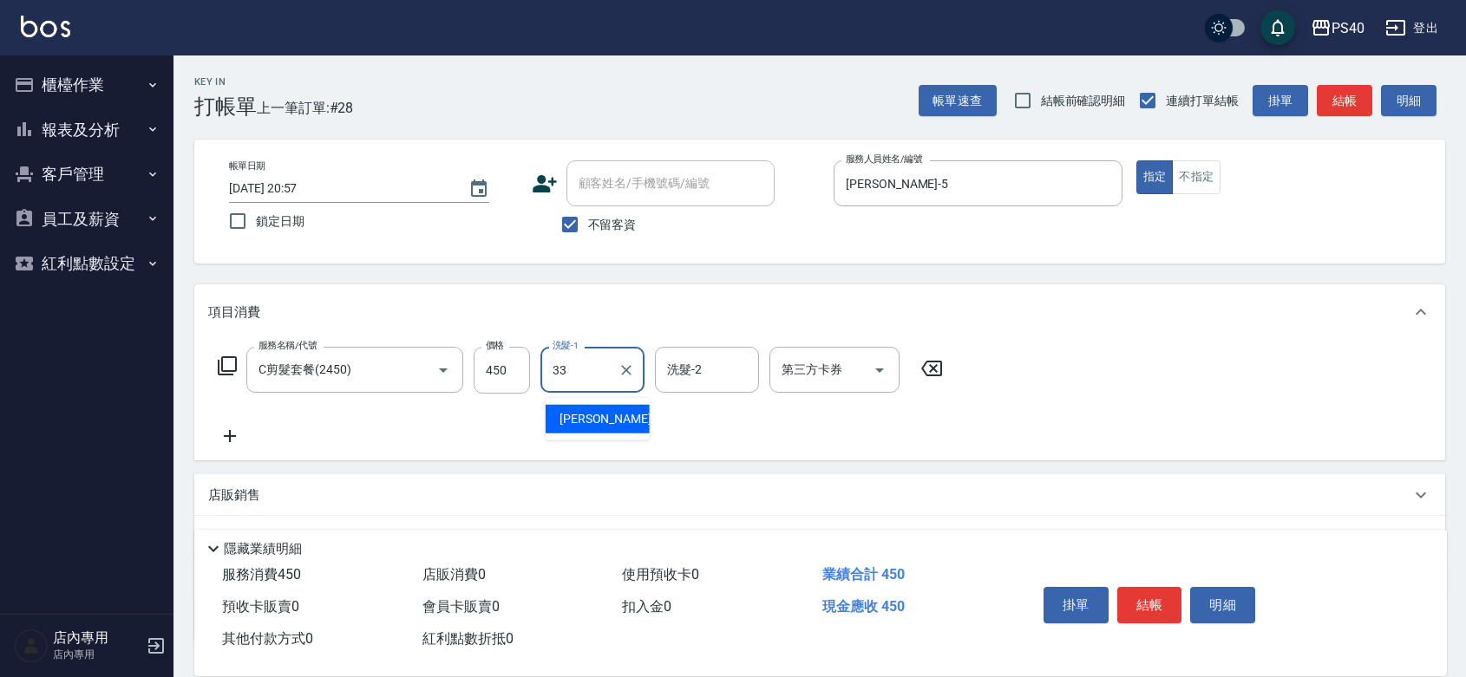
type input "[PERSON_NAME]-33"
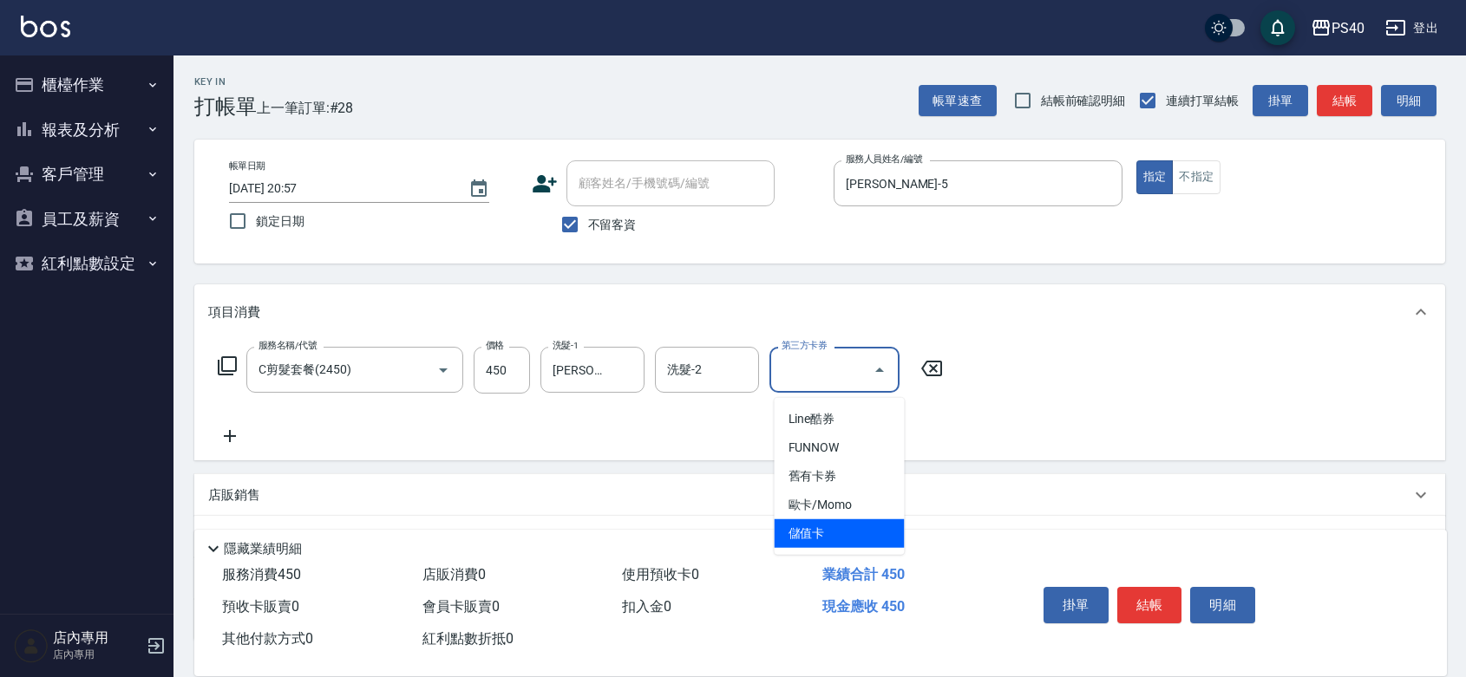
type input "儲值卡"
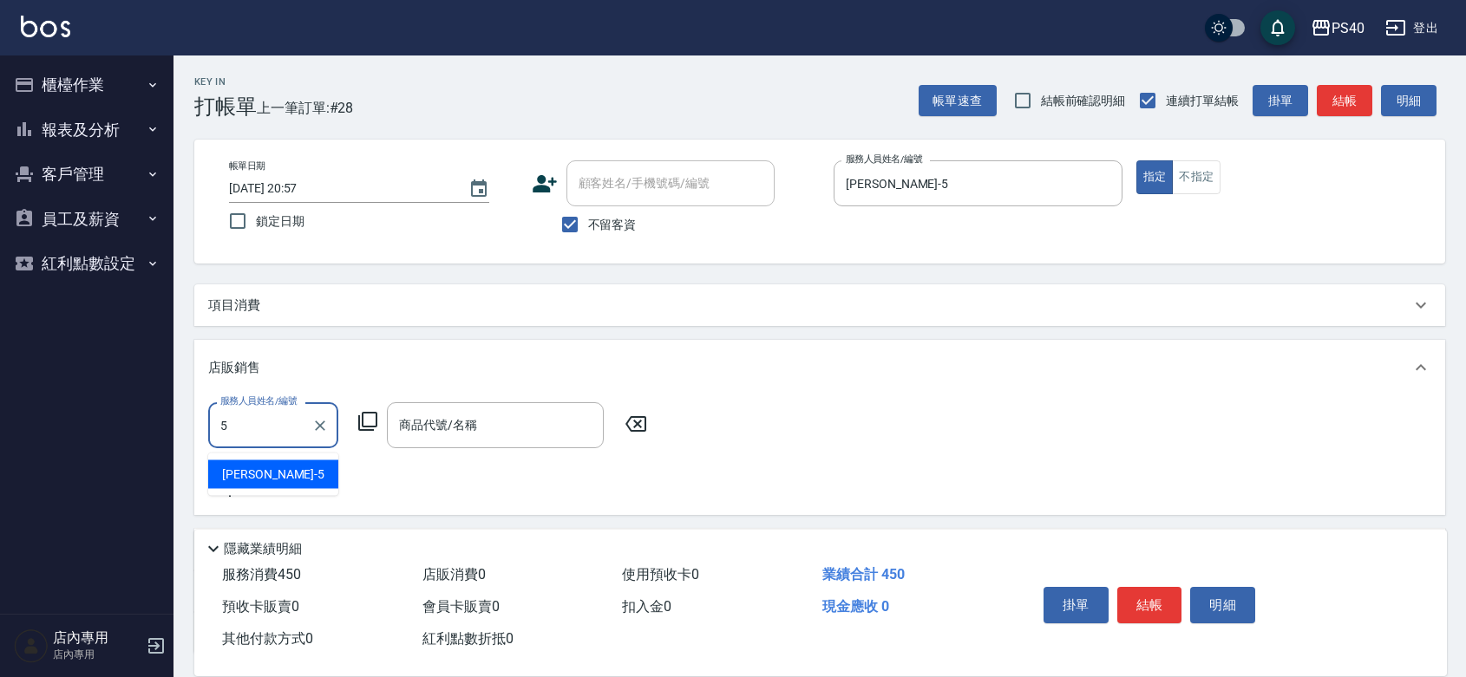
type input "[PERSON_NAME]-5"
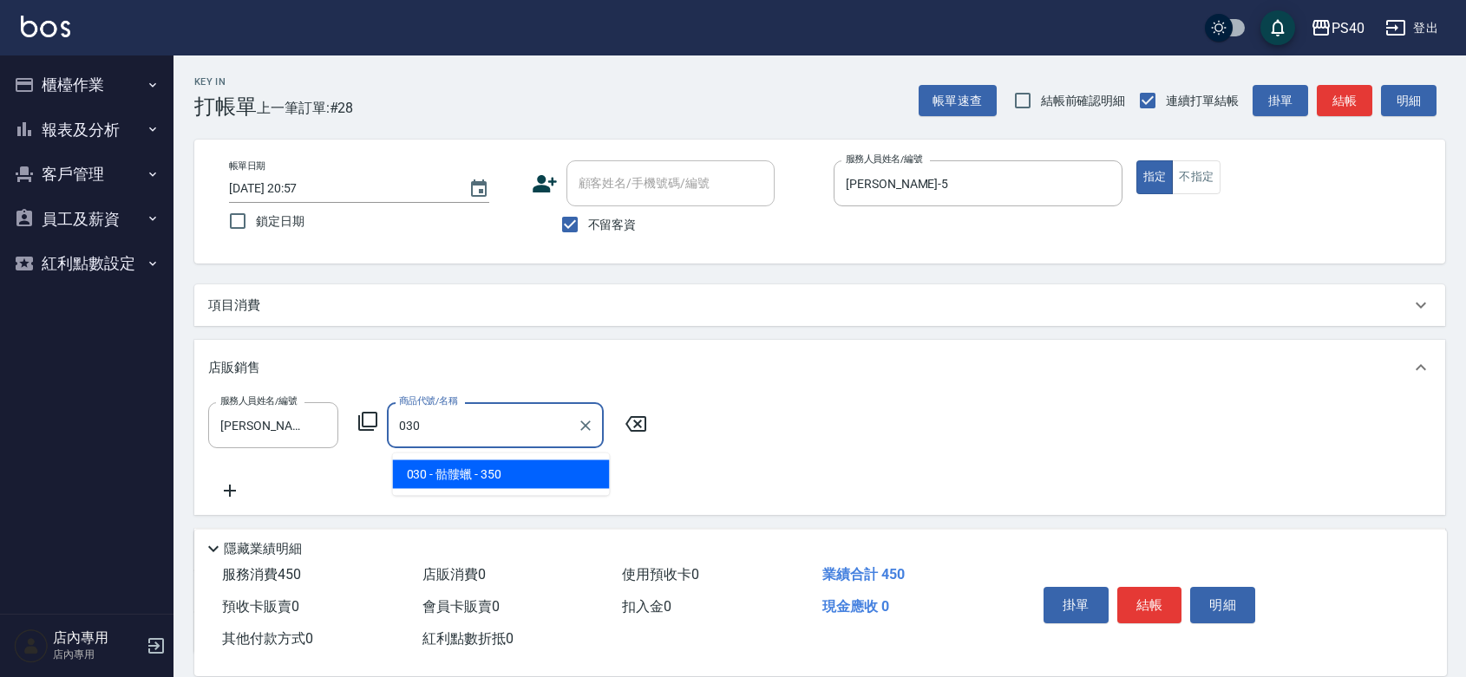
type input "骷髏蠟"
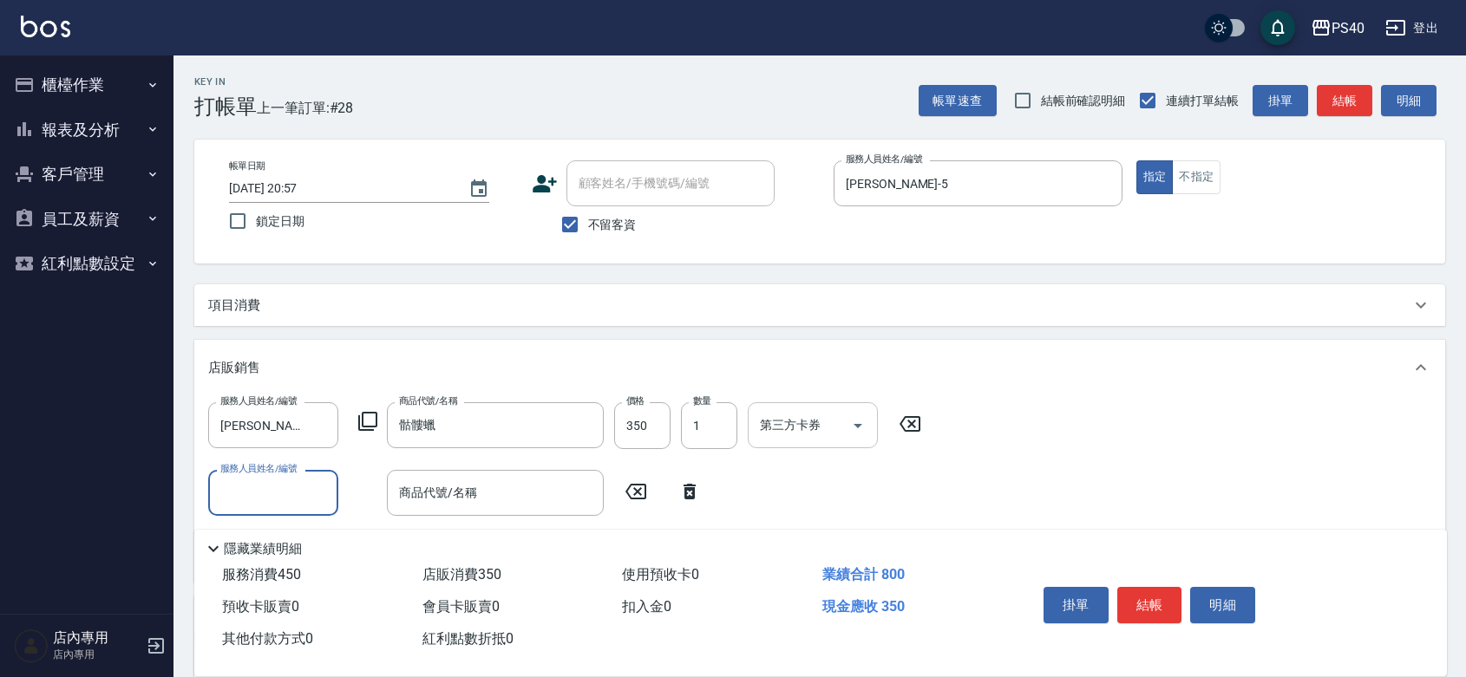
click at [855, 422] on icon "Open" at bounding box center [857, 425] width 21 height 21
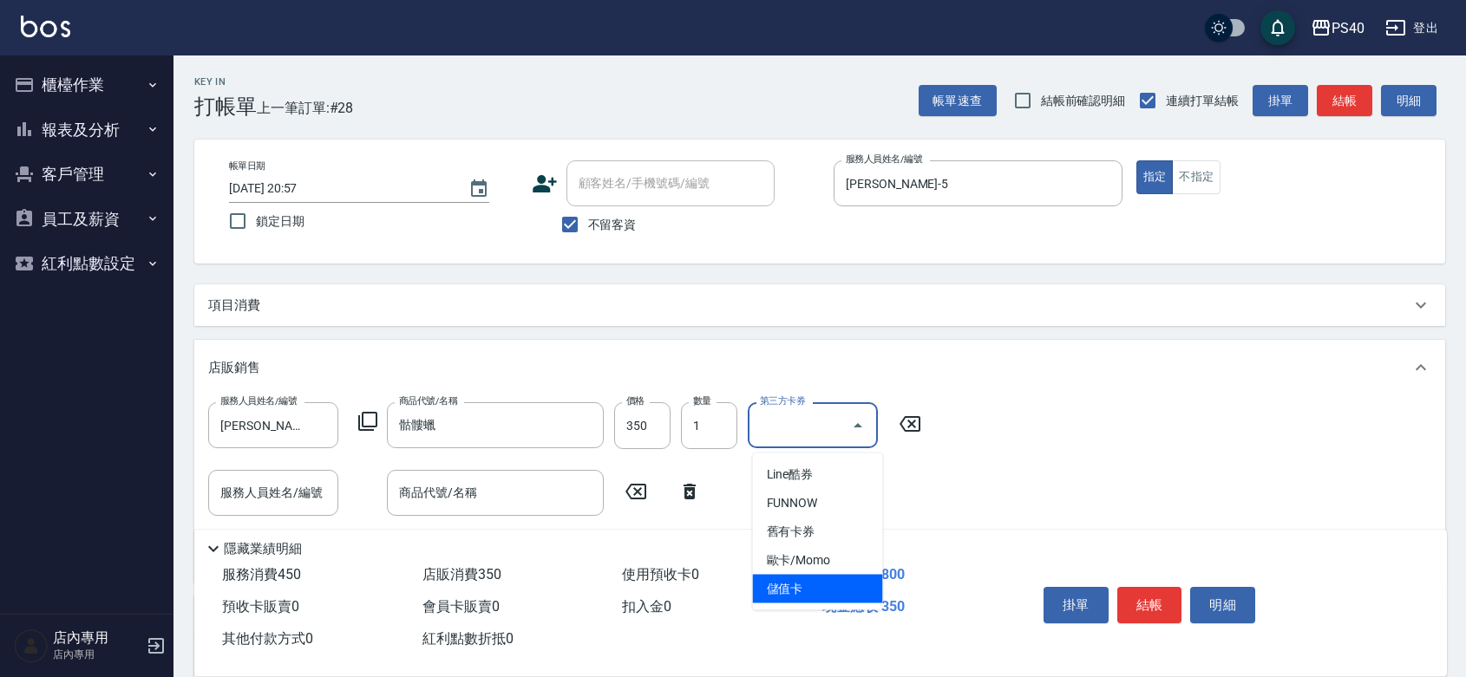
click at [824, 590] on span "儲值卡" at bounding box center [818, 589] width 130 height 29
type input "儲值卡"
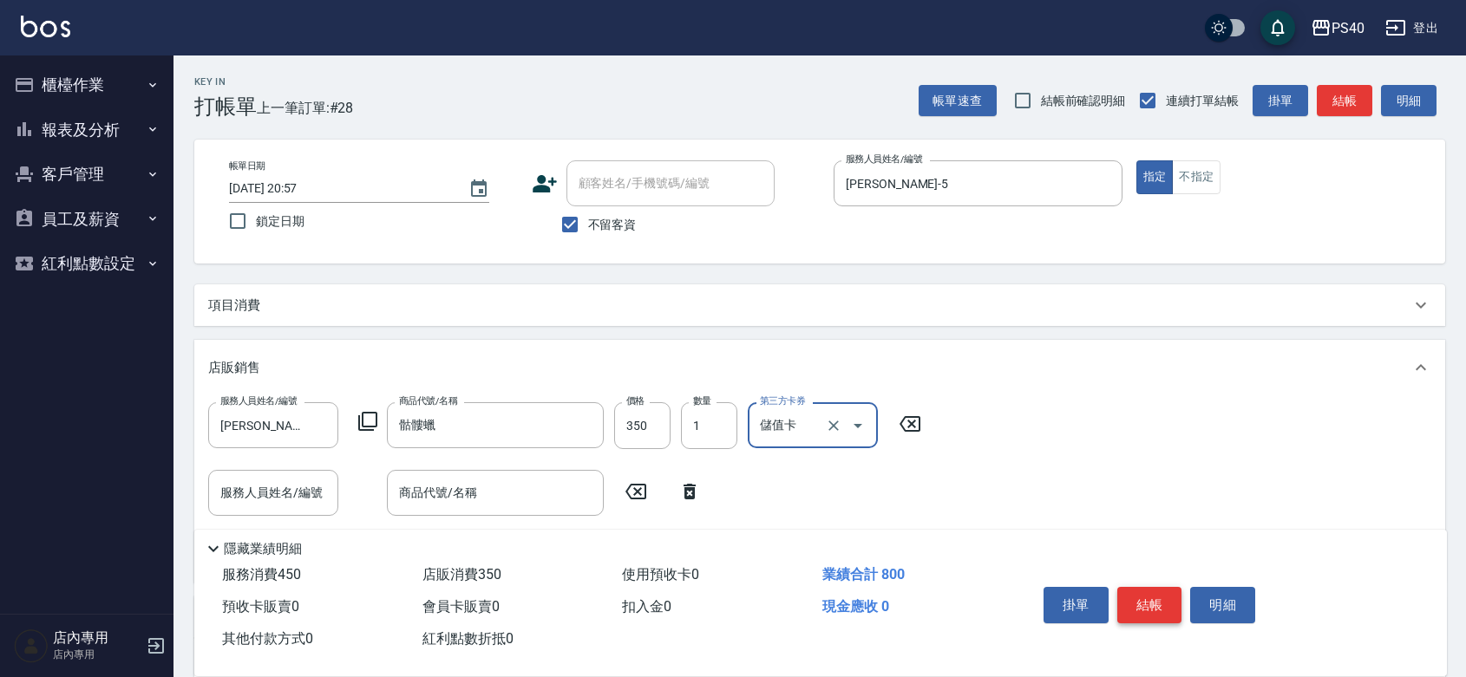
click at [1159, 587] on button "結帳" at bounding box center [1149, 605] width 65 height 36
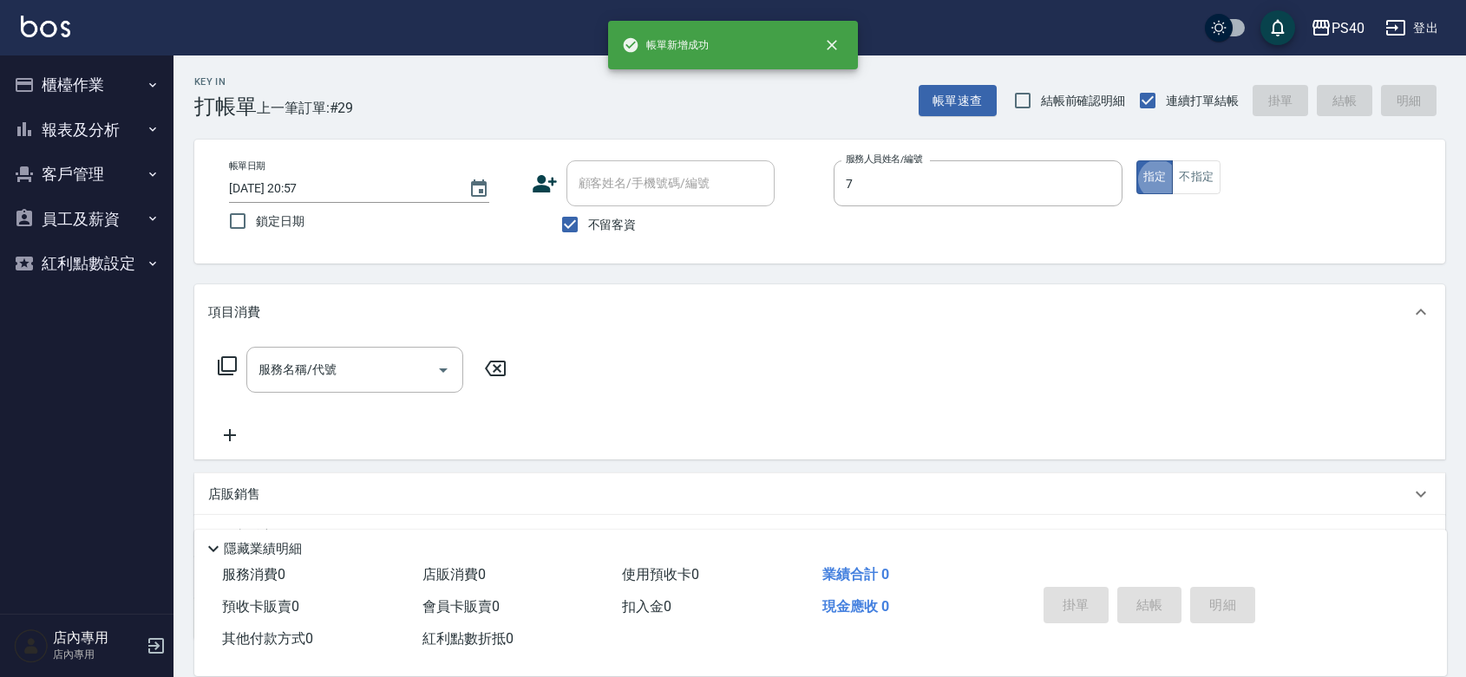
type input "[PERSON_NAME]-7"
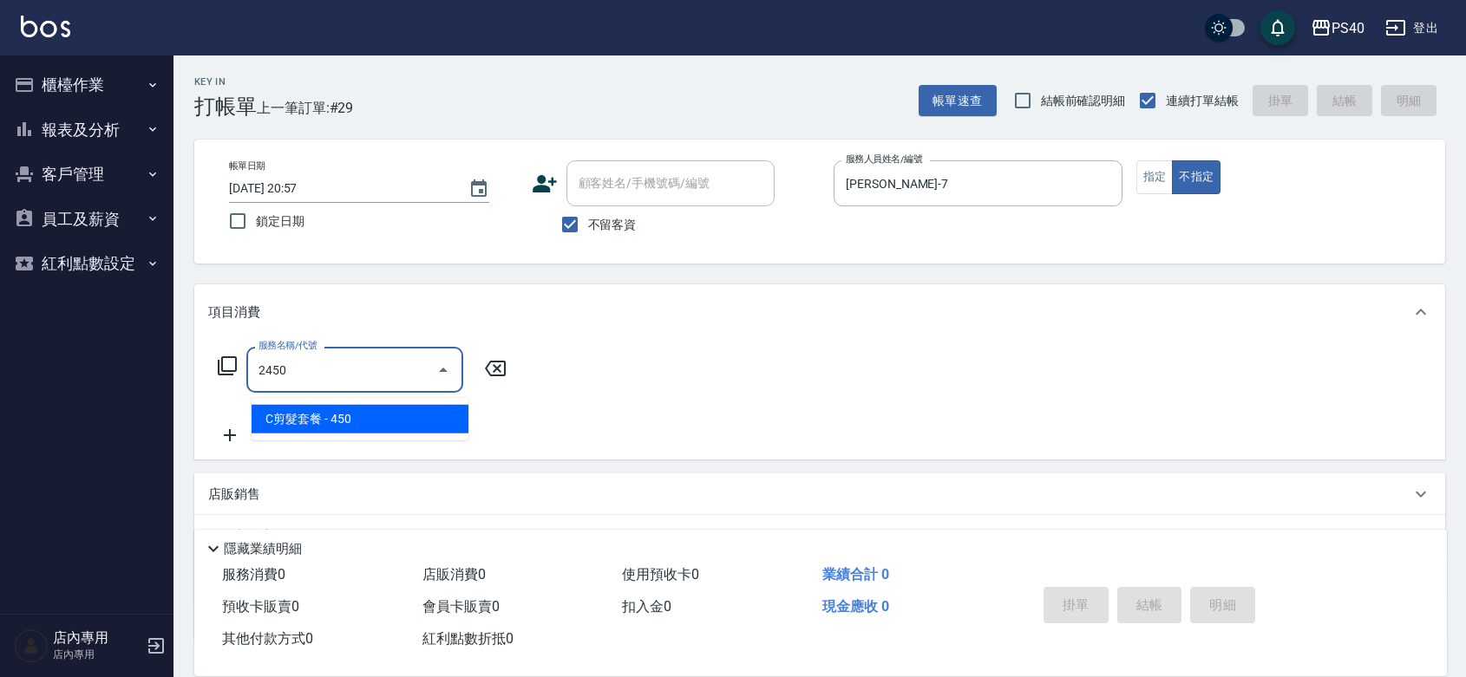
type input "C剪髮套餐(2450)"
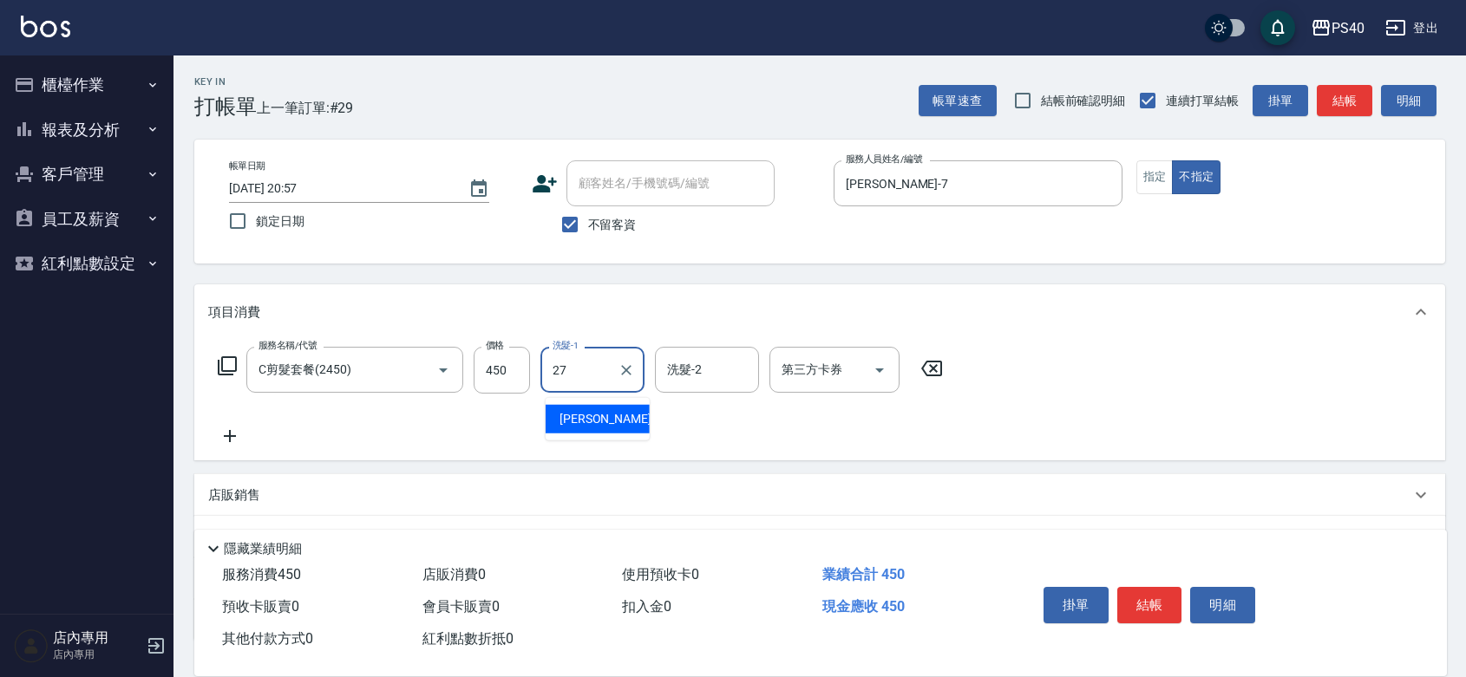
type input "[PERSON_NAME]-27"
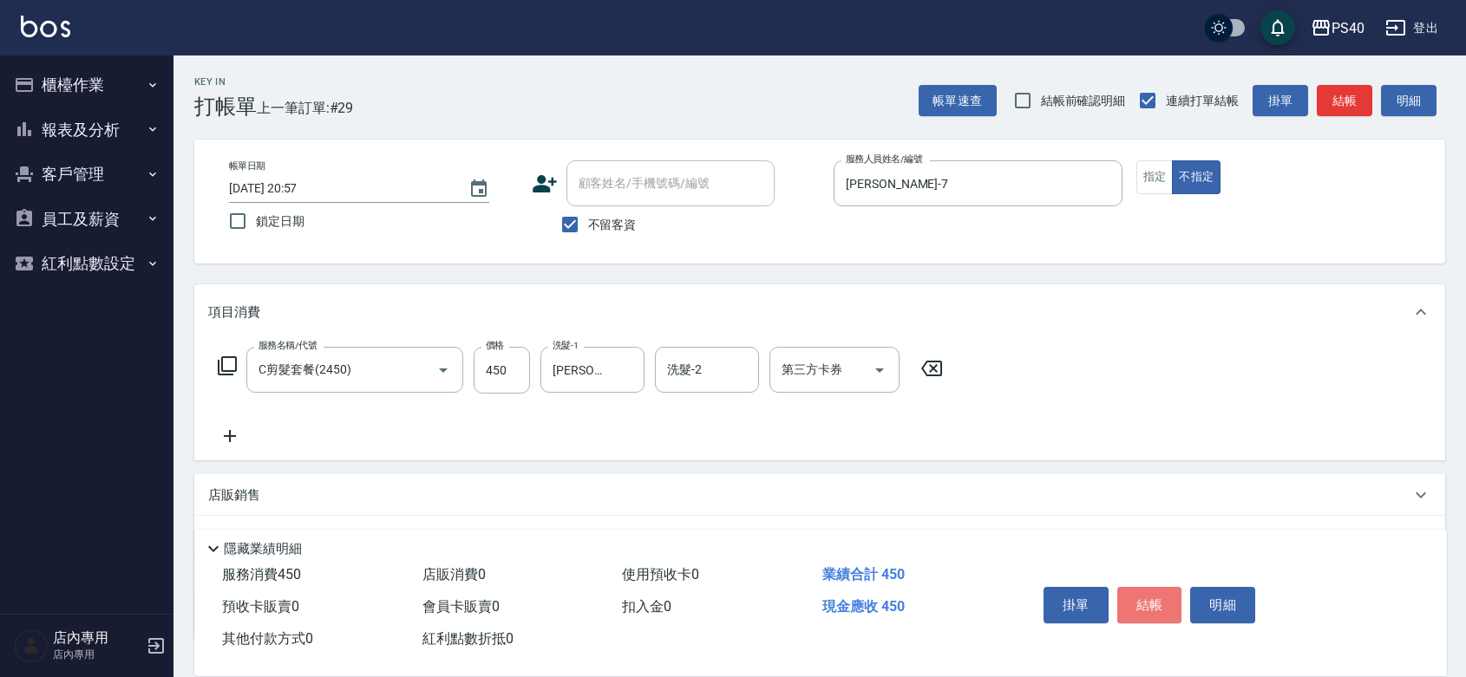
click at [1156, 587] on button "結帳" at bounding box center [1149, 605] width 65 height 36
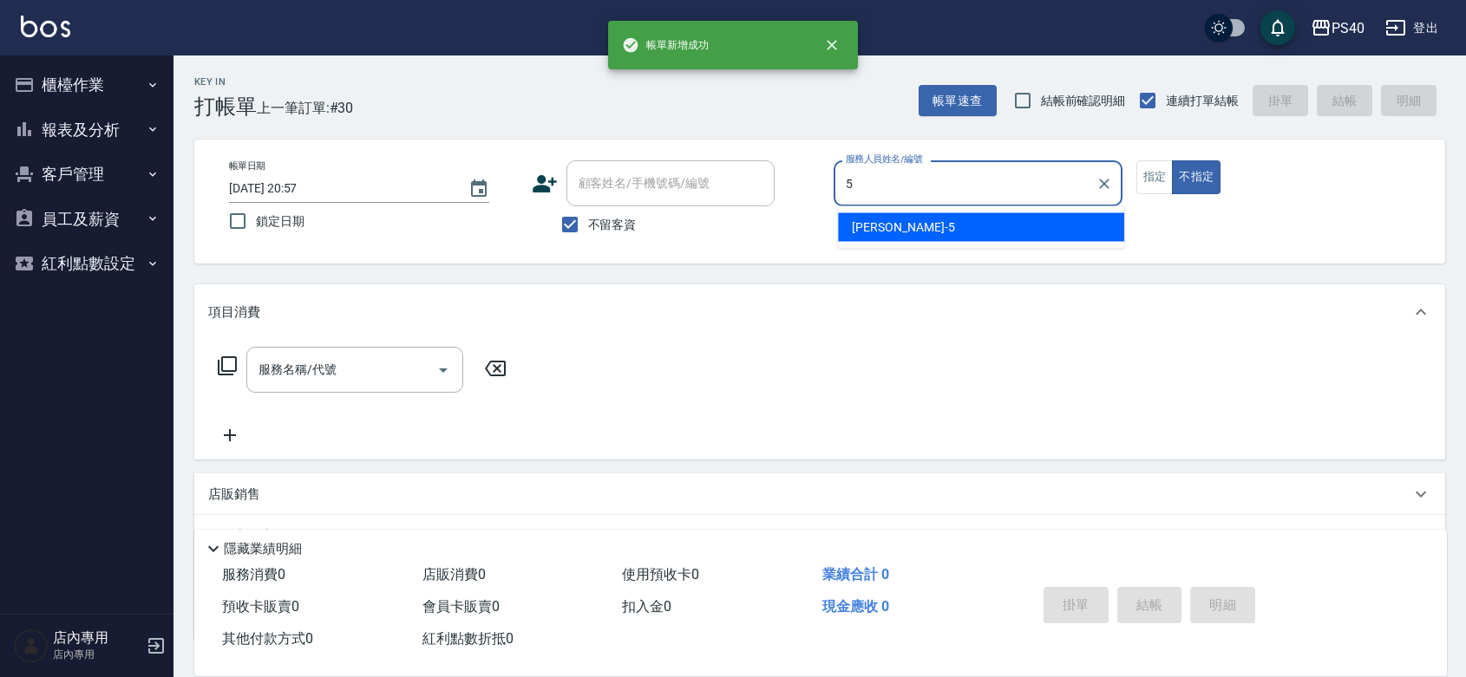
type input "[PERSON_NAME]-5"
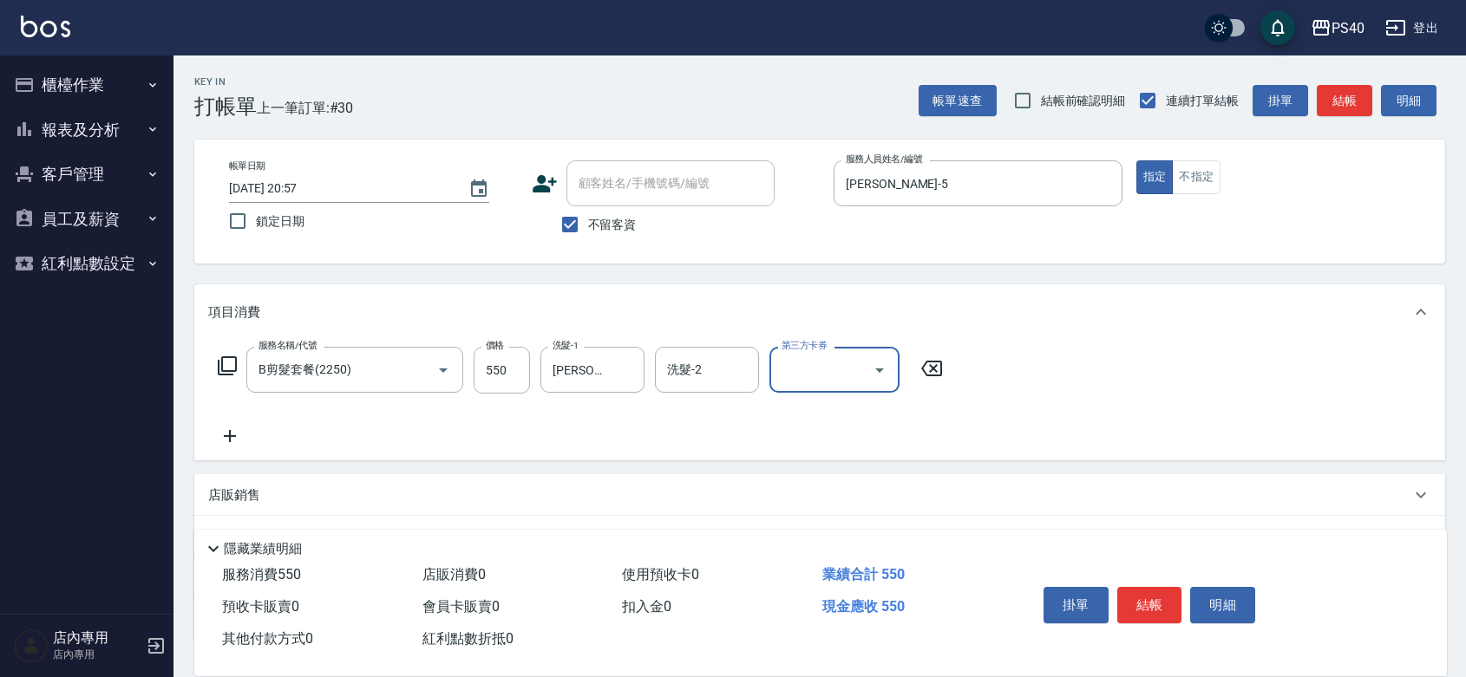
click at [1156, 587] on button "結帳" at bounding box center [1149, 605] width 65 height 36
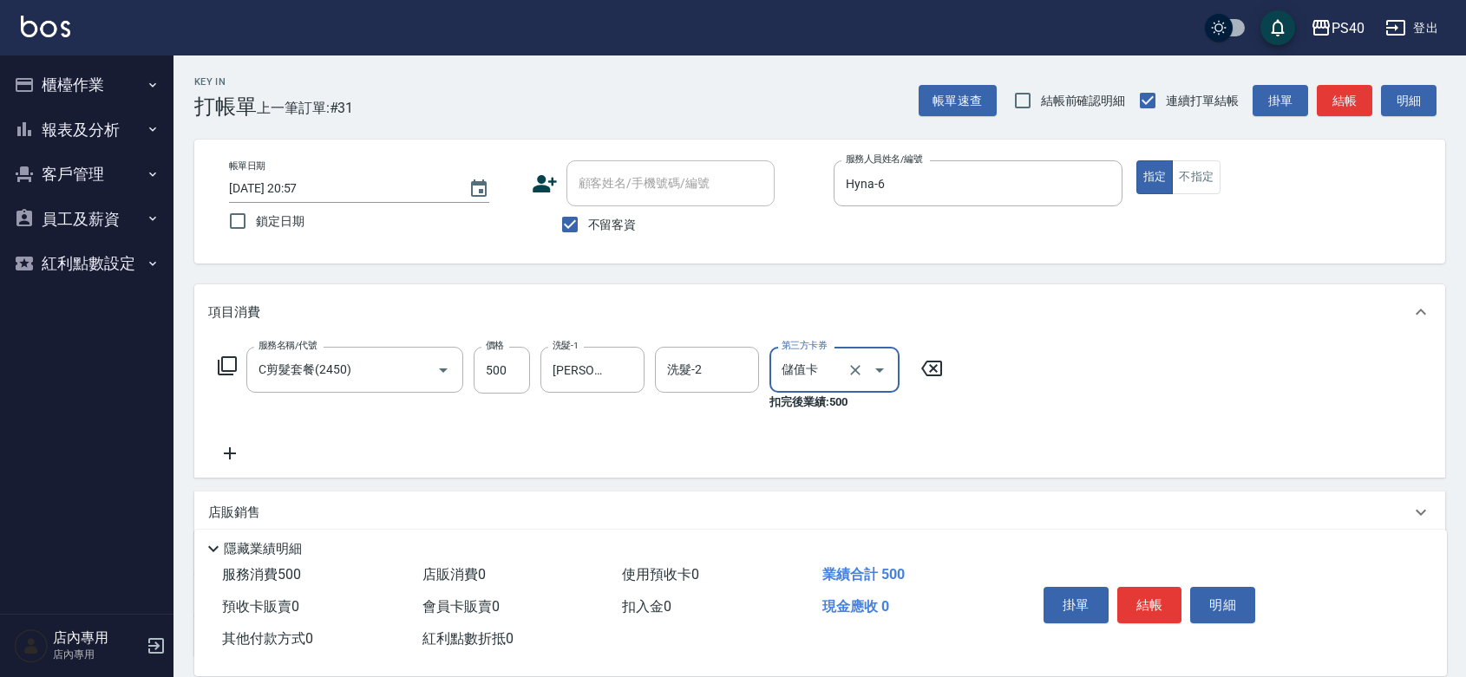
click at [1156, 587] on button "結帳" at bounding box center [1149, 605] width 65 height 36
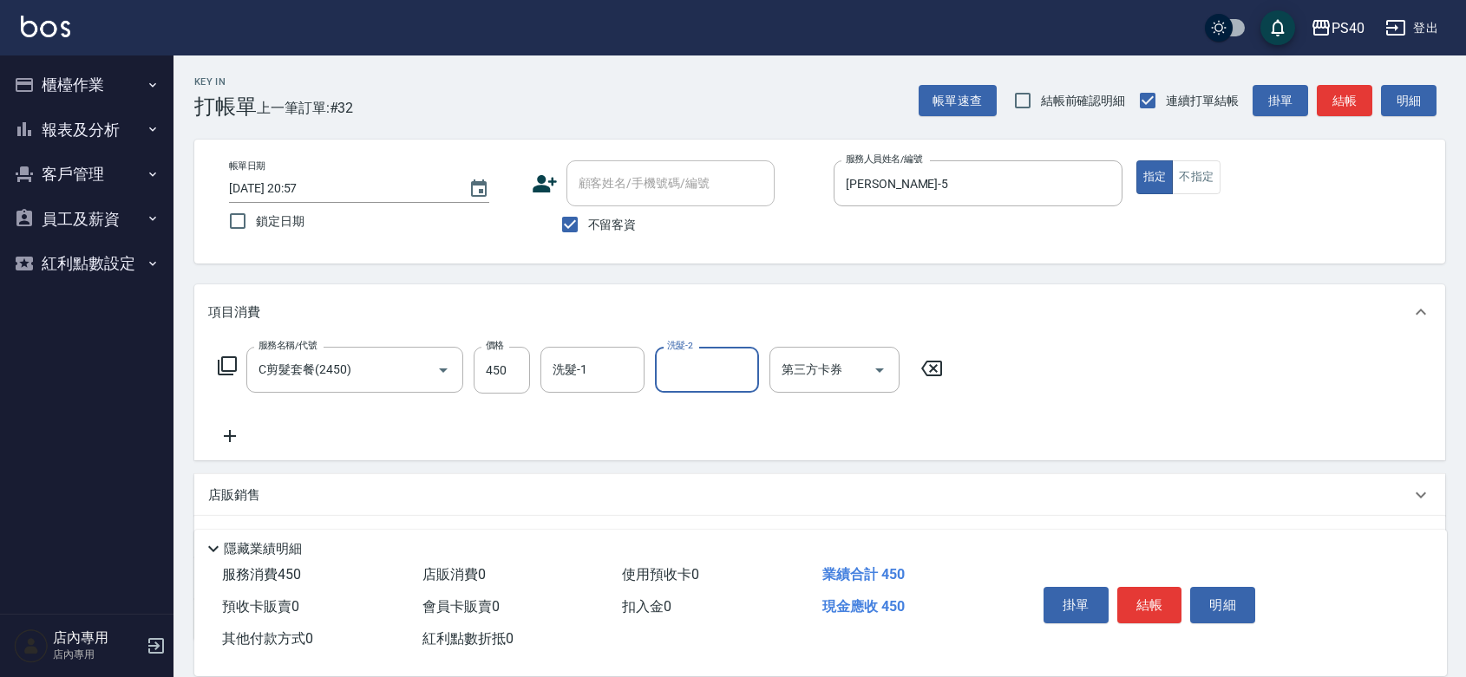
click at [1156, 587] on button "結帳" at bounding box center [1149, 605] width 65 height 36
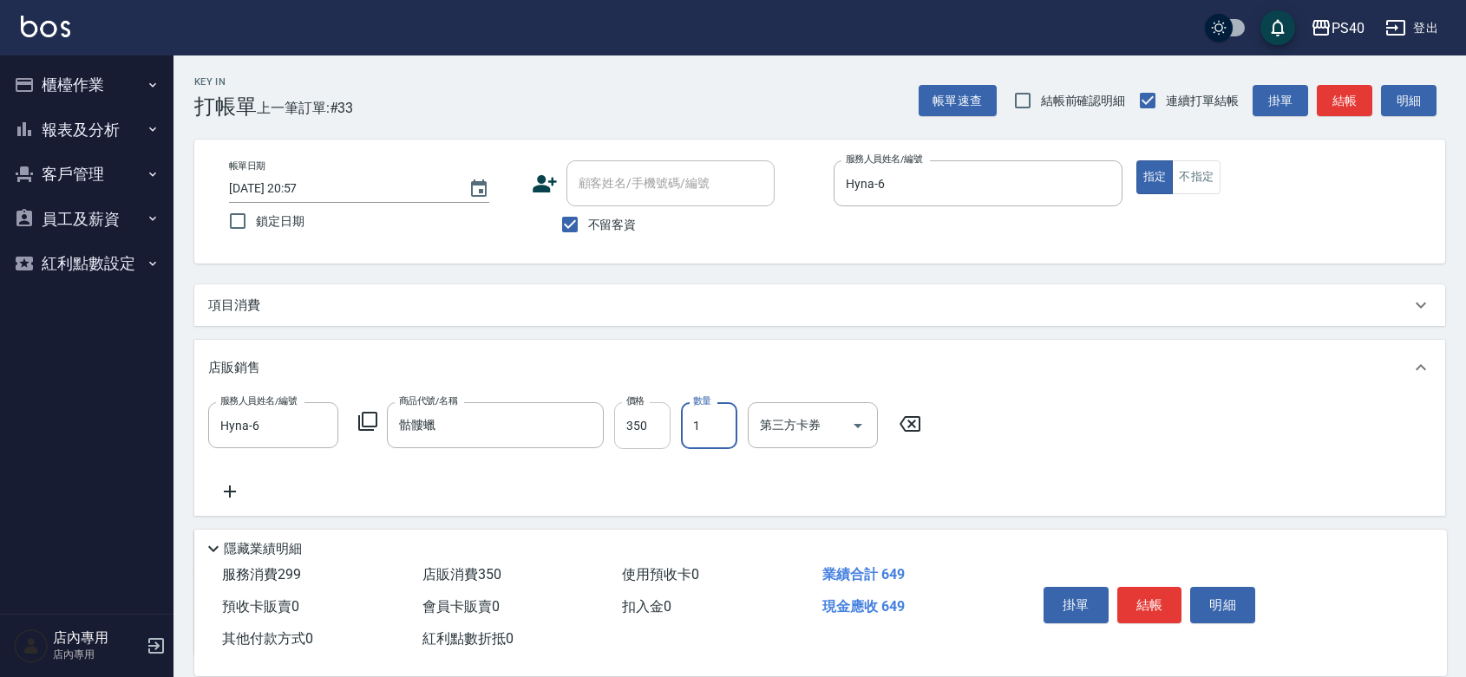
click at [644, 431] on input "350" at bounding box center [642, 425] width 56 height 47
click at [1151, 587] on button "結帳" at bounding box center [1149, 605] width 65 height 36
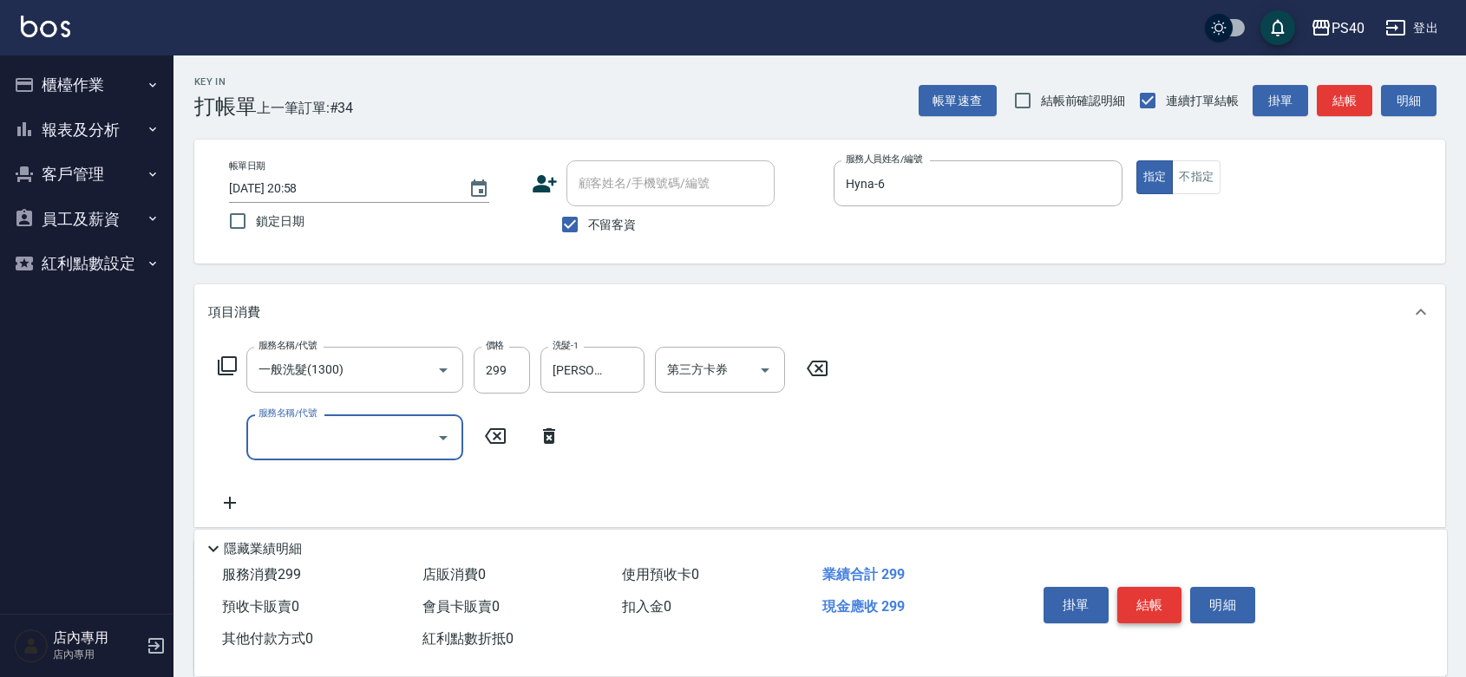
click at [1151, 587] on button "結帳" at bounding box center [1149, 605] width 65 height 36
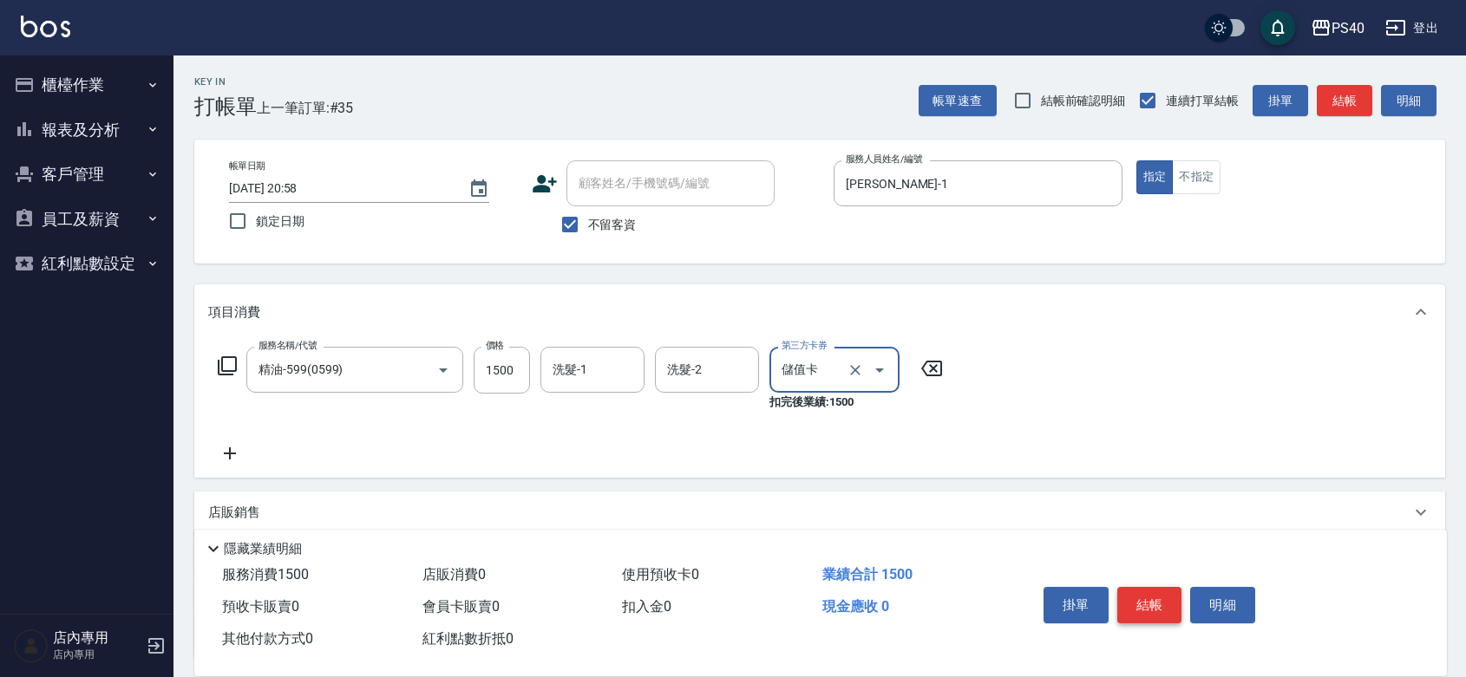
click at [1151, 587] on button "結帳" at bounding box center [1149, 605] width 65 height 36
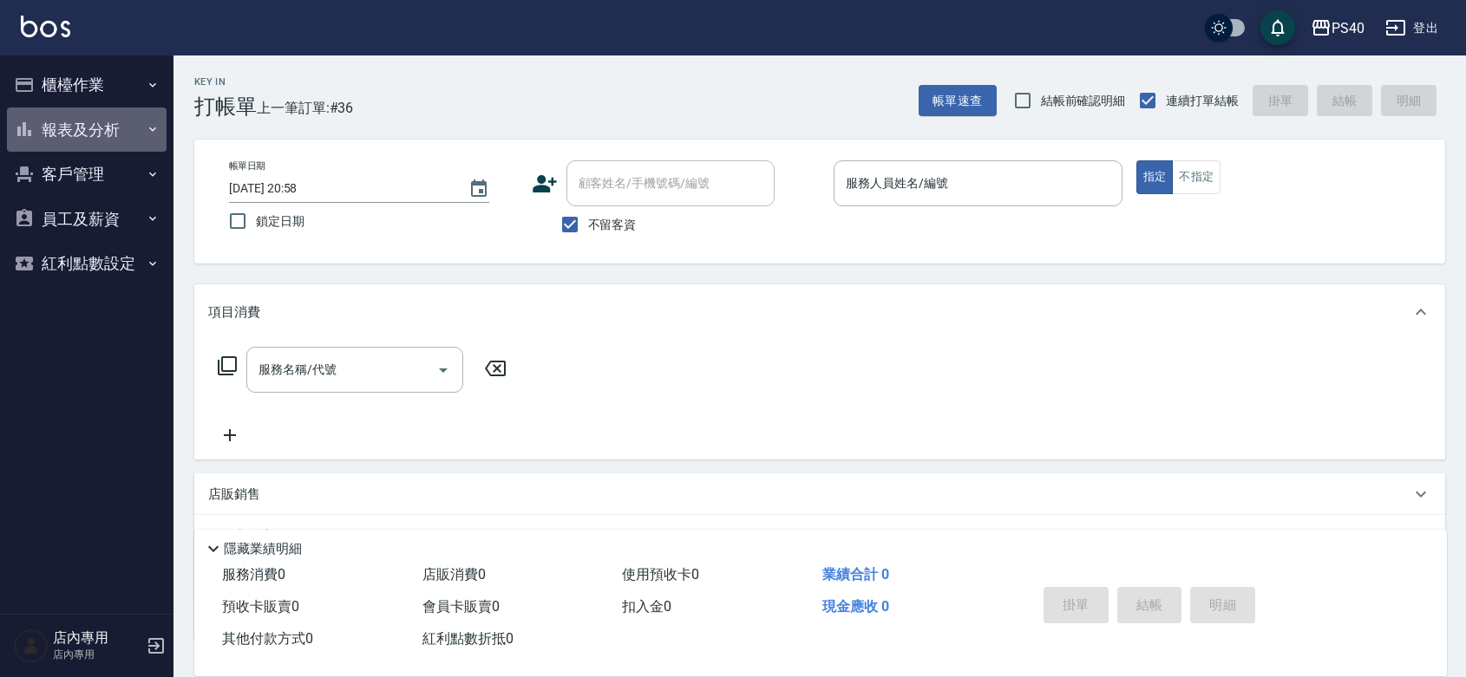
click at [105, 144] on button "報表及分析" at bounding box center [87, 130] width 160 height 45
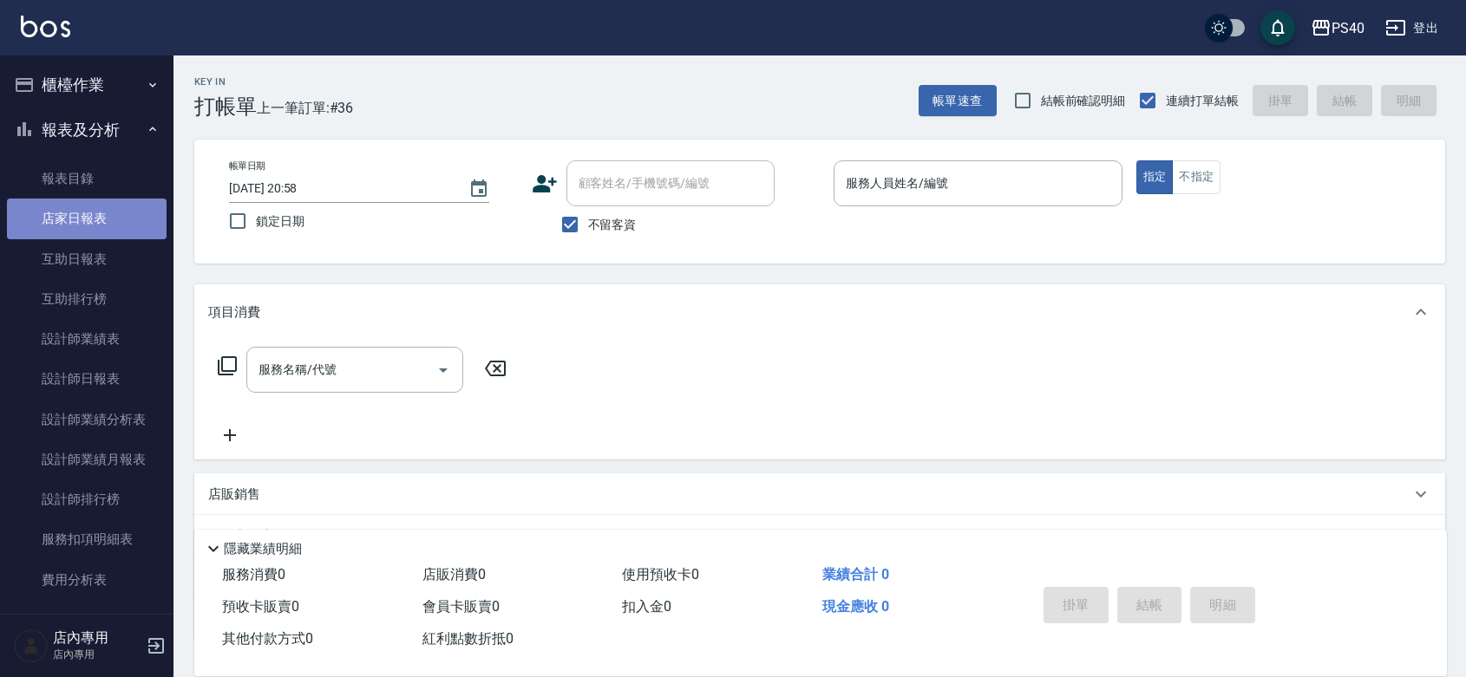
click at [107, 212] on link "店家日報表" at bounding box center [87, 219] width 160 height 40
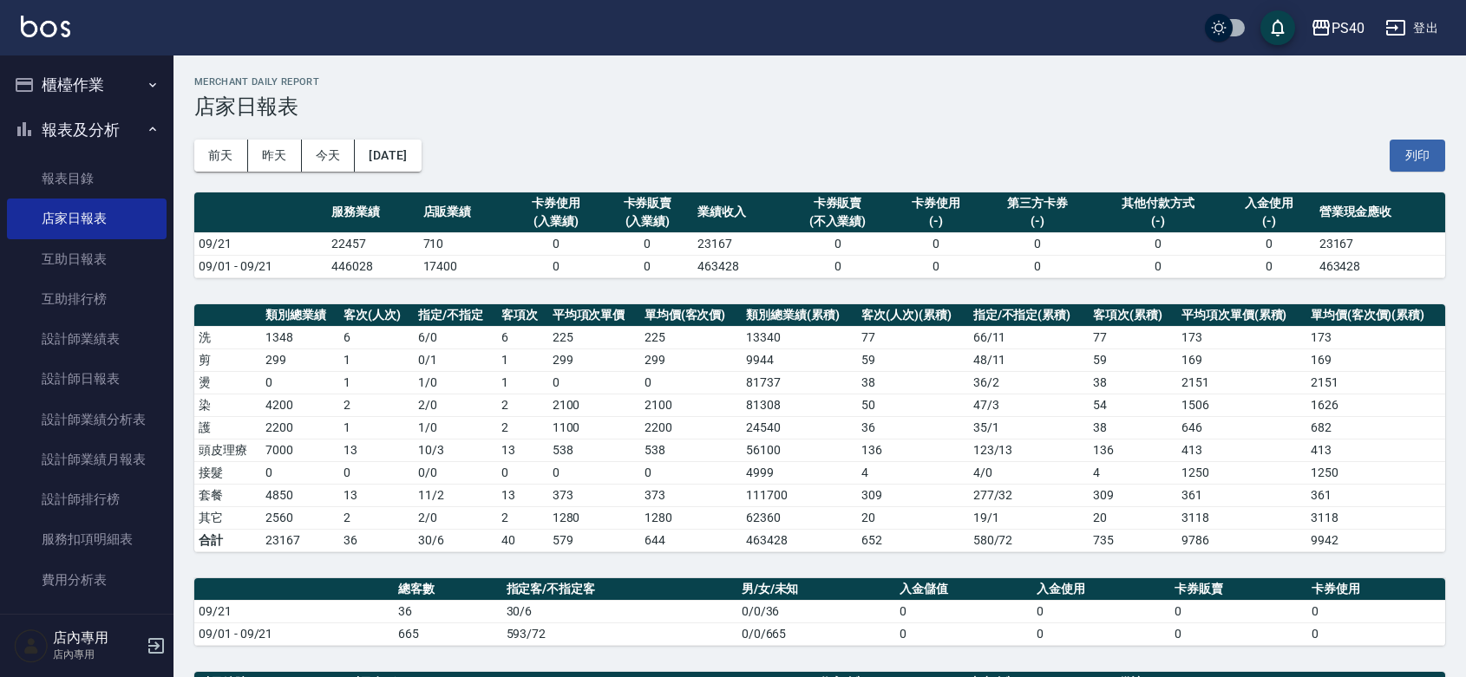
click at [81, 66] on button "櫃檯作業" at bounding box center [87, 84] width 160 height 45
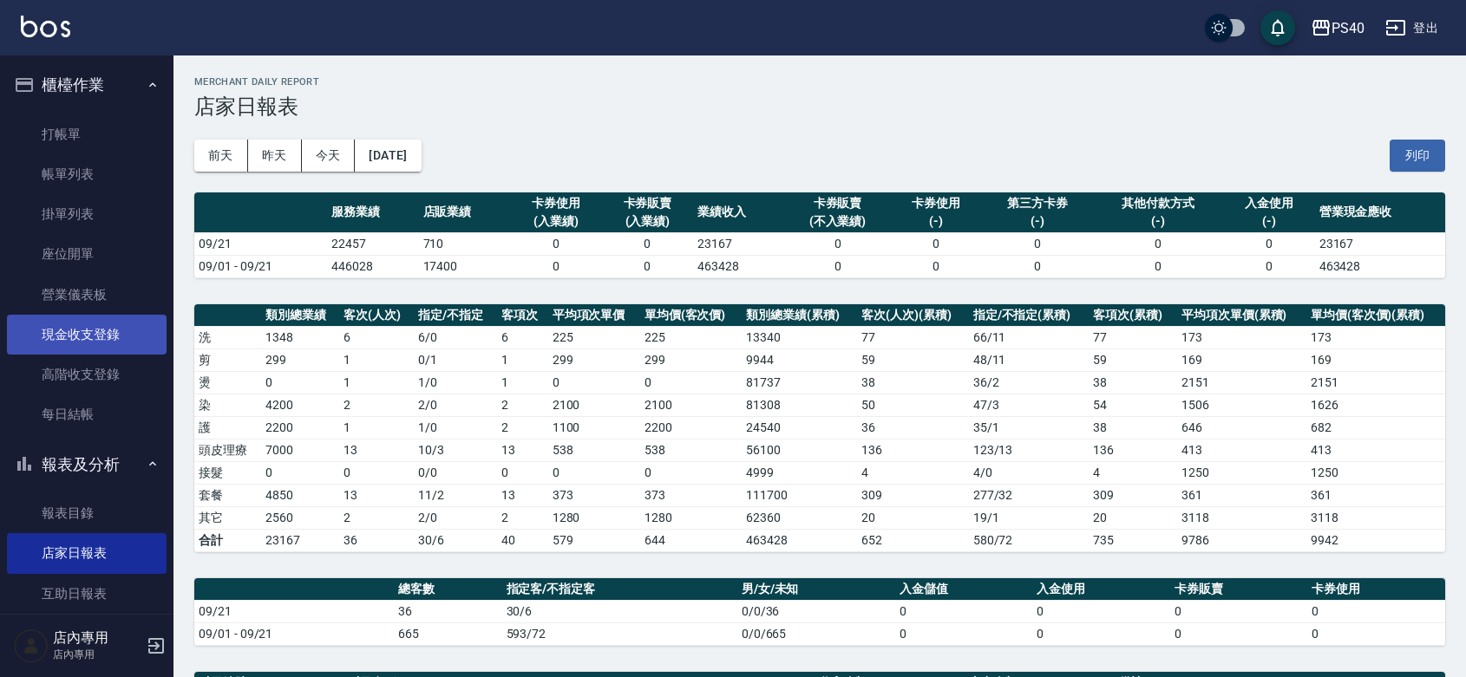
click at [115, 343] on link "現金收支登錄" at bounding box center [87, 335] width 160 height 40
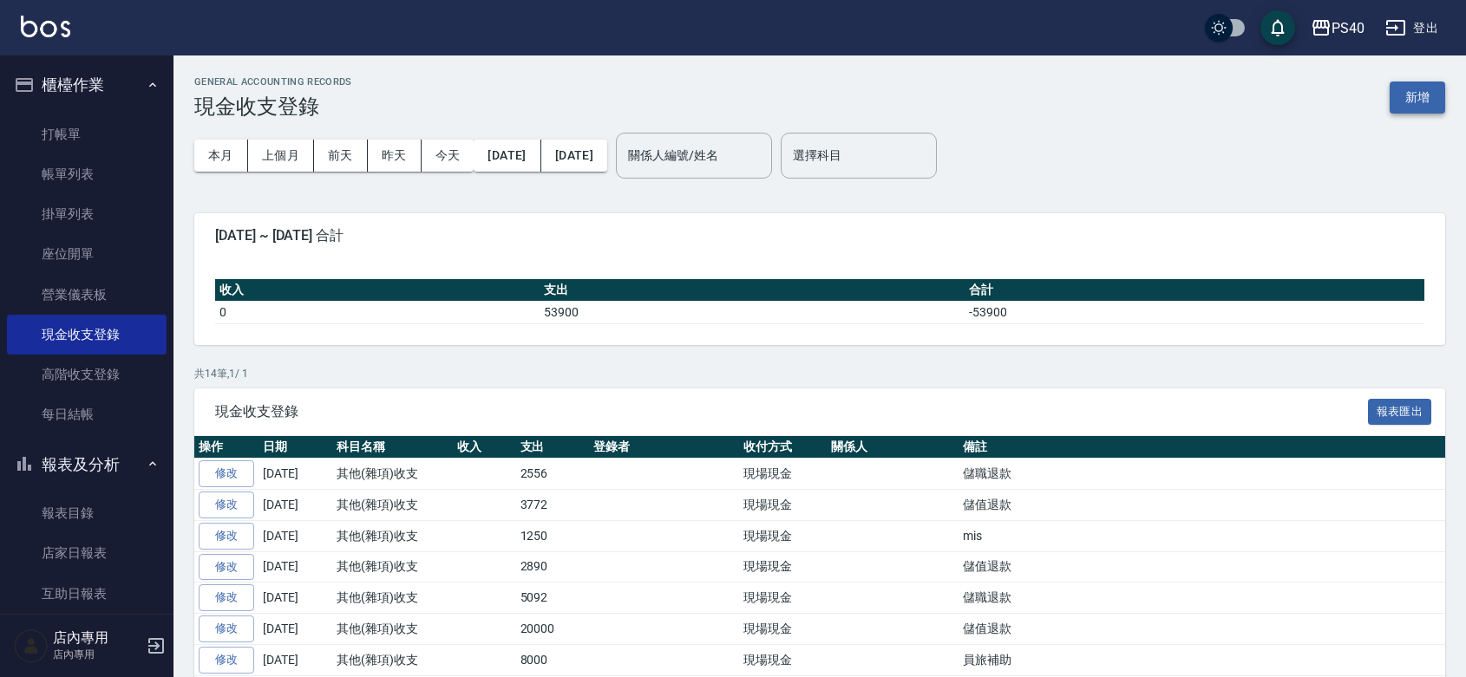
click at [1414, 88] on button "新增" at bounding box center [1417, 98] width 56 height 32
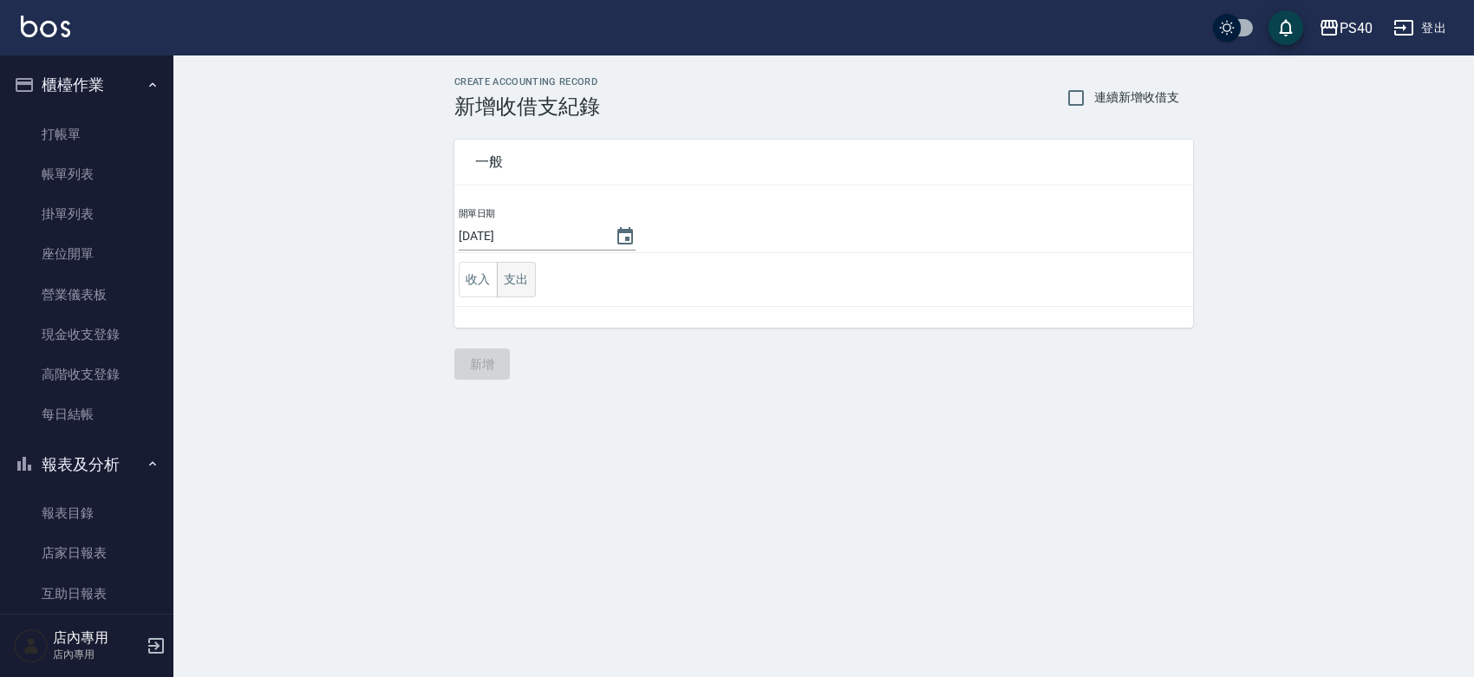
click at [514, 280] on button "支出" at bounding box center [516, 280] width 39 height 36
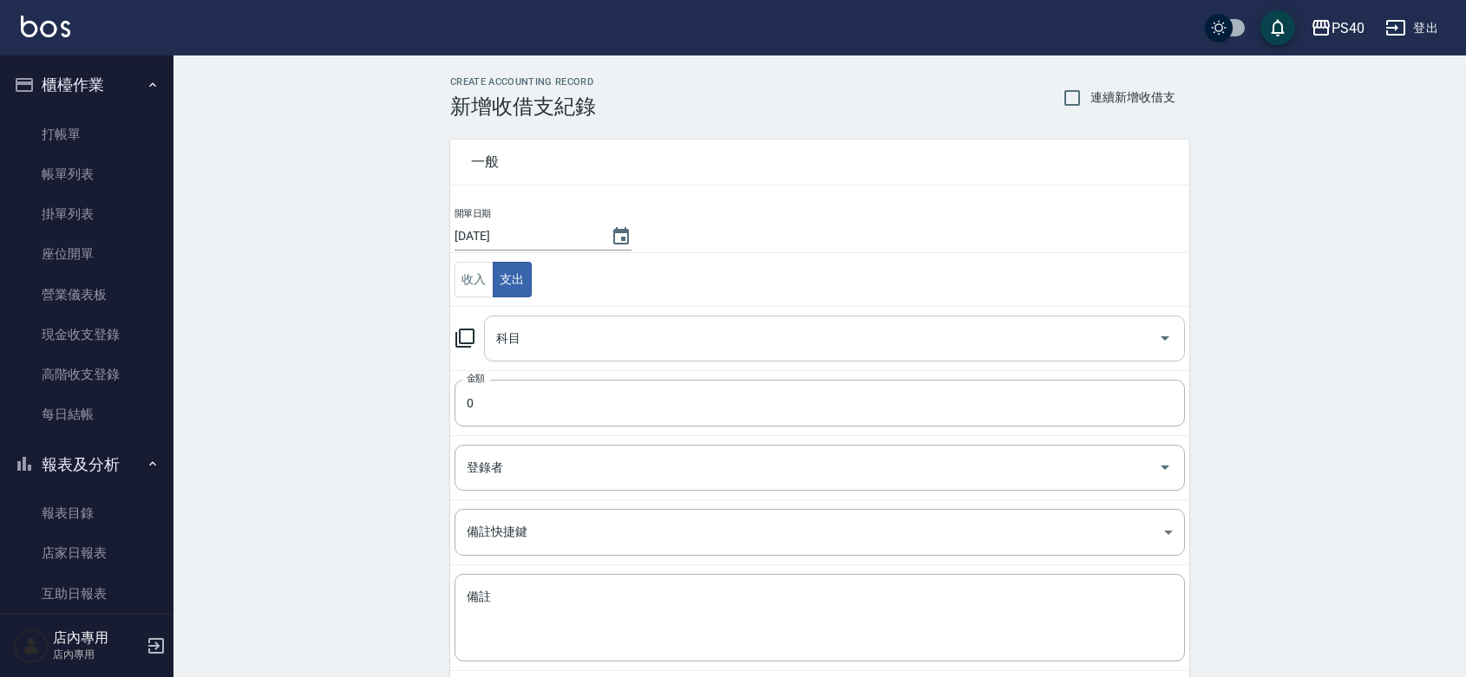
click at [579, 358] on div "科目" at bounding box center [834, 339] width 701 height 46
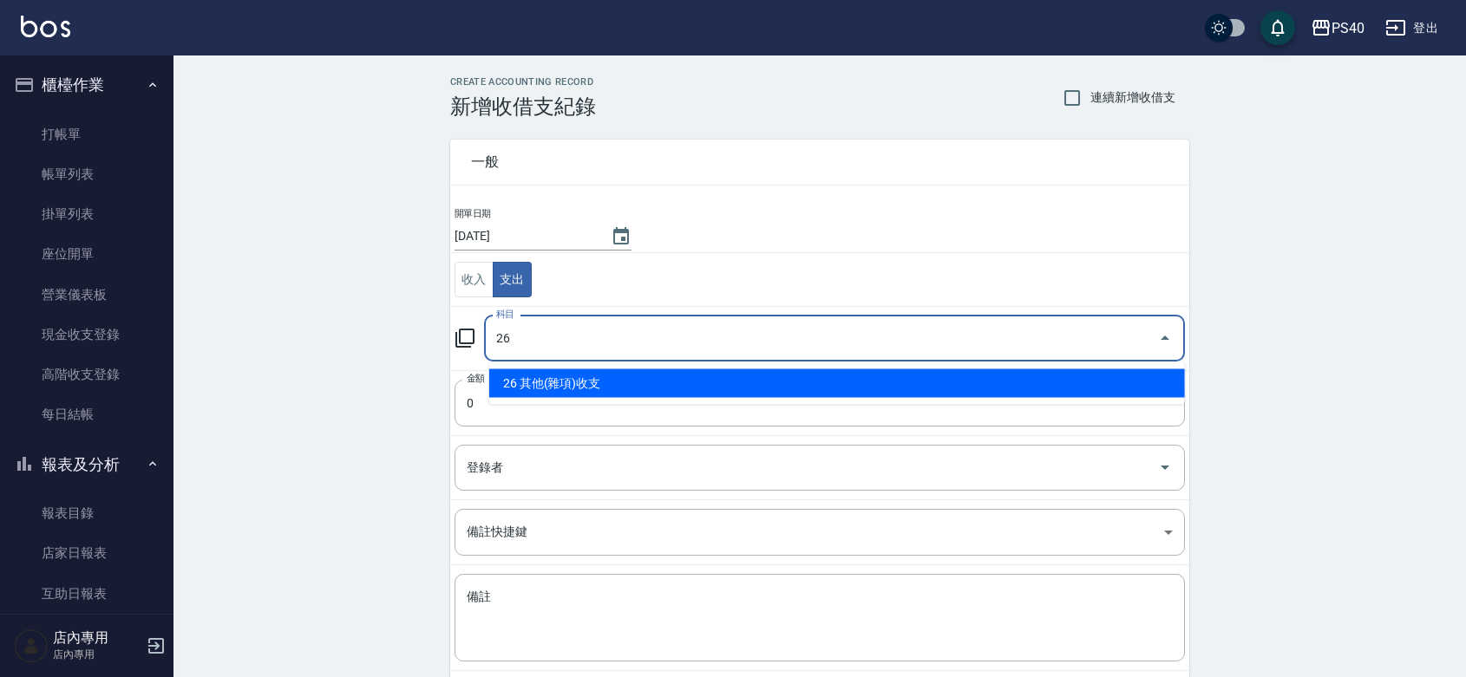
click at [560, 377] on li "26 其他(雜項)收支" at bounding box center [837, 383] width 696 height 29
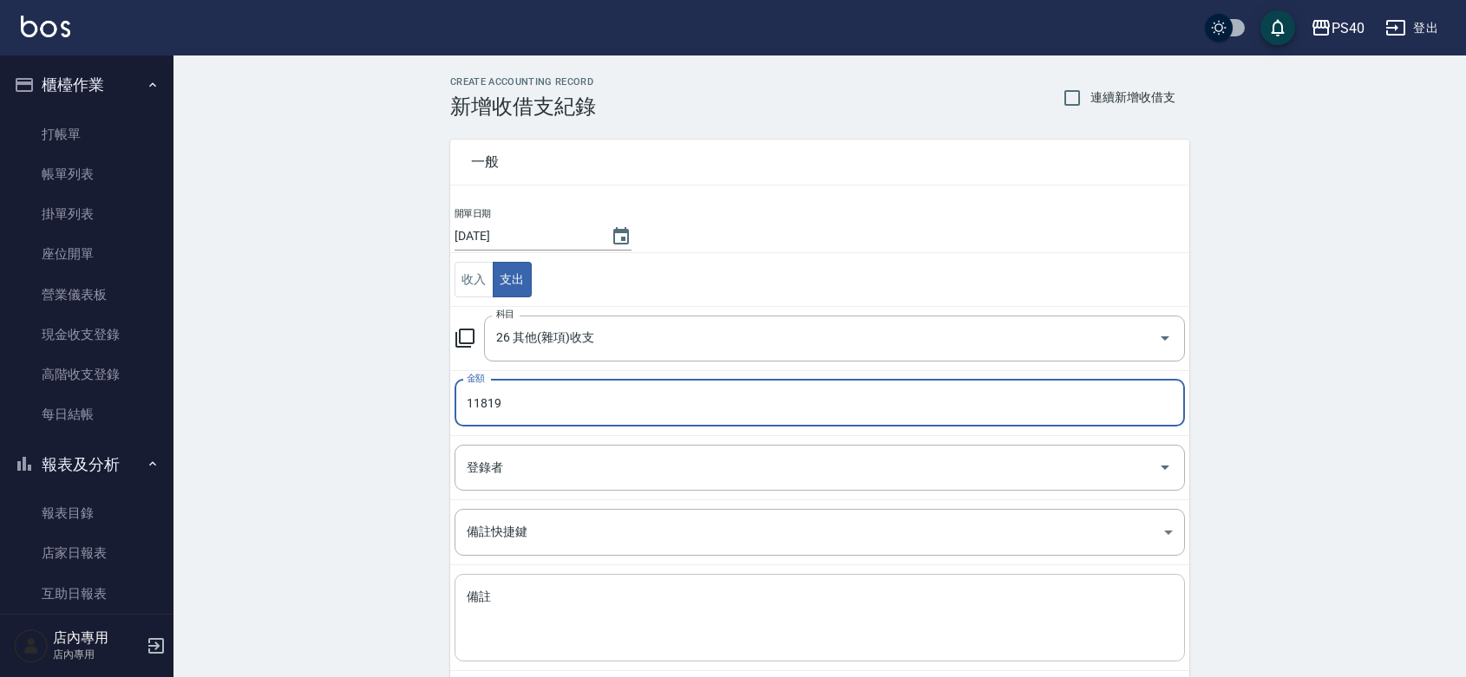
click at [612, 604] on textarea "備註" at bounding box center [820, 618] width 706 height 59
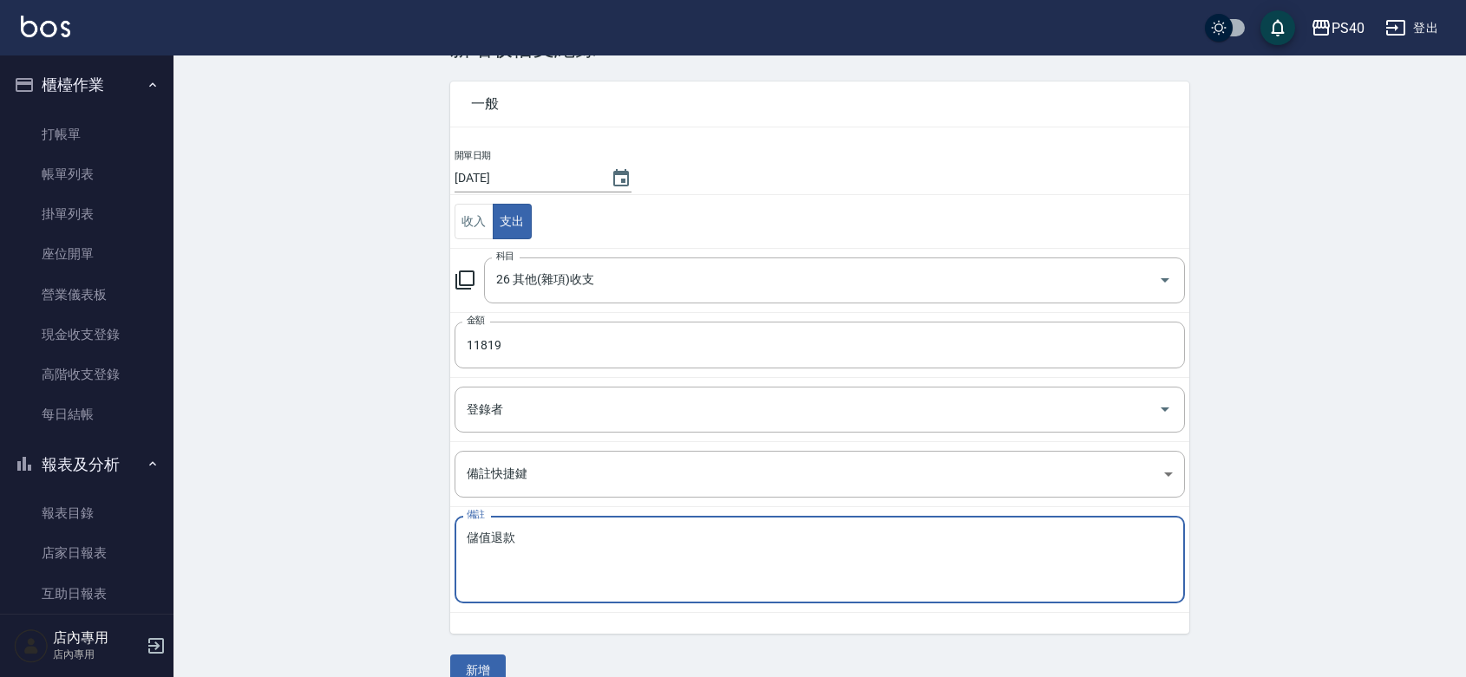
scroll to position [89, 0]
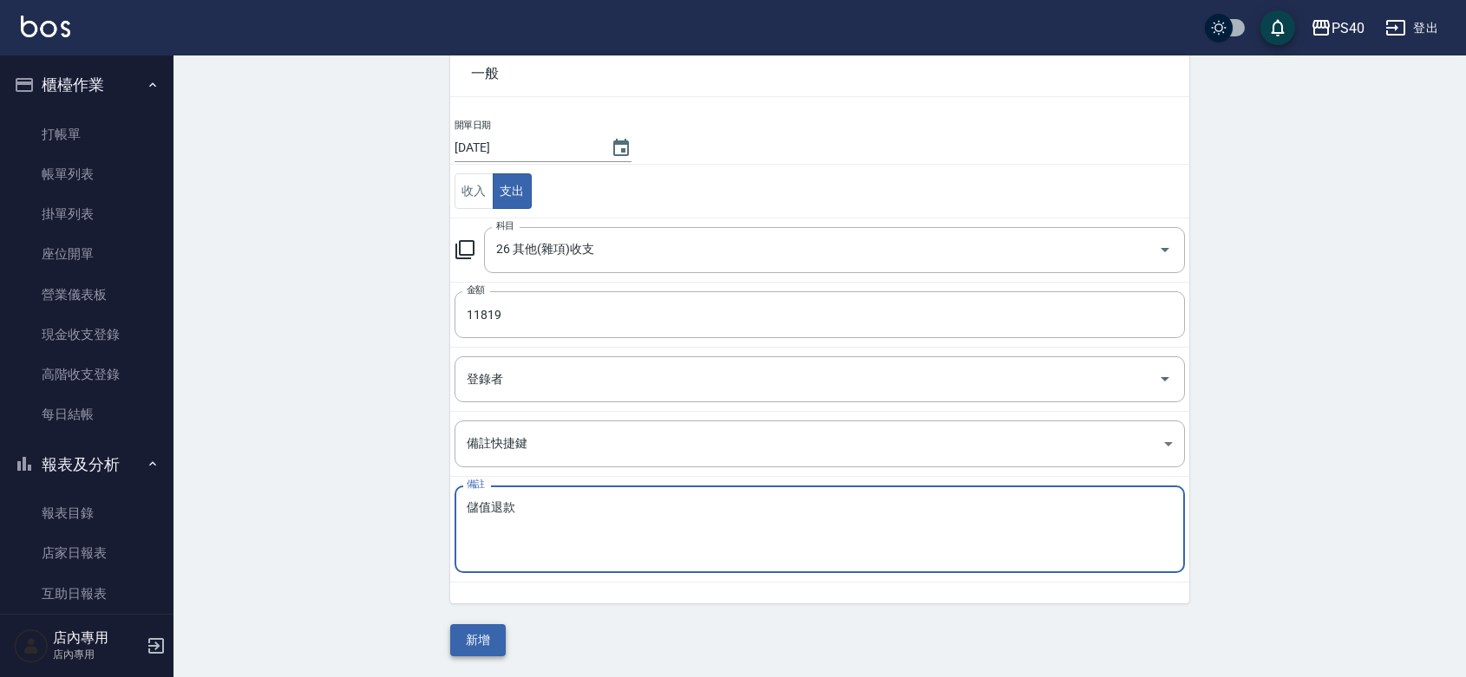
click at [474, 634] on button "新增" at bounding box center [478, 640] width 56 height 32
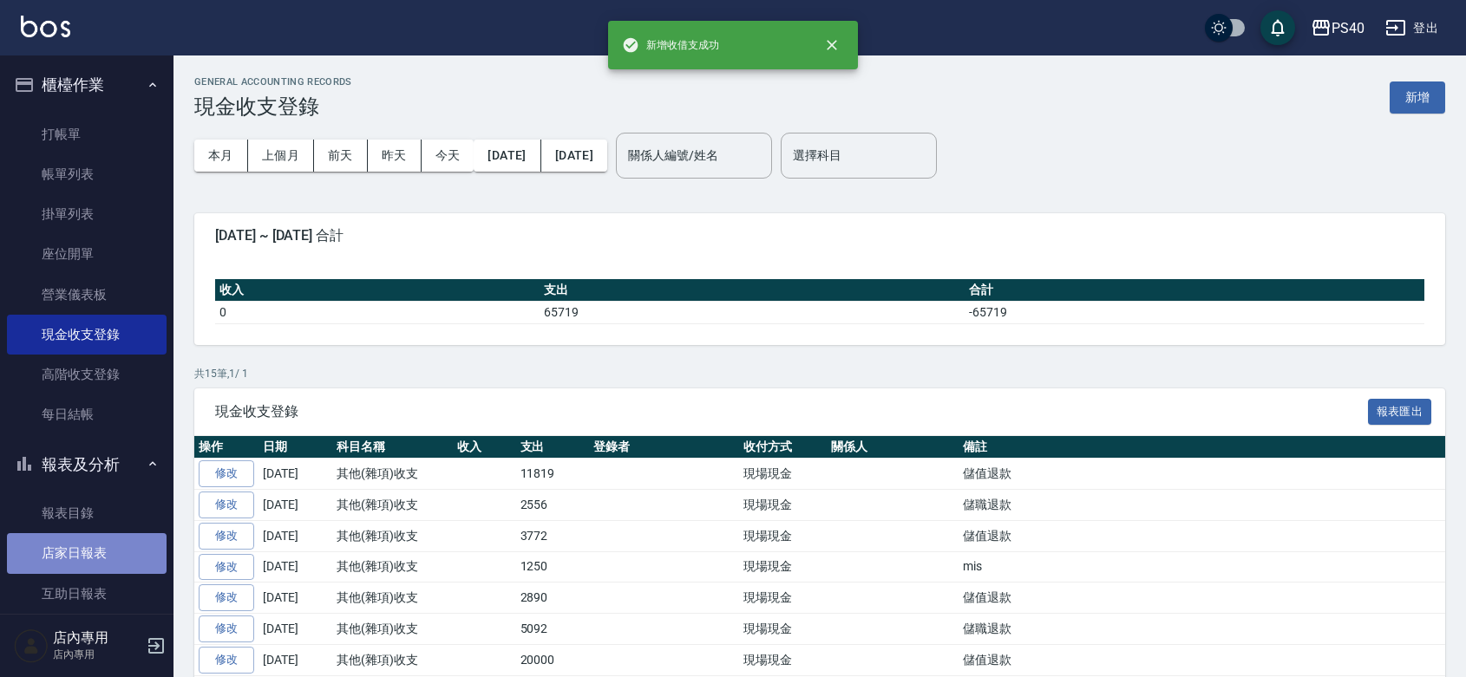
click at [88, 549] on link "店家日報表" at bounding box center [87, 553] width 160 height 40
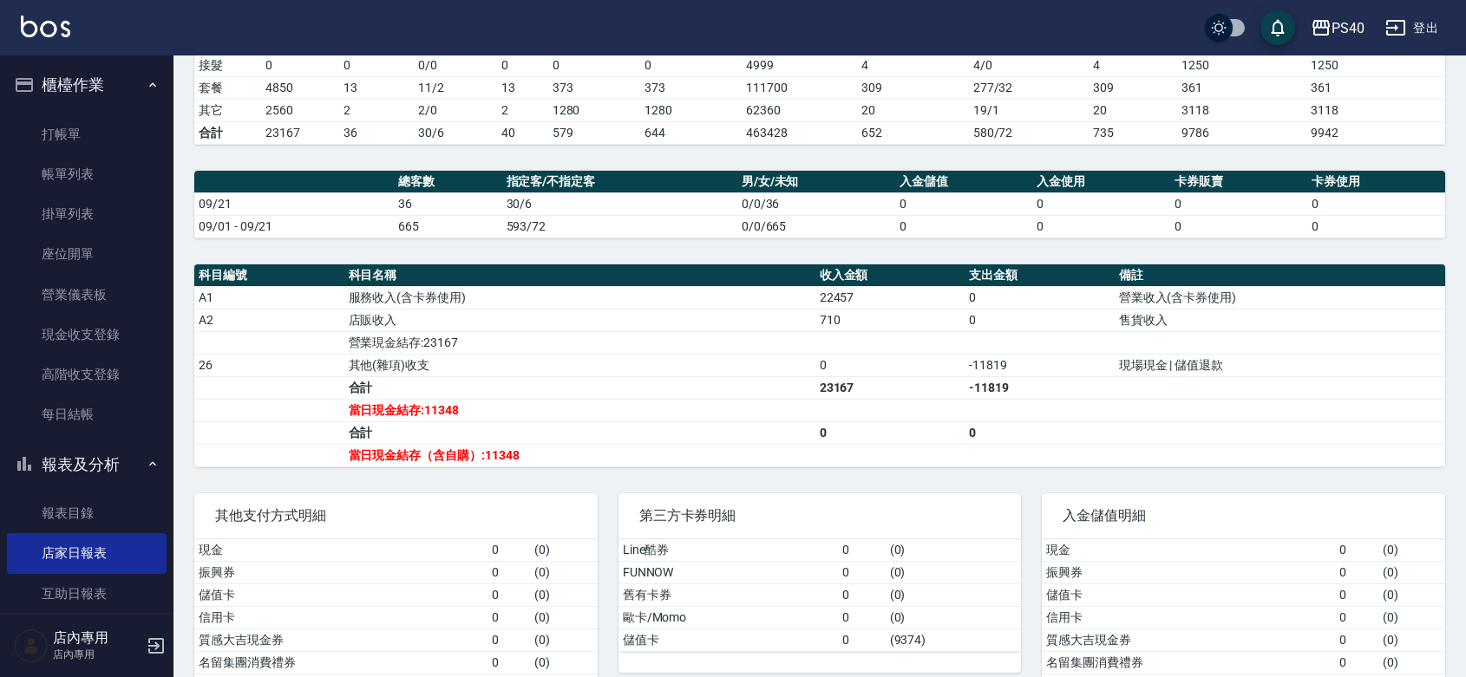
scroll to position [474, 0]
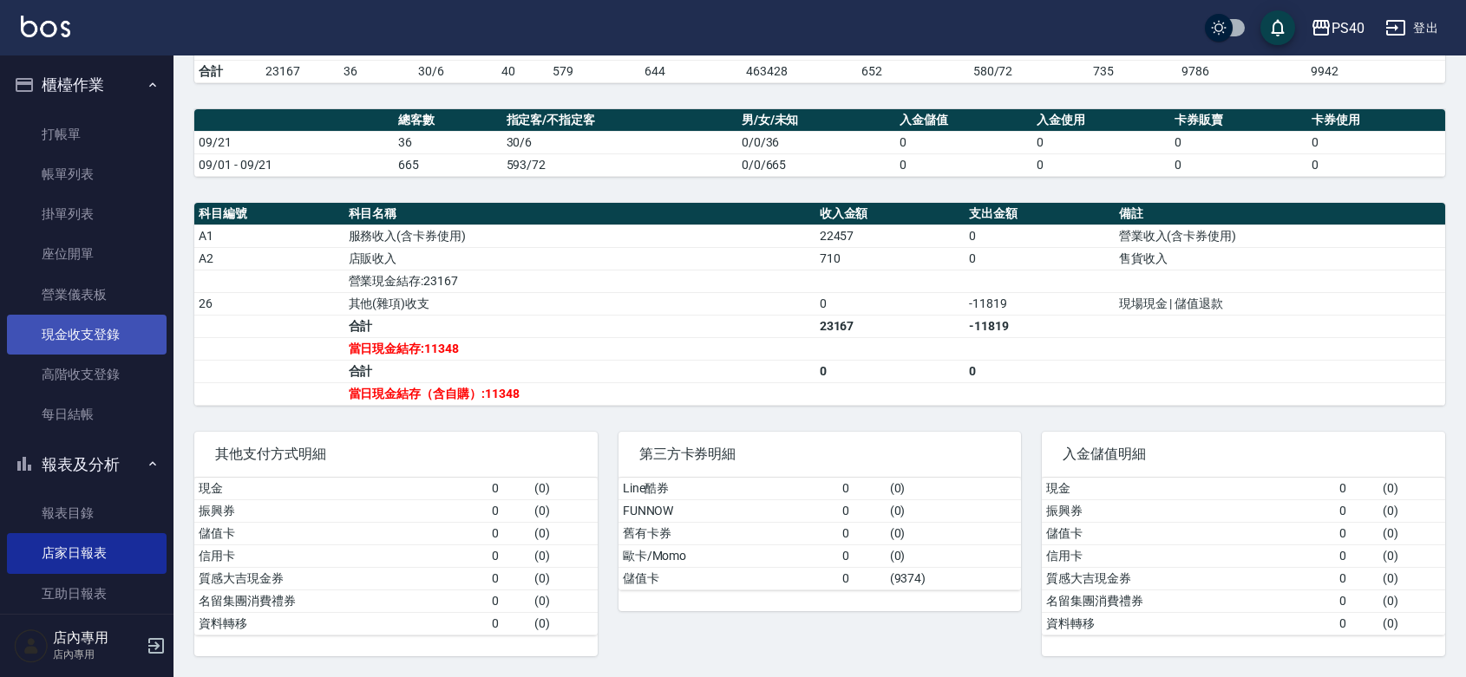
click at [104, 334] on link "現金收支登錄" at bounding box center [87, 335] width 160 height 40
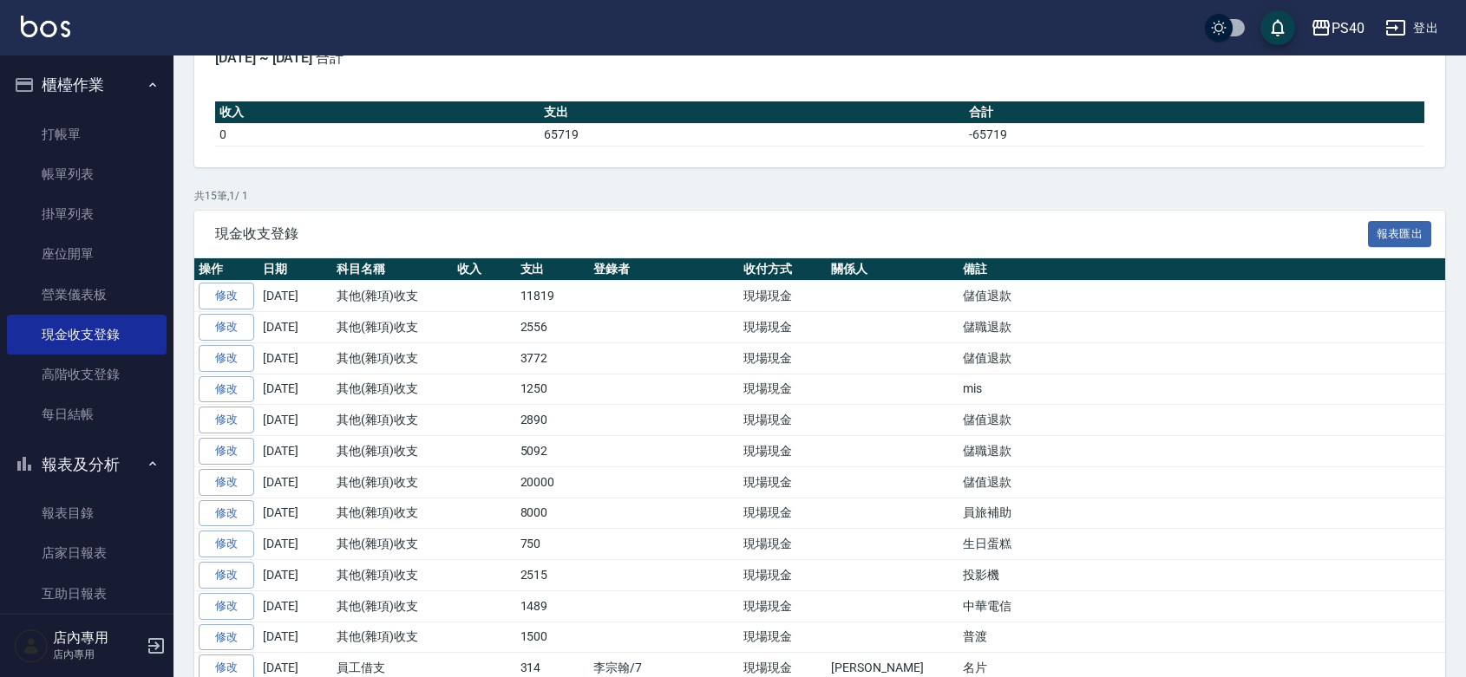
scroll to position [252, 0]
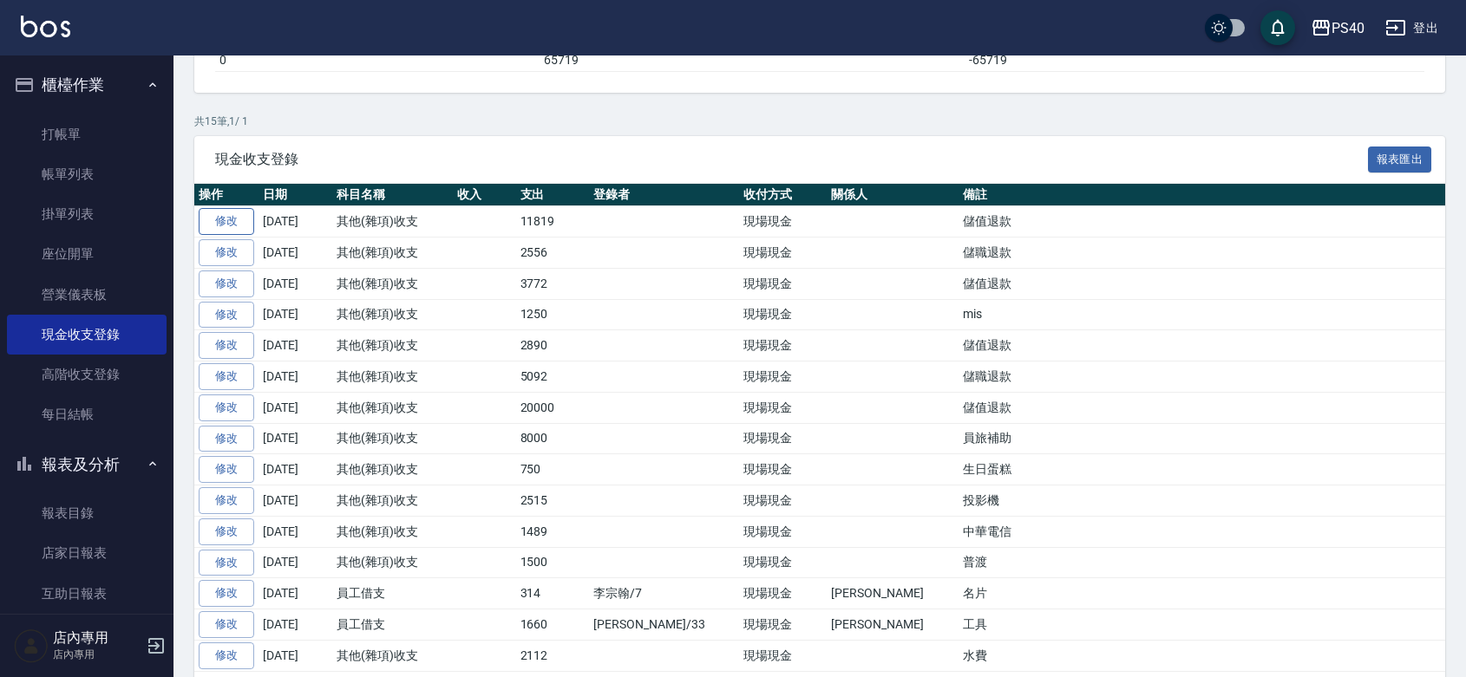
click at [237, 219] on link "修改" at bounding box center [227, 221] width 56 height 27
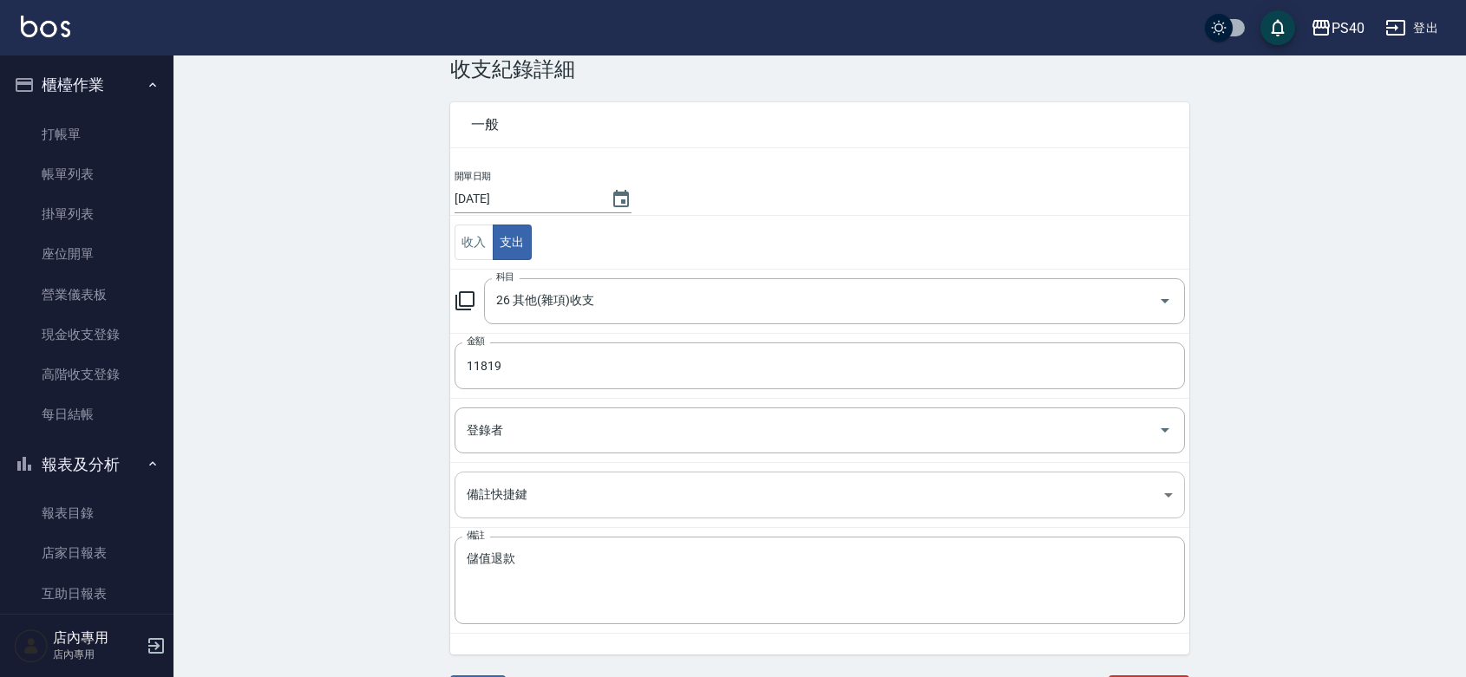
scroll to position [74, 0]
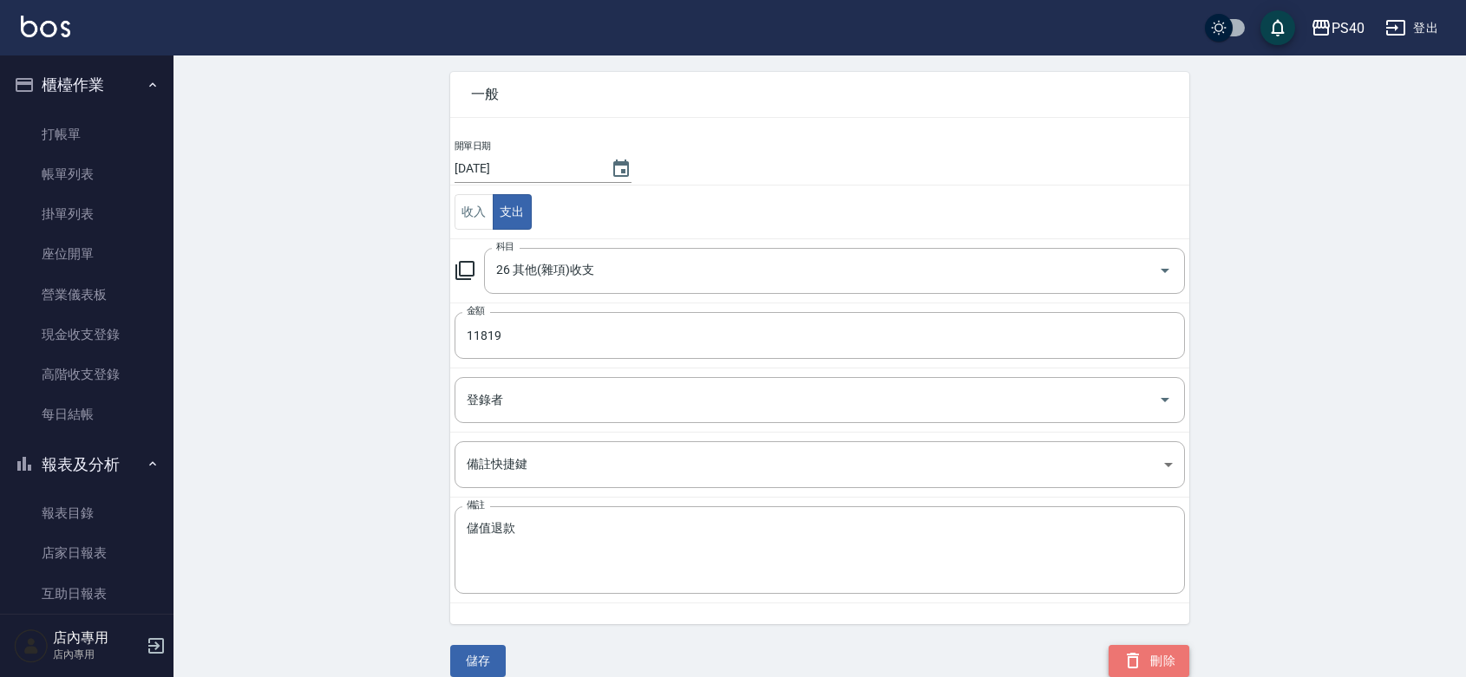
click at [1159, 655] on button "刪除" at bounding box center [1148, 661] width 81 height 32
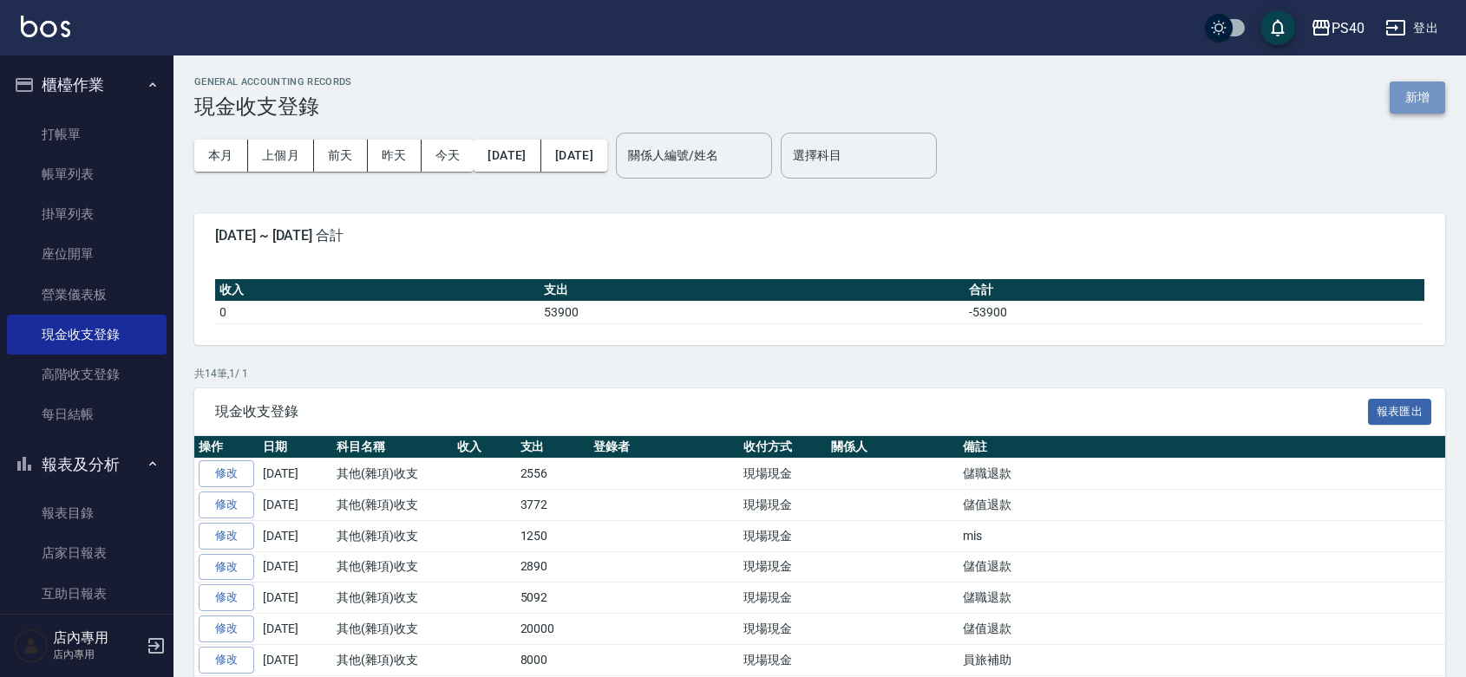
click at [1405, 102] on button "新增" at bounding box center [1417, 98] width 56 height 32
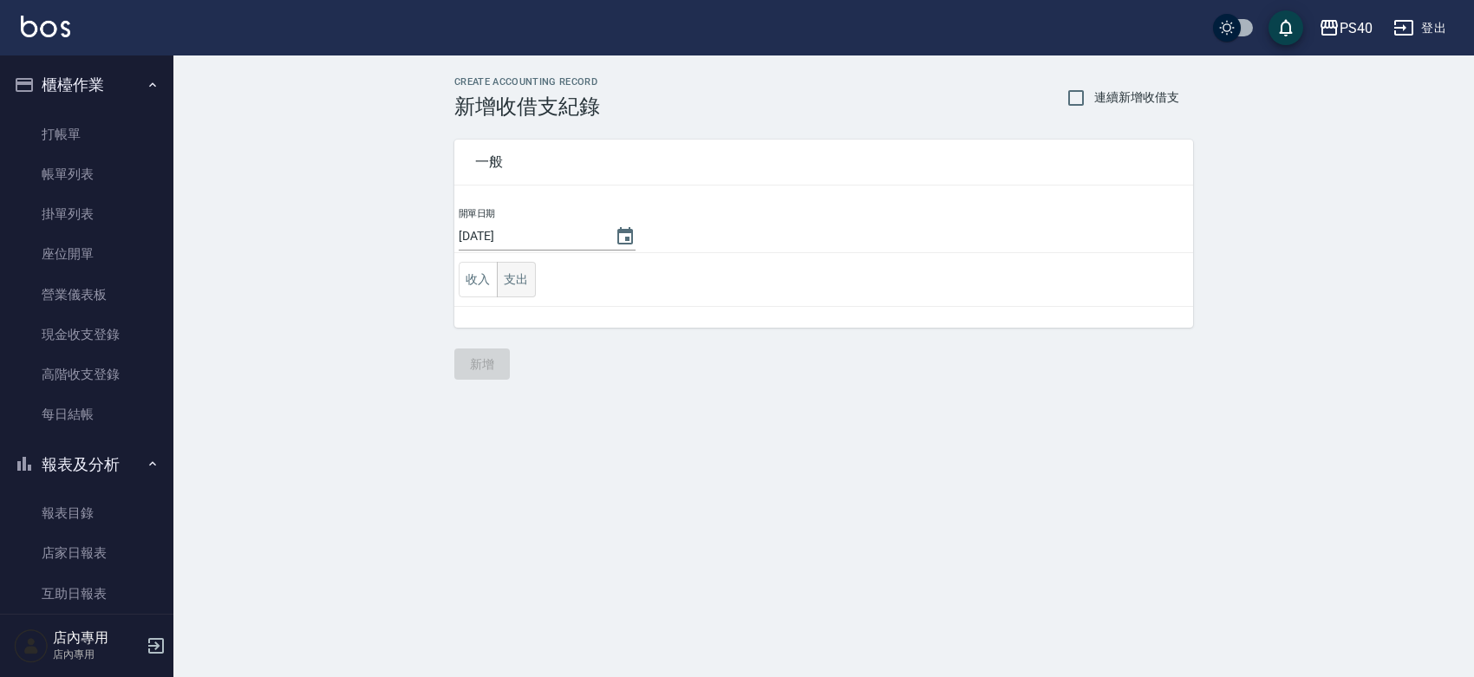
click at [530, 275] on button "支出" at bounding box center [516, 280] width 39 height 36
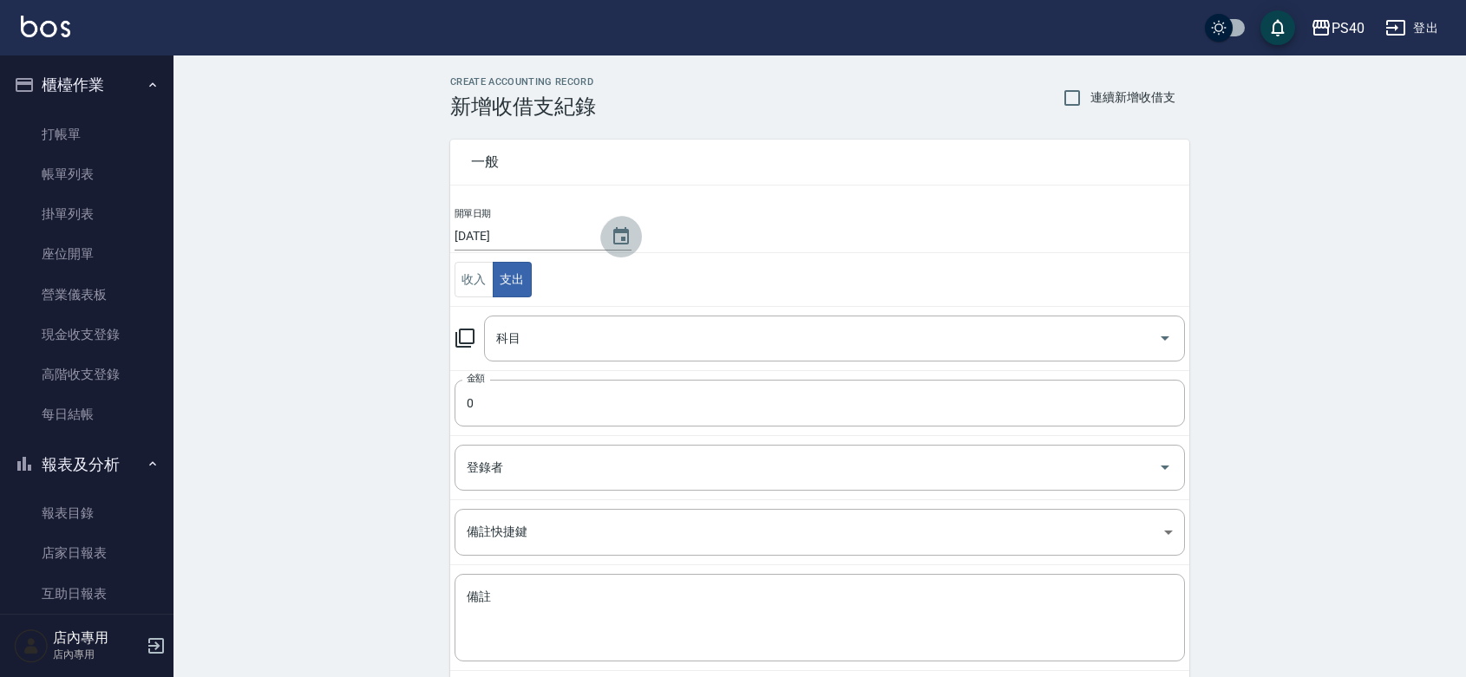
click at [629, 239] on icon "Choose date, selected date is 2025-09-21" at bounding box center [621, 235] width 16 height 17
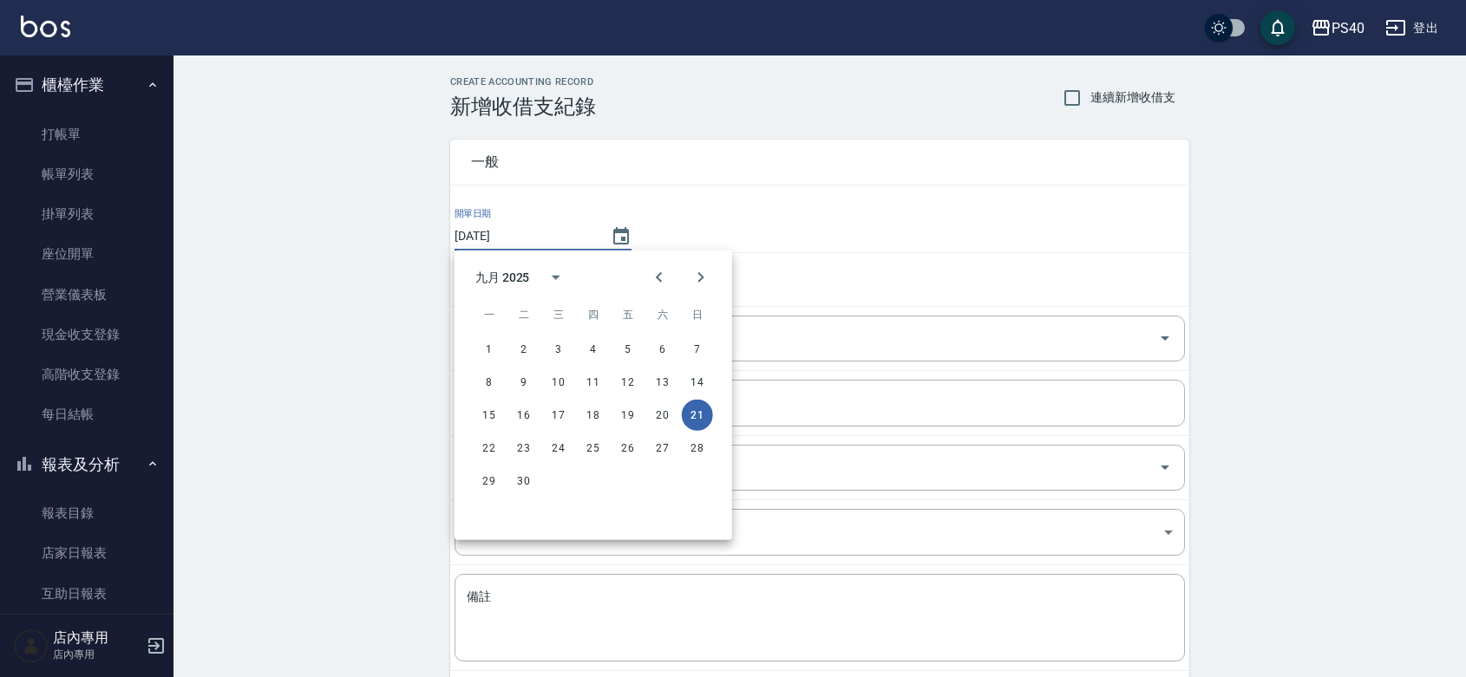
click at [288, 348] on div "CREATE ACCOUNTING RECORD 新增收借支紀錄 連續新增收借支 一般 開單日期 [DATE] 收入 支出 科目 科目 金額 0 金額 登錄者…" at bounding box center [819, 411] width 1292 height 710
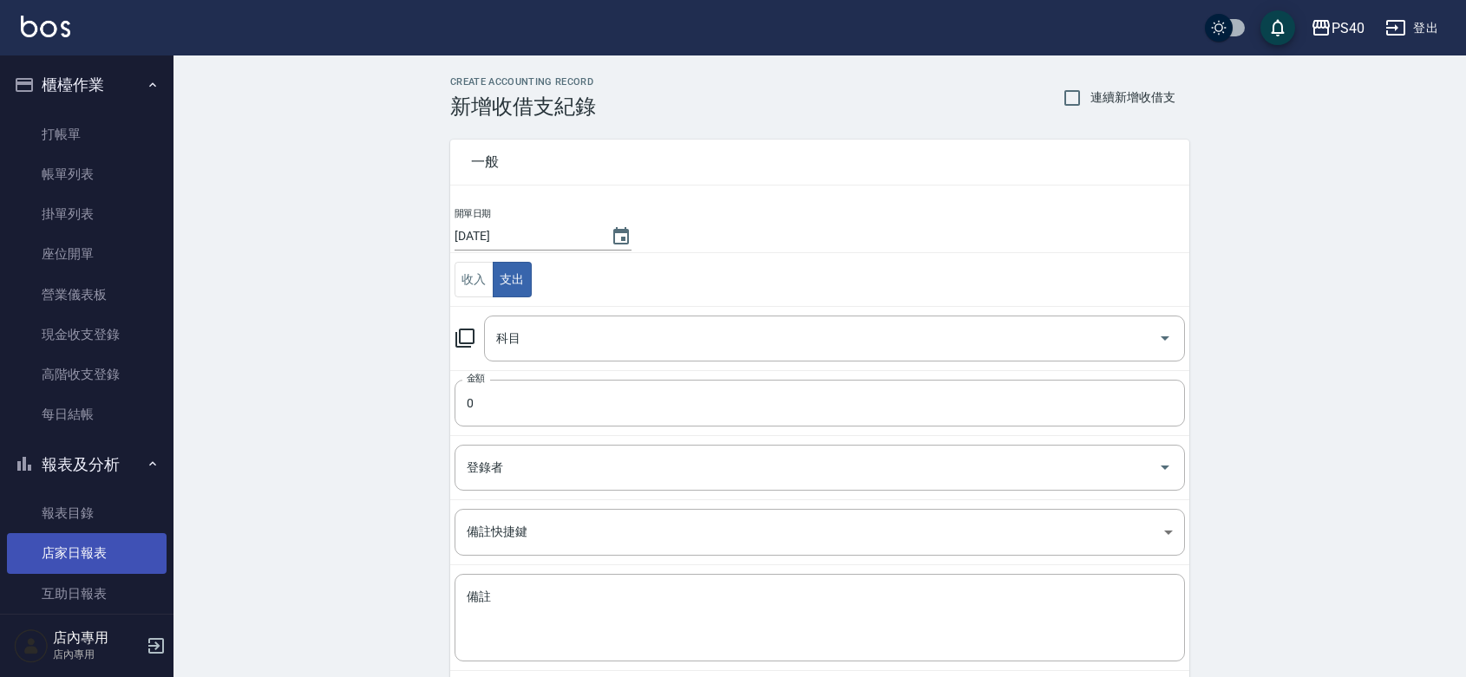
click at [88, 553] on link "店家日報表" at bounding box center [87, 553] width 160 height 40
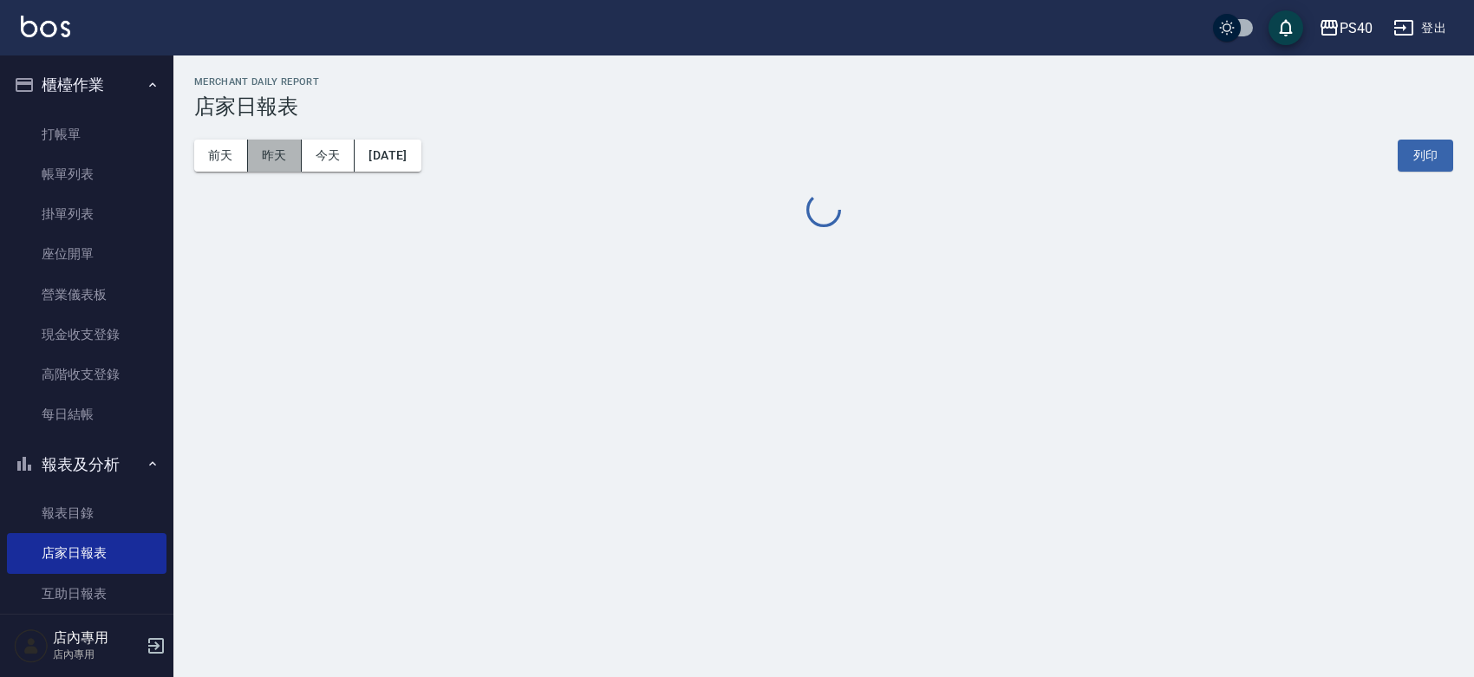
click at [282, 167] on button "昨天" at bounding box center [275, 156] width 54 height 32
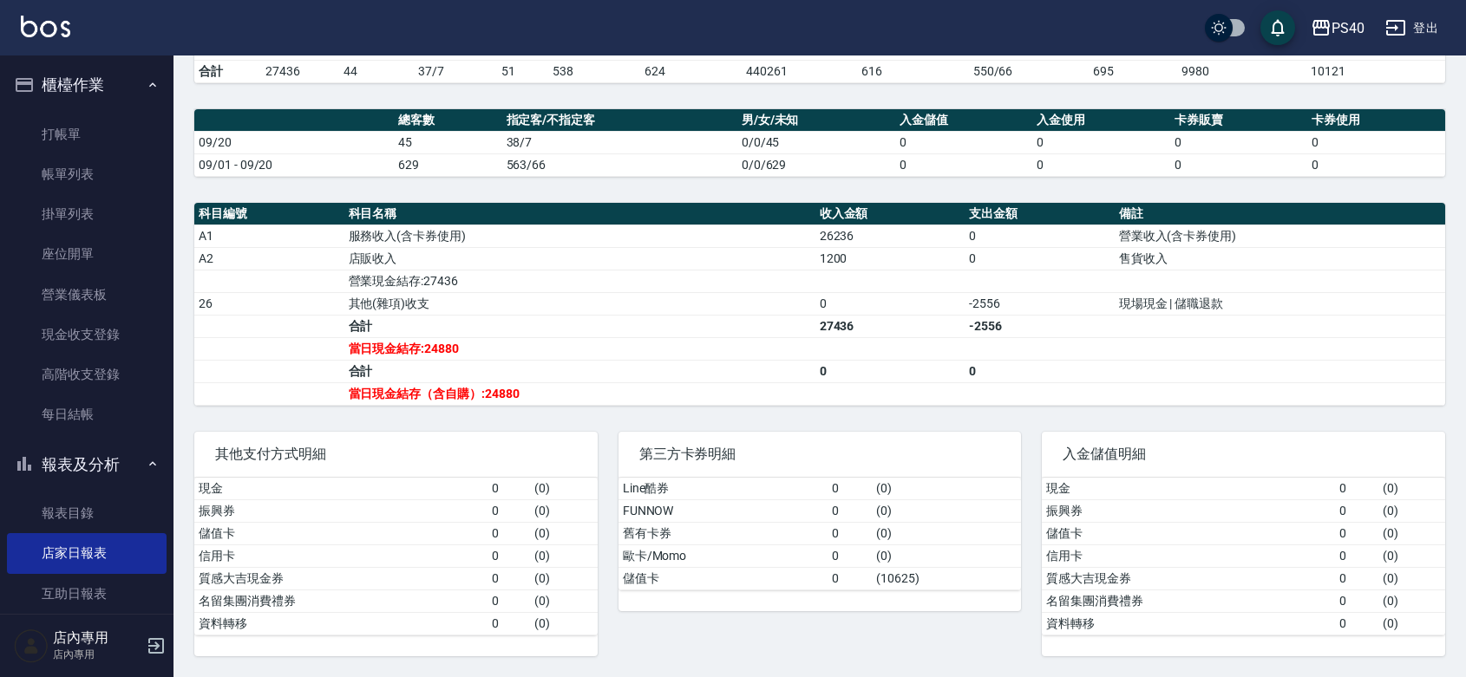
scroll to position [222, 0]
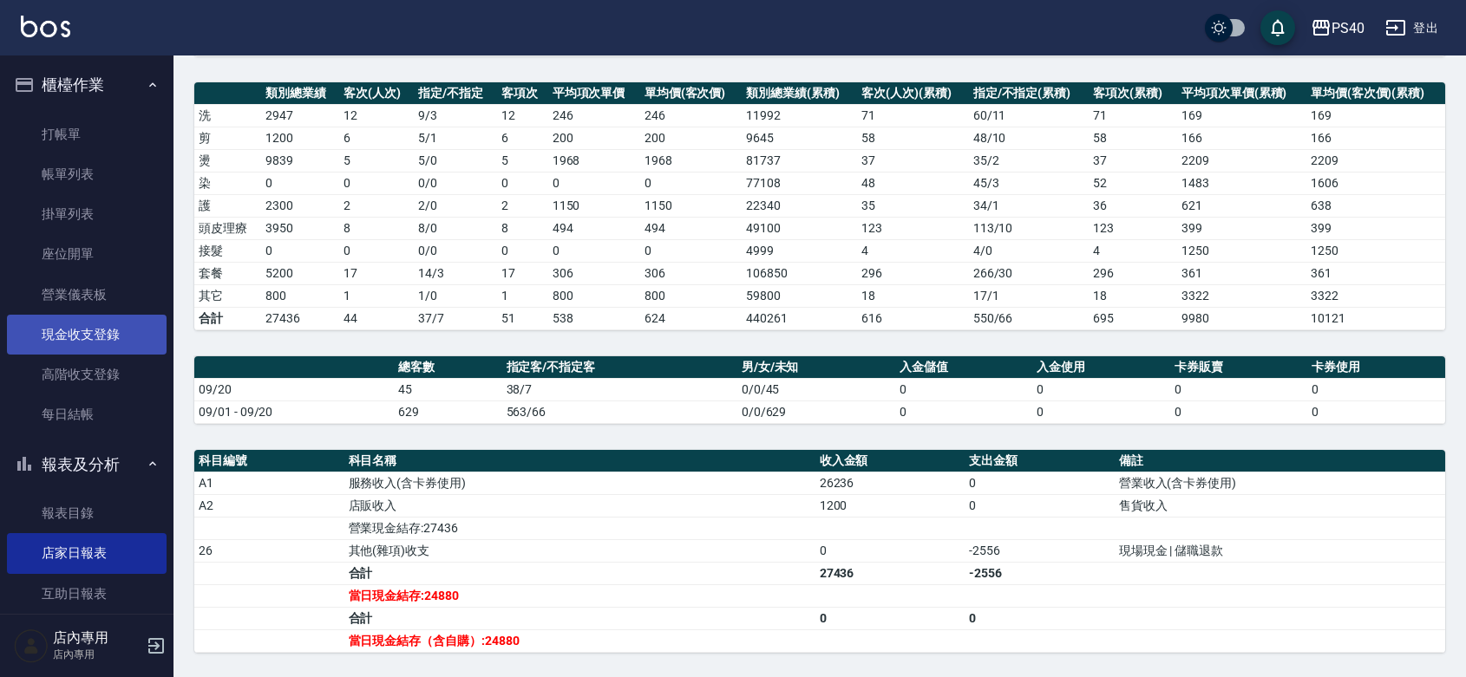
click at [88, 335] on link "現金收支登錄" at bounding box center [87, 335] width 160 height 40
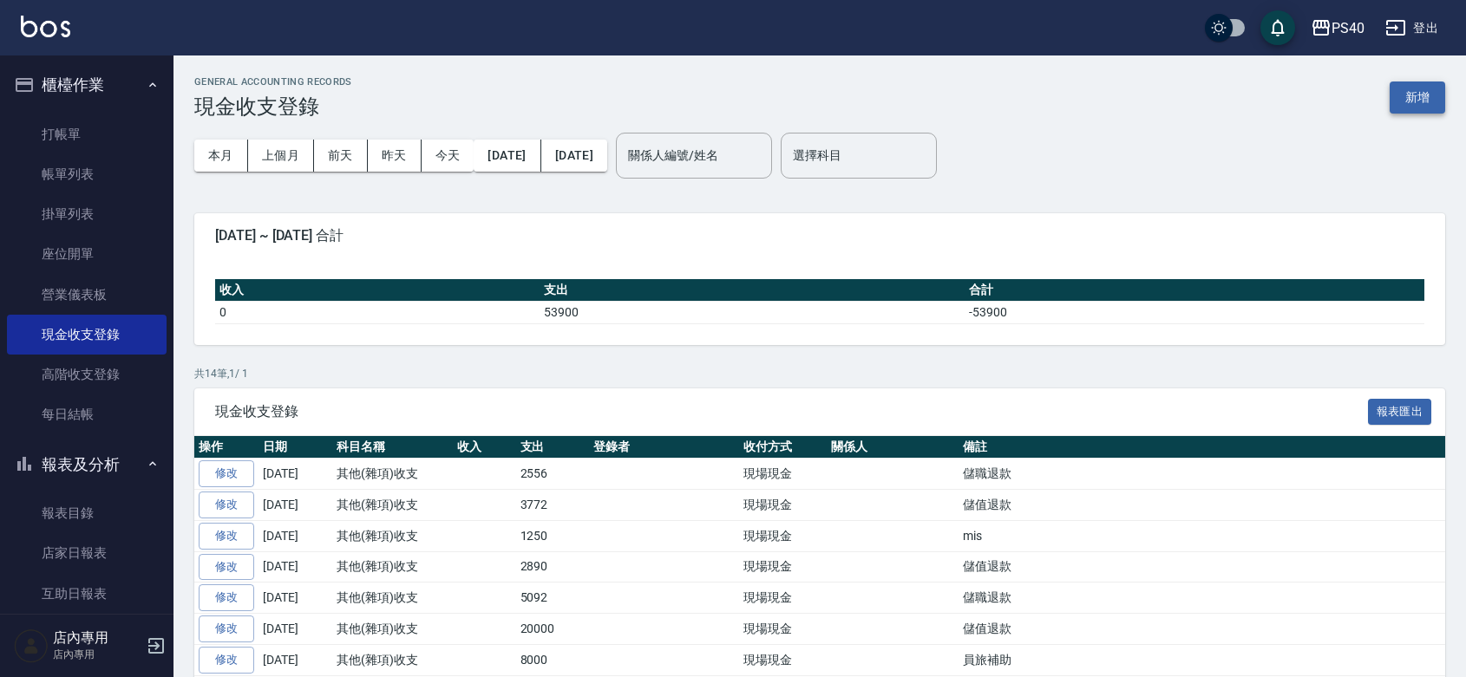
click at [1397, 96] on button "新增" at bounding box center [1417, 98] width 56 height 32
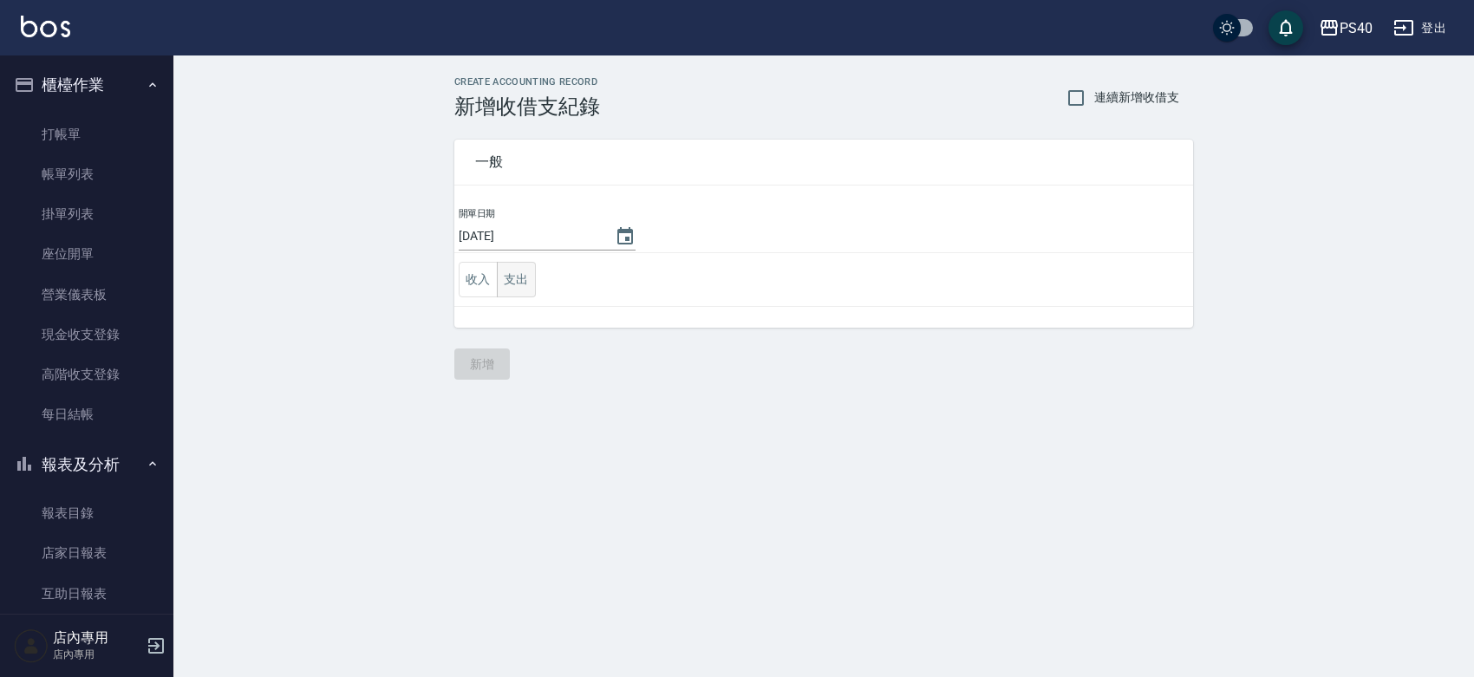
click at [533, 278] on button "支出" at bounding box center [516, 280] width 39 height 36
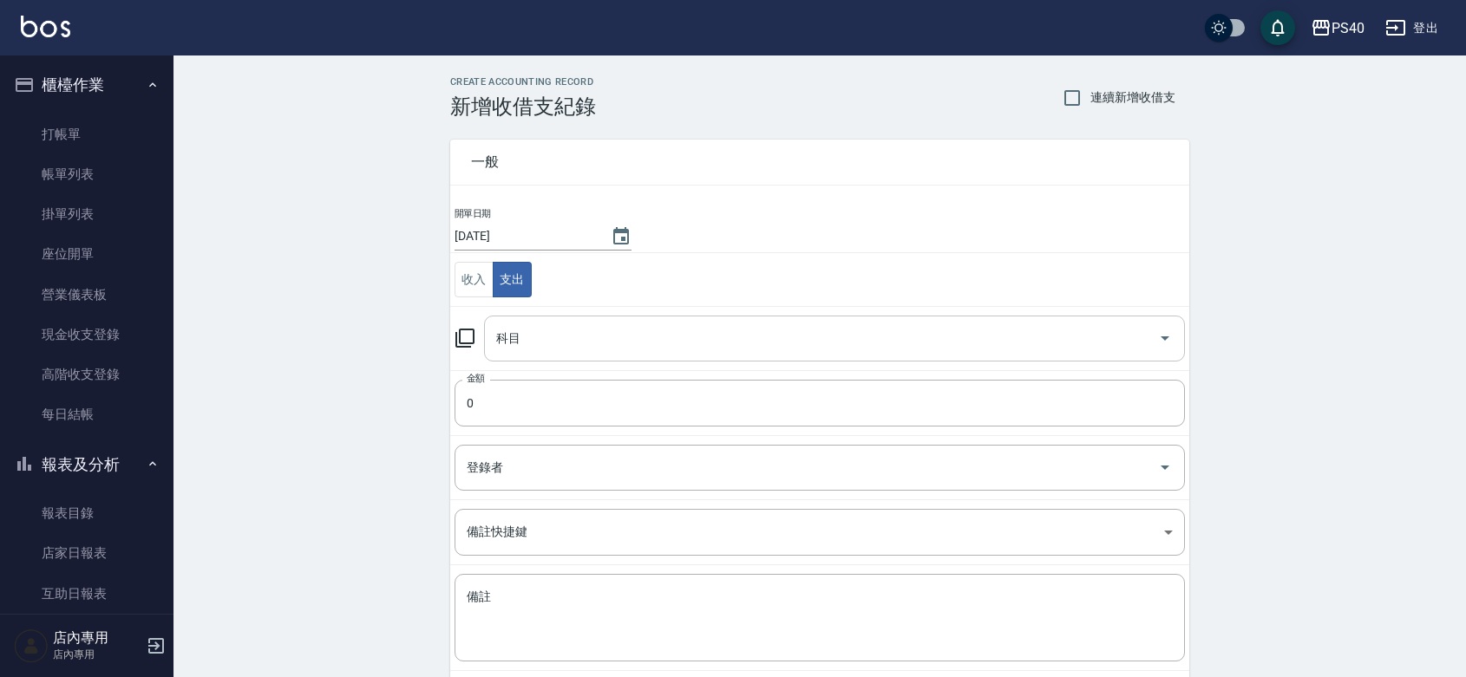
click at [536, 344] on input "科目" at bounding box center [821, 338] width 659 height 30
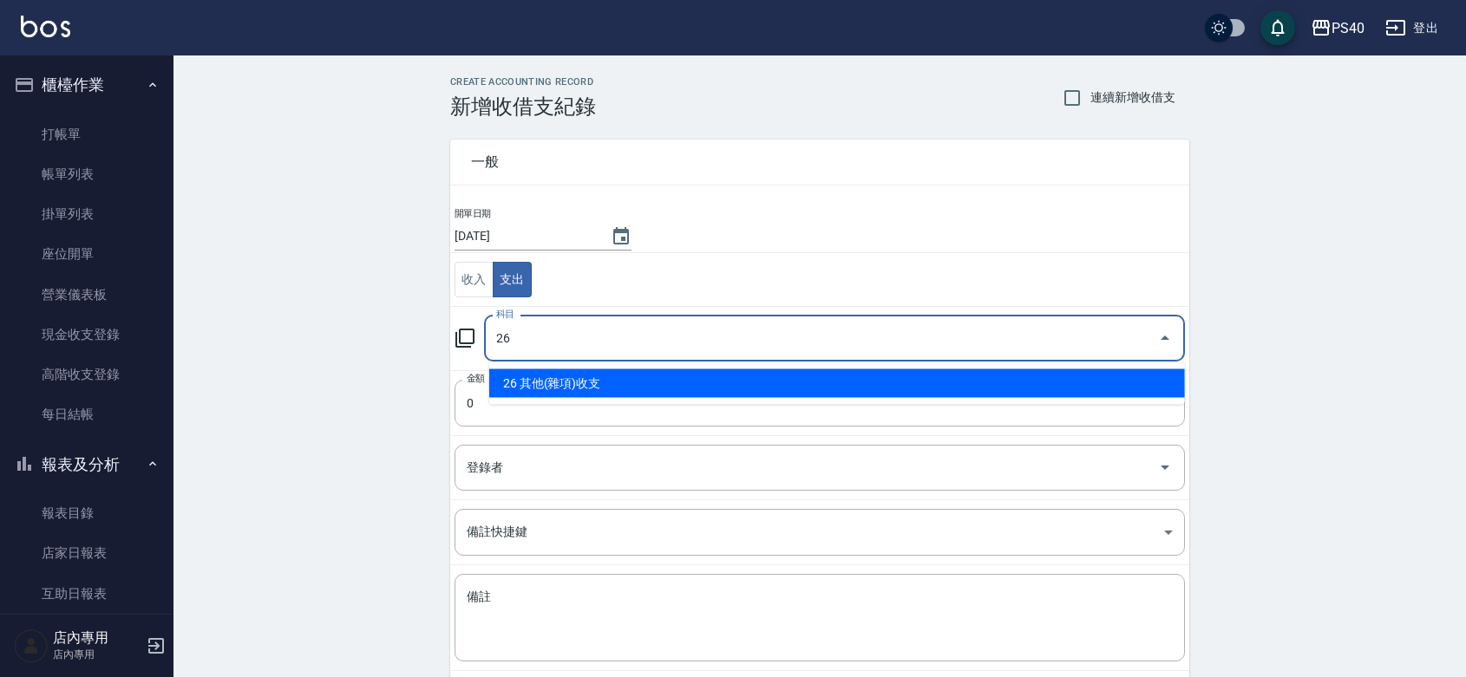
click at [582, 384] on li "26 其他(雜項)收支" at bounding box center [837, 383] width 696 height 29
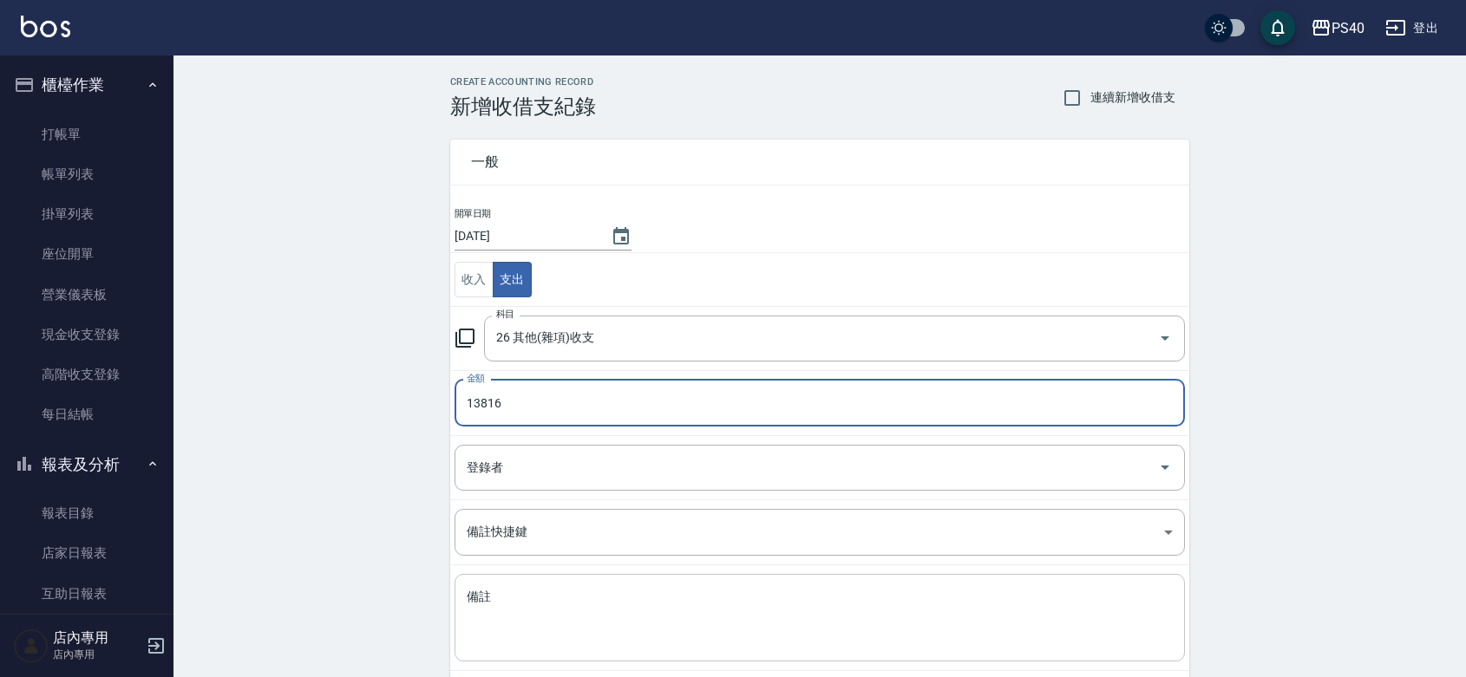
click at [531, 625] on textarea "備註" at bounding box center [820, 618] width 706 height 59
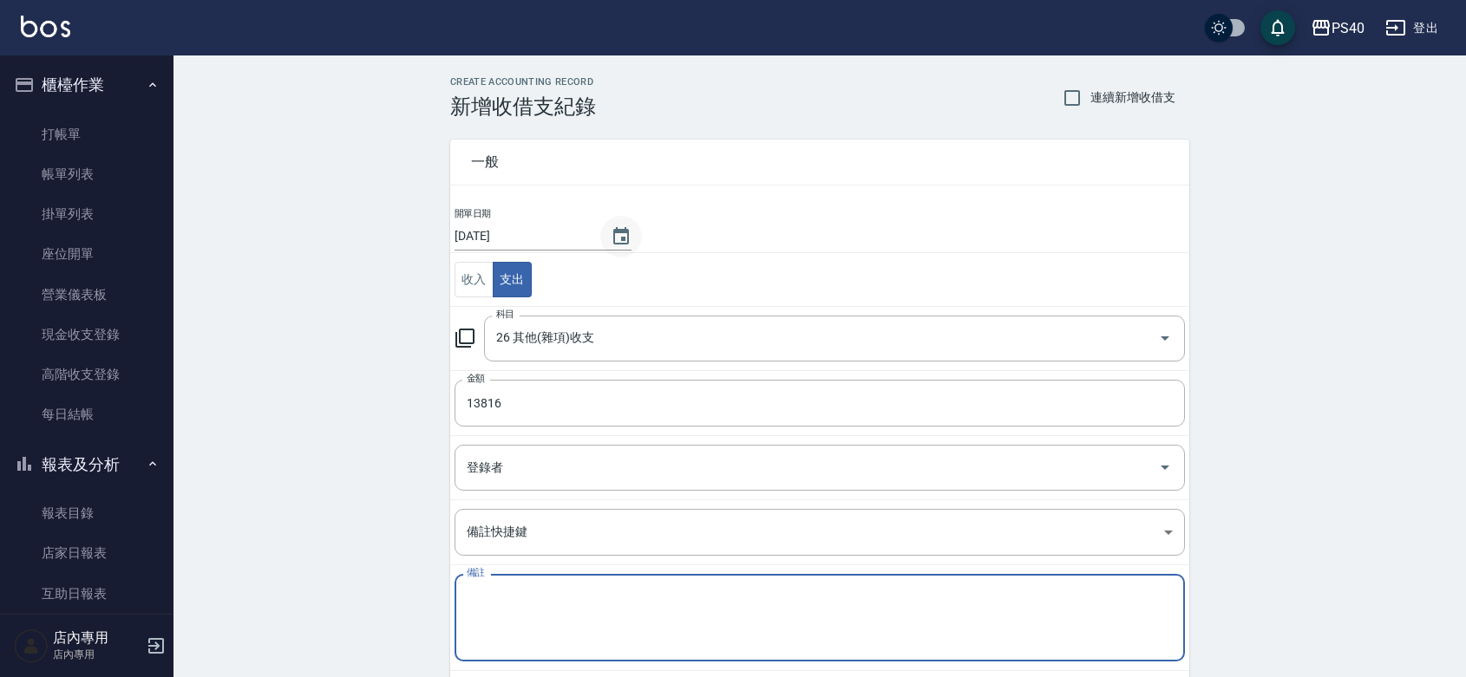
click at [629, 239] on icon "Choose date, selected date is 2025-09-21" at bounding box center [621, 235] width 16 height 17
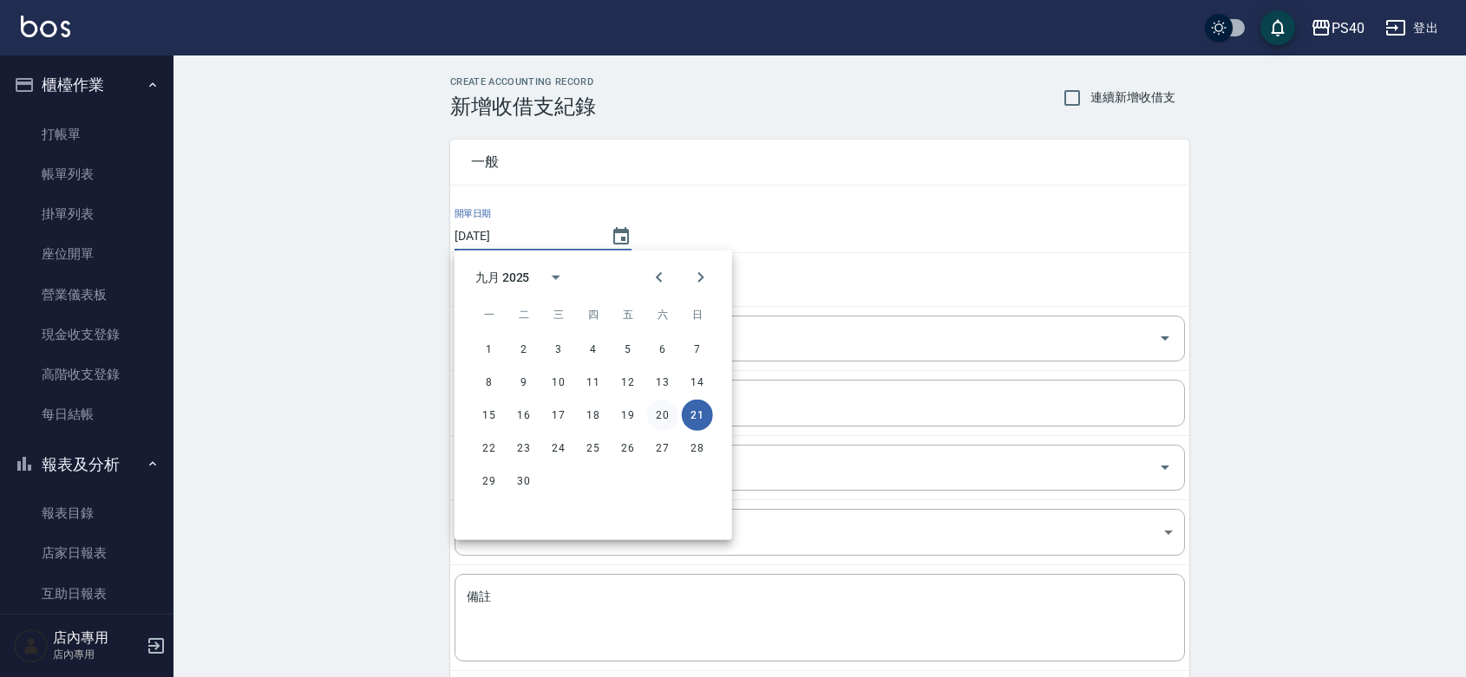
click at [666, 416] on button "20" at bounding box center [662, 415] width 31 height 31
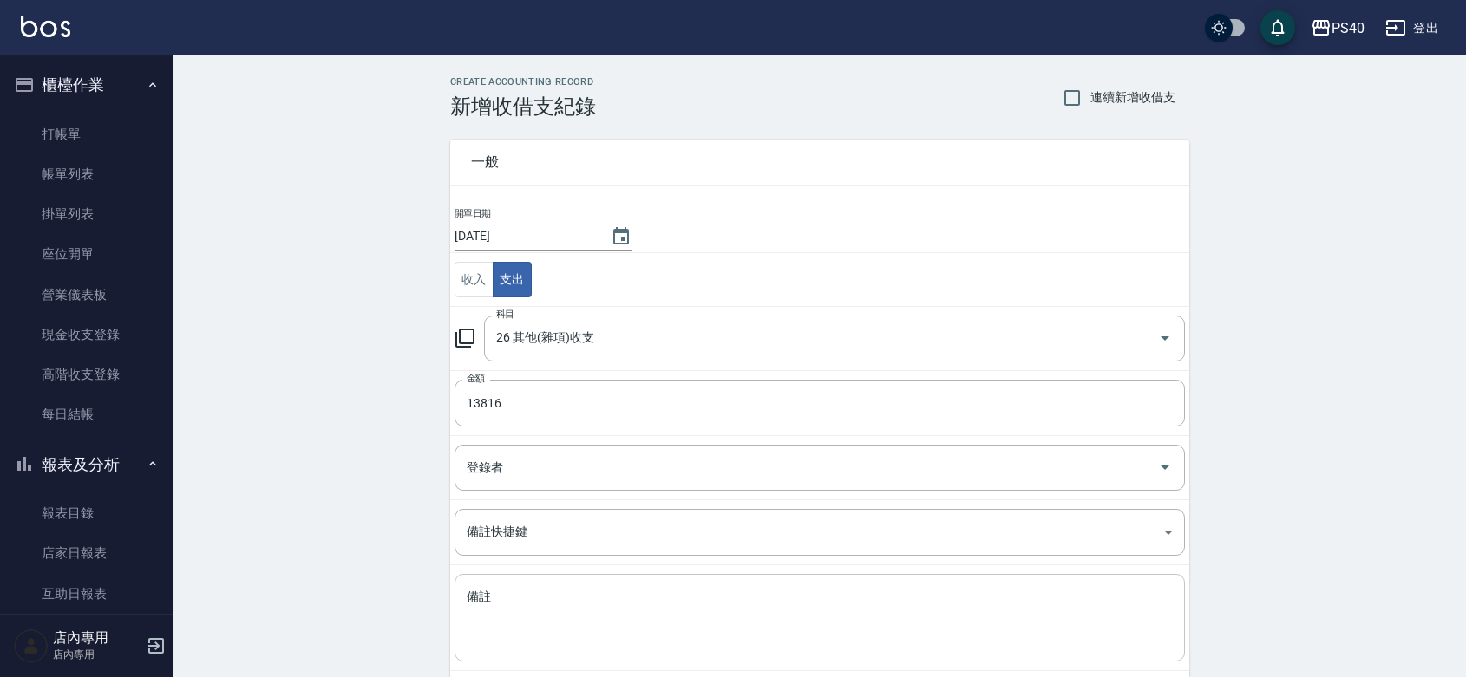
click at [579, 650] on div "x 備註" at bounding box center [819, 618] width 730 height 88
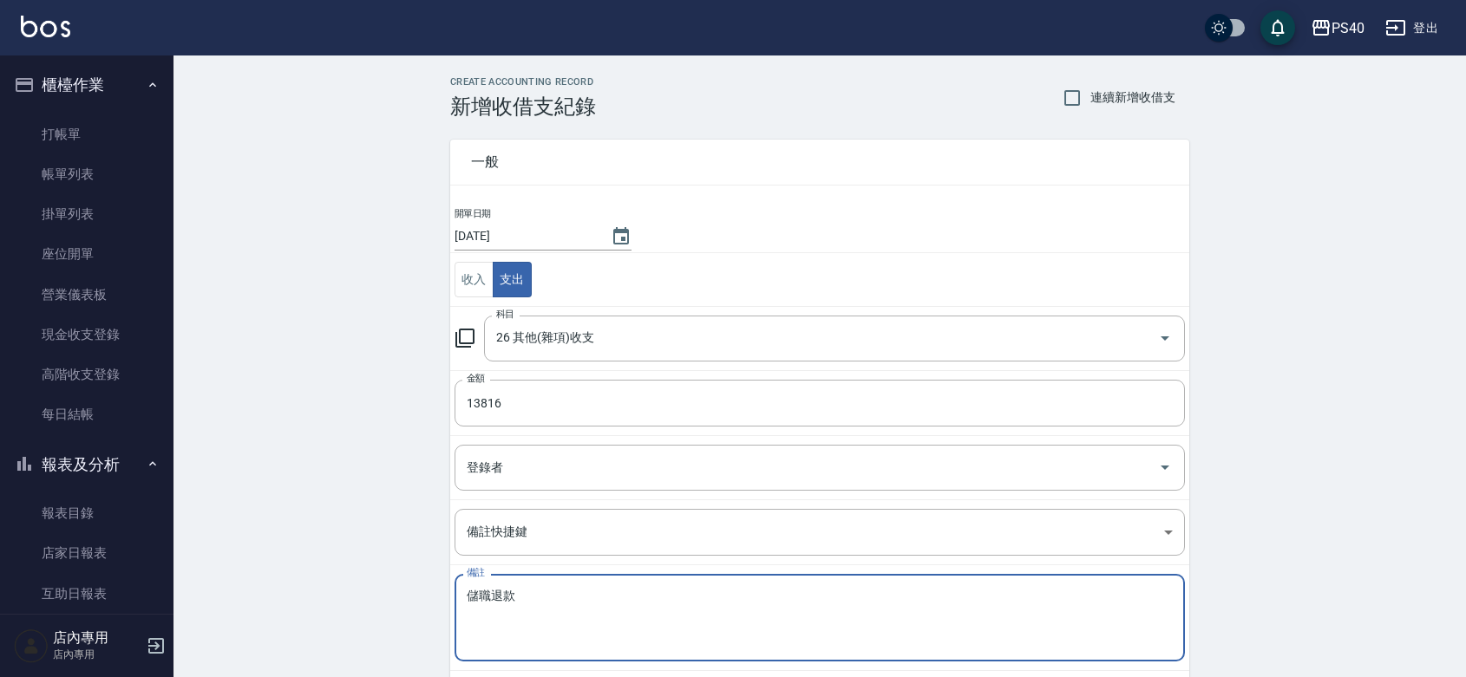
click at [488, 596] on textarea "儲職退款" at bounding box center [820, 618] width 706 height 59
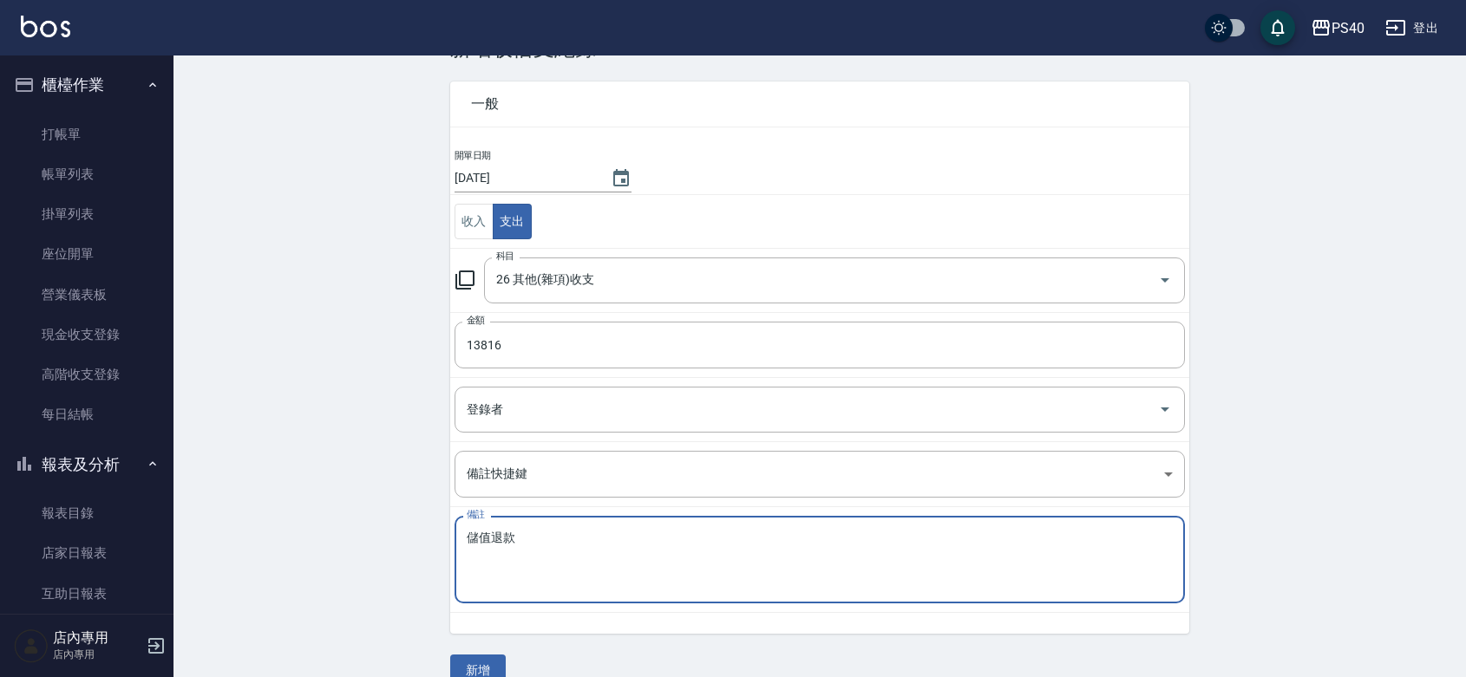
scroll to position [89, 0]
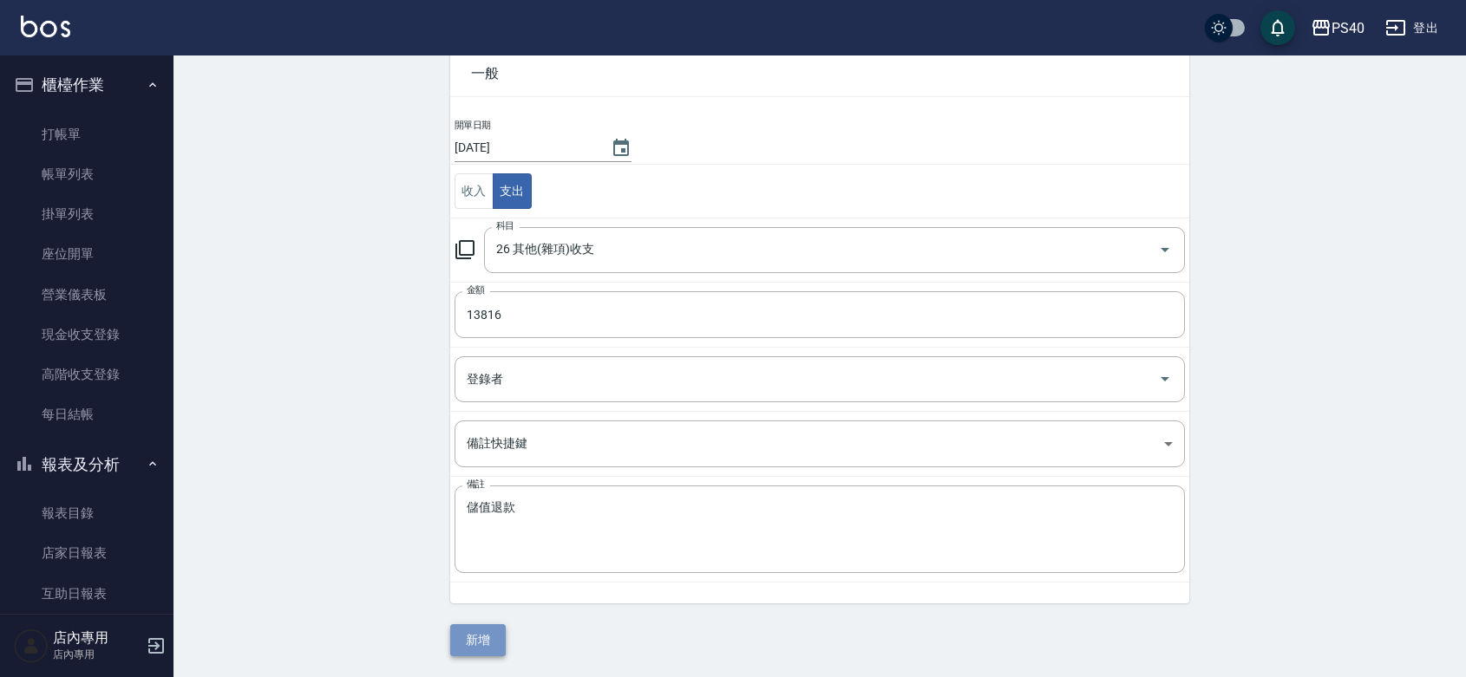
click at [481, 639] on button "新增" at bounding box center [478, 640] width 56 height 32
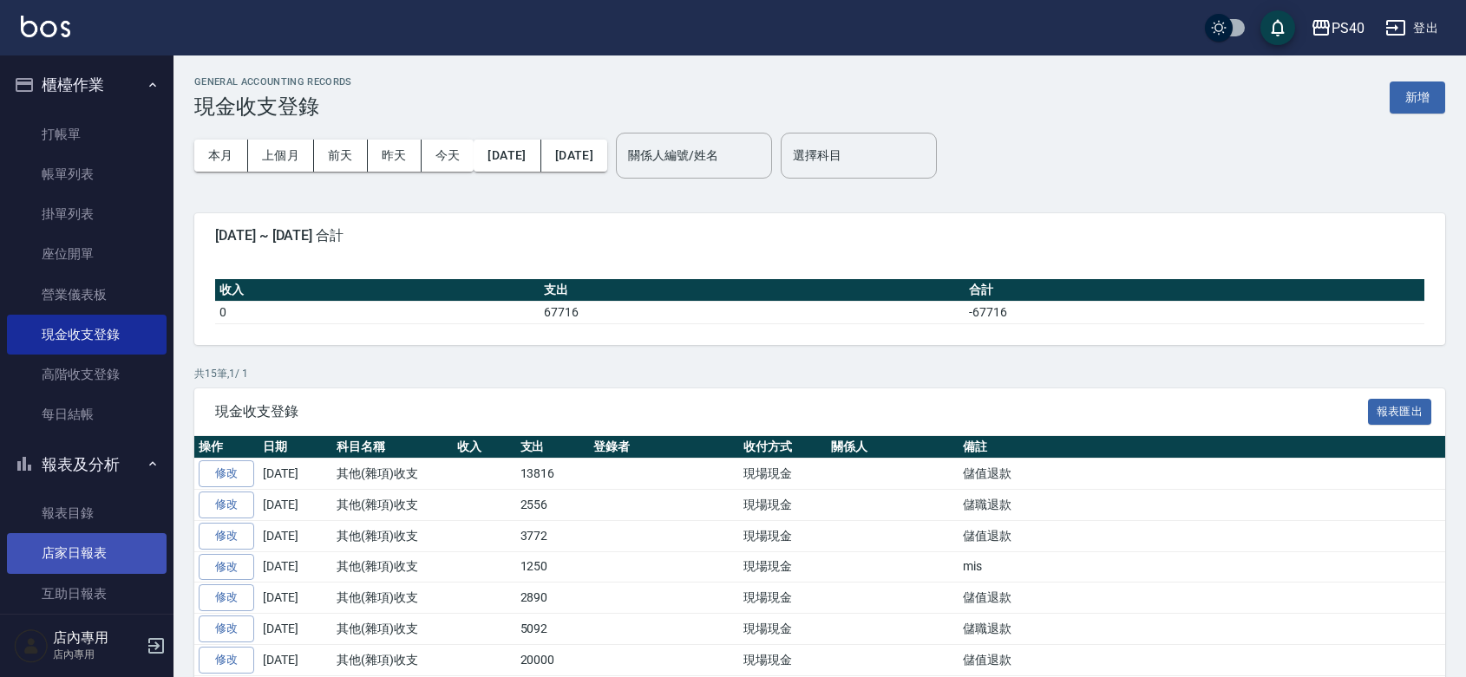
click at [80, 559] on link "店家日報表" at bounding box center [87, 553] width 160 height 40
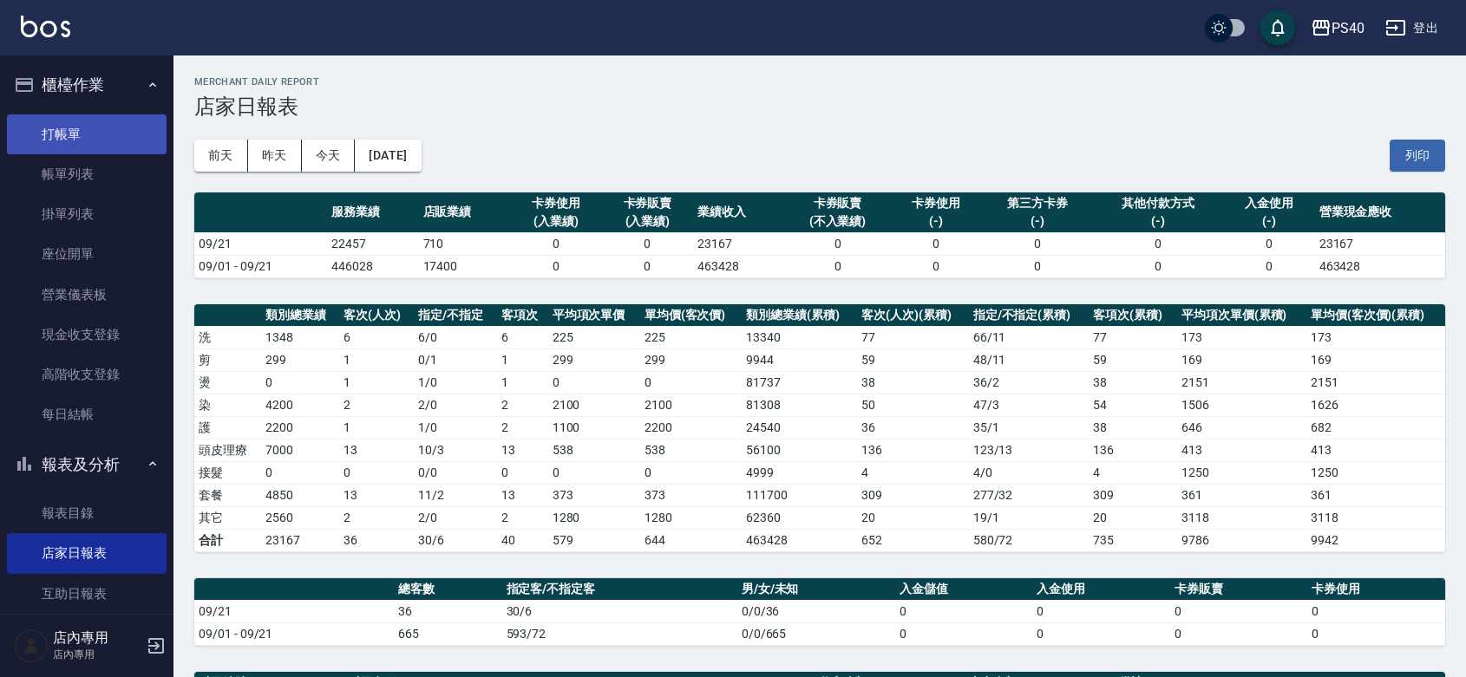
click at [49, 124] on link "打帳單" at bounding box center [87, 134] width 160 height 40
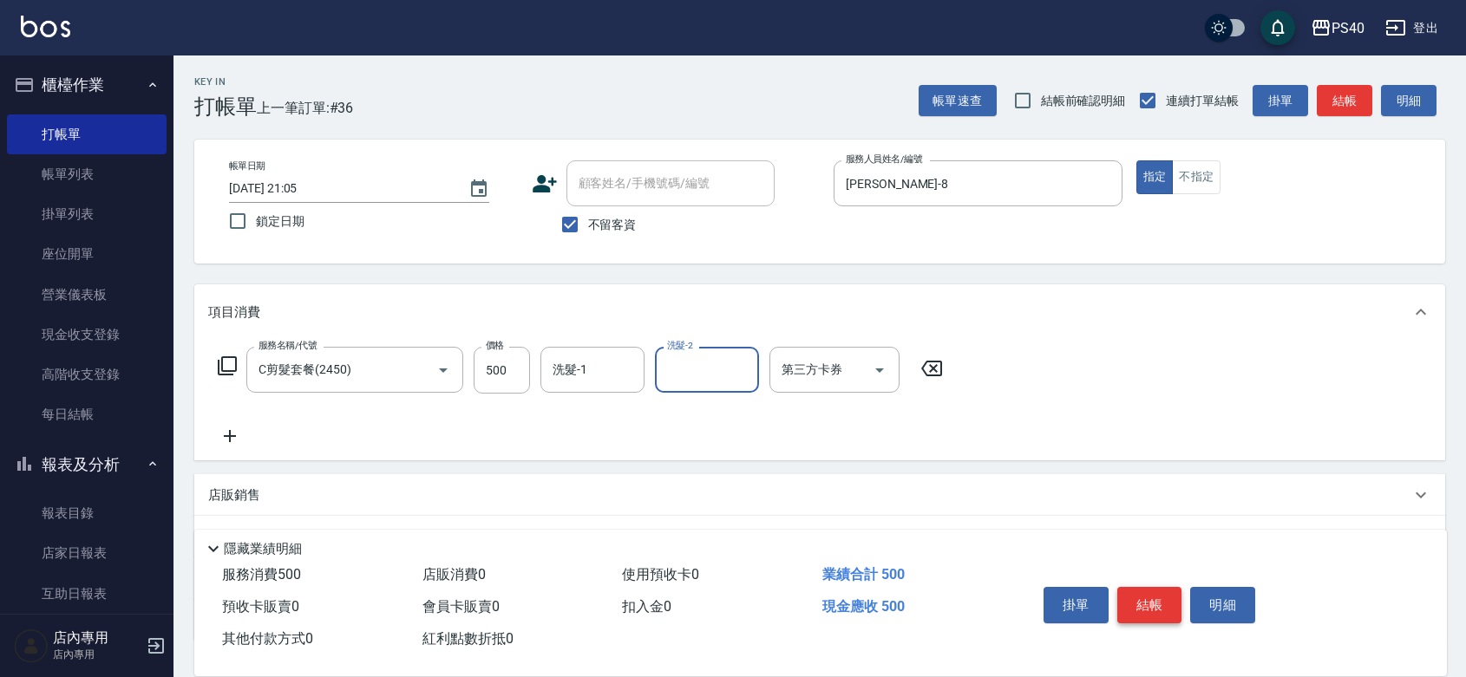
click at [1164, 587] on button "結帳" at bounding box center [1149, 605] width 65 height 36
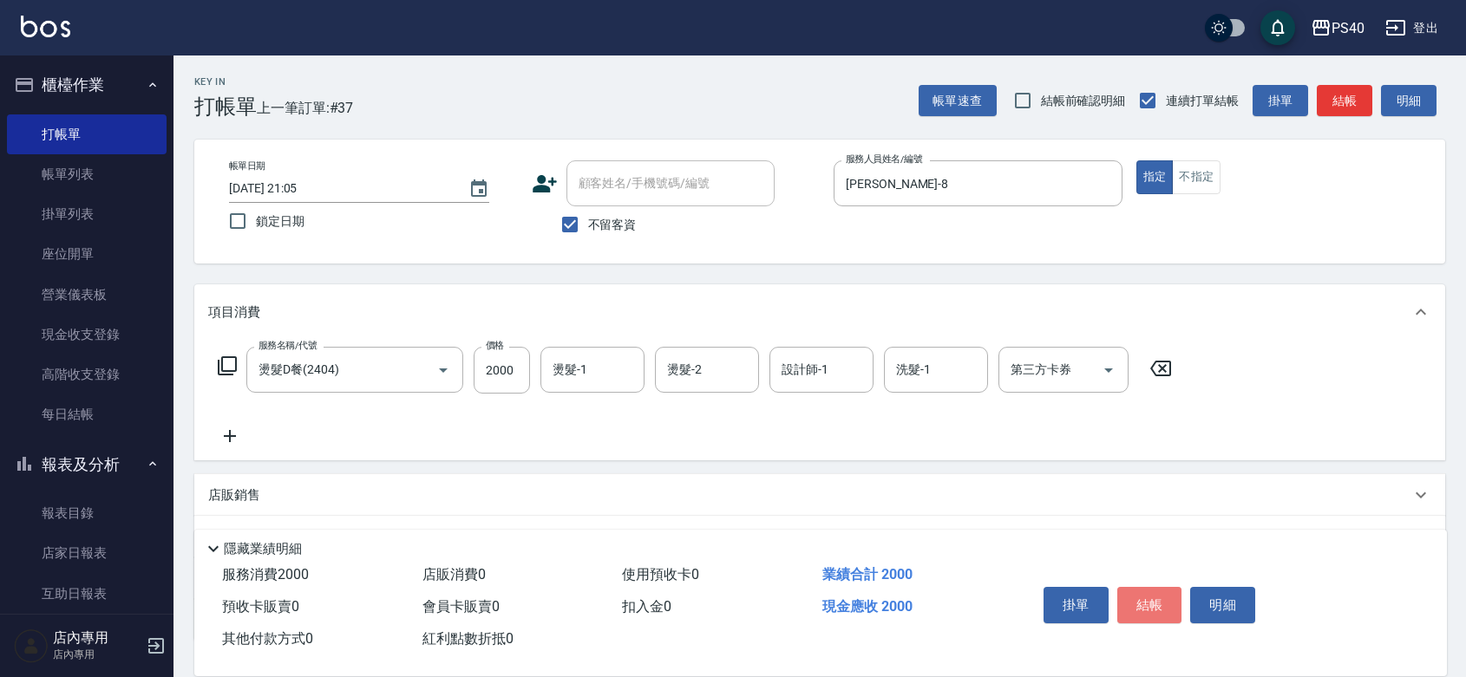
click at [1162, 591] on button "結帳" at bounding box center [1149, 605] width 65 height 36
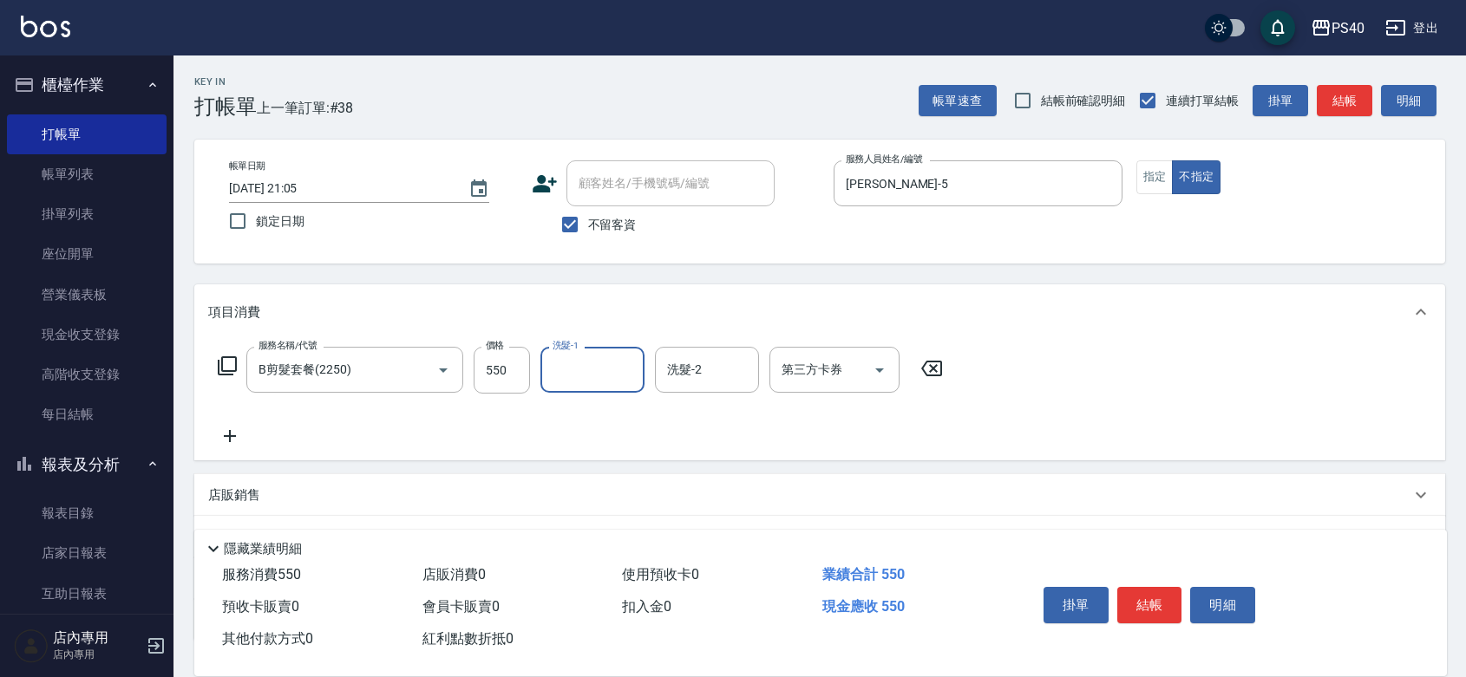
click at [1162, 591] on button "結帳" at bounding box center [1149, 605] width 65 height 36
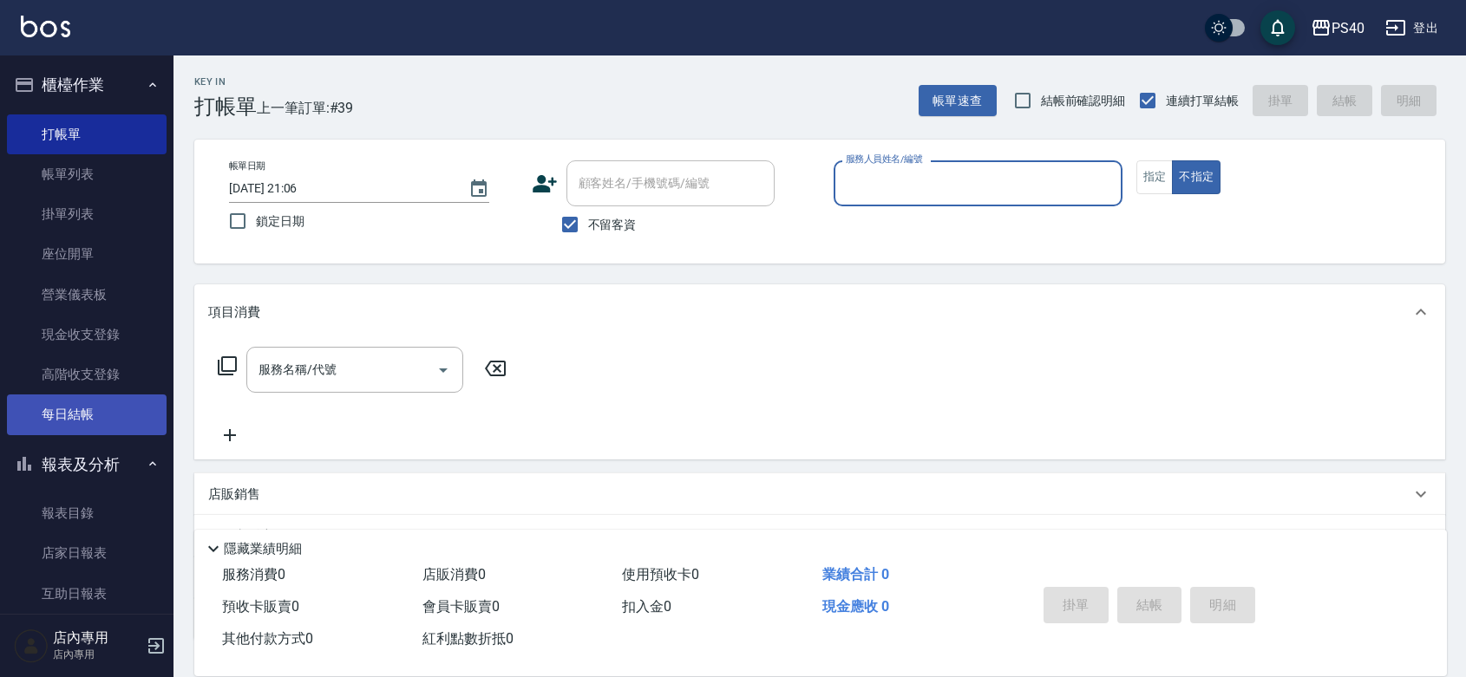
scroll to position [252, 0]
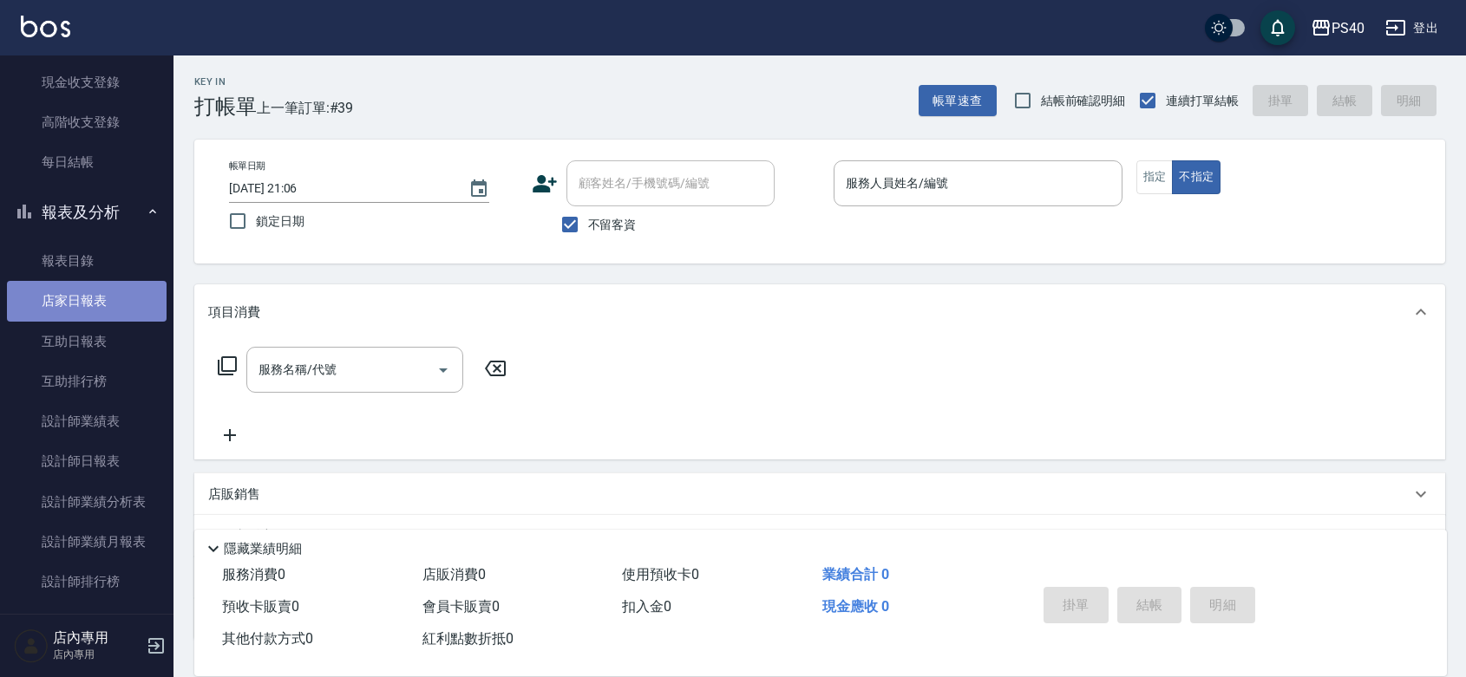
click at [101, 308] on link "店家日報表" at bounding box center [87, 301] width 160 height 40
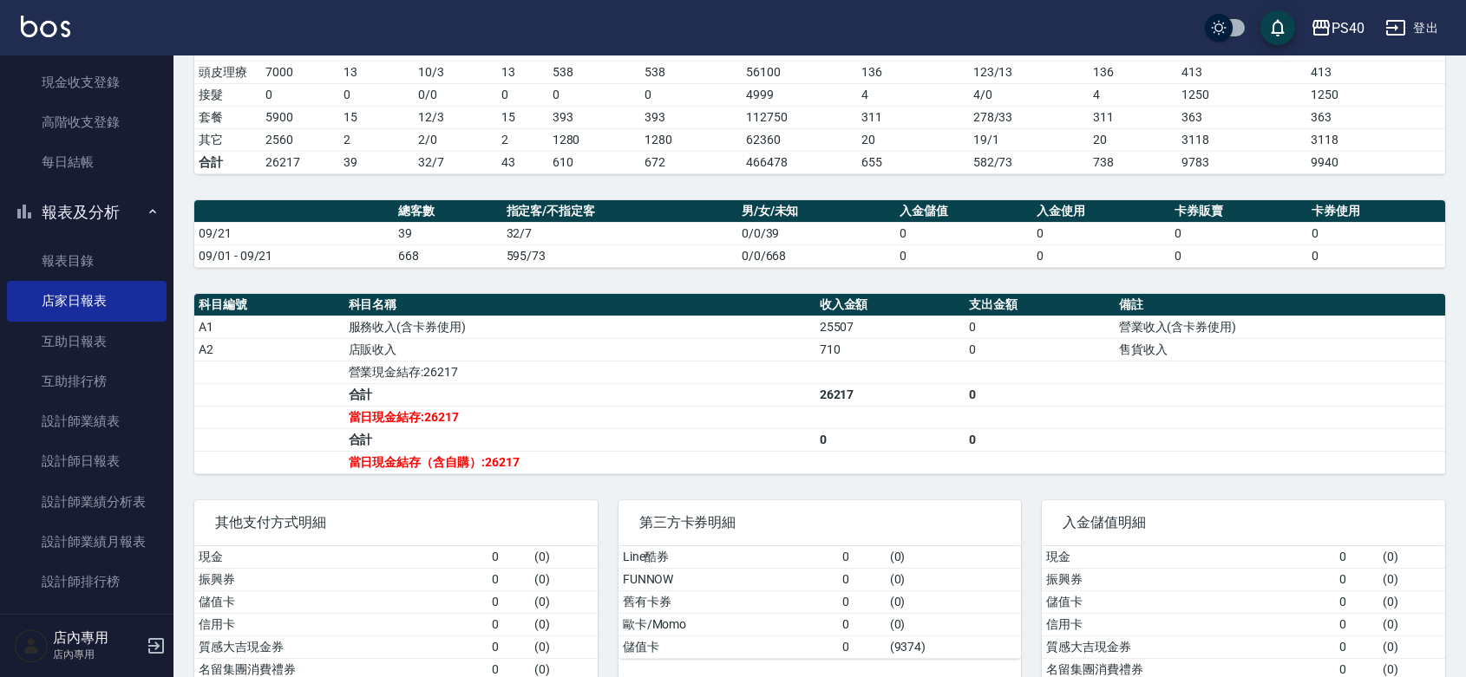
scroll to position [452, 0]
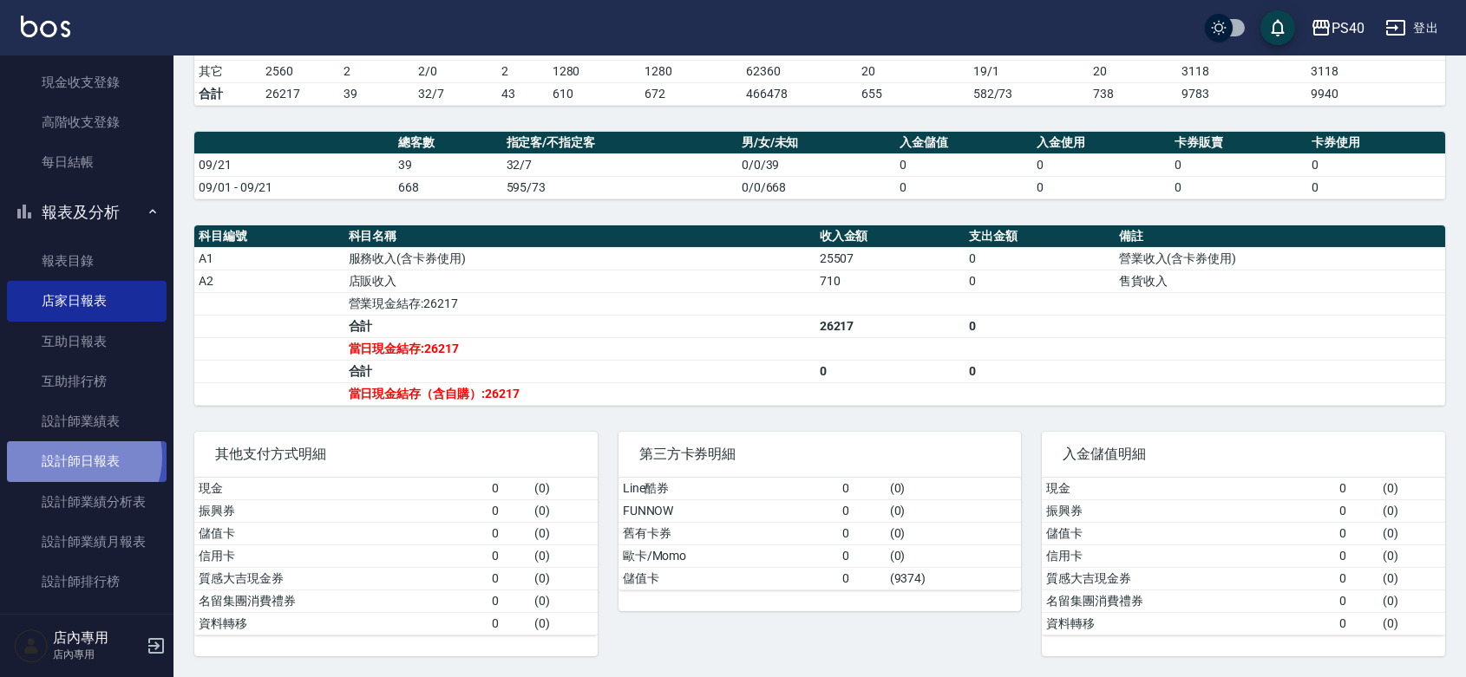
click at [79, 457] on link "設計師日報表" at bounding box center [87, 461] width 160 height 40
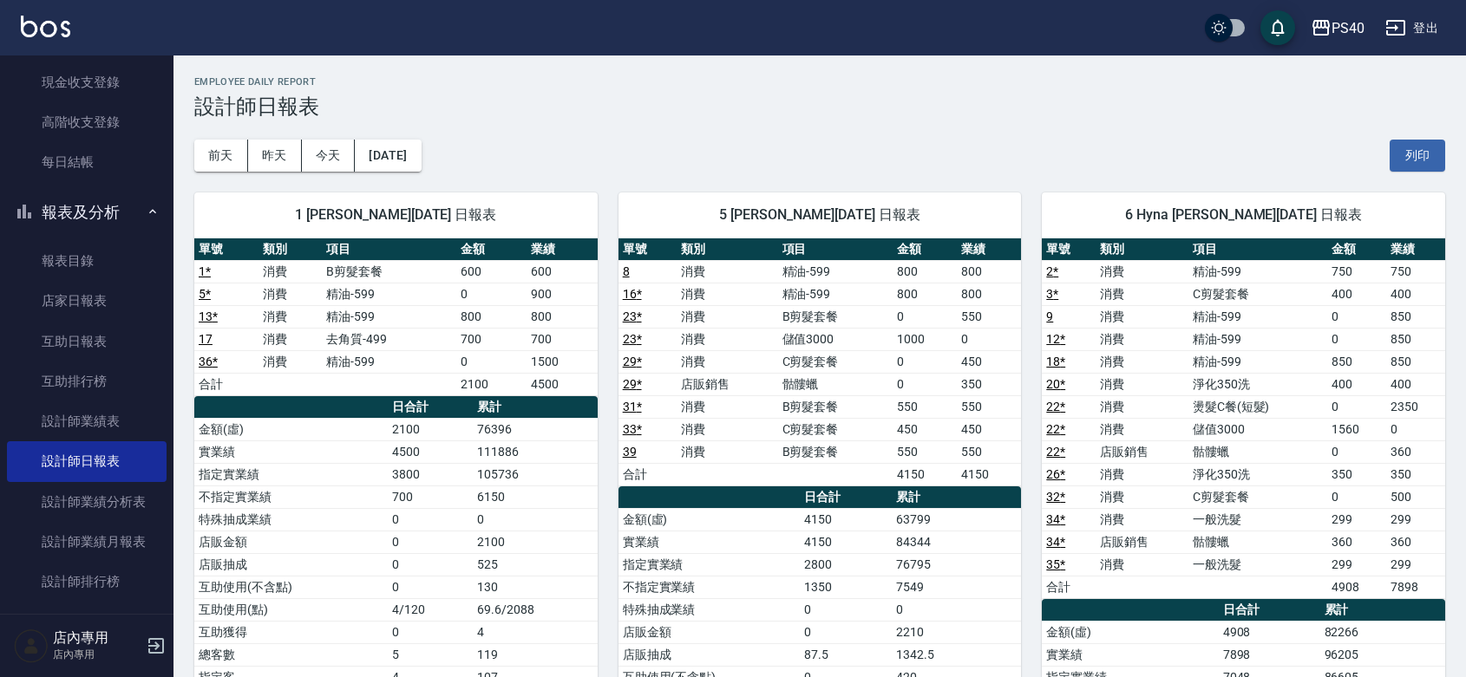
click at [1058, 289] on td "3 *" at bounding box center [1069, 294] width 54 height 23
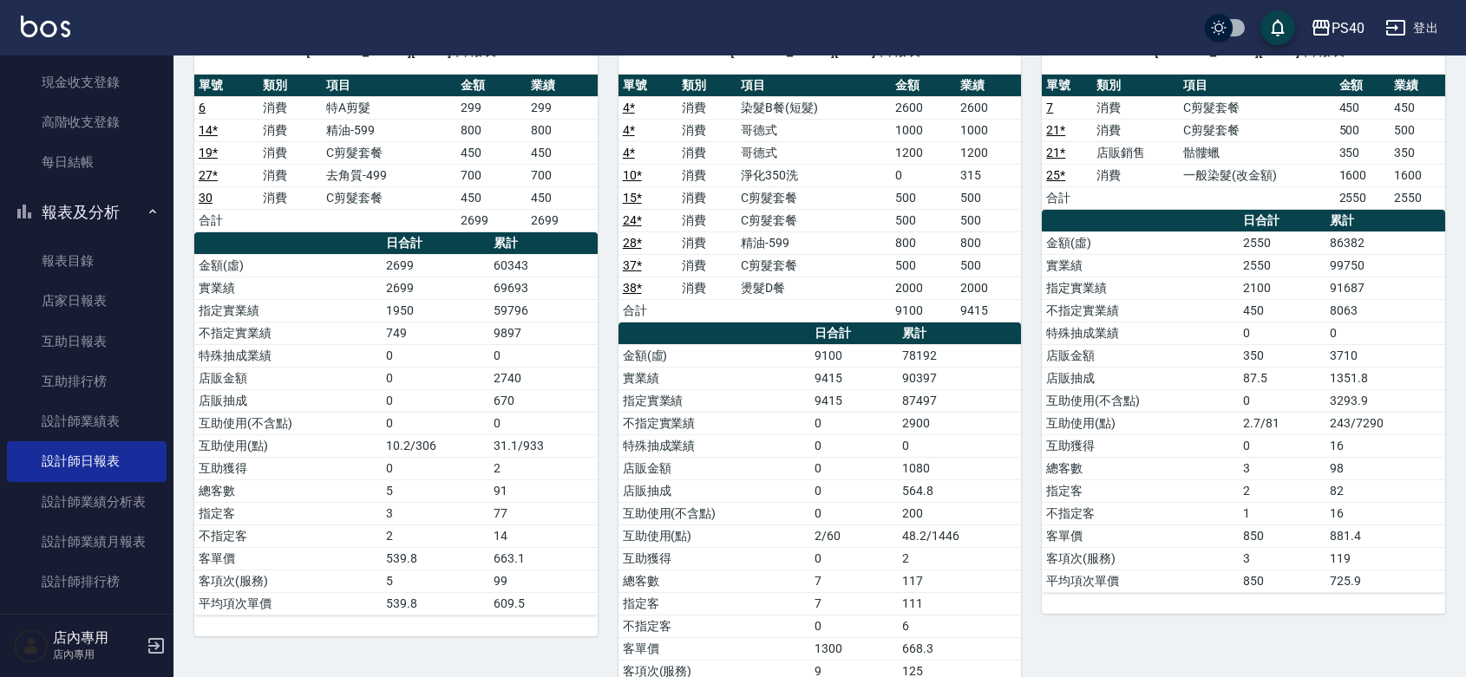
scroll to position [1011, 0]
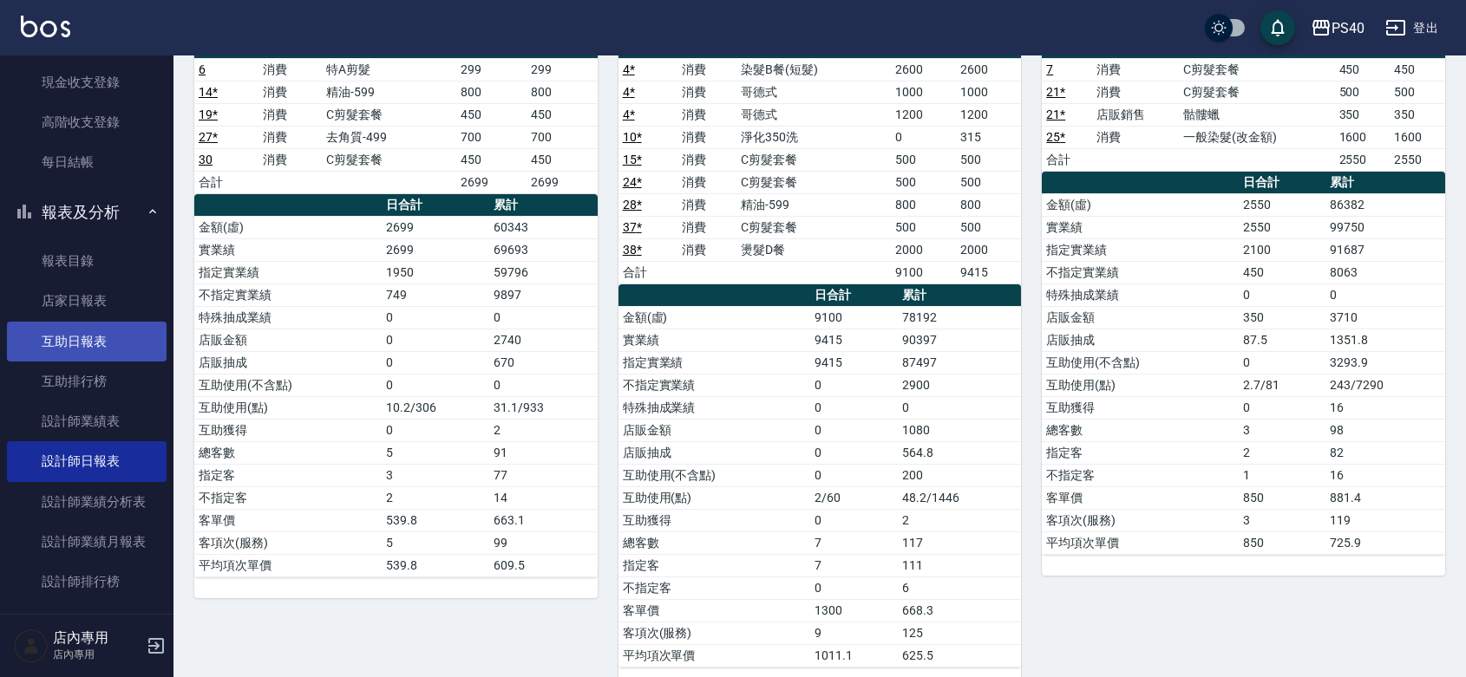
click at [62, 340] on link "互助日報表" at bounding box center [87, 342] width 160 height 40
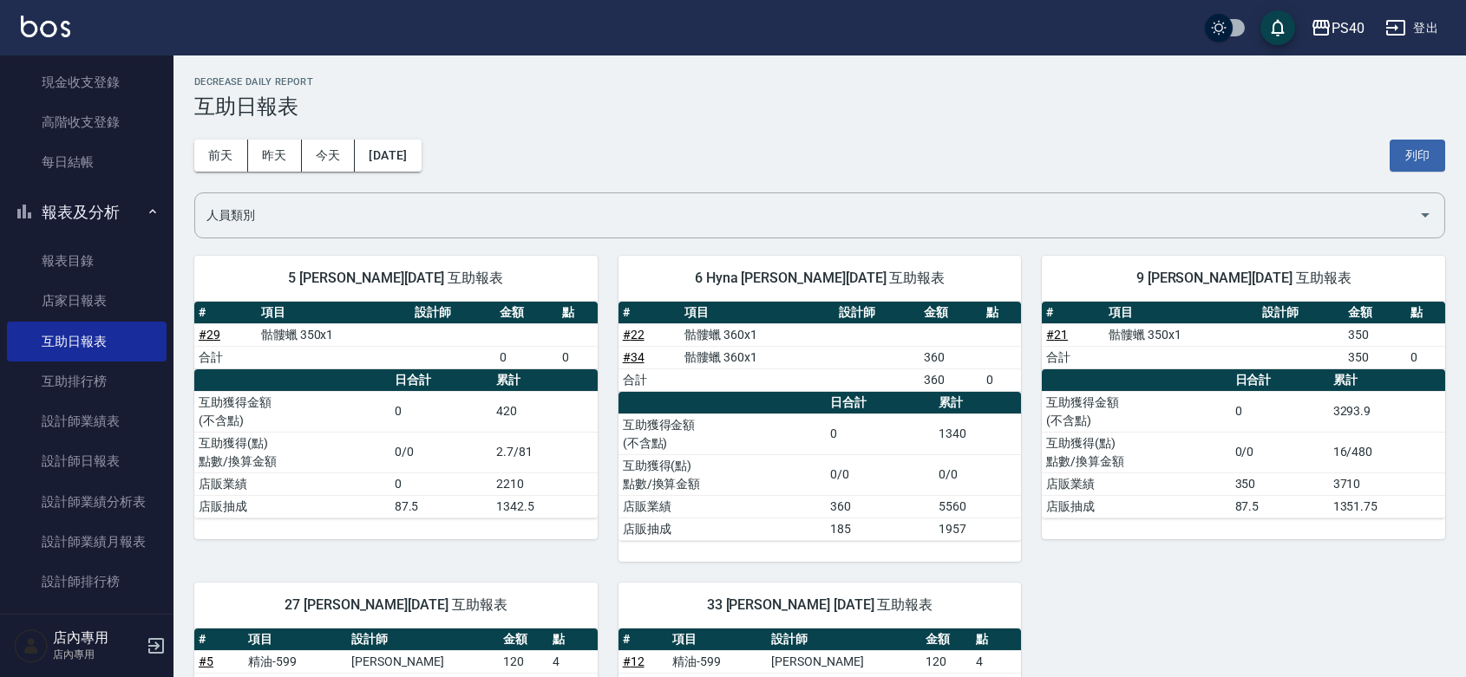
scroll to position [417, 0]
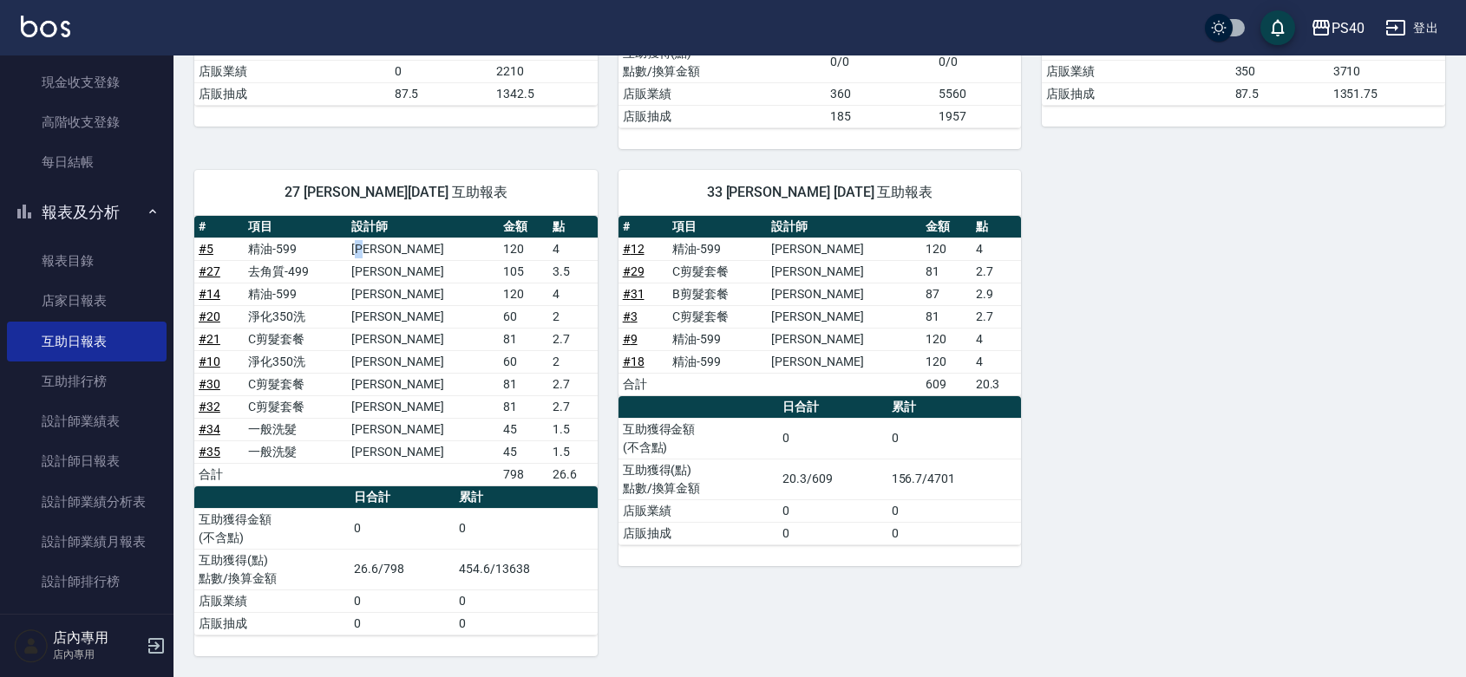
drag, startPoint x: 421, startPoint y: 245, endPoint x: 399, endPoint y: 244, distance: 21.8
click at [399, 244] on td "[PERSON_NAME]" at bounding box center [423, 249] width 152 height 23
drag, startPoint x: 423, startPoint y: 271, endPoint x: 404, endPoint y: 271, distance: 19.1
click at [404, 271] on td "[PERSON_NAME]" at bounding box center [423, 271] width 152 height 23
click at [400, 271] on td "[PERSON_NAME]" at bounding box center [423, 271] width 152 height 23
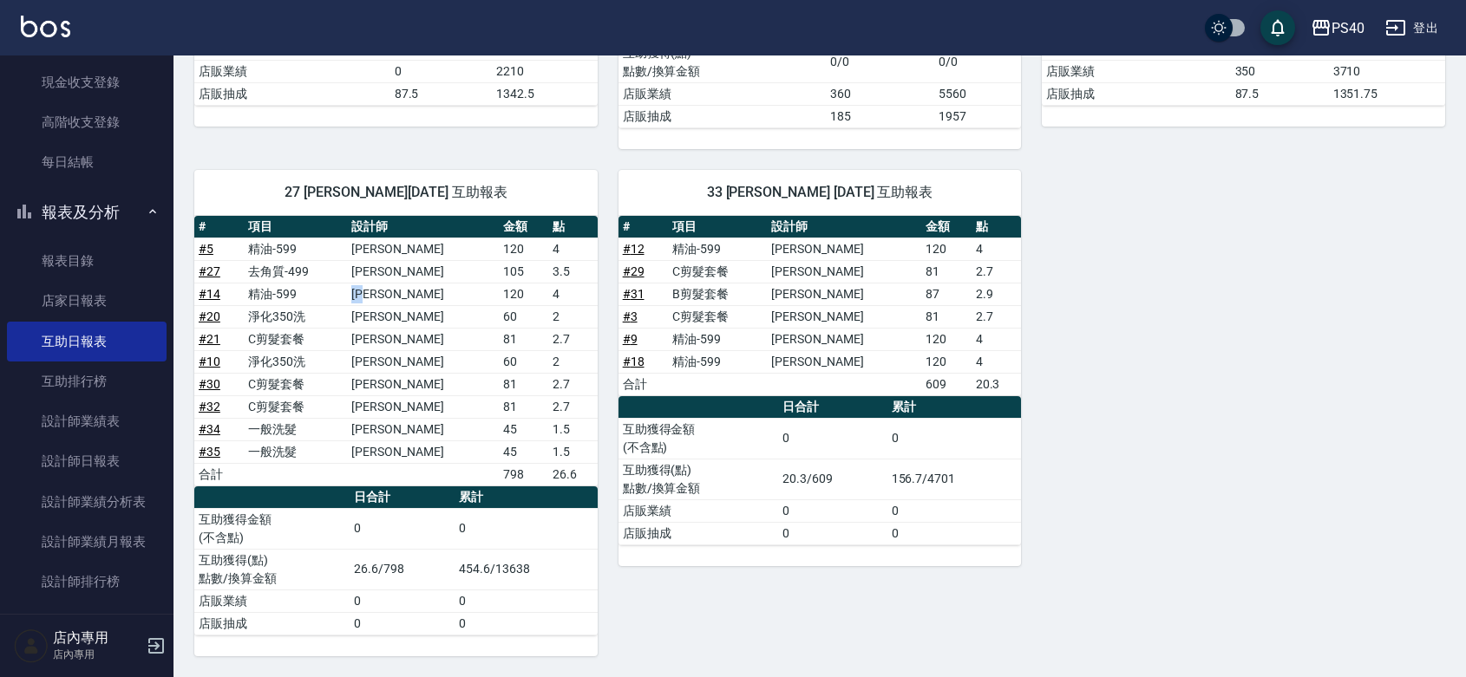
drag, startPoint x: 418, startPoint y: 286, endPoint x: 392, endPoint y: 293, distance: 26.9
click at [392, 293] on td "[PERSON_NAME]" at bounding box center [423, 294] width 152 height 23
drag, startPoint x: 413, startPoint y: 309, endPoint x: 396, endPoint y: 318, distance: 19.0
click at [396, 318] on td "[PERSON_NAME]" at bounding box center [423, 316] width 152 height 23
drag, startPoint x: 428, startPoint y: 341, endPoint x: 408, endPoint y: 344, distance: 20.2
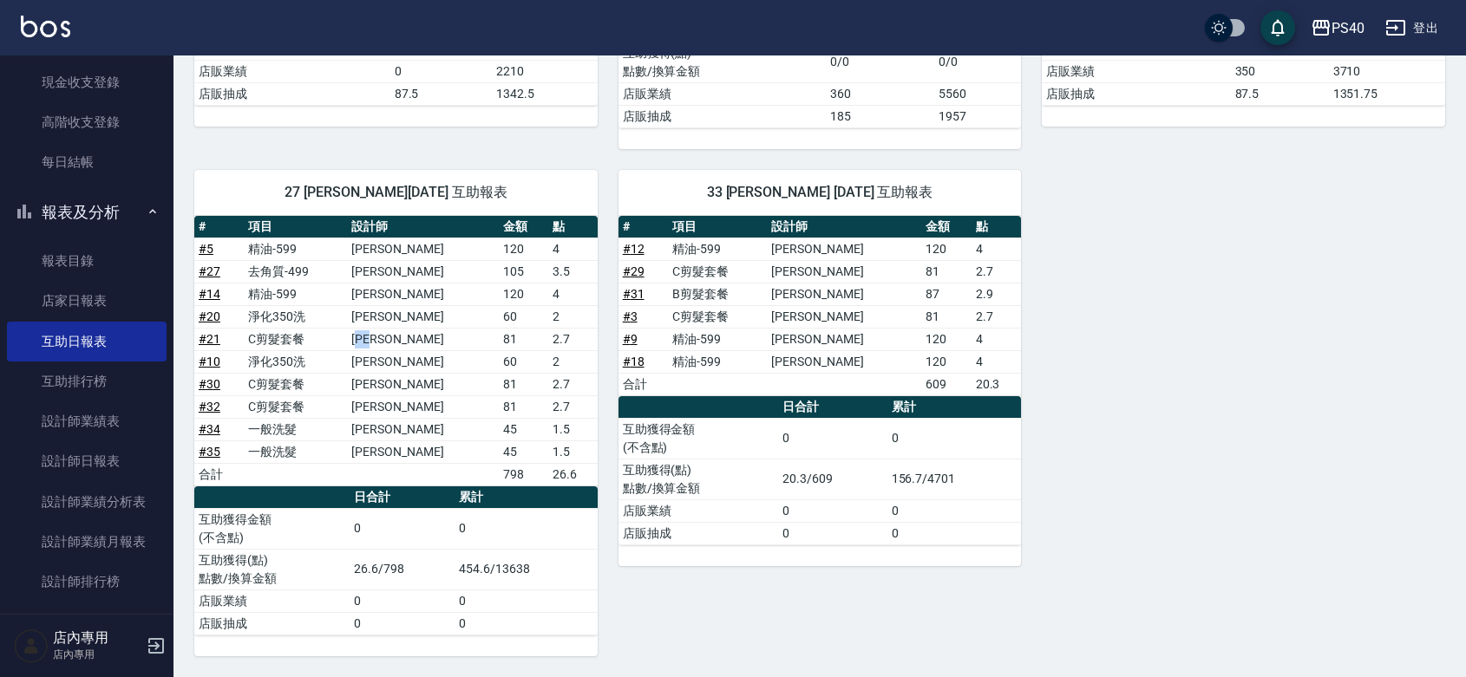
click at [408, 344] on td "[PERSON_NAME]" at bounding box center [423, 339] width 152 height 23
drag, startPoint x: 416, startPoint y: 351, endPoint x: 406, endPoint y: 357, distance: 12.0
click at [406, 357] on td "[PERSON_NAME]" at bounding box center [423, 361] width 152 height 23
click at [405, 382] on td "[PERSON_NAME]" at bounding box center [423, 384] width 152 height 23
drag, startPoint x: 431, startPoint y: 413, endPoint x: 400, endPoint y: 406, distance: 32.0
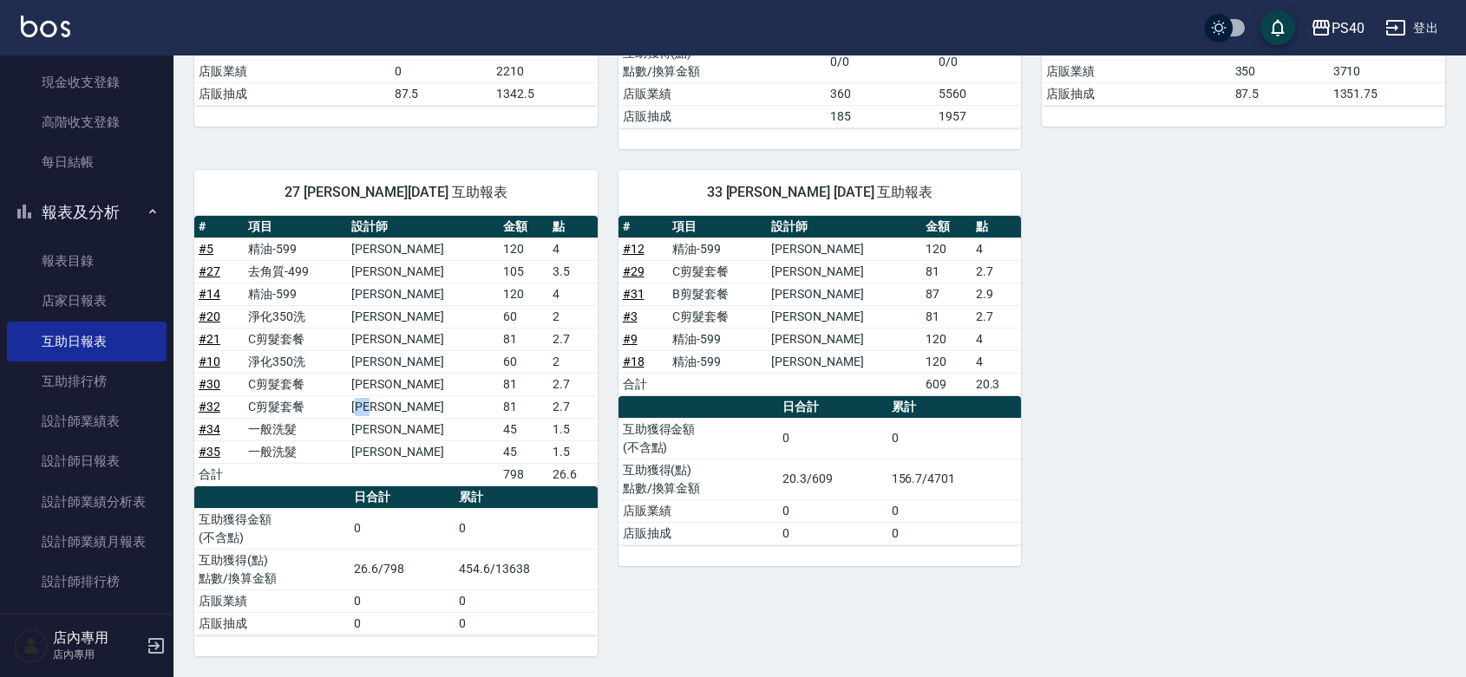
click at [400, 406] on td "[PERSON_NAME]" at bounding box center [423, 406] width 152 height 23
drag, startPoint x: 418, startPoint y: 423, endPoint x: 400, endPoint y: 423, distance: 18.2
click at [400, 423] on td "[PERSON_NAME]" at bounding box center [423, 429] width 152 height 23
click at [417, 443] on td "[PERSON_NAME]" at bounding box center [423, 452] width 152 height 23
drag, startPoint x: 429, startPoint y: 271, endPoint x: 429, endPoint y: 280, distance: 9.5
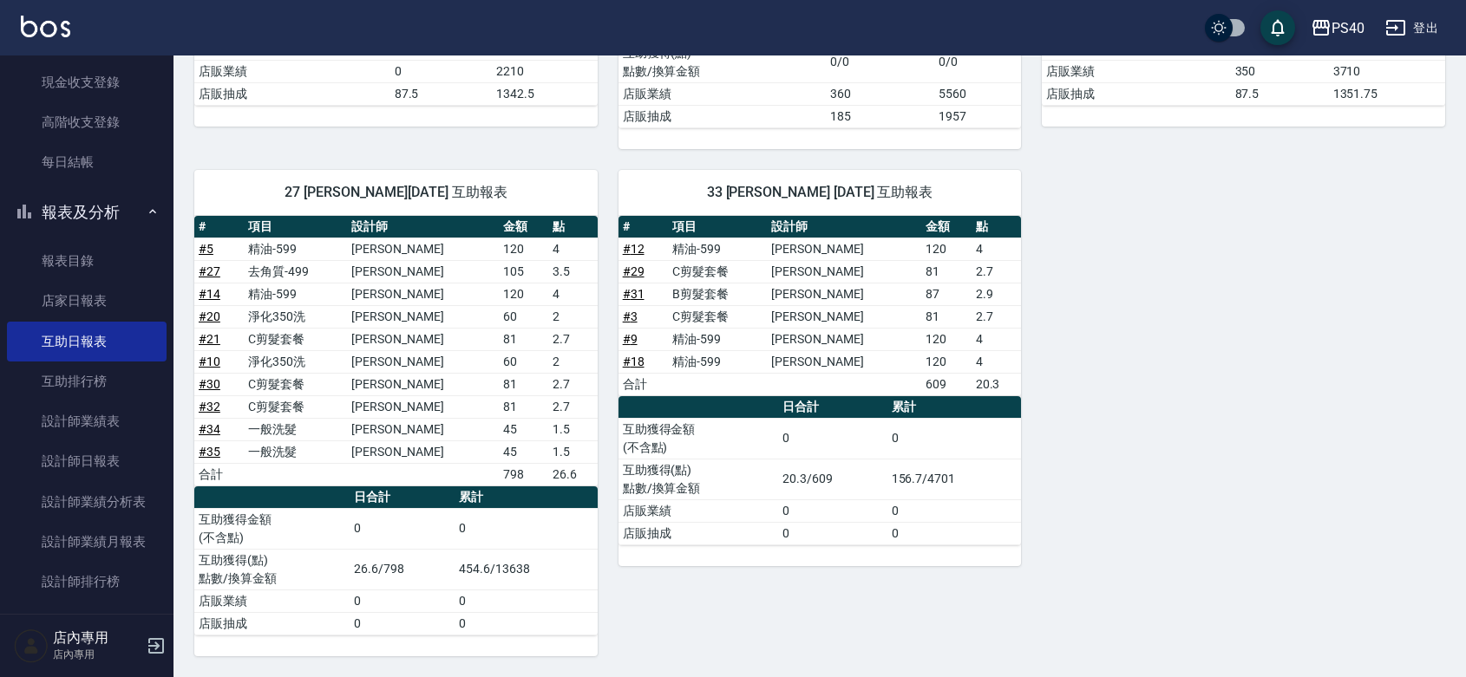
click at [429, 271] on td "[PERSON_NAME]" at bounding box center [423, 271] width 152 height 23
click at [423, 361] on td "[PERSON_NAME]" at bounding box center [423, 361] width 152 height 23
click at [442, 328] on td "[PERSON_NAME]" at bounding box center [423, 339] width 152 height 23
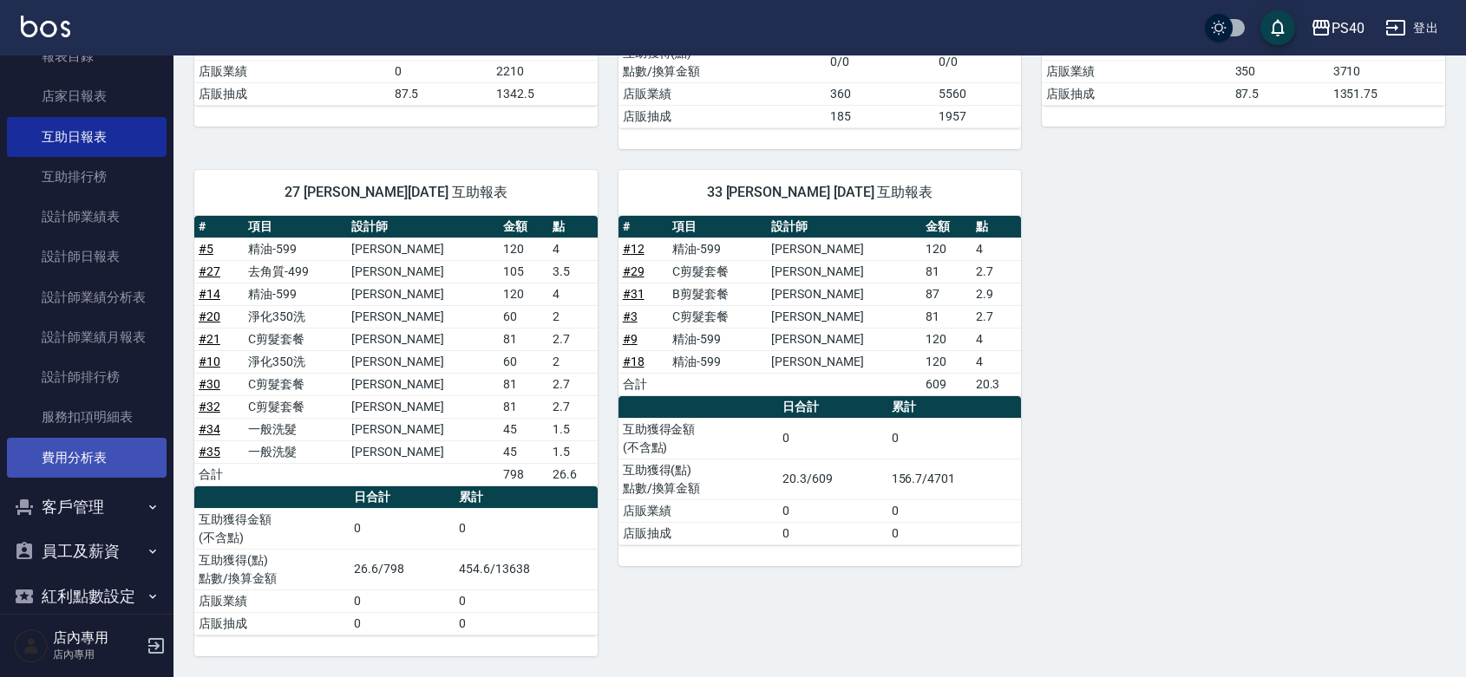
scroll to position [506, 0]
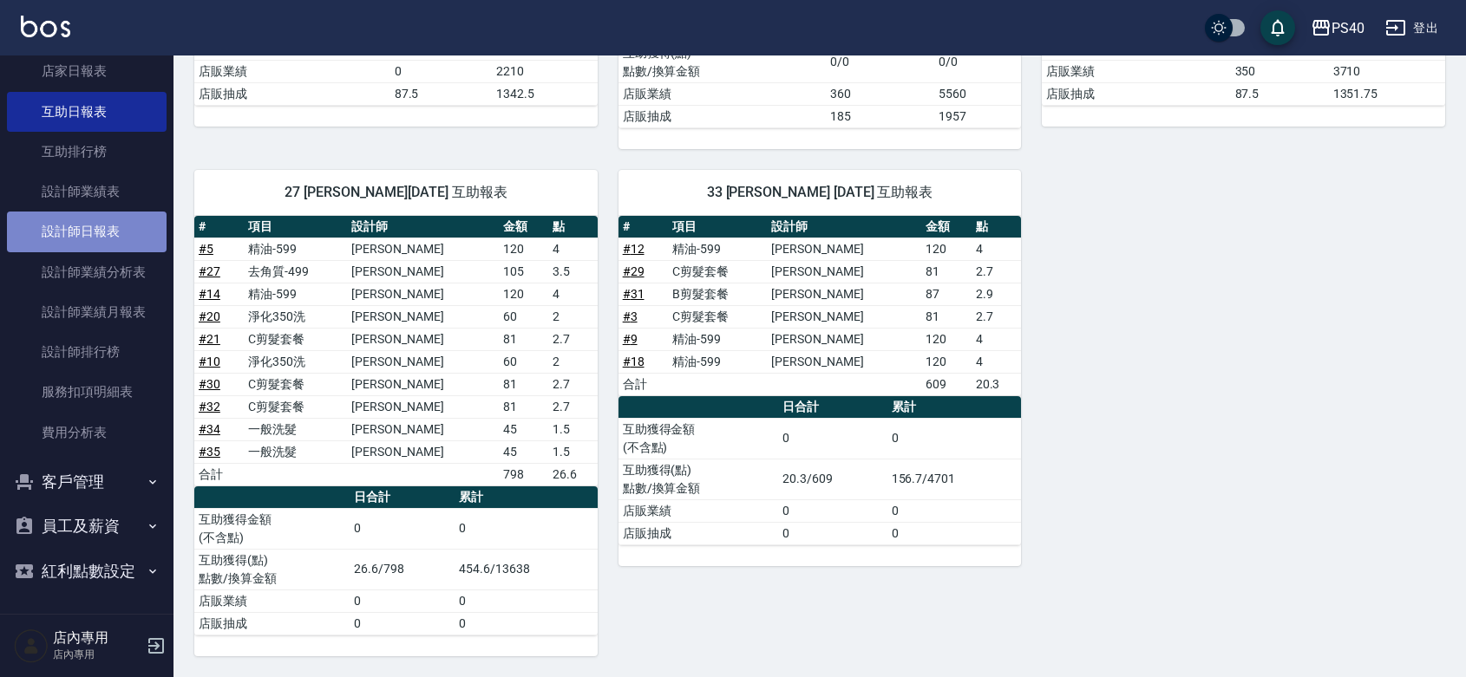
click at [97, 212] on link "設計師日報表" at bounding box center [87, 232] width 160 height 40
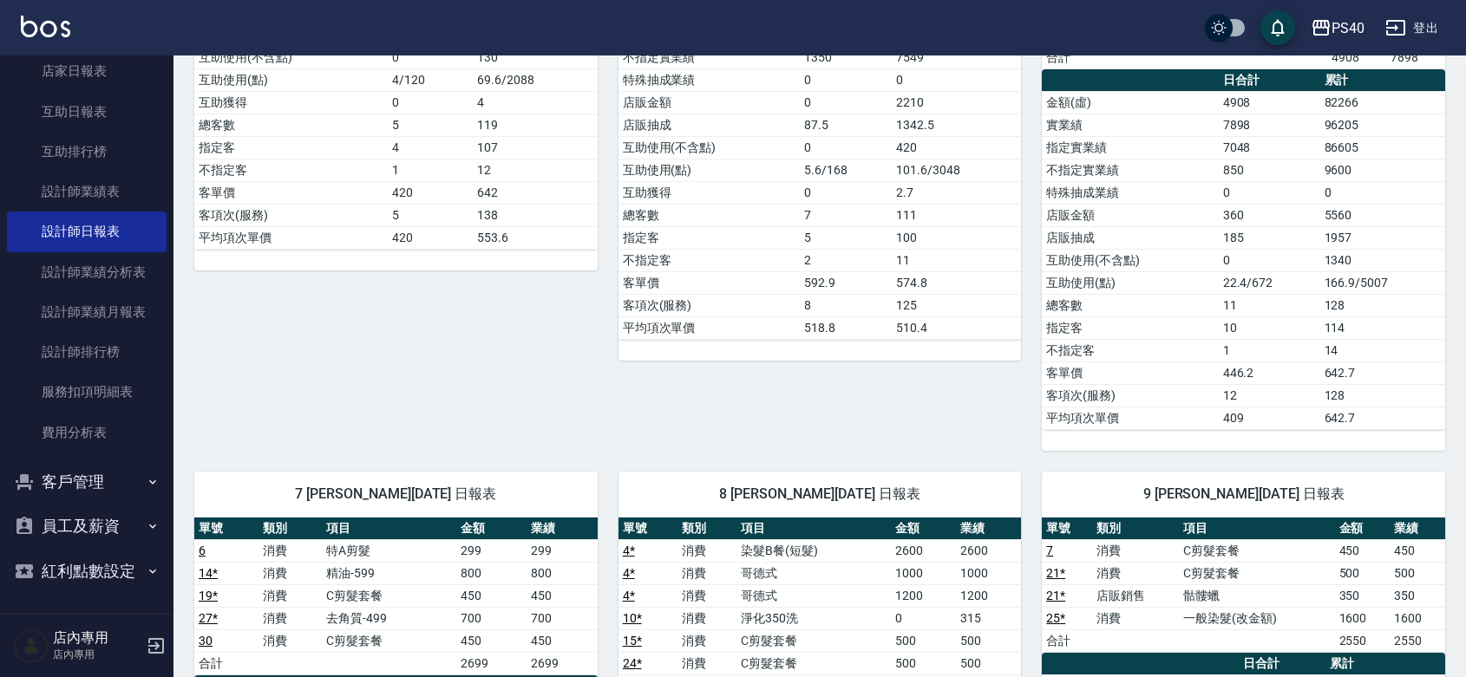
scroll to position [759, 0]
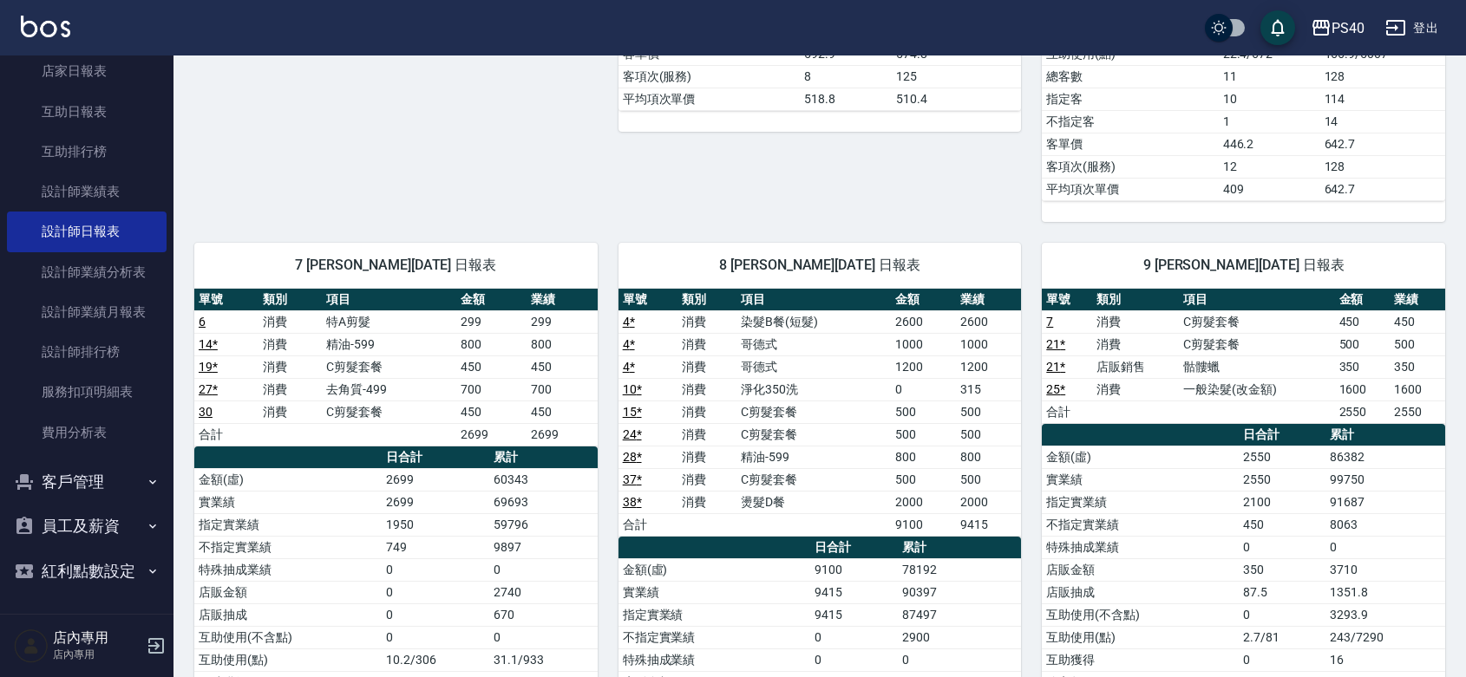
click at [62, 93] on link "互助日報表" at bounding box center [87, 112] width 160 height 40
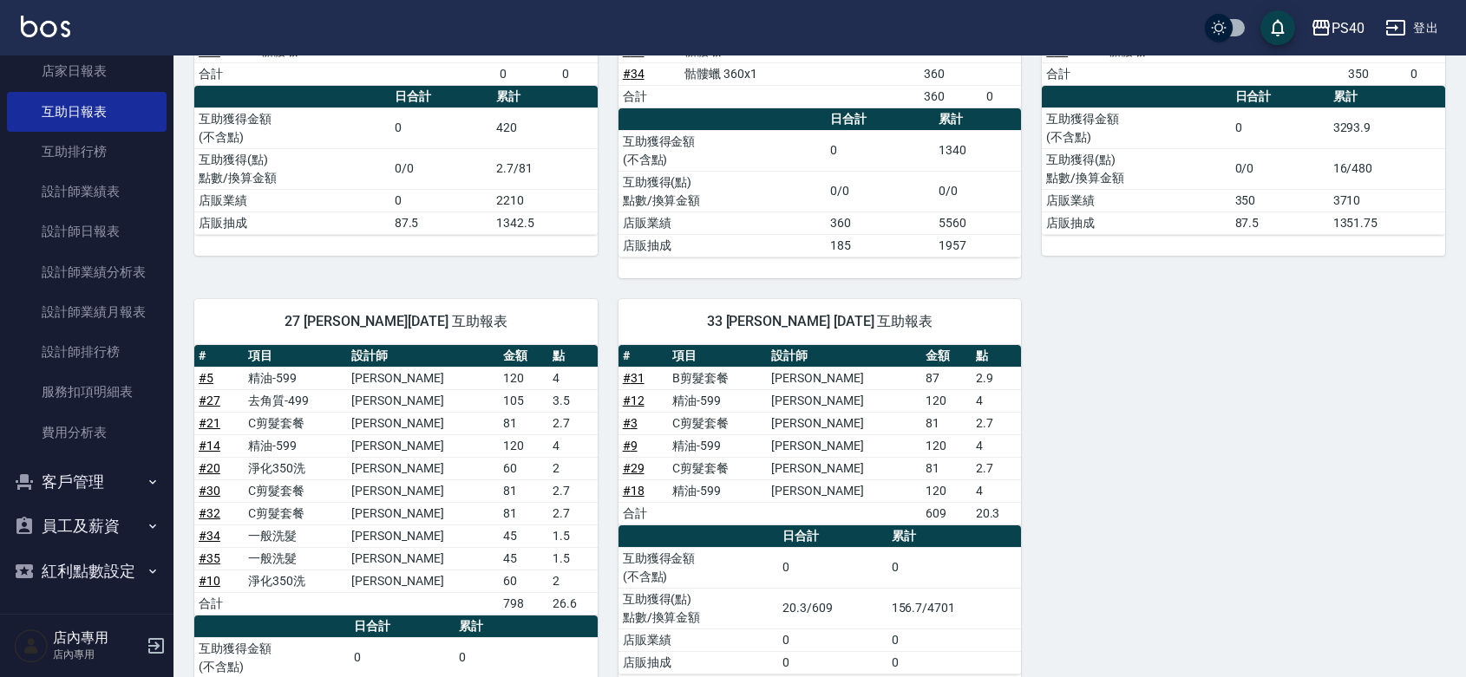
scroll to position [417, 0]
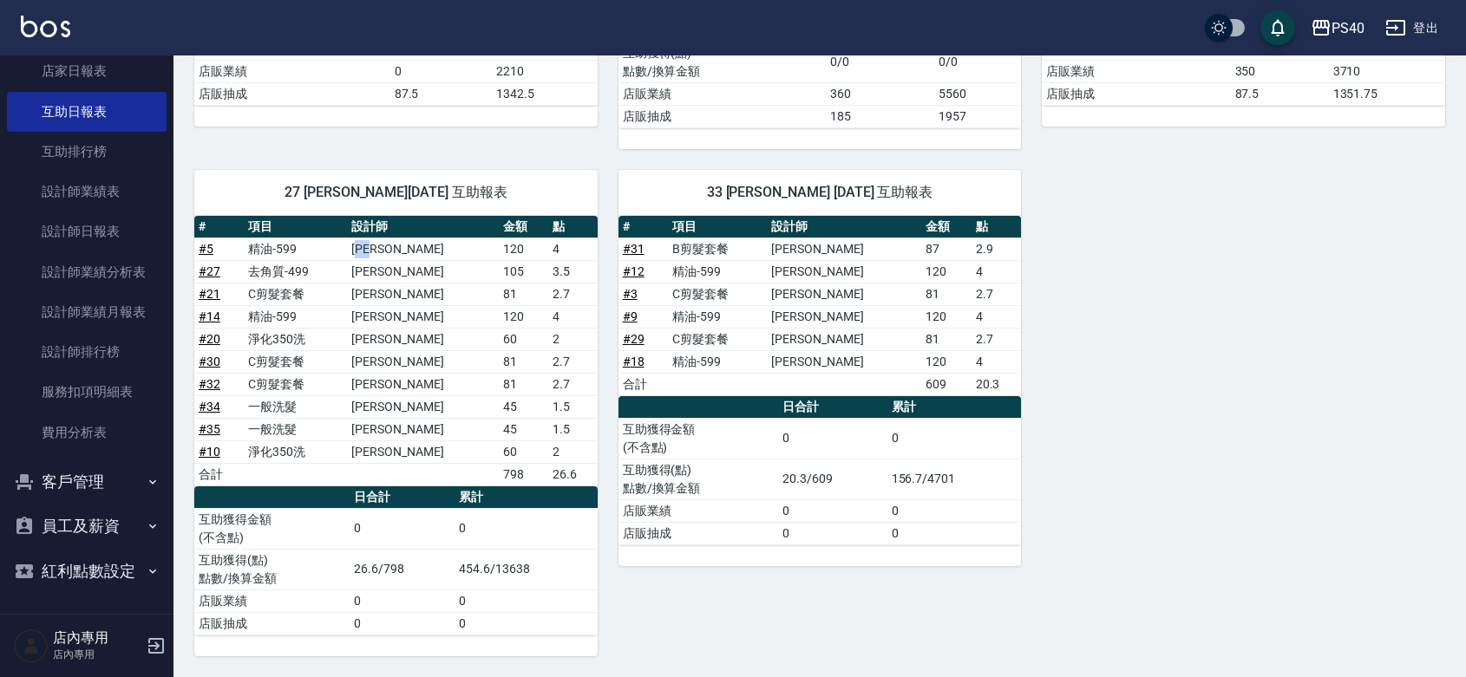
click at [408, 239] on td "[PERSON_NAME]" at bounding box center [423, 249] width 152 height 23
drag, startPoint x: 421, startPoint y: 258, endPoint x: 399, endPoint y: 276, distance: 27.8
click at [403, 271] on td "[PERSON_NAME]" at bounding box center [423, 271] width 152 height 23
click at [404, 292] on td "[PERSON_NAME]" at bounding box center [423, 294] width 152 height 23
click at [404, 313] on td "[PERSON_NAME]" at bounding box center [423, 316] width 152 height 23
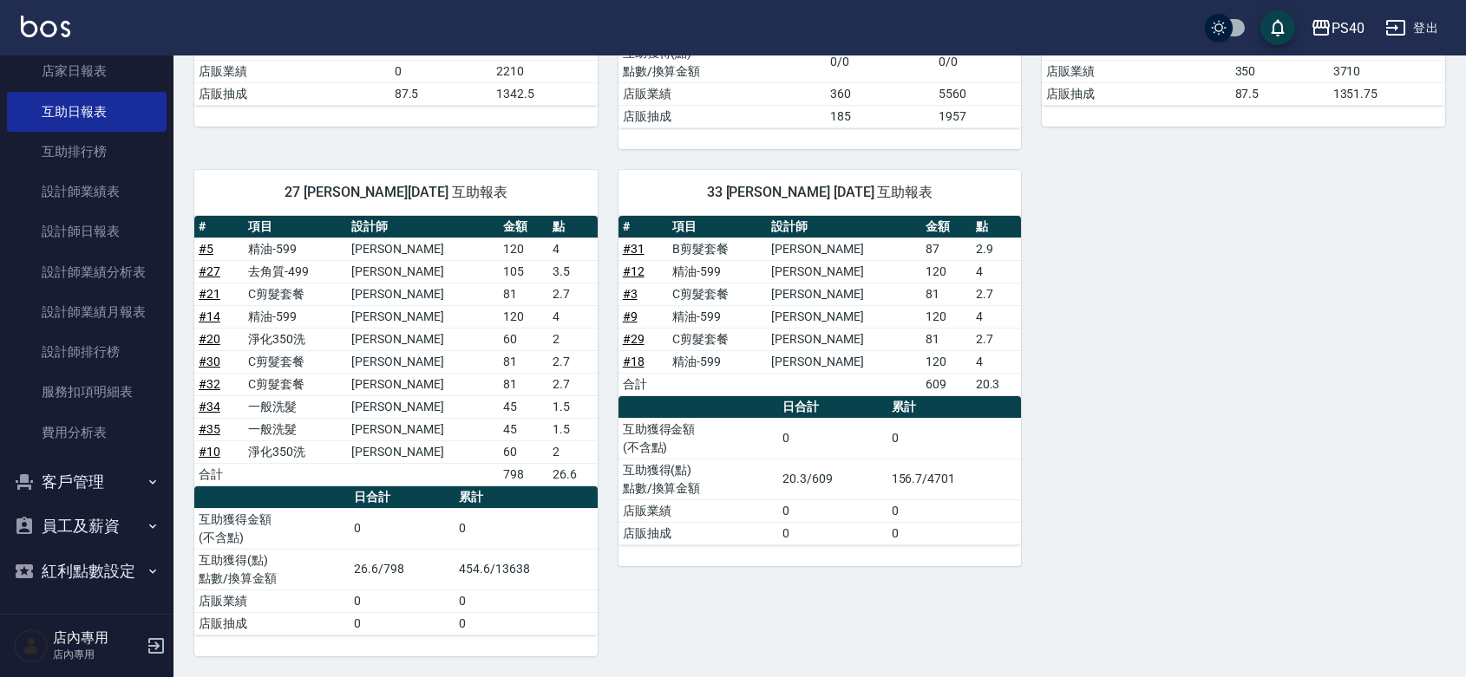
click at [409, 335] on td "[PERSON_NAME]" at bounding box center [423, 339] width 152 height 23
click at [410, 353] on td "[PERSON_NAME]" at bounding box center [423, 361] width 152 height 23
click at [416, 380] on td "[PERSON_NAME]" at bounding box center [423, 384] width 152 height 23
click at [409, 404] on td "[PERSON_NAME]" at bounding box center [423, 406] width 152 height 23
click at [409, 425] on td "[PERSON_NAME]" at bounding box center [423, 429] width 152 height 23
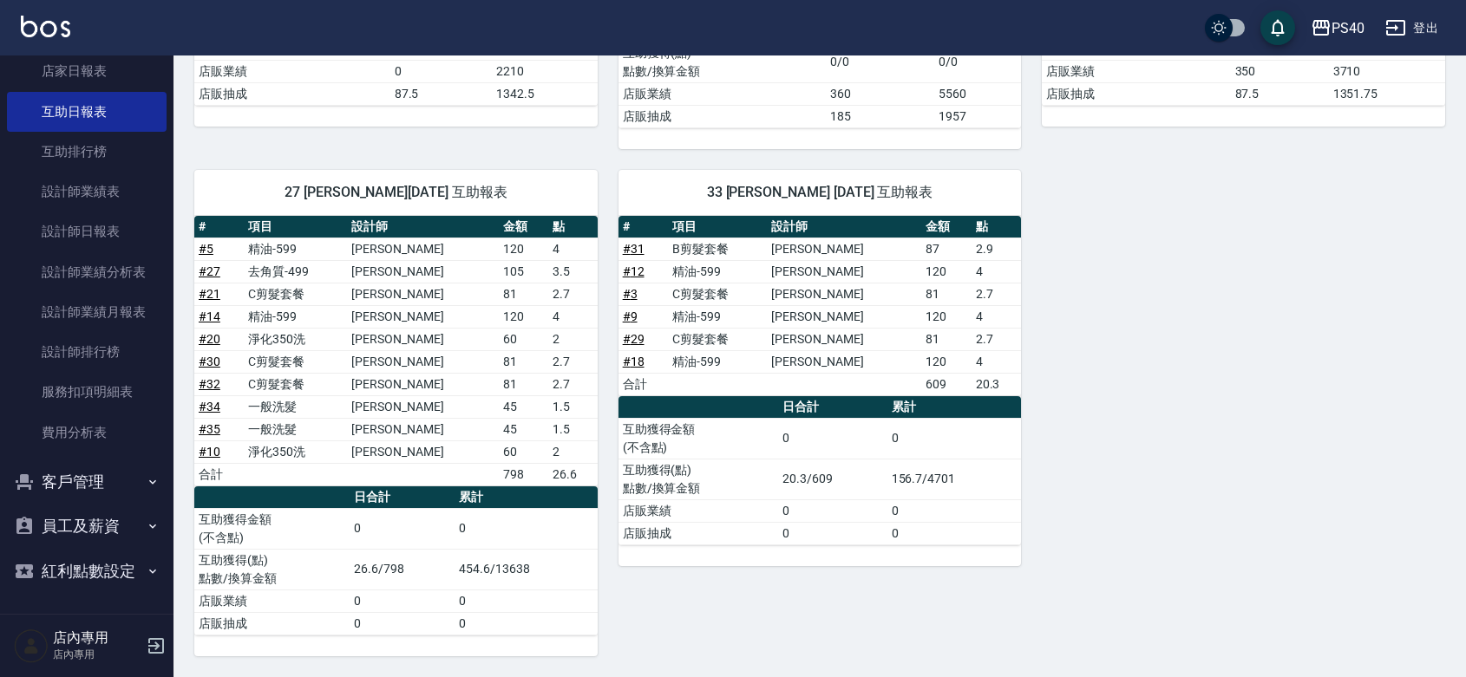
click at [406, 441] on td "[PERSON_NAME]" at bounding box center [423, 452] width 152 height 23
click at [1121, 429] on div "5 [PERSON_NAME][DATE] 互助報表 # 項目 設計師 金額 點 # 29 骷髏蠟 350x1 合計 0 0 日合計 累計 互助獲得金額 (不…" at bounding box center [808, 239] width 1271 height 834
drag, startPoint x: 443, startPoint y: 445, endPoint x: 382, endPoint y: 436, distance: 61.3
click at [382, 436] on tbody "# 5 精油-599 [PERSON_NAME]120 4 # 27 去角質-499 [PERSON_NAME]105 3.5 # 21 C剪髮套餐 [PER…" at bounding box center [395, 362] width 403 height 248
click at [396, 432] on td "[PERSON_NAME]" at bounding box center [423, 429] width 152 height 23
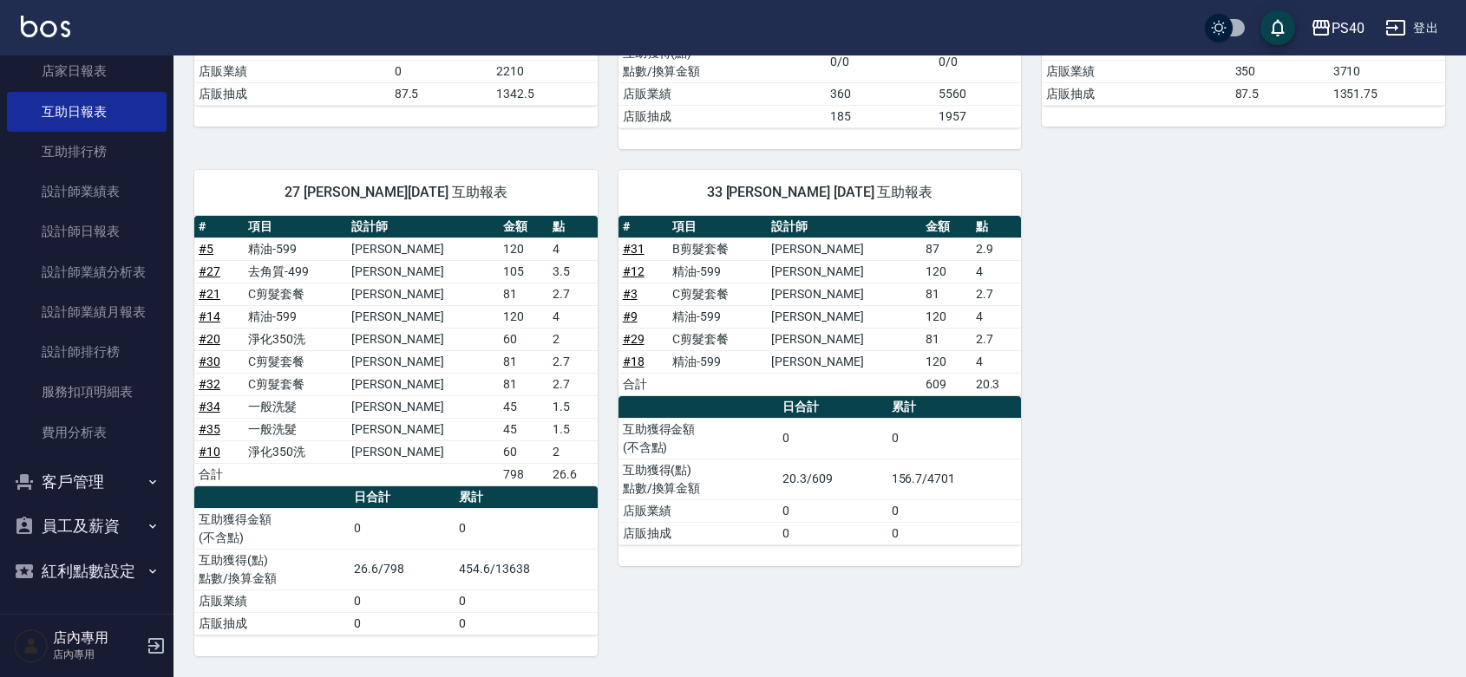
click at [426, 429] on td "[PERSON_NAME]" at bounding box center [423, 429] width 152 height 23
click at [417, 422] on td "[PERSON_NAME]" at bounding box center [423, 429] width 152 height 23
drag, startPoint x: 423, startPoint y: 410, endPoint x: 415, endPoint y: 408, distance: 9.1
click at [415, 408] on td "[PERSON_NAME]" at bounding box center [423, 406] width 152 height 23
drag, startPoint x: 423, startPoint y: 379, endPoint x: 406, endPoint y: 377, distance: 17.4
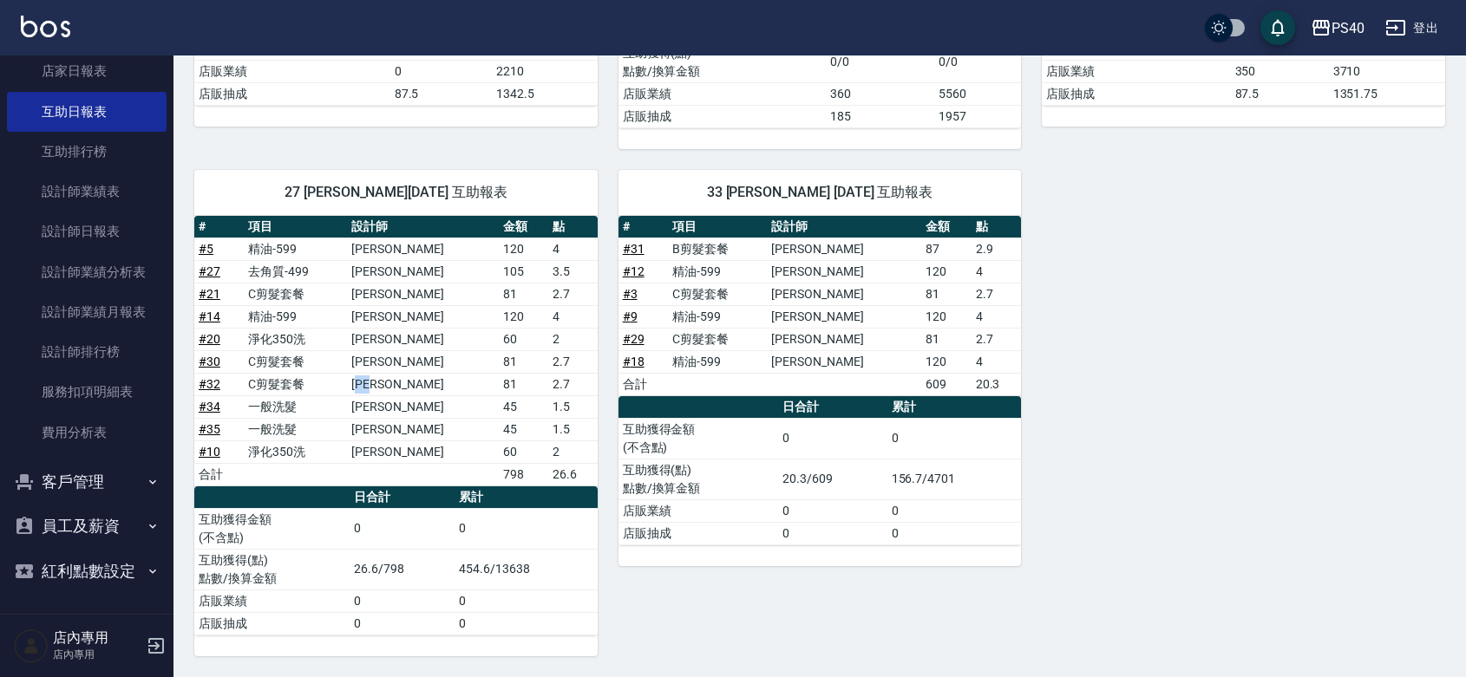
click at [406, 377] on td "[PERSON_NAME]" at bounding box center [423, 384] width 152 height 23
drag, startPoint x: 422, startPoint y: 250, endPoint x: 414, endPoint y: 265, distance: 17.9
click at [413, 263] on tbody "# 5 精油-599 [PERSON_NAME]120 4 # 27 去角質-499 [PERSON_NAME]105 3.5 # 21 C剪髮套餐 [PER…" at bounding box center [395, 362] width 403 height 248
click at [430, 273] on td "[PERSON_NAME]" at bounding box center [423, 271] width 152 height 23
drag, startPoint x: 425, startPoint y: 276, endPoint x: 408, endPoint y: 276, distance: 17.3
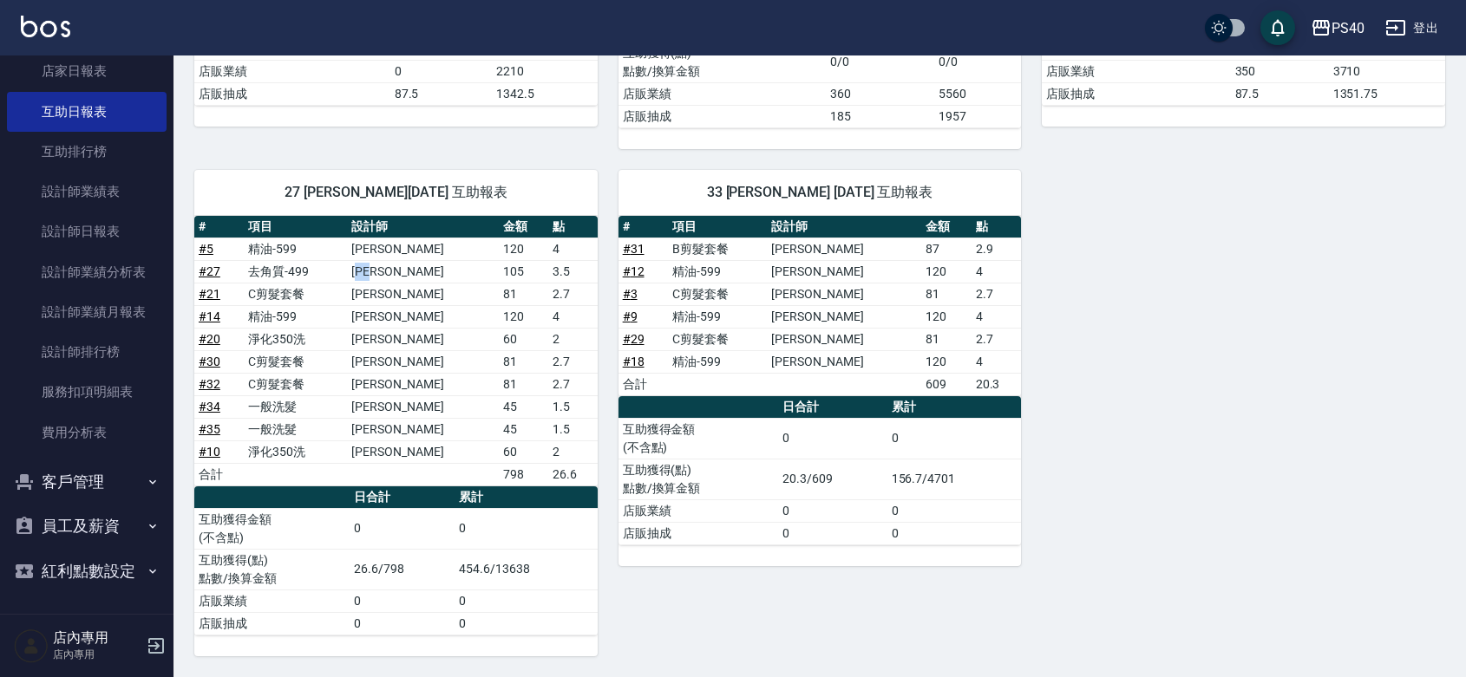
click at [408, 276] on td "[PERSON_NAME]" at bounding box center [423, 271] width 152 height 23
drag, startPoint x: 422, startPoint y: 314, endPoint x: 395, endPoint y: 321, distance: 27.8
click at [395, 321] on td "[PERSON_NAME]" at bounding box center [423, 316] width 152 height 23
drag, startPoint x: 428, startPoint y: 360, endPoint x: 388, endPoint y: 366, distance: 40.4
click at [388, 366] on td "[PERSON_NAME]" at bounding box center [423, 361] width 152 height 23
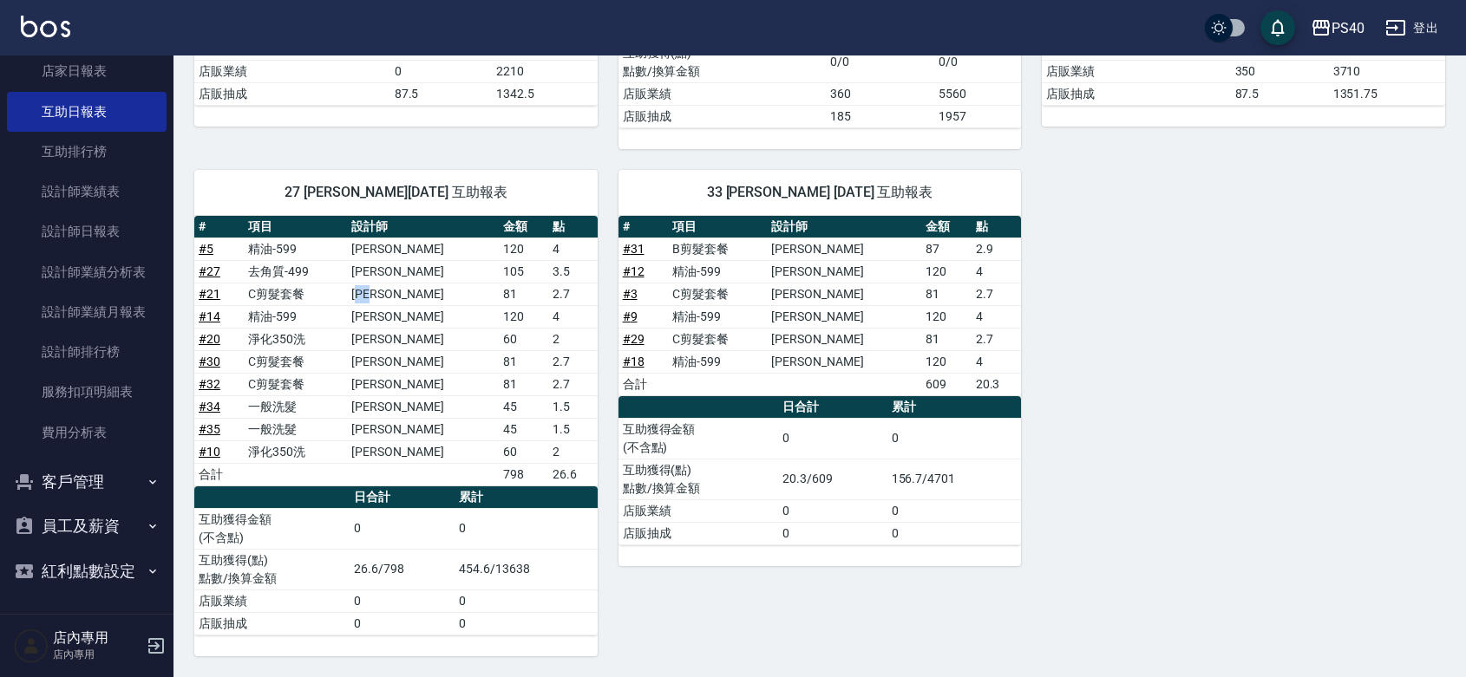
drag, startPoint x: 399, startPoint y: 291, endPoint x: 423, endPoint y: 292, distance: 24.3
click at [423, 292] on td "[PERSON_NAME]" at bounding box center [423, 294] width 152 height 23
drag, startPoint x: 419, startPoint y: 336, endPoint x: 378, endPoint y: 334, distance: 40.8
click at [378, 334] on tr "# 20 淨化350洗 [PERSON_NAME] 60 2" at bounding box center [395, 339] width 403 height 23
drag, startPoint x: 428, startPoint y: 383, endPoint x: 414, endPoint y: 377, distance: 15.1
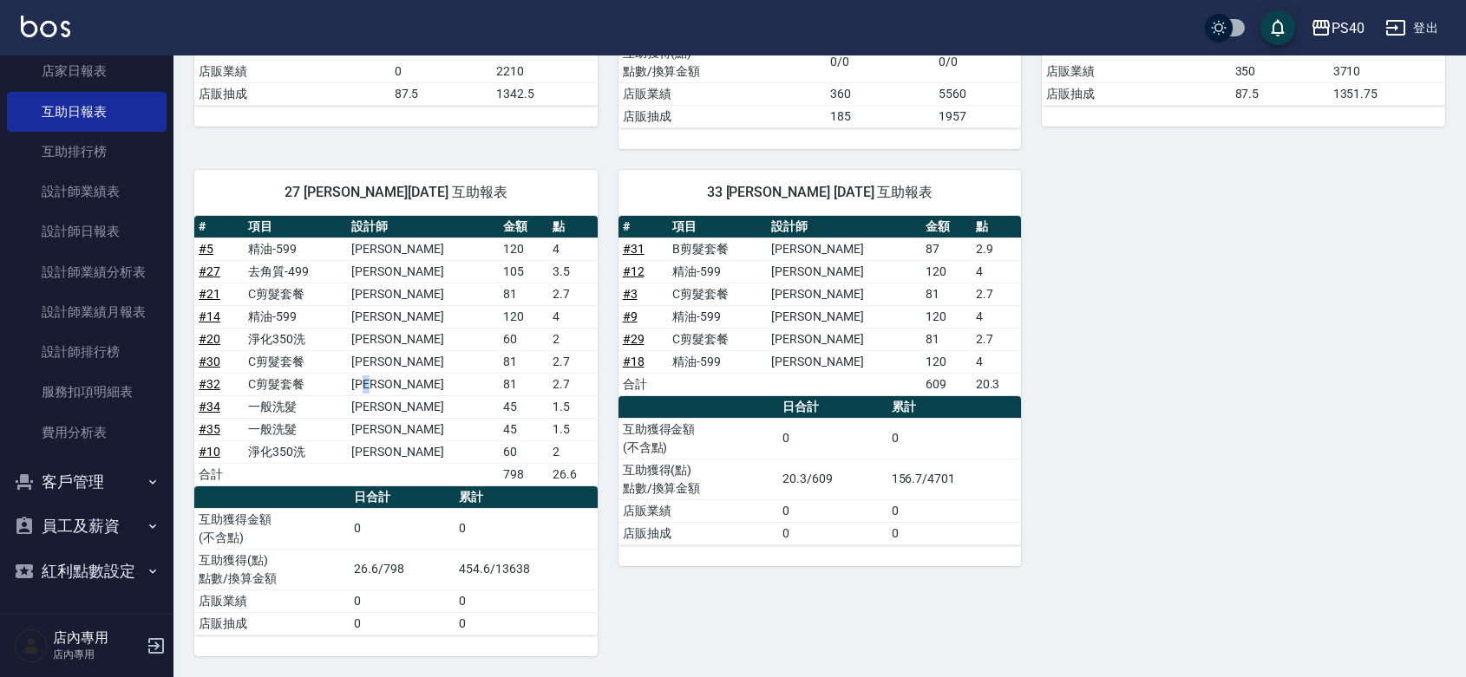
click at [414, 377] on td "[PERSON_NAME]" at bounding box center [423, 384] width 152 height 23
click at [82, 212] on link "設計師日報表" at bounding box center [87, 232] width 160 height 40
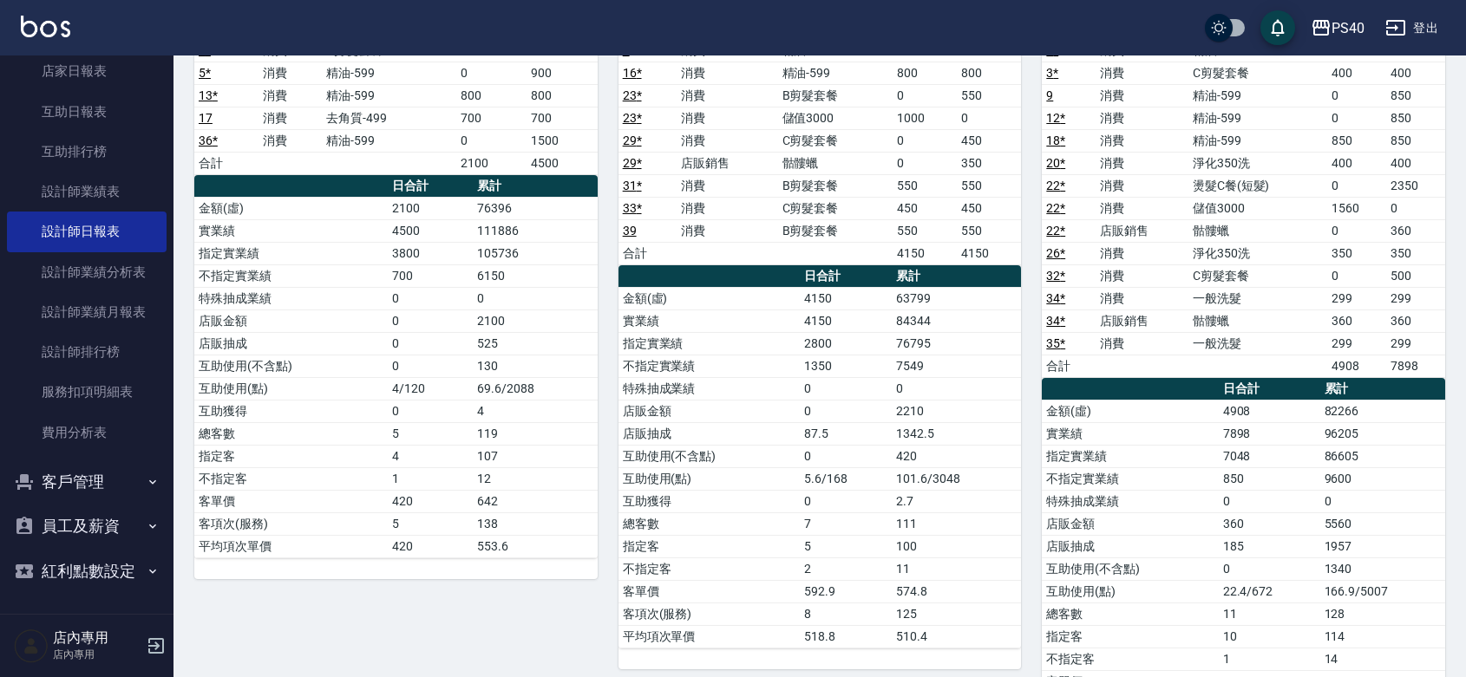
scroll to position [35, 0]
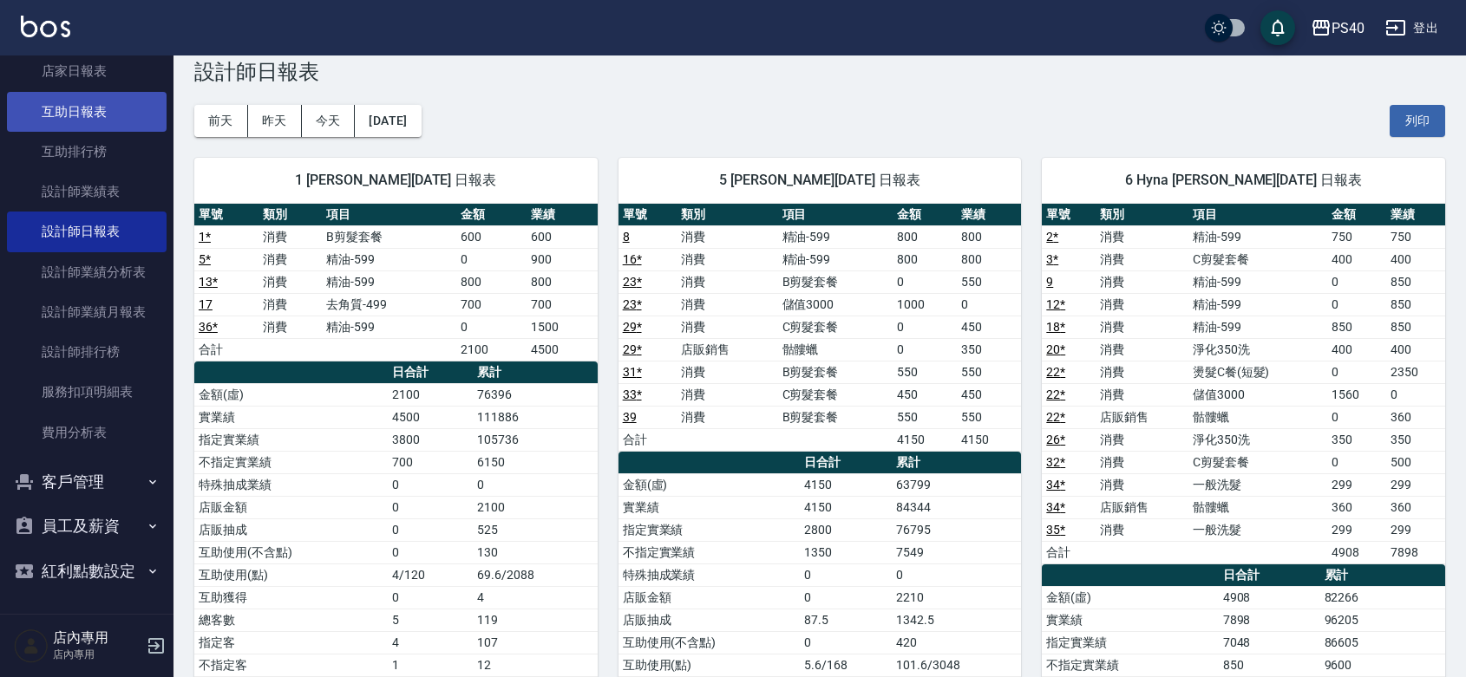
click at [106, 92] on link "互助日報表" at bounding box center [87, 112] width 160 height 40
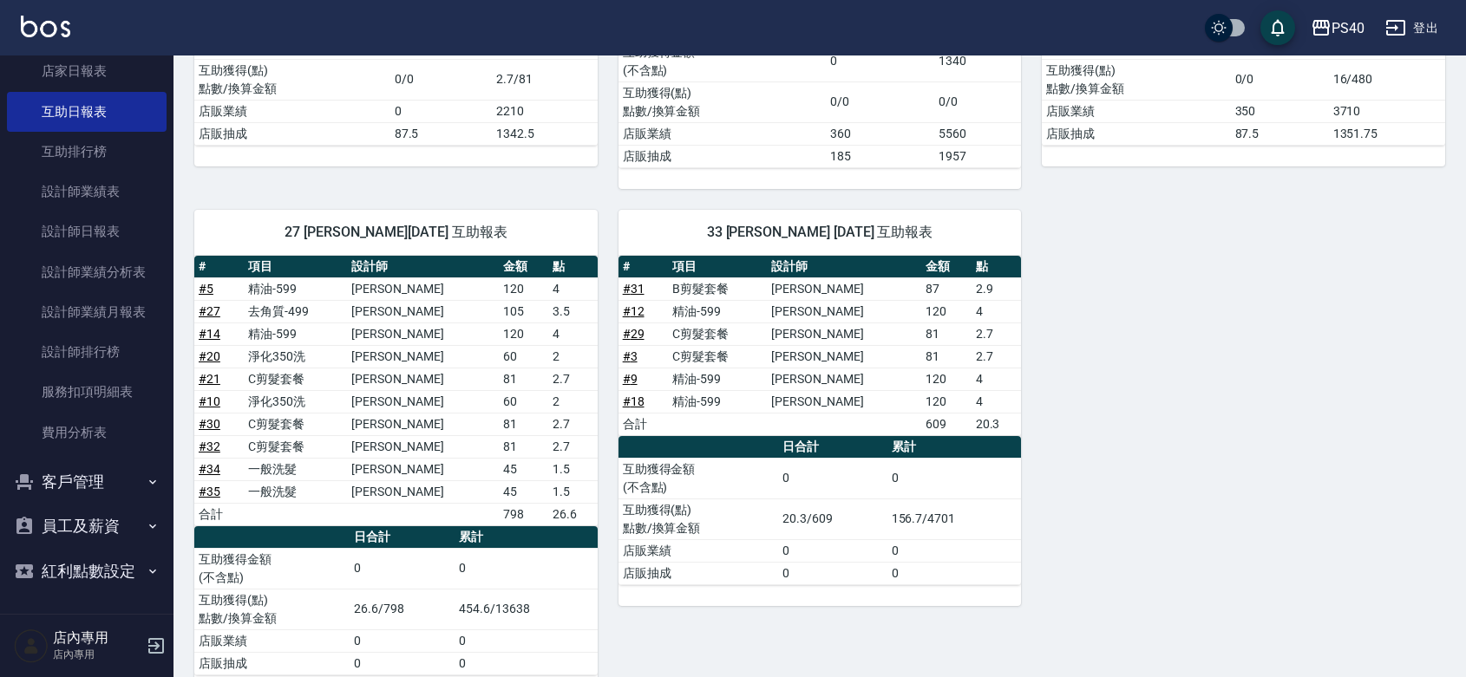
scroll to position [417, 0]
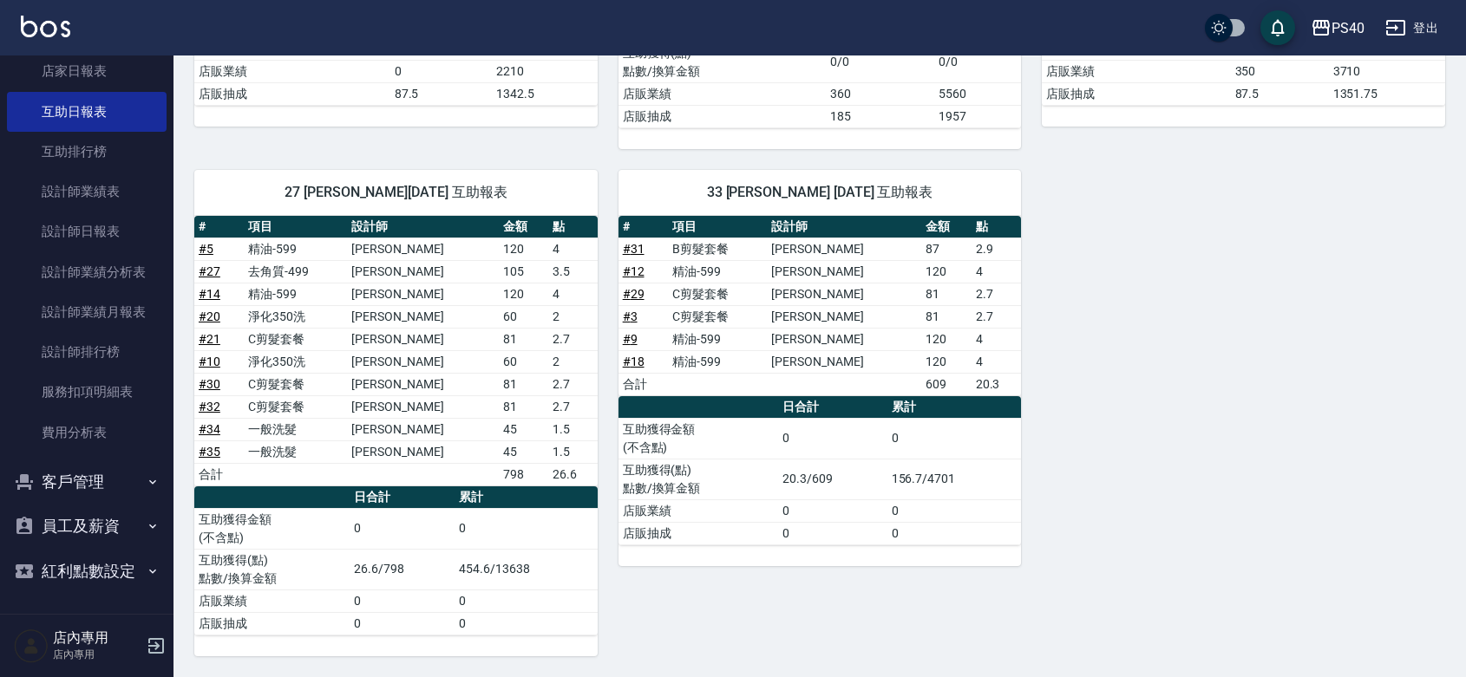
click at [405, 422] on td "[PERSON_NAME]" at bounding box center [423, 429] width 152 height 23
click at [392, 447] on td "[PERSON_NAME]" at bounding box center [423, 452] width 152 height 23
click at [419, 402] on td "[PERSON_NAME]" at bounding box center [423, 406] width 152 height 23
click at [1210, 352] on div "5 [PERSON_NAME][DATE] 互助報表 # 項目 設計師 金額 點 # 29 骷髏蠟 350x1 合計 0 0 日合計 累計 互助獲得金額 (不…" at bounding box center [808, 239] width 1271 height 834
click at [89, 212] on link "設計師日報表" at bounding box center [87, 232] width 160 height 40
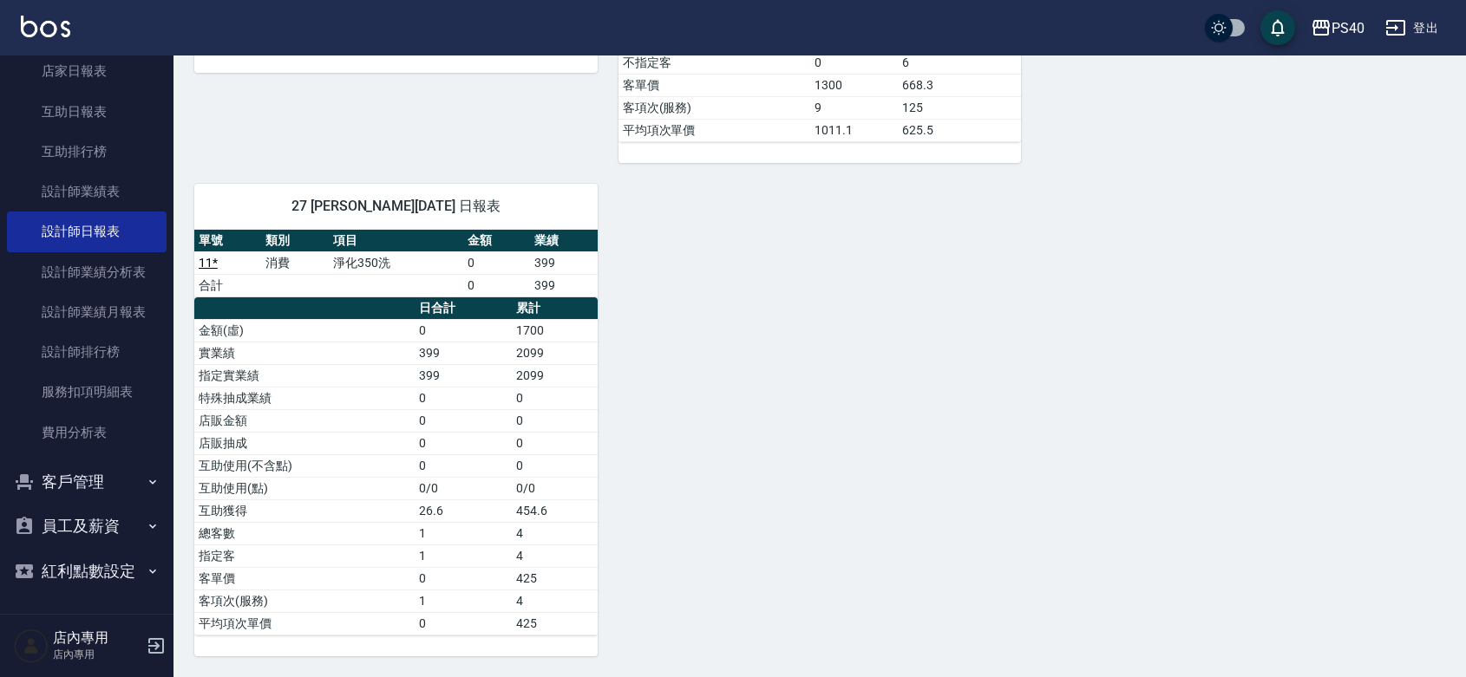
scroll to position [1552, 0]
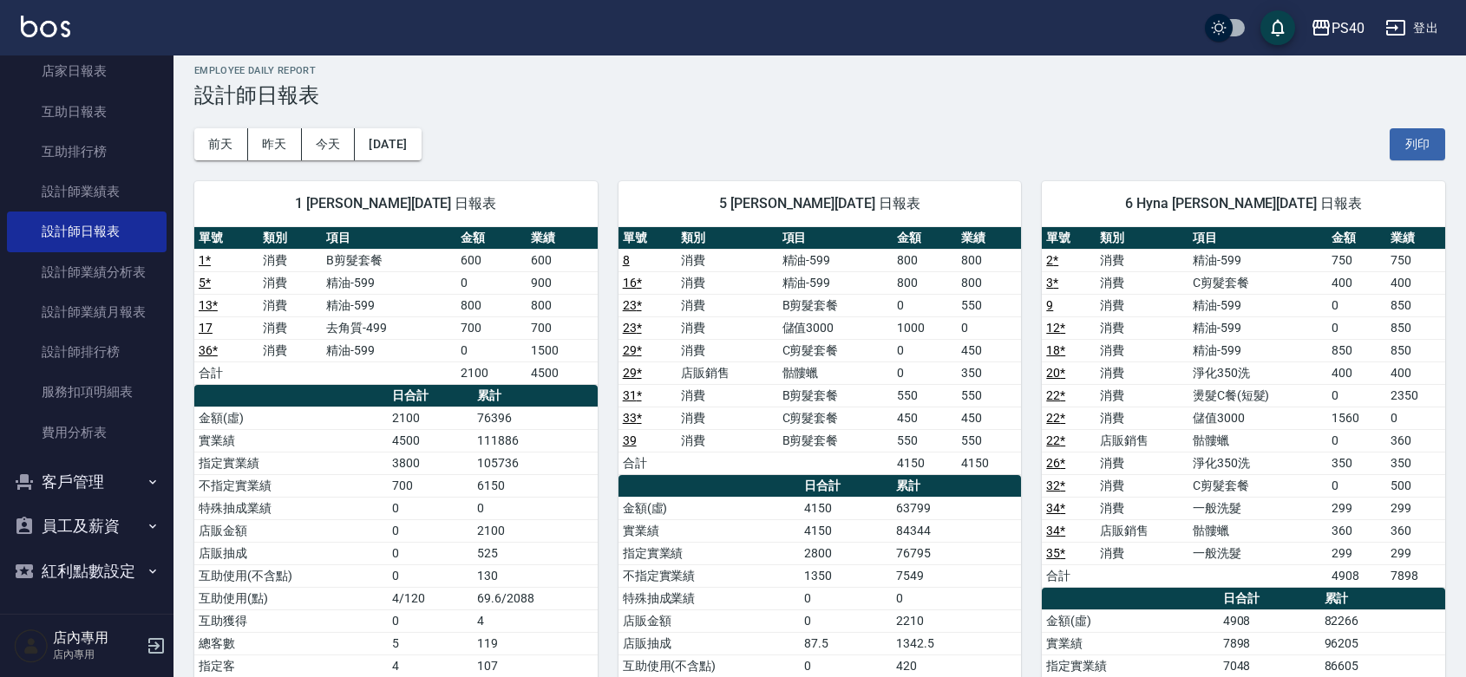
scroll to position [0, 0]
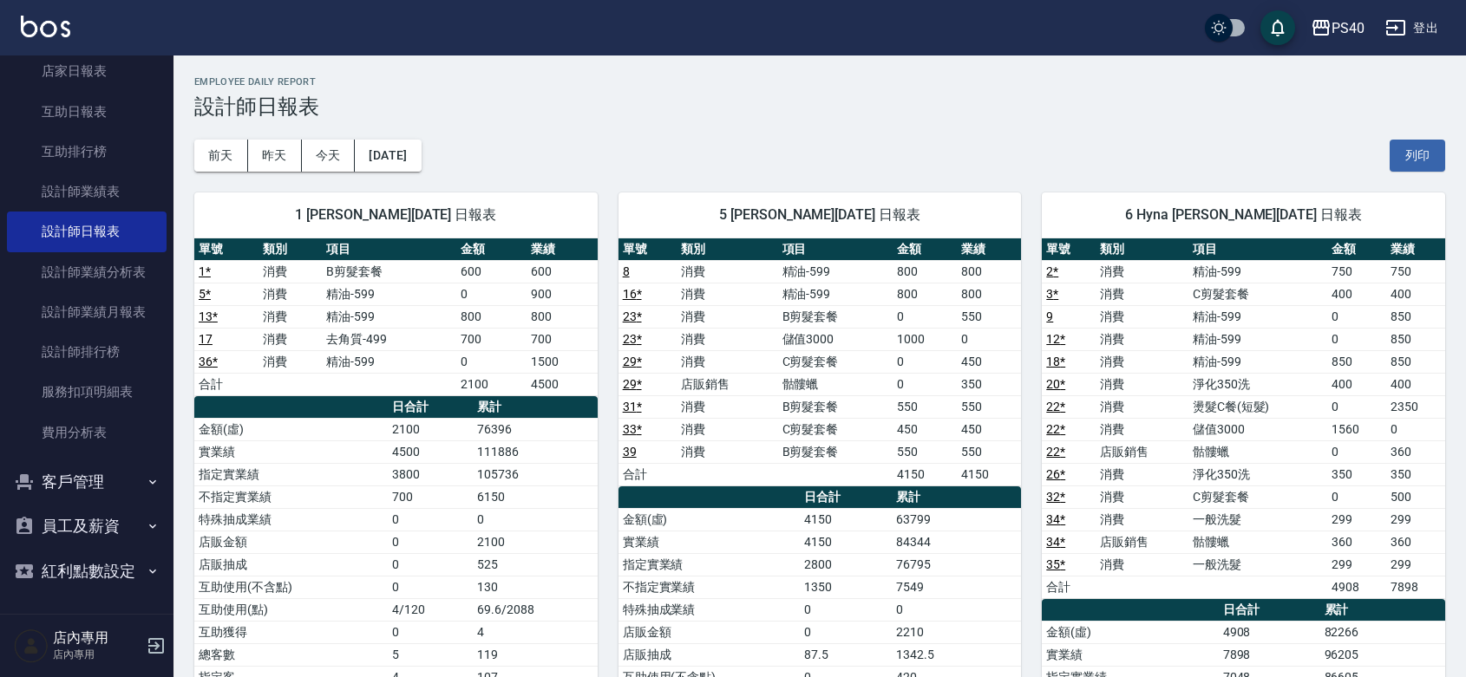
click at [899, 136] on div "[DATE] [DATE] [DATE] [DATE] 列印" at bounding box center [819, 156] width 1251 height 74
